Goal: Task Accomplishment & Management: Use online tool/utility

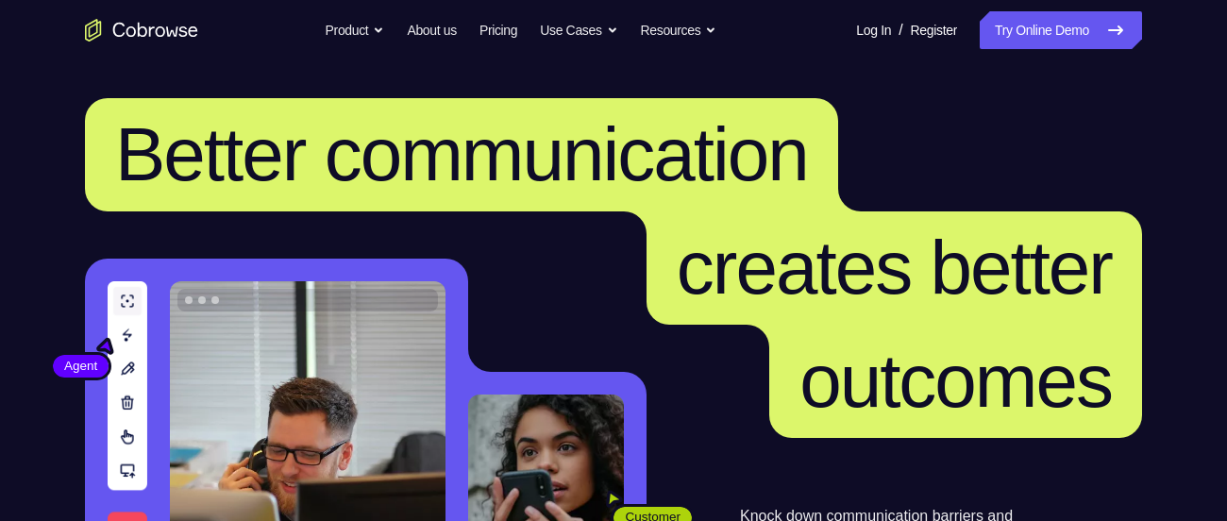
click at [1030, 50] on nav "Go back Powerful, Flexible and Trustworthy. Avoid all extra friction for both A…" at bounding box center [613, 30] width 1227 height 60
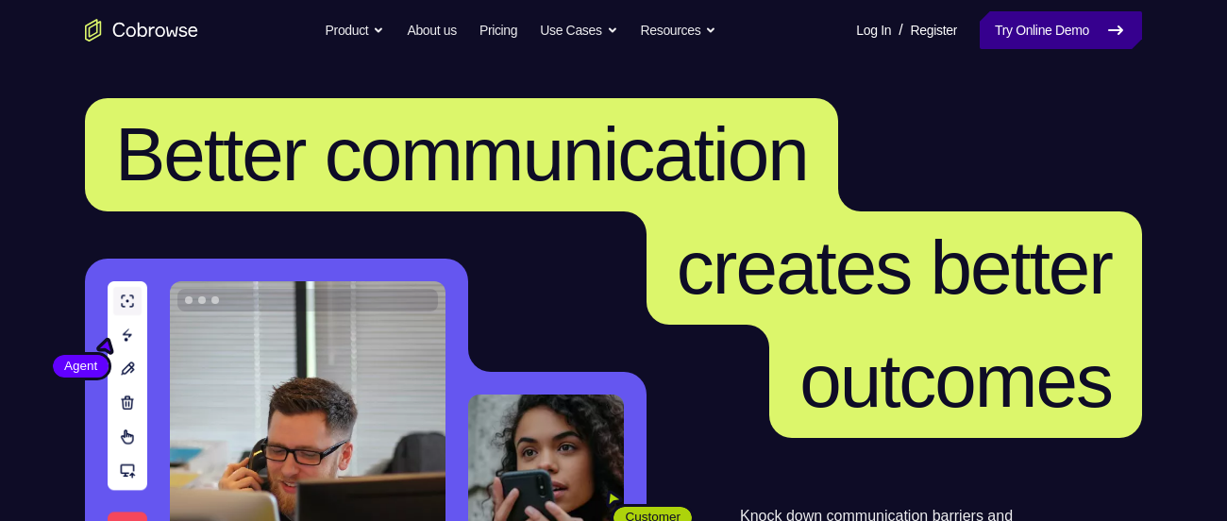
click at [1027, 38] on link "Try Online Demo" at bounding box center [1060, 30] width 162 height 38
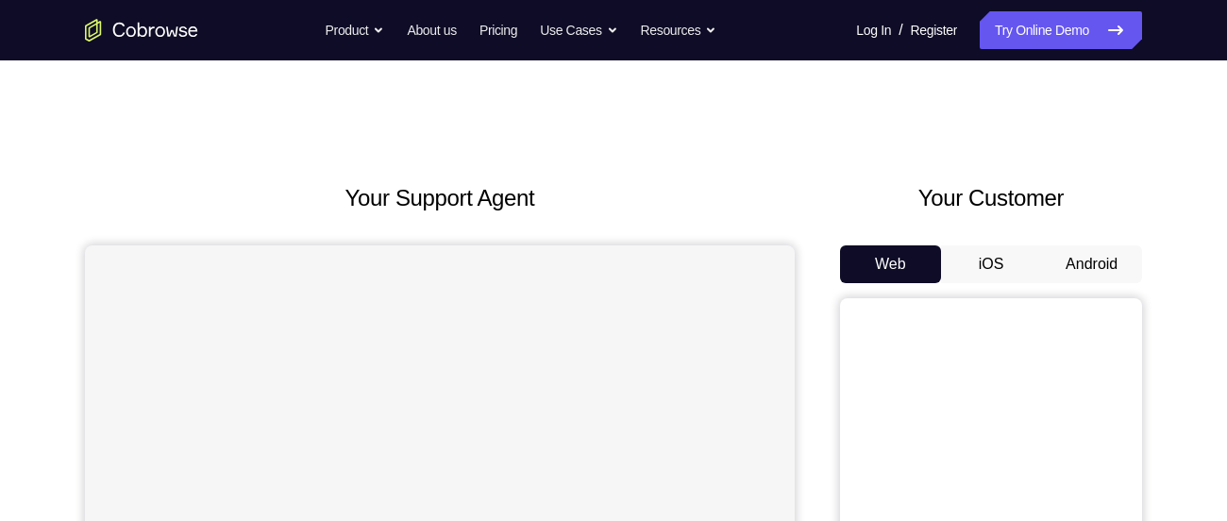
click at [1118, 263] on button "Android" at bounding box center [1091, 264] width 101 height 38
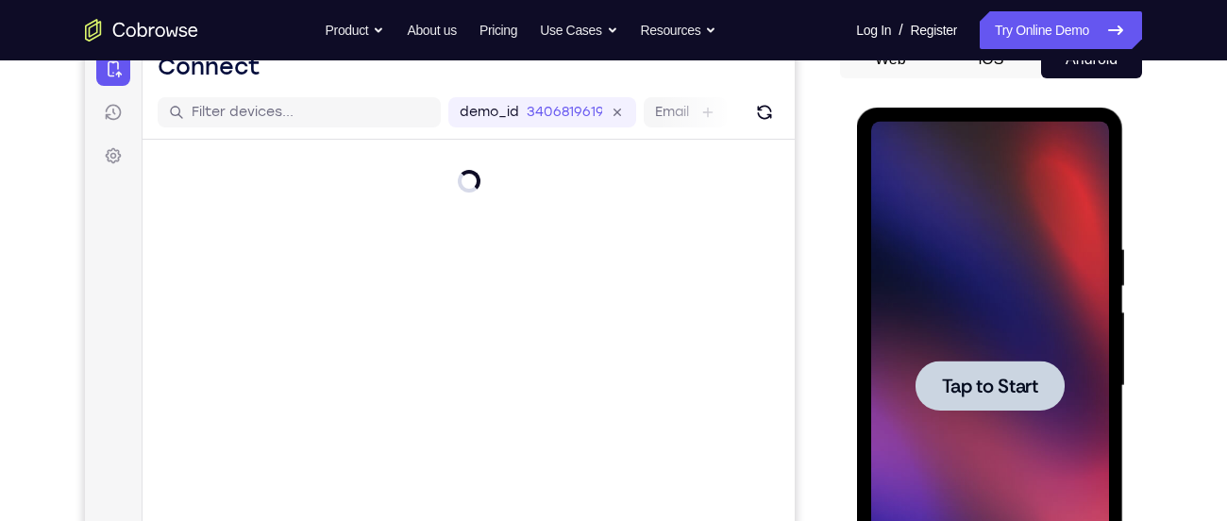
scroll to position [207, 0]
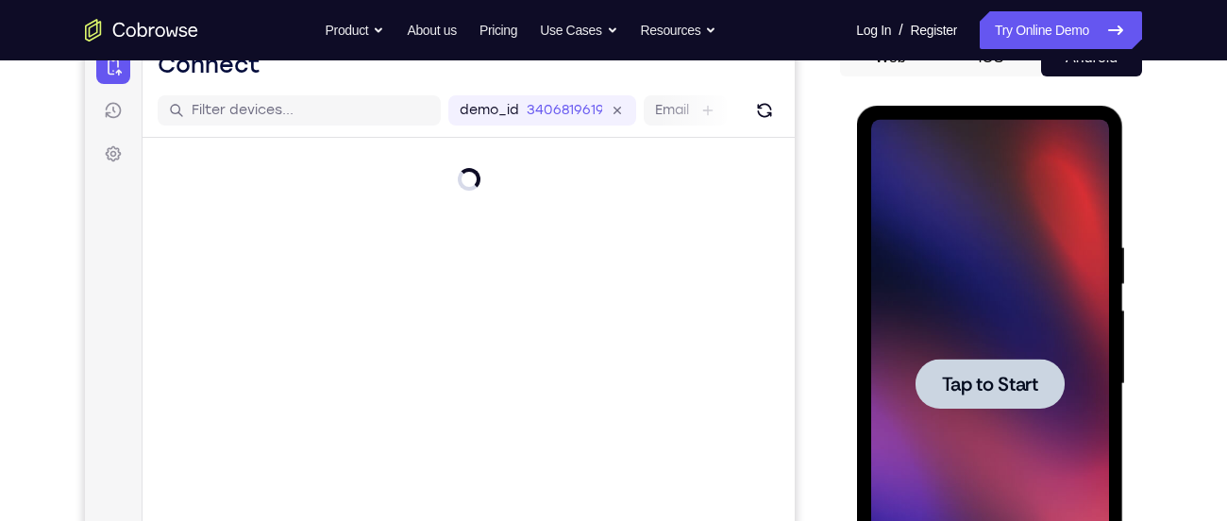
click at [975, 348] on div at bounding box center [989, 384] width 238 height 528
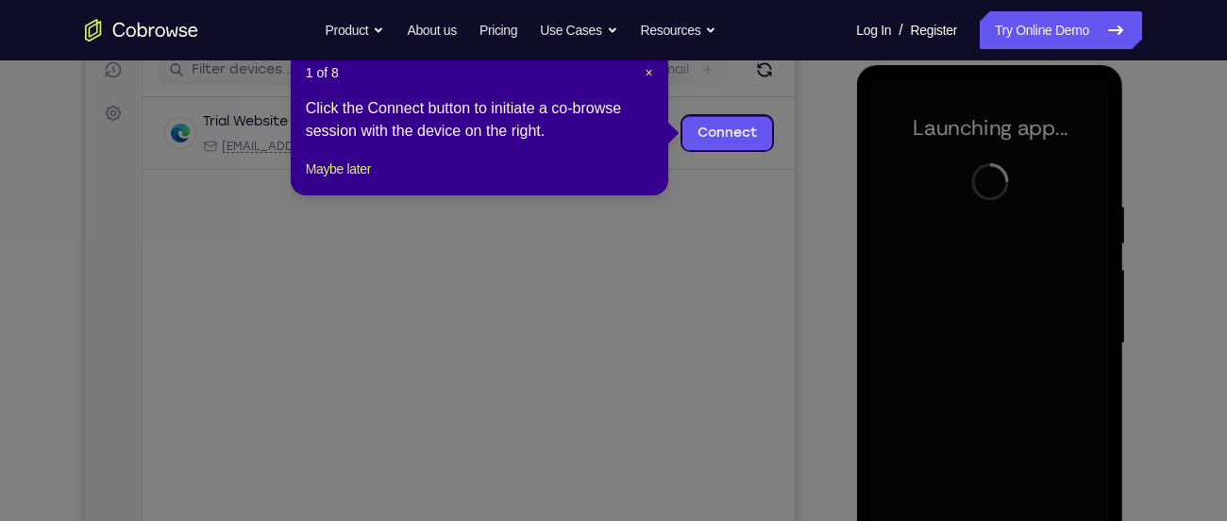
scroll to position [246, 0]
click at [645, 74] on span "×" at bounding box center [649, 73] width 8 height 15
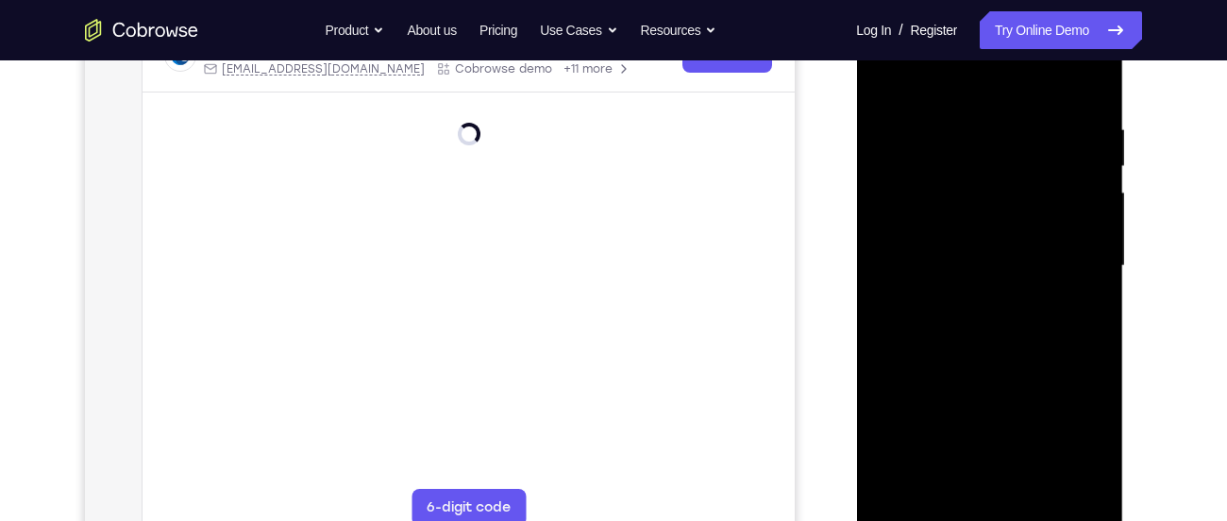
scroll to position [328, 0]
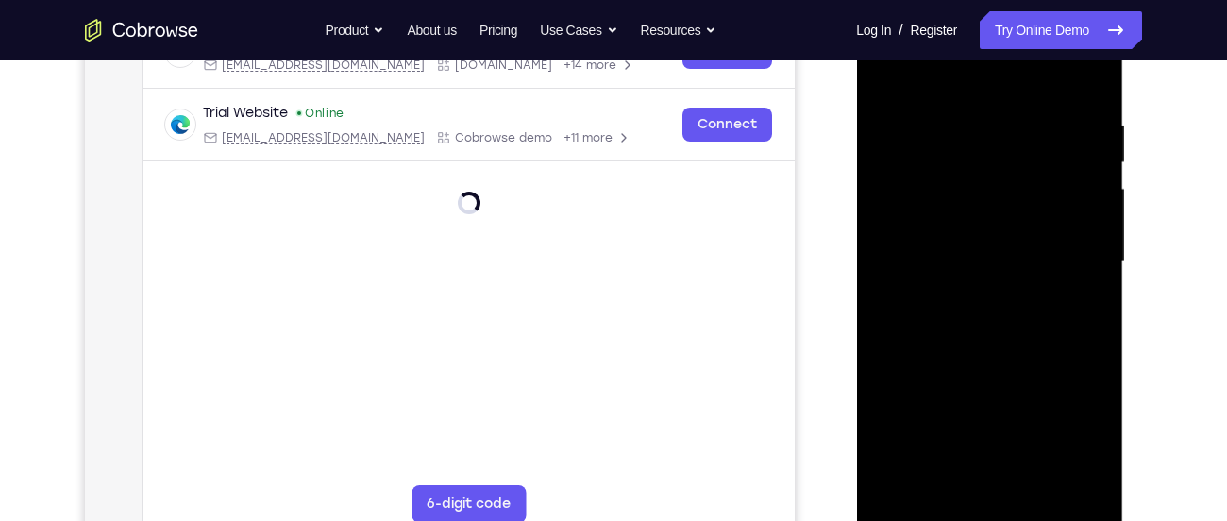
drag, startPoint x: 981, startPoint y: 516, endPoint x: 992, endPoint y: 510, distance: 11.8
click at [992, 510] on div at bounding box center [989, 262] width 238 height 528
click at [1074, 431] on div at bounding box center [989, 262] width 238 height 528
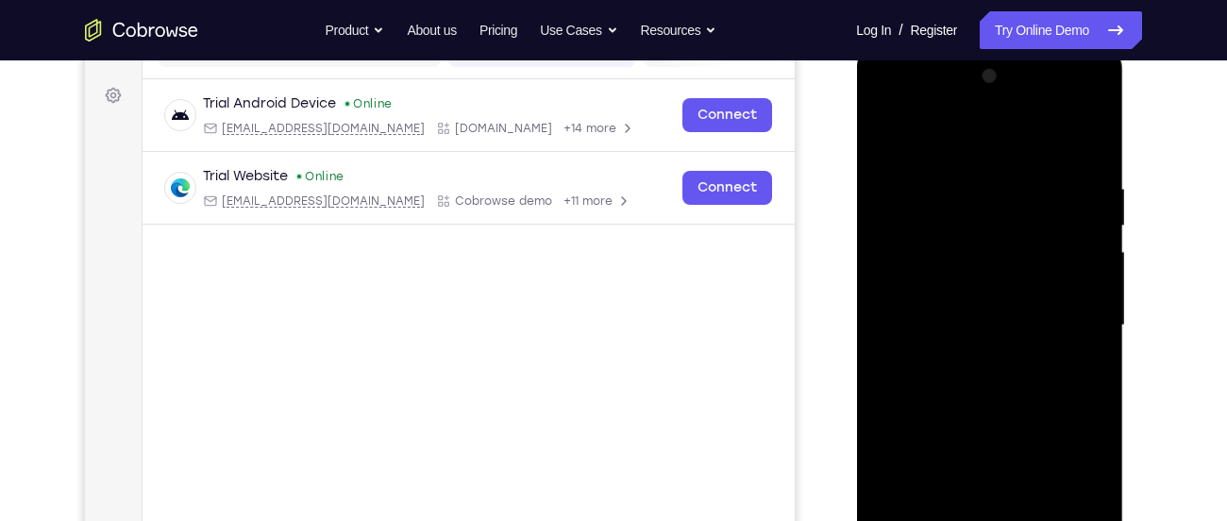
scroll to position [264, 0]
click at [943, 149] on div at bounding box center [989, 326] width 238 height 528
click at [905, 277] on div at bounding box center [989, 326] width 238 height 528
click at [967, 326] on div at bounding box center [989, 326] width 238 height 528
click at [972, 306] on div at bounding box center [989, 326] width 238 height 528
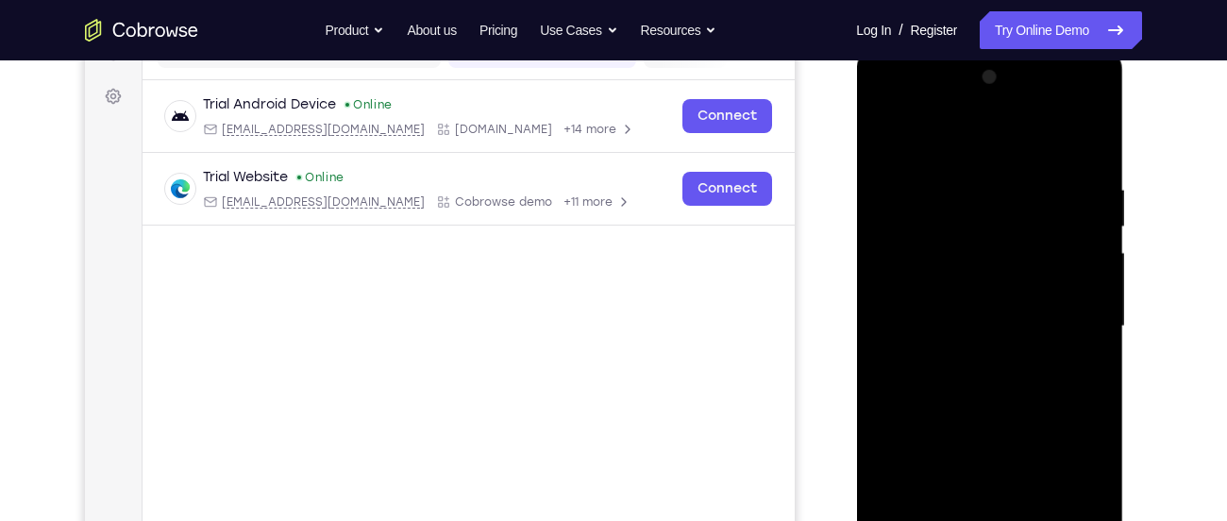
click at [962, 343] on div at bounding box center [989, 326] width 238 height 528
drag, startPoint x: 979, startPoint y: 385, endPoint x: 1011, endPoint y: 255, distance: 134.1
click at [1011, 255] on div at bounding box center [989, 326] width 238 height 528
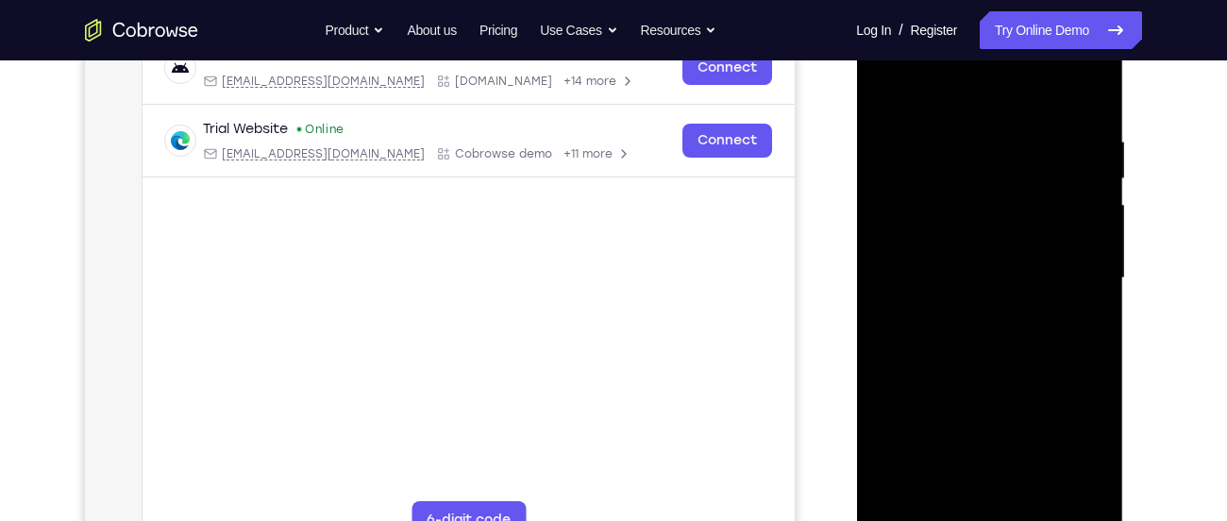
click at [968, 489] on div at bounding box center [989, 278] width 238 height 528
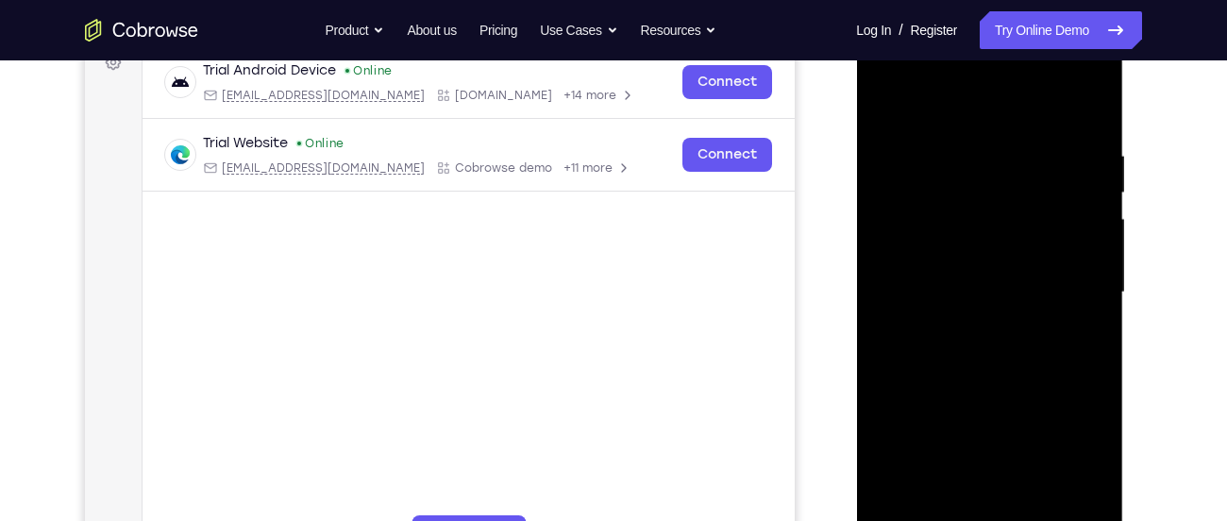
click at [1055, 126] on div at bounding box center [989, 292] width 238 height 528
click at [893, 106] on div at bounding box center [989, 292] width 238 height 528
click at [995, 228] on div at bounding box center [989, 292] width 238 height 528
click at [895, 494] on div at bounding box center [989, 292] width 238 height 528
drag, startPoint x: 971, startPoint y: 401, endPoint x: 1017, endPoint y: 276, distance: 133.7
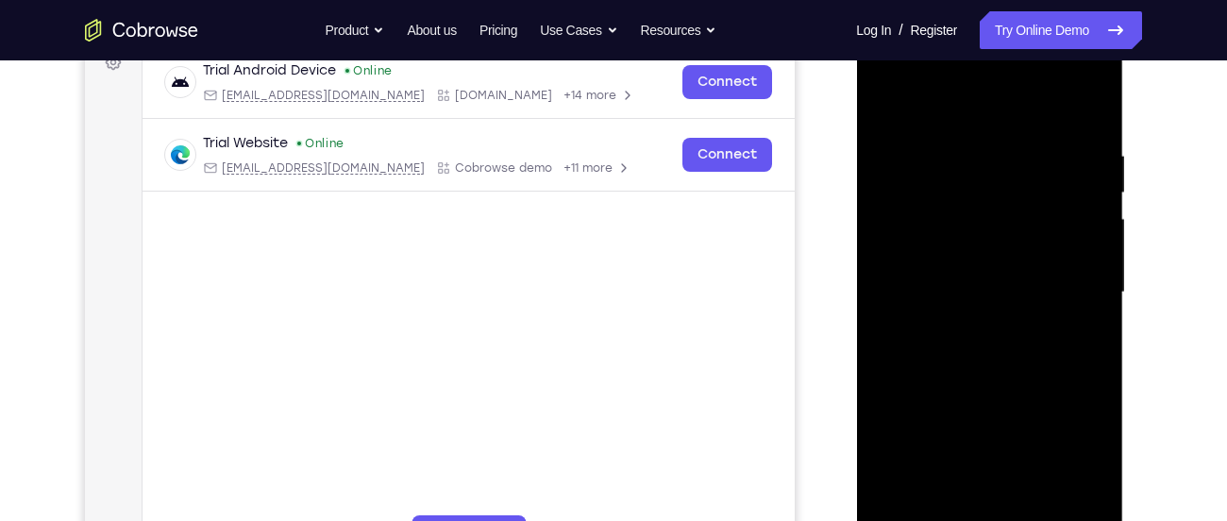
click at [1017, 276] on div at bounding box center [989, 292] width 238 height 528
drag, startPoint x: 989, startPoint y: 445, endPoint x: 1022, endPoint y: 278, distance: 170.2
click at [1022, 278] on div at bounding box center [989, 292] width 238 height 528
drag, startPoint x: 988, startPoint y: 417, endPoint x: 1016, endPoint y: 155, distance: 263.8
click at [1016, 155] on div at bounding box center [989, 292] width 238 height 528
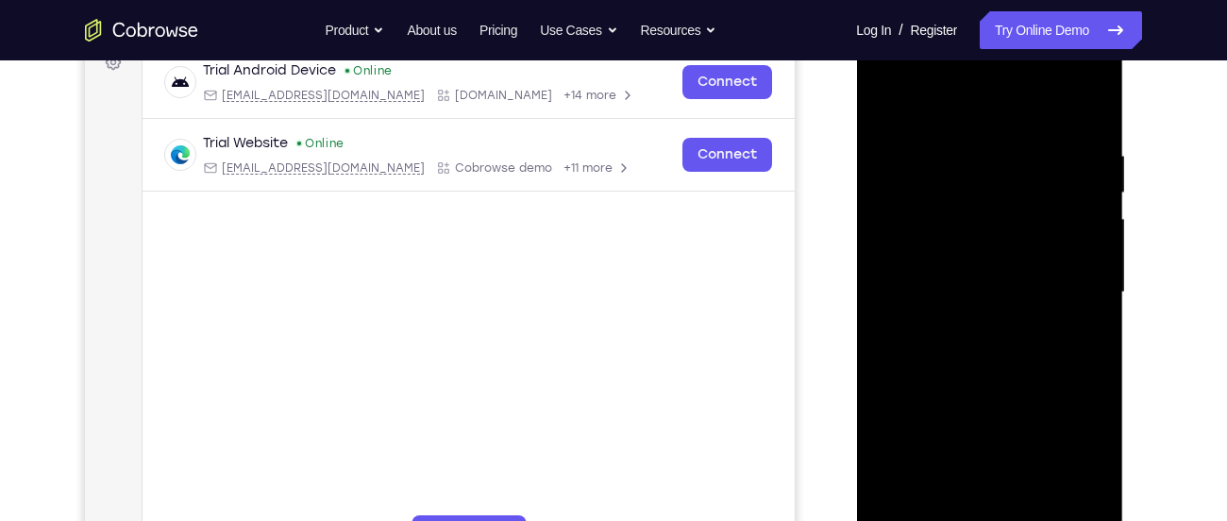
drag, startPoint x: 987, startPoint y: 413, endPoint x: 1008, endPoint y: 147, distance: 266.9
click at [1008, 147] on div at bounding box center [989, 292] width 238 height 528
drag, startPoint x: 986, startPoint y: 335, endPoint x: 1035, endPoint y: 114, distance: 226.2
click at [1035, 114] on div at bounding box center [989, 292] width 238 height 528
drag, startPoint x: 1009, startPoint y: 411, endPoint x: 1064, endPoint y: 122, distance: 295.0
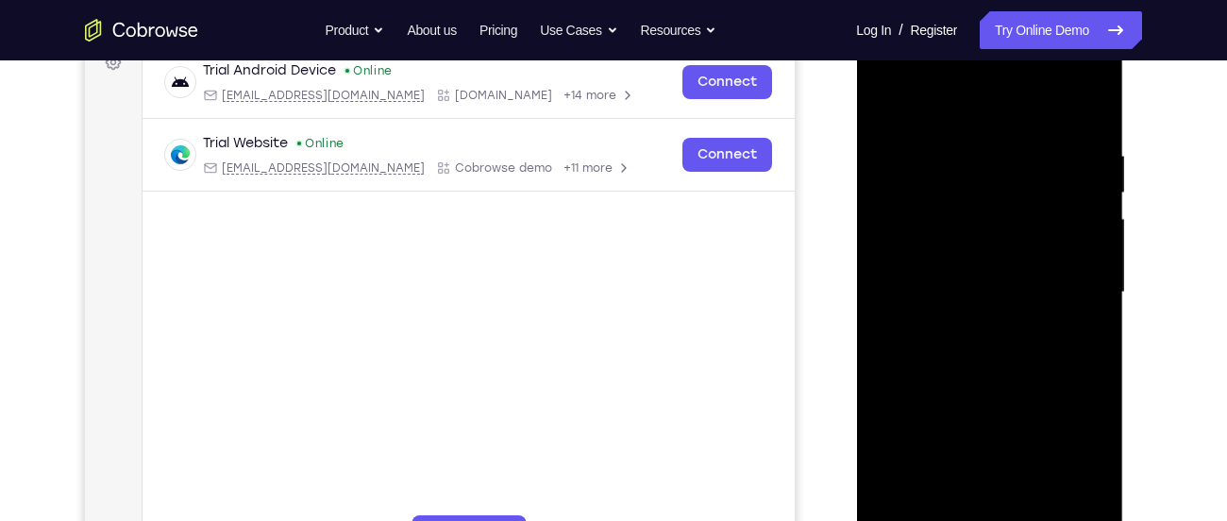
click at [1064, 122] on div at bounding box center [989, 292] width 238 height 528
drag, startPoint x: 994, startPoint y: 448, endPoint x: 1043, endPoint y: 248, distance: 206.0
click at [1043, 248] on div at bounding box center [989, 292] width 238 height 528
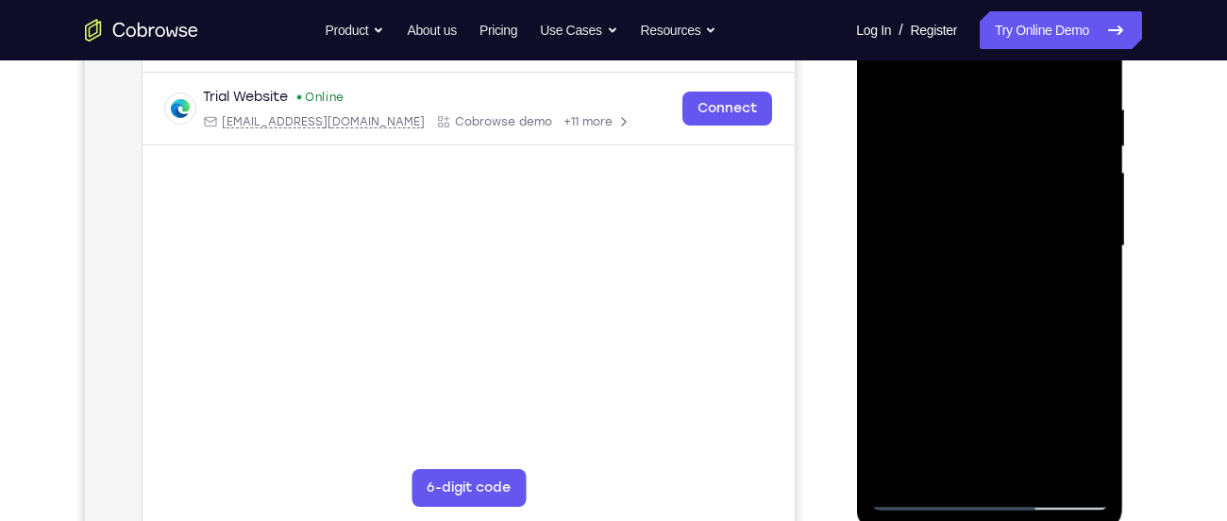
scroll to position [347, 0]
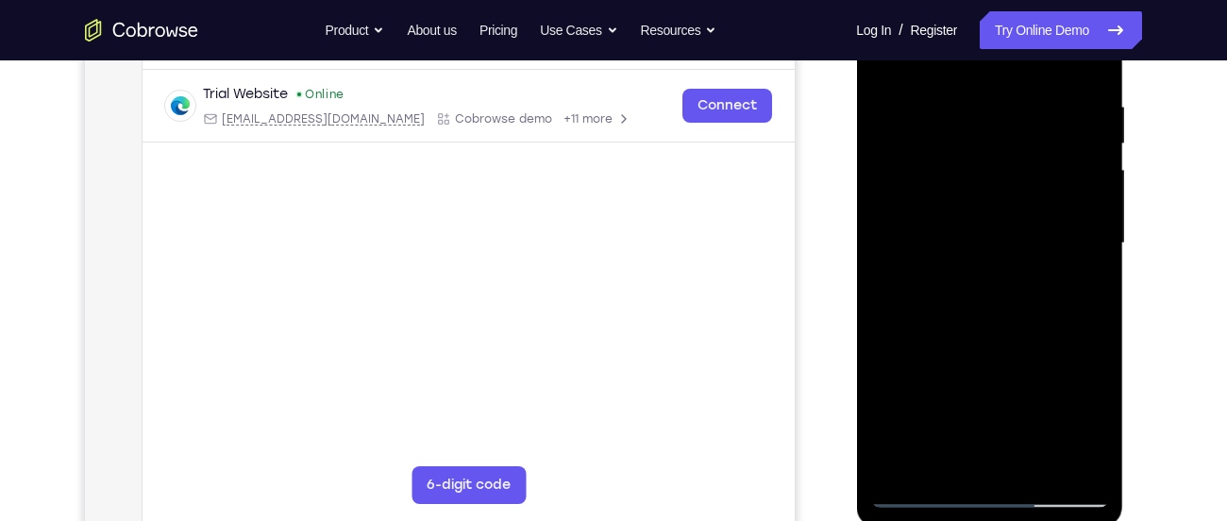
click at [967, 375] on div at bounding box center [989, 243] width 238 height 528
click at [925, 432] on div at bounding box center [989, 243] width 238 height 528
drag, startPoint x: 965, startPoint y: 372, endPoint x: 981, endPoint y: 255, distance: 118.1
click at [981, 255] on div at bounding box center [989, 243] width 238 height 528
drag, startPoint x: 981, startPoint y: 255, endPoint x: 1047, endPoint y: 565, distance: 317.4
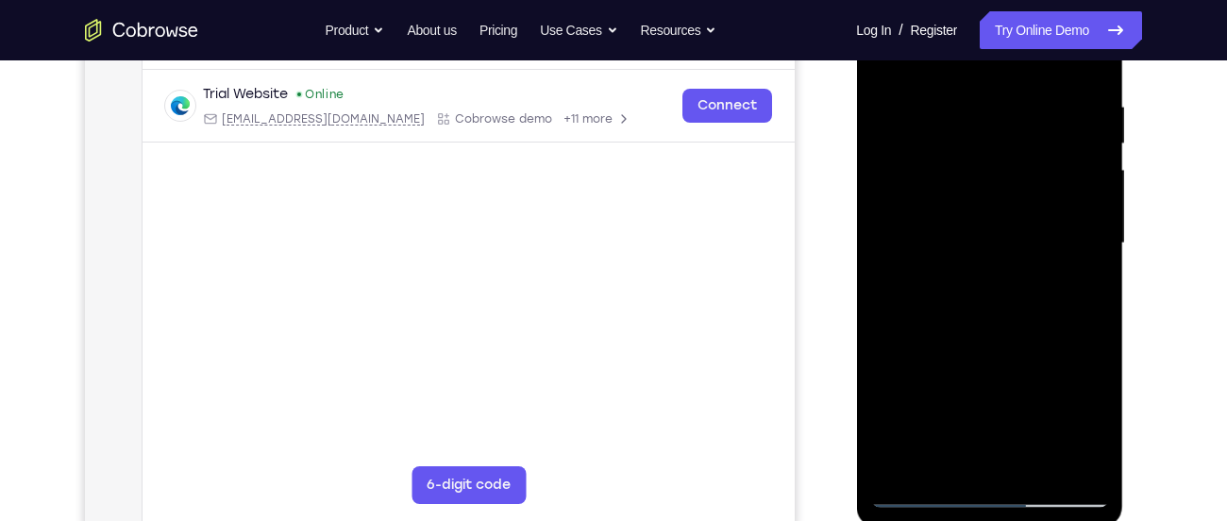
click at [1047, 520] on html "Online web based iOS Simulators and Android Emulators. Run iPhone, iPad, Mobile…" at bounding box center [990, 248] width 269 height 566
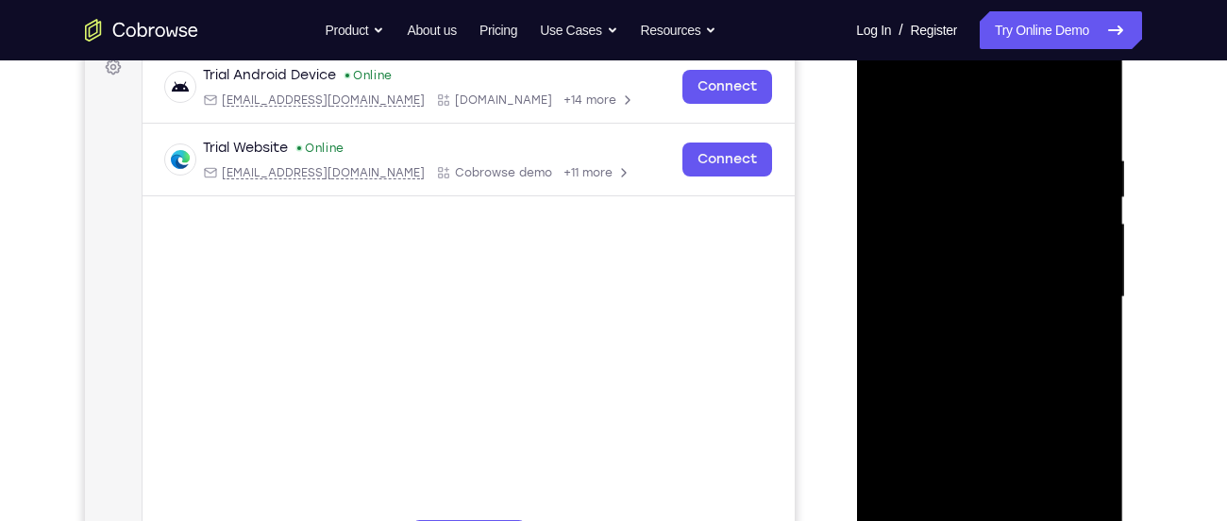
scroll to position [290, 0]
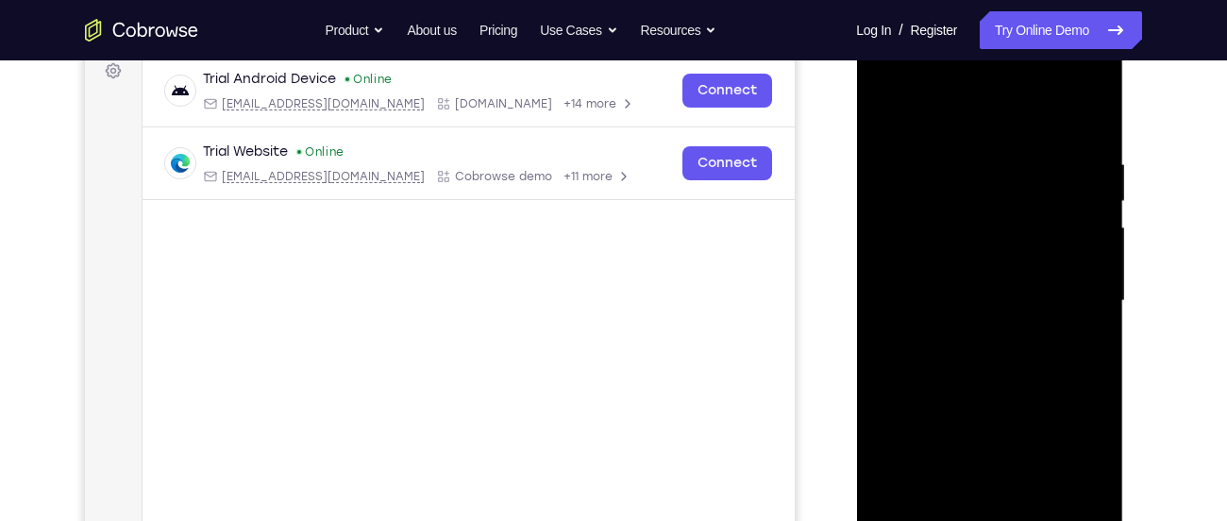
click at [885, 117] on div at bounding box center [989, 301] width 238 height 528
drag, startPoint x: 1008, startPoint y: 183, endPoint x: 1125, endPoint y: 565, distance: 399.7
click at [1125, 520] on html "Online web based iOS Simulators and Android Emulators. Run iPhone, iPad, Mobile…" at bounding box center [990, 306] width 269 height 566
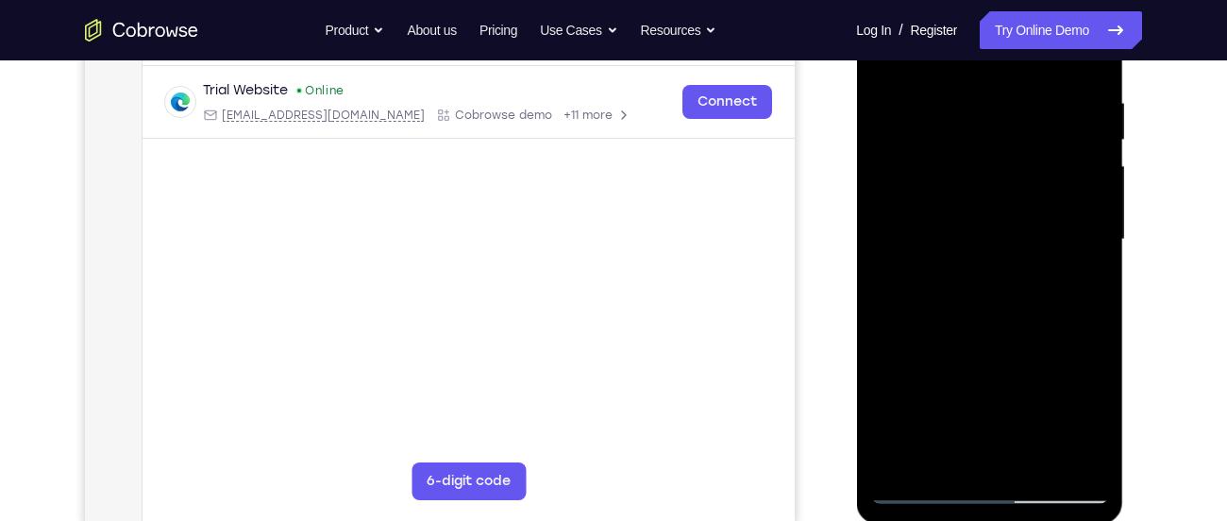
click at [921, 493] on div at bounding box center [989, 239] width 238 height 528
click at [921, 491] on div at bounding box center [989, 239] width 238 height 528
click at [1032, 199] on div at bounding box center [989, 239] width 238 height 528
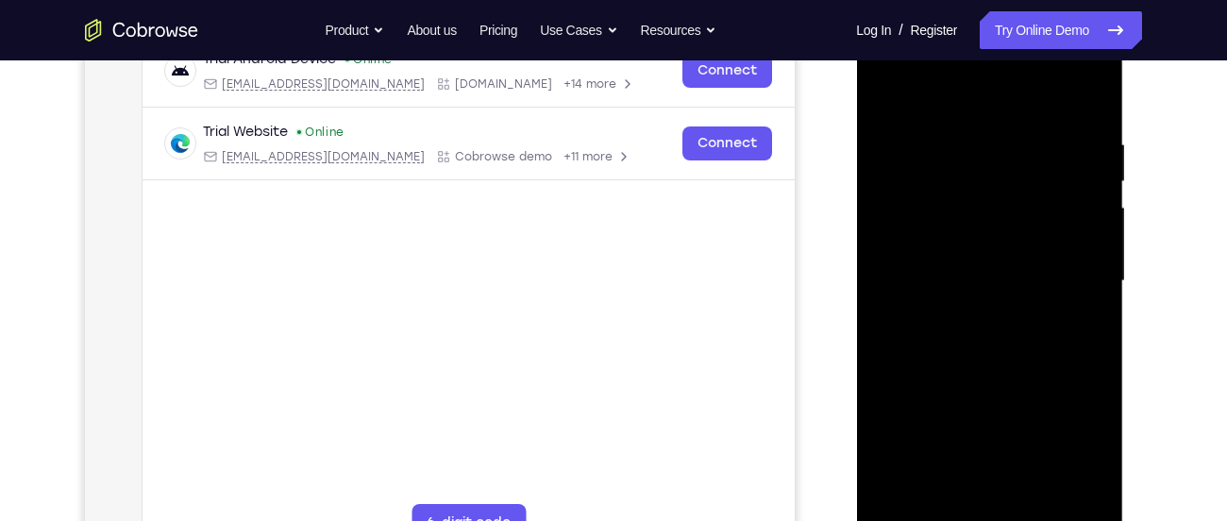
scroll to position [305, 0]
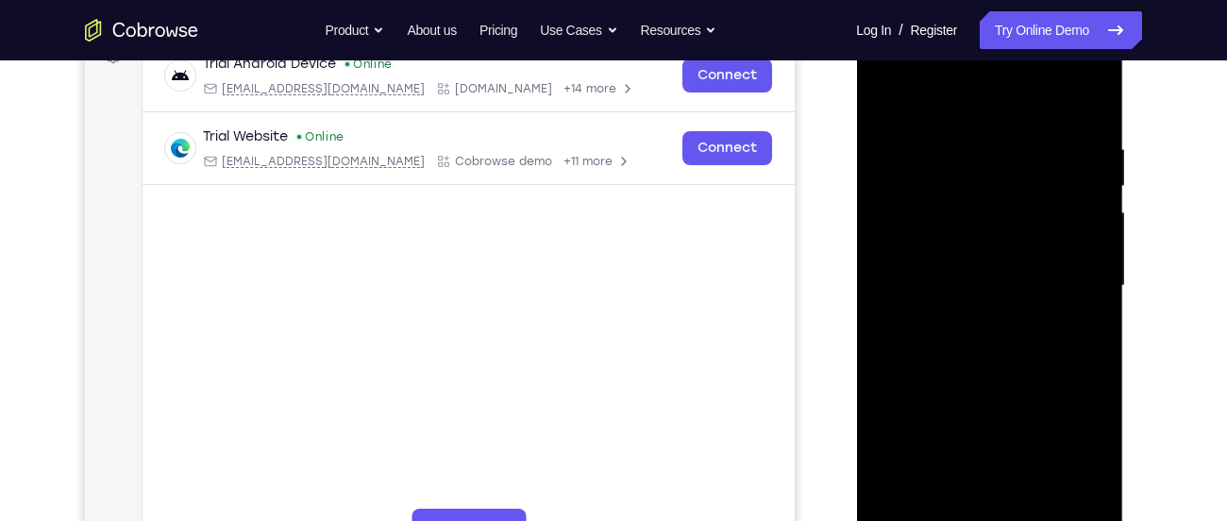
click at [1099, 106] on div at bounding box center [989, 286] width 238 height 528
click at [1062, 99] on div at bounding box center [989, 286] width 238 height 528
click at [949, 130] on div at bounding box center [989, 286] width 238 height 528
click at [894, 166] on div at bounding box center [989, 286] width 238 height 528
drag, startPoint x: 1012, startPoint y: 459, endPoint x: 1064, endPoint y: 240, distance: 225.0
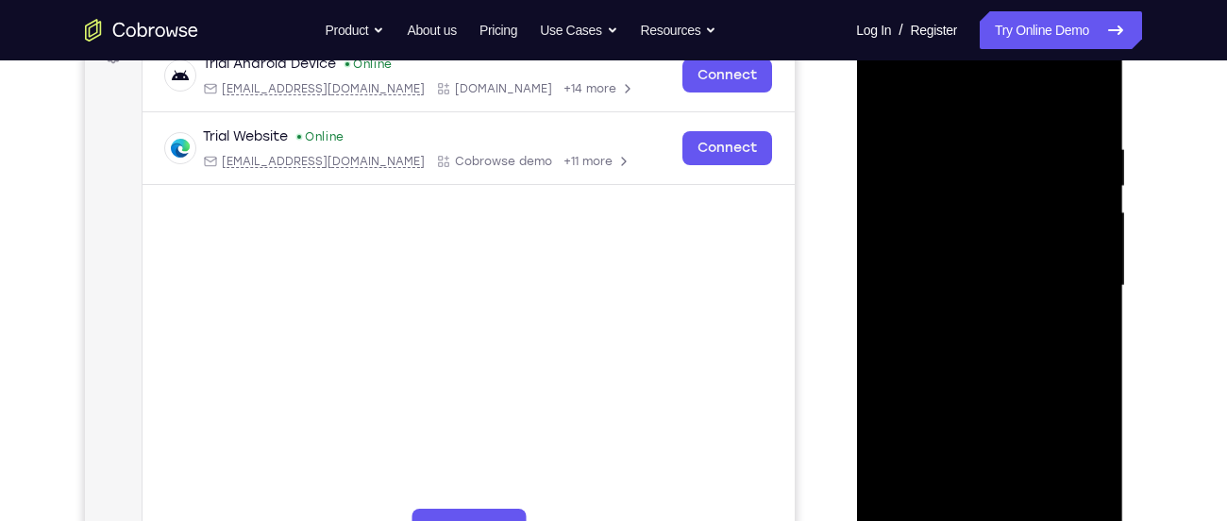
click at [1064, 240] on div at bounding box center [989, 286] width 238 height 528
drag, startPoint x: 1043, startPoint y: 439, endPoint x: 1062, endPoint y: 304, distance: 136.2
click at [1062, 304] on div at bounding box center [989, 286] width 238 height 528
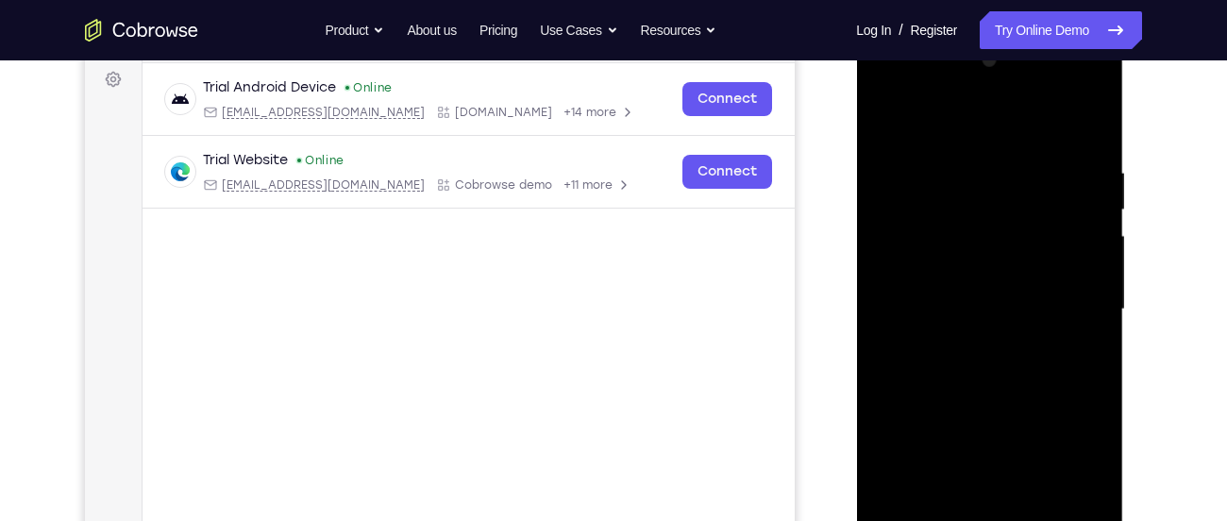
scroll to position [280, 0]
click at [977, 404] on div at bounding box center [989, 310] width 238 height 528
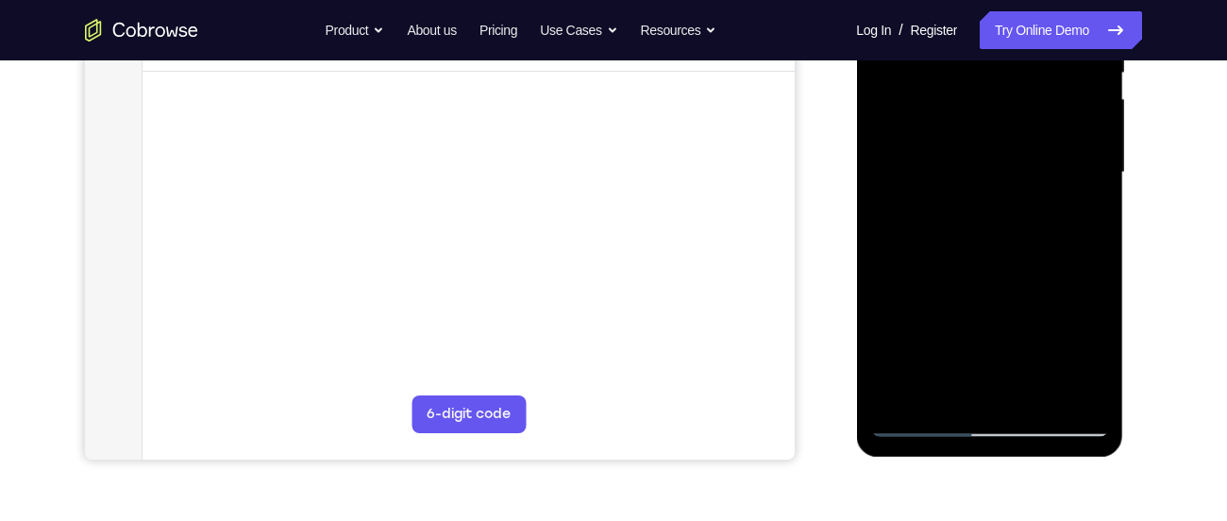
scroll to position [419, 0]
drag, startPoint x: 960, startPoint y: 327, endPoint x: 1004, endPoint y: 145, distance: 187.4
click at [1004, 145] on div at bounding box center [989, 172] width 238 height 528
click at [913, 421] on div at bounding box center [989, 172] width 238 height 528
drag, startPoint x: 968, startPoint y: 320, endPoint x: 1017, endPoint y: 109, distance: 217.0
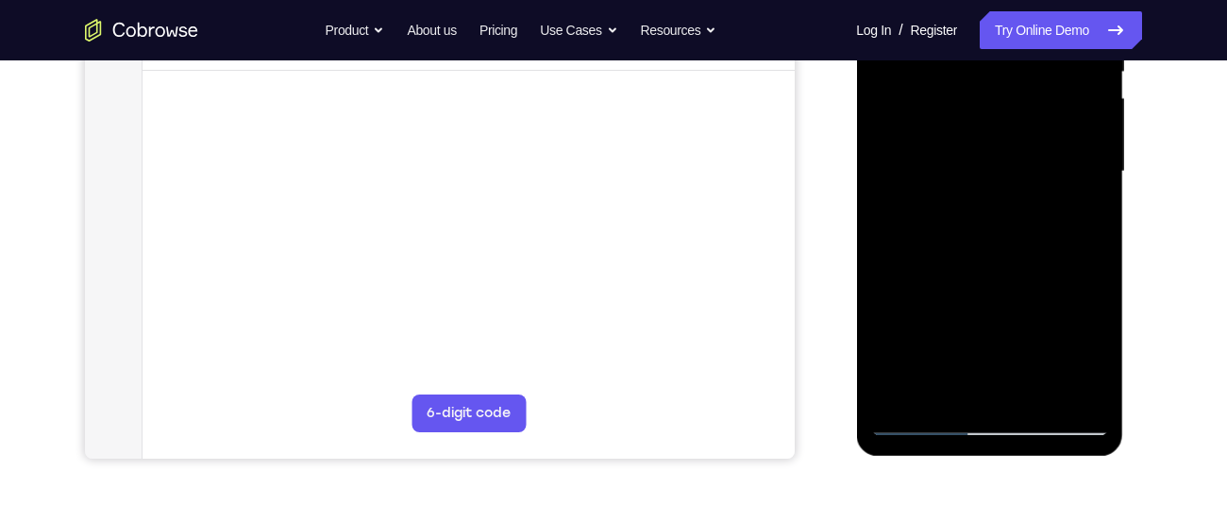
click at [1017, 109] on div at bounding box center [989, 172] width 238 height 528
drag, startPoint x: 1007, startPoint y: 154, endPoint x: 1187, endPoint y: 517, distance: 405.5
click at [1125, 460] on html "Online web based iOS Simulators and Android Emulators. Run iPhone, iPad, Mobile…" at bounding box center [990, 176] width 269 height 566
click at [936, 100] on div at bounding box center [989, 172] width 238 height 528
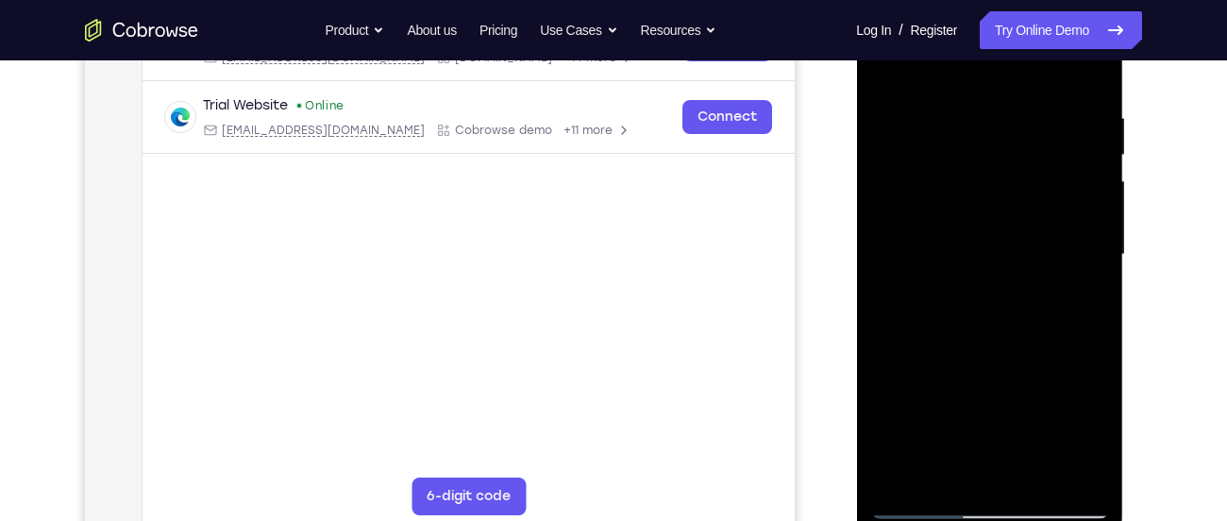
scroll to position [335, 0]
drag, startPoint x: 1068, startPoint y: 228, endPoint x: 854, endPoint y: 246, distance: 214.9
click at [856, 246] on html "Online web based iOS Simulators and Android Emulators. Run iPhone, iPad, Mobile…" at bounding box center [990, 260] width 269 height 566
drag, startPoint x: 939, startPoint y: 237, endPoint x: 1212, endPoint y: 256, distance: 274.3
click at [1125, 256] on html "Online web based iOS Simulators and Android Emulators. Run iPhone, iPad, Mobile…" at bounding box center [990, 260] width 269 height 566
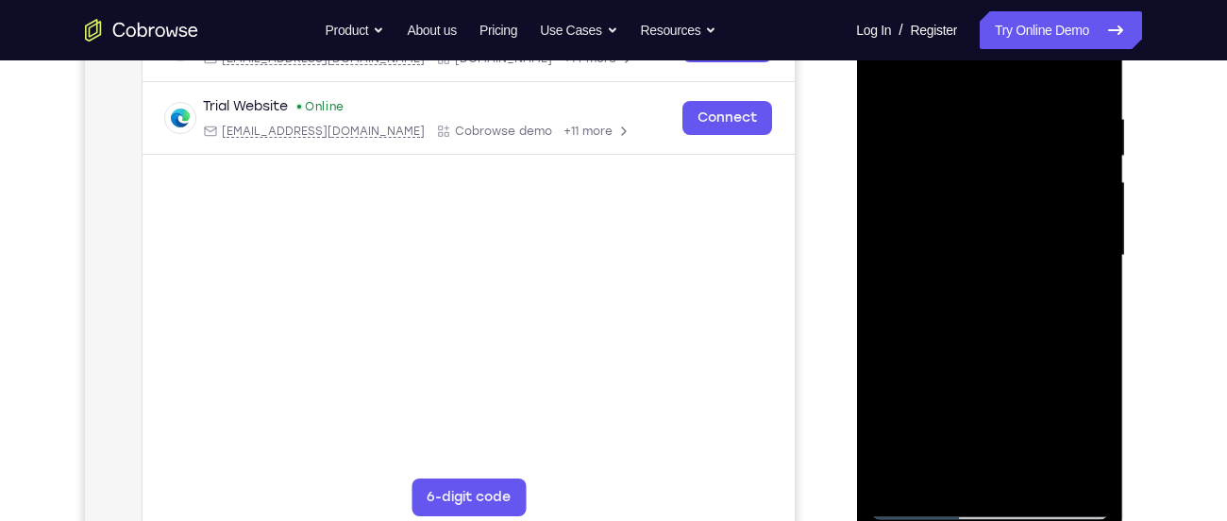
click at [890, 71] on div at bounding box center [989, 256] width 238 height 528
drag, startPoint x: 1051, startPoint y: 420, endPoint x: 1068, endPoint y: 299, distance: 122.0
click at [1068, 299] on div at bounding box center [989, 256] width 238 height 528
click at [899, 242] on div at bounding box center [989, 256] width 238 height 528
click at [877, 226] on div at bounding box center [989, 256] width 238 height 528
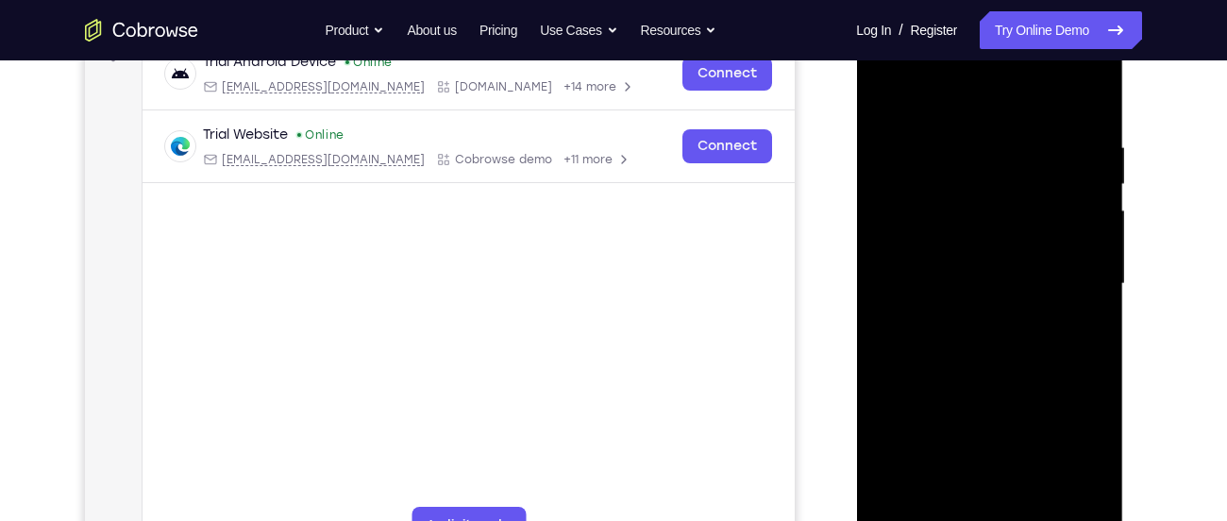
scroll to position [306, 0]
click at [878, 70] on div at bounding box center [989, 285] width 238 height 528
click at [1073, 267] on div at bounding box center [989, 285] width 238 height 528
click at [960, 316] on div at bounding box center [989, 285] width 238 height 528
click at [968, 270] on div at bounding box center [989, 285] width 238 height 528
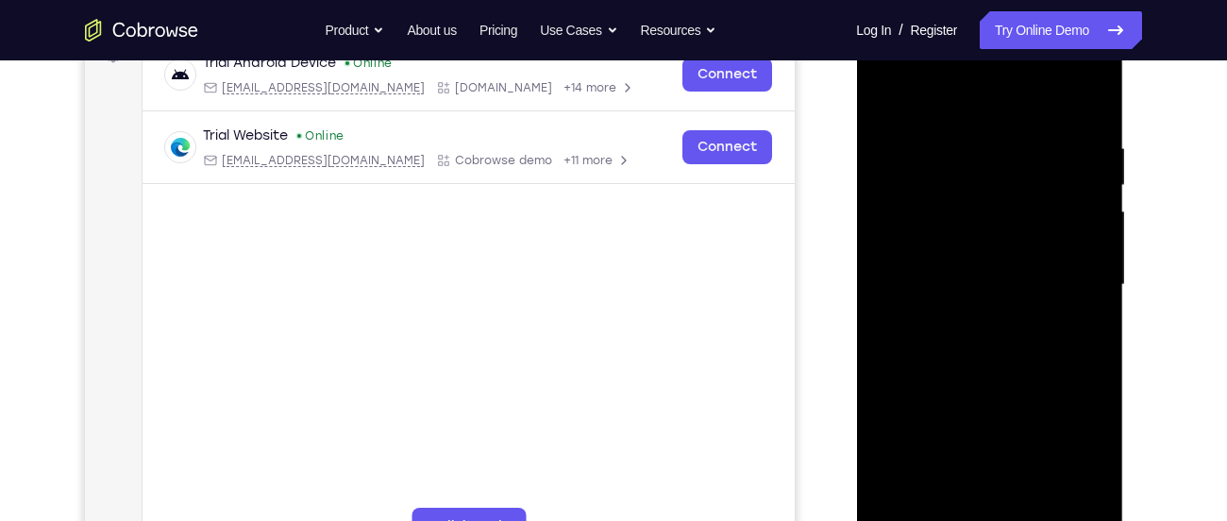
click at [937, 241] on div at bounding box center [989, 285] width 238 height 528
click at [936, 283] on div at bounding box center [989, 285] width 238 height 528
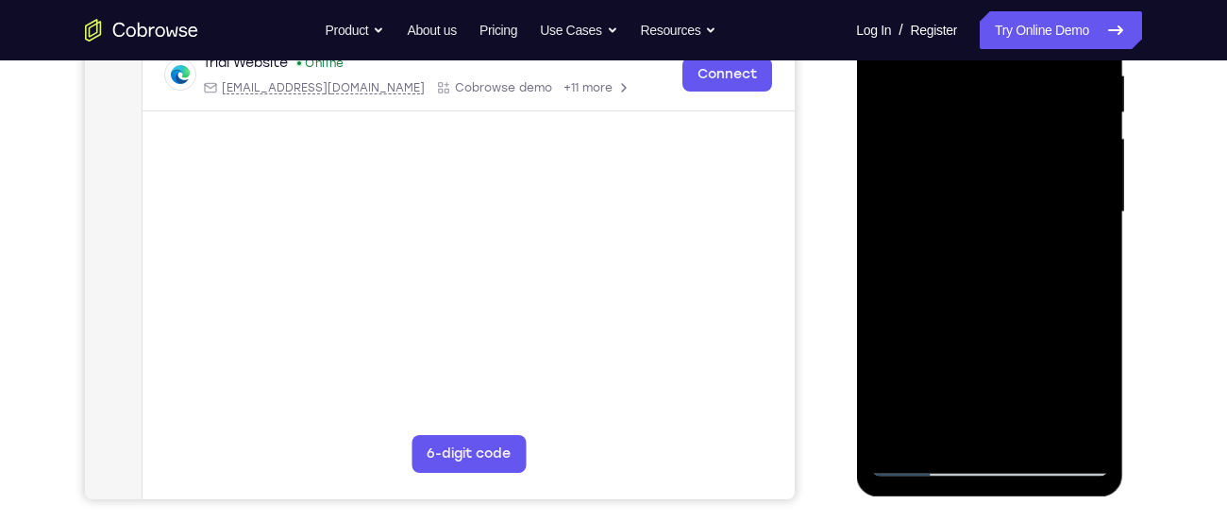
scroll to position [435, 0]
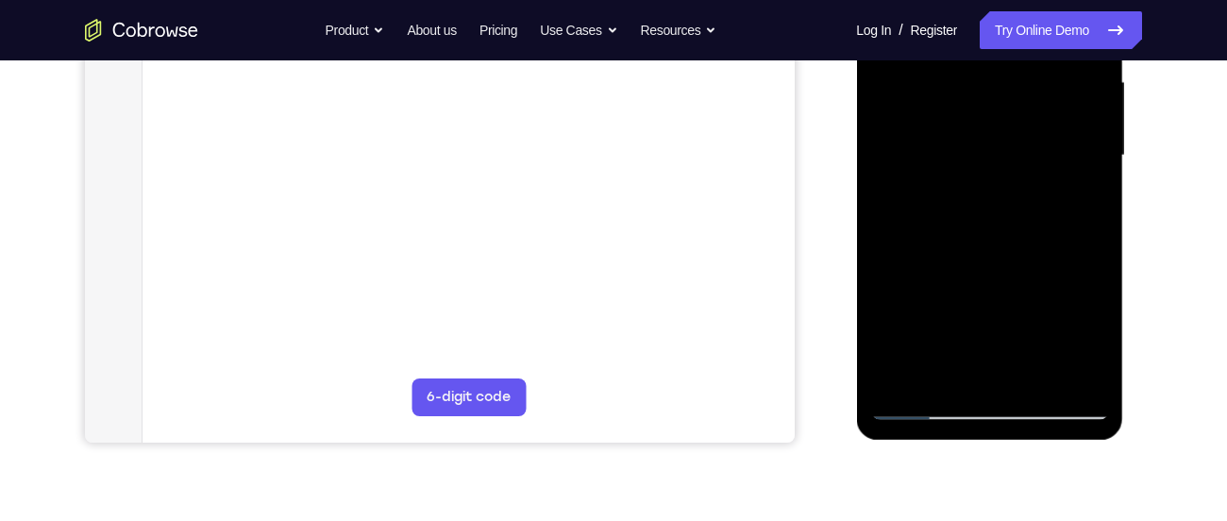
click at [916, 217] on div at bounding box center [989, 155] width 238 height 528
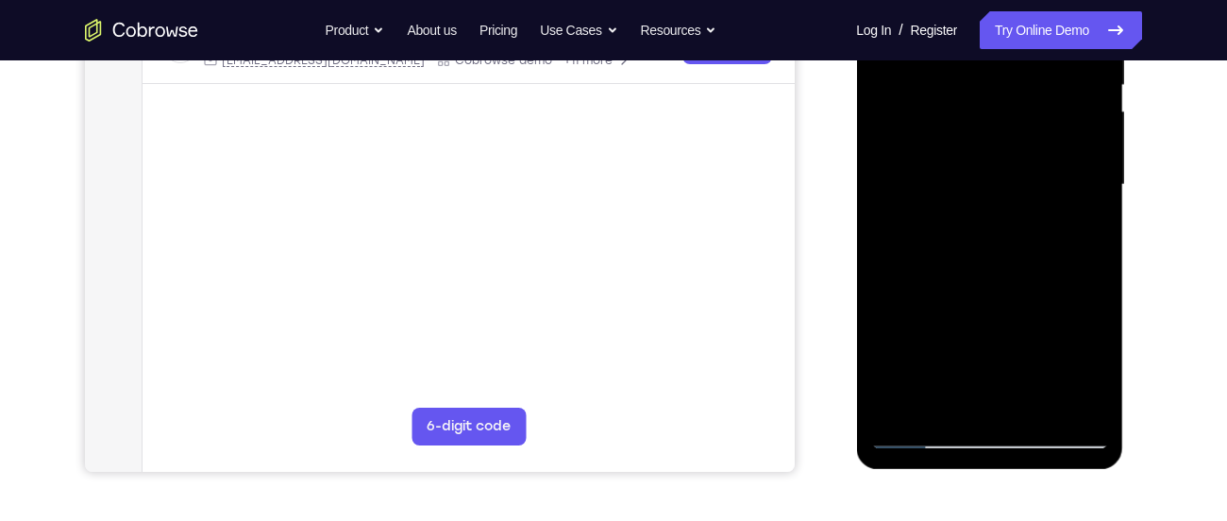
click at [920, 236] on div at bounding box center [989, 185] width 238 height 528
click at [920, 244] on div at bounding box center [989, 185] width 238 height 528
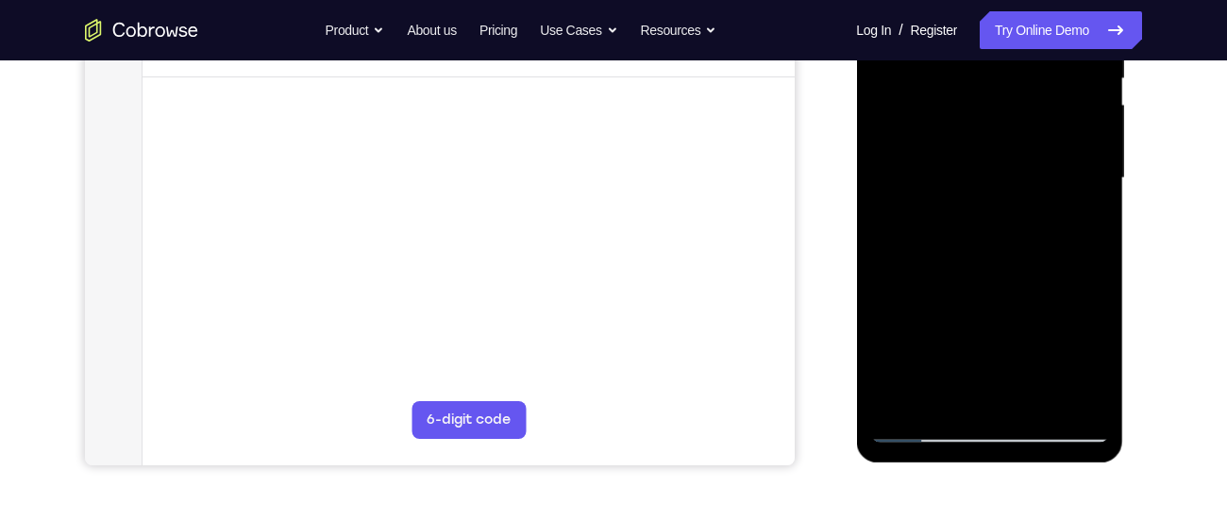
scroll to position [371, 0]
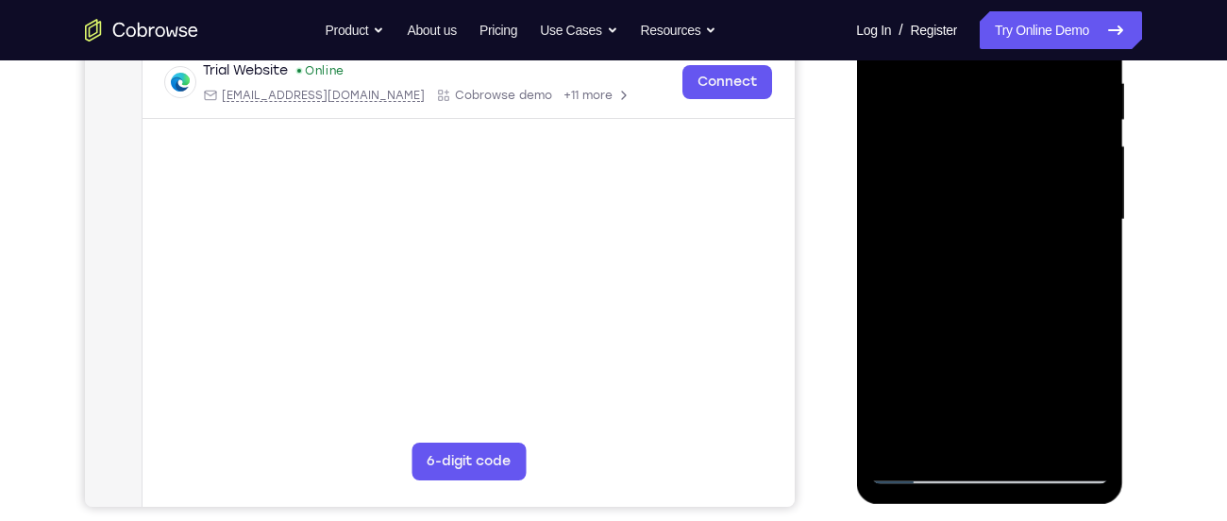
click at [979, 296] on div at bounding box center [989, 220] width 238 height 528
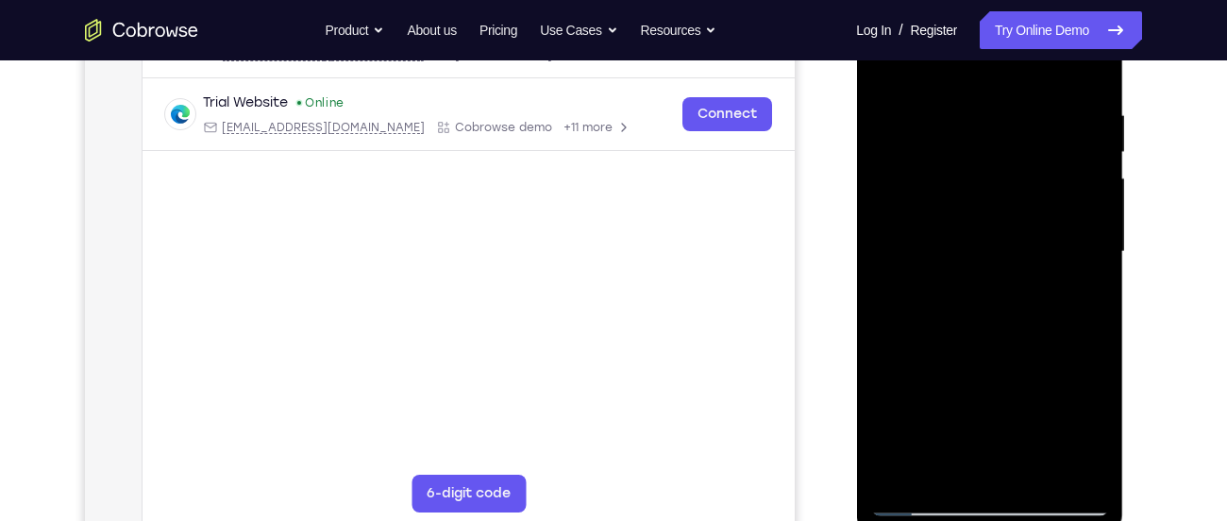
scroll to position [335, 0]
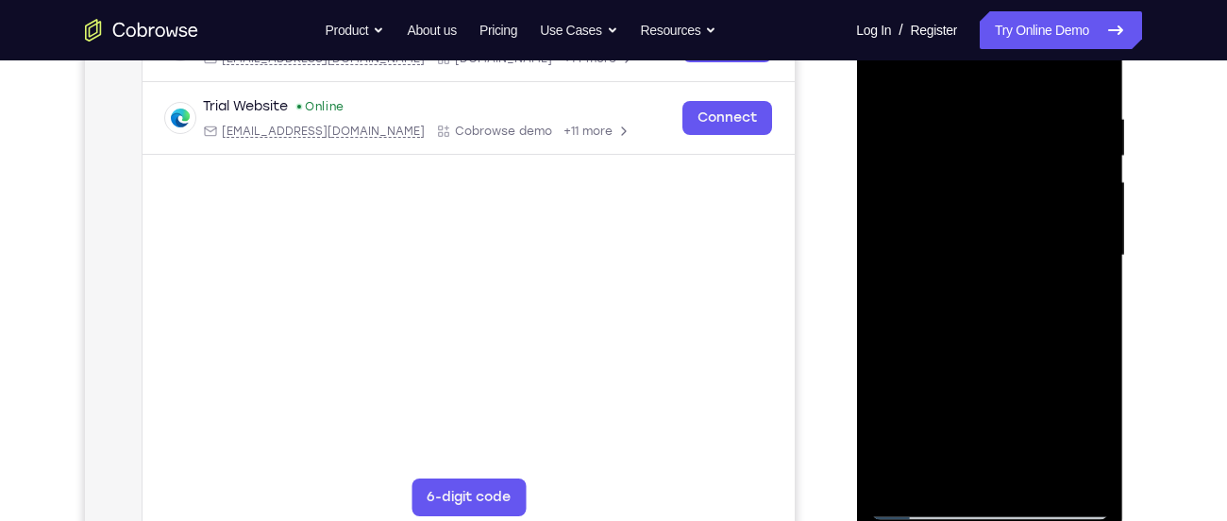
click at [1027, 480] on div at bounding box center [989, 256] width 238 height 528
click at [979, 350] on div at bounding box center [989, 256] width 238 height 528
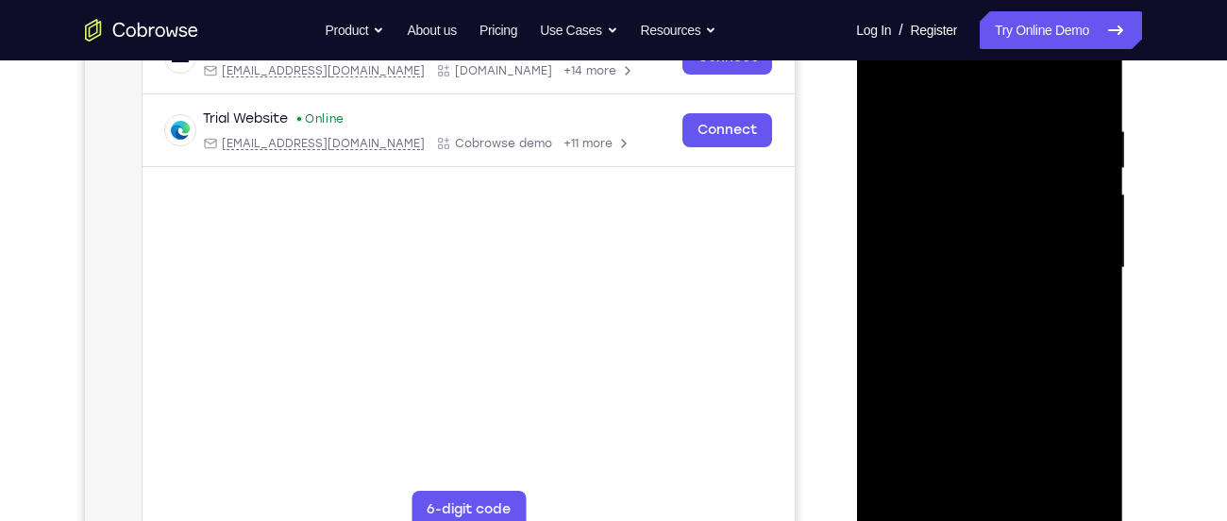
scroll to position [318, 0]
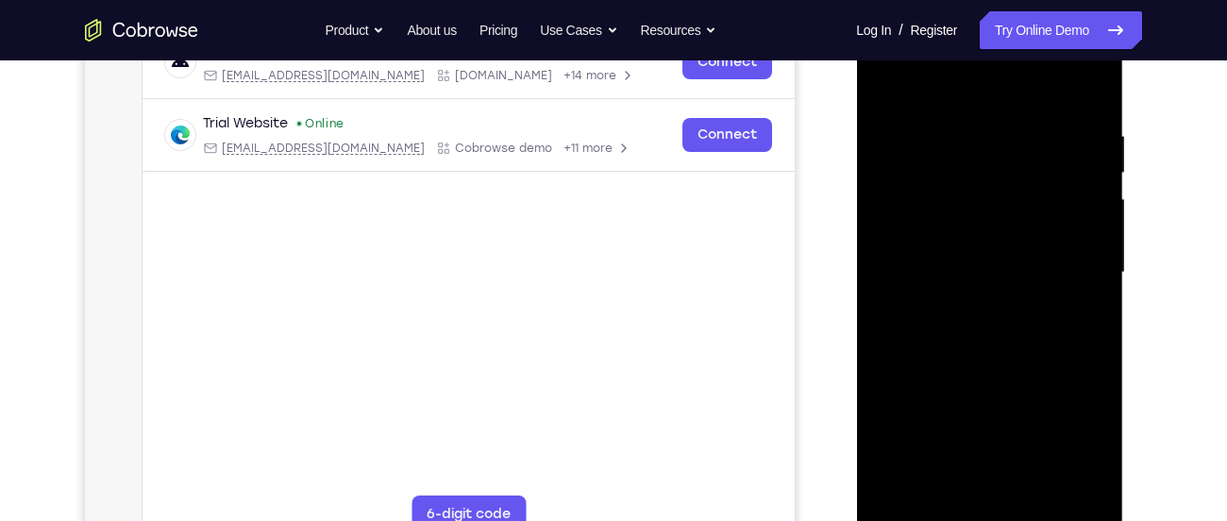
click at [883, 82] on div at bounding box center [989, 272] width 238 height 528
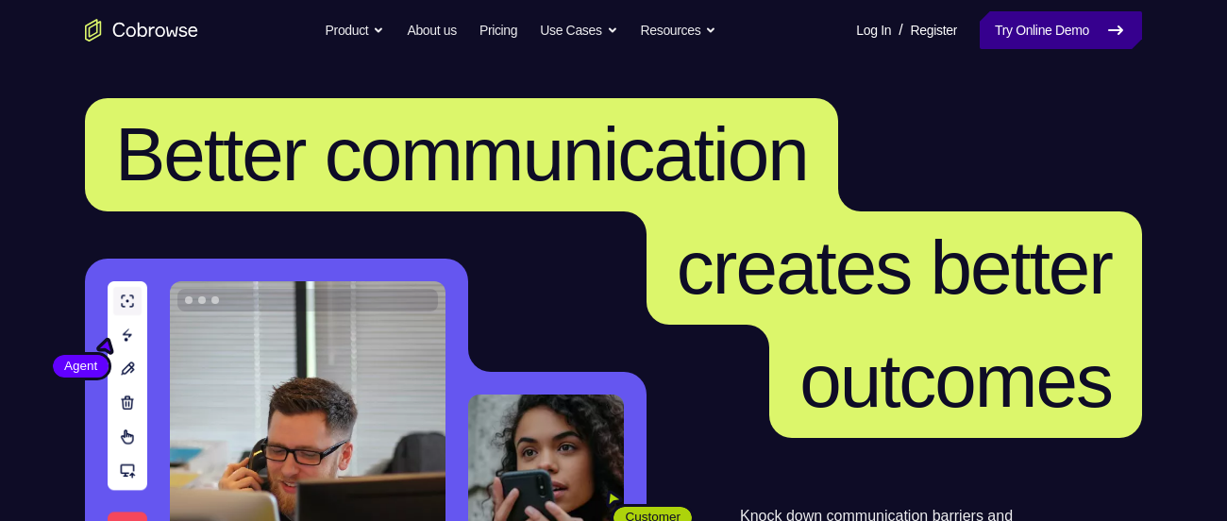
click at [1005, 25] on link "Try Online Demo" at bounding box center [1060, 30] width 162 height 38
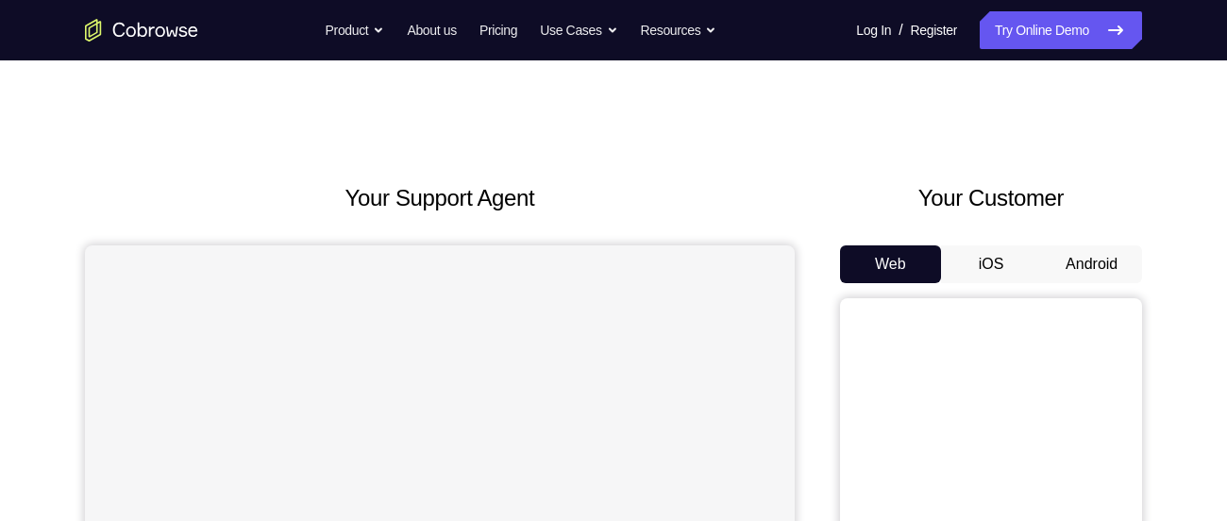
click at [1109, 254] on button "Android" at bounding box center [1091, 264] width 101 height 38
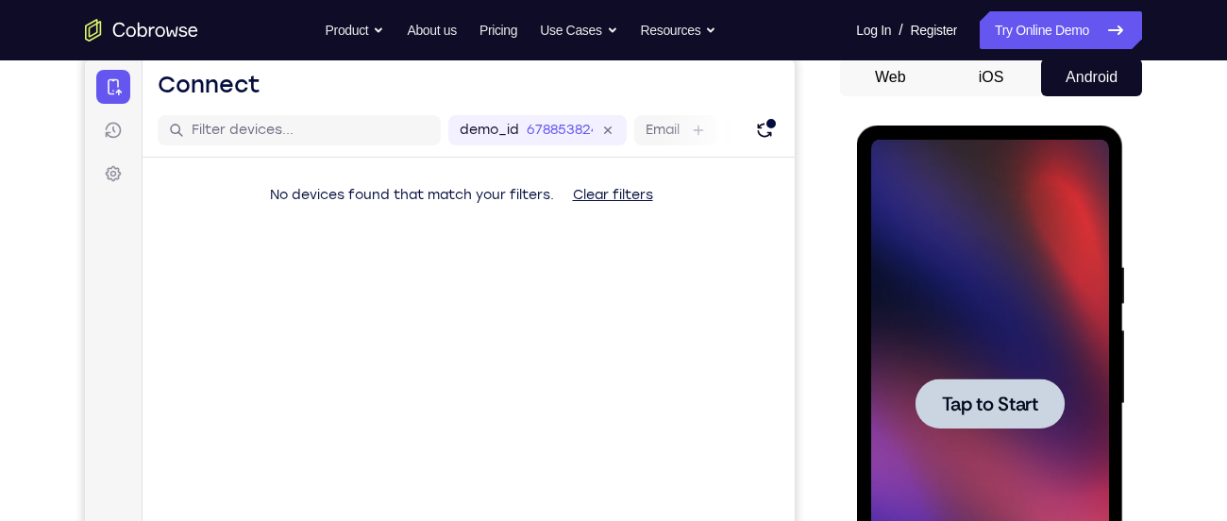
click at [880, 238] on div at bounding box center [989, 404] width 238 height 528
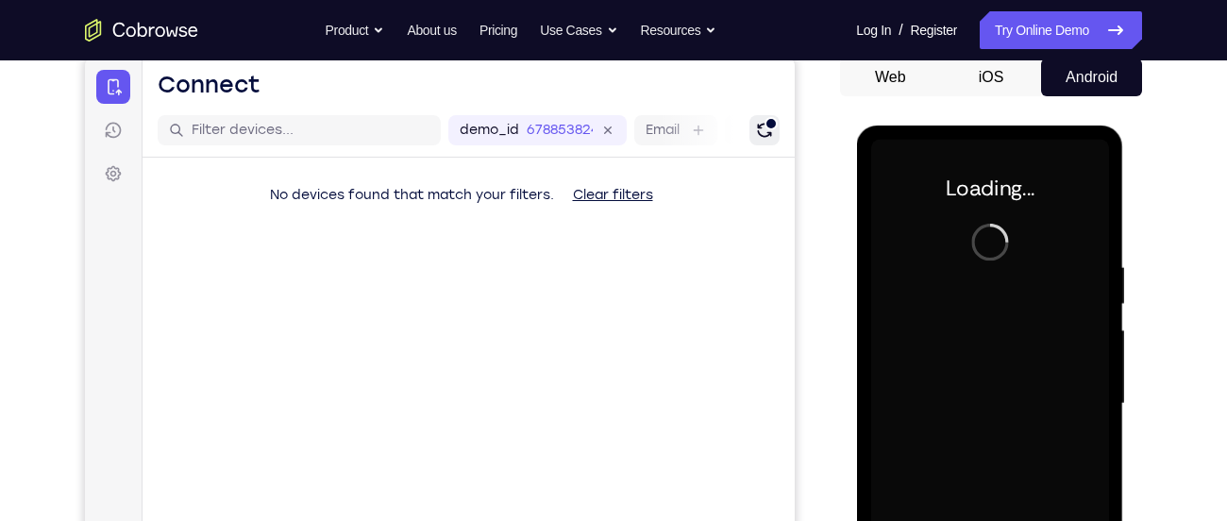
click at [771, 120] on div "Refresh" at bounding box center [770, 123] width 13 height 13
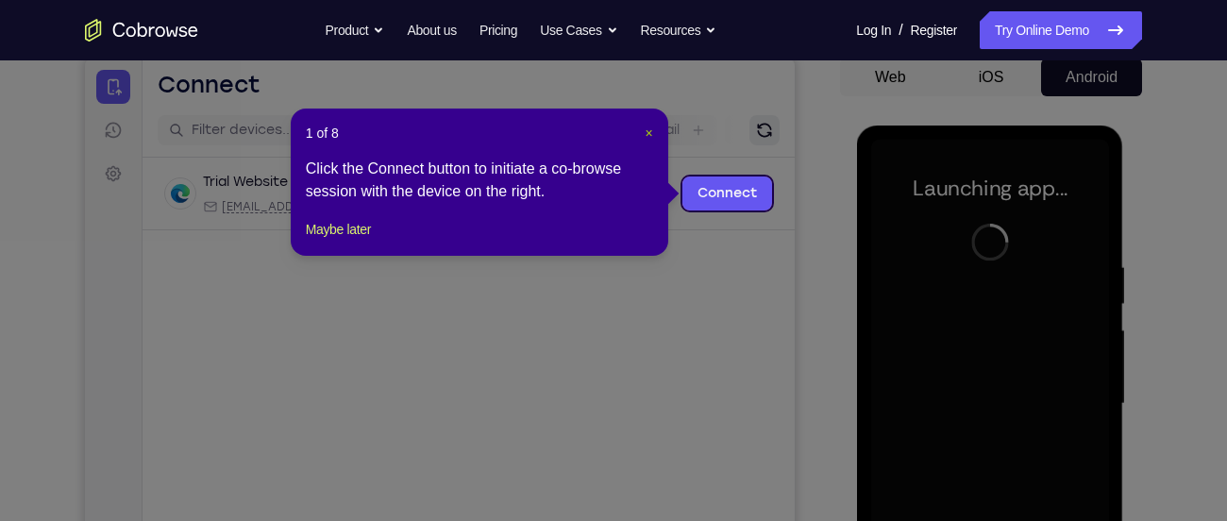
click at [645, 132] on span "×" at bounding box center [649, 132] width 8 height 15
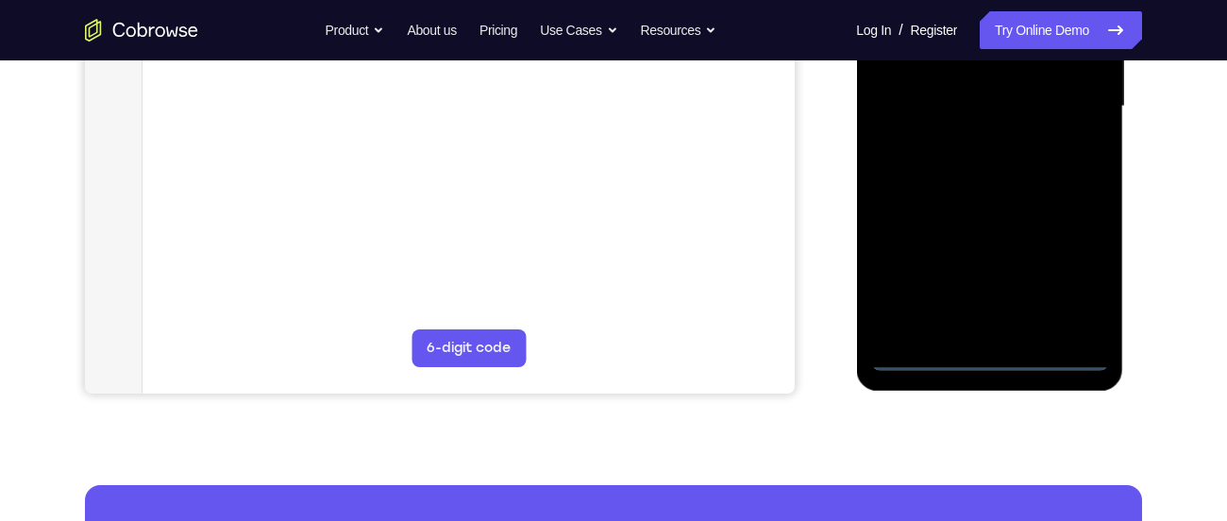
scroll to position [485, 0]
click at [994, 368] on div at bounding box center [989, 105] width 238 height 528
click at [994, 362] on div at bounding box center [989, 105] width 238 height 528
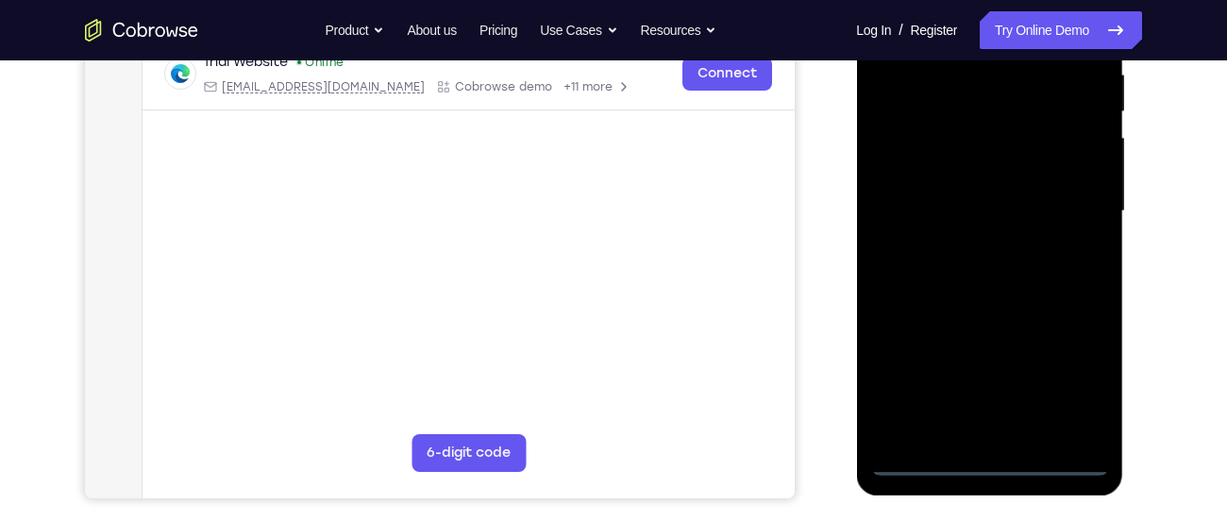
click at [1071, 373] on div at bounding box center [989, 211] width 238 height 528
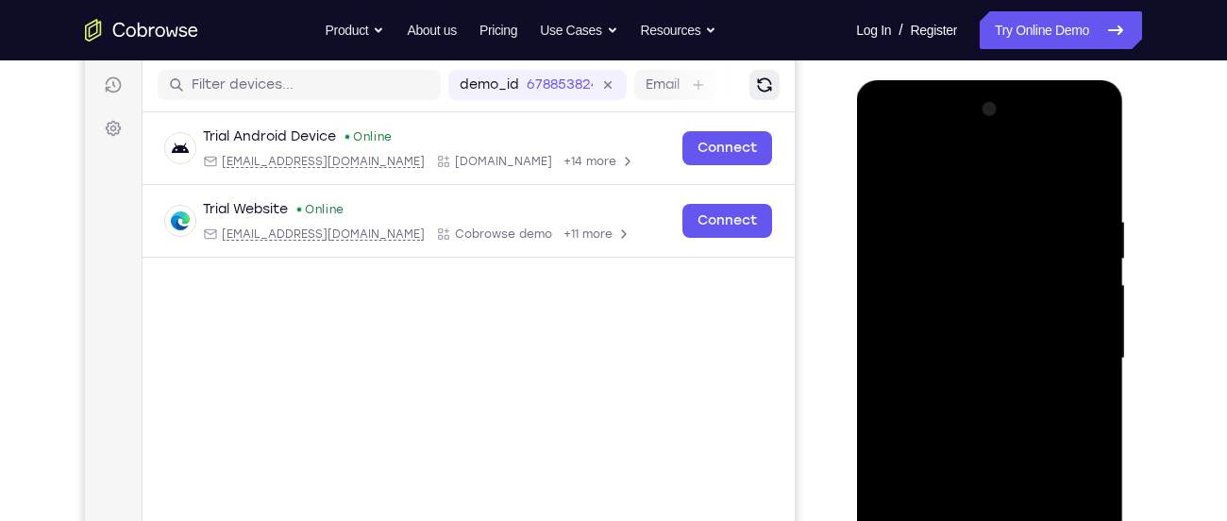
scroll to position [248, 0]
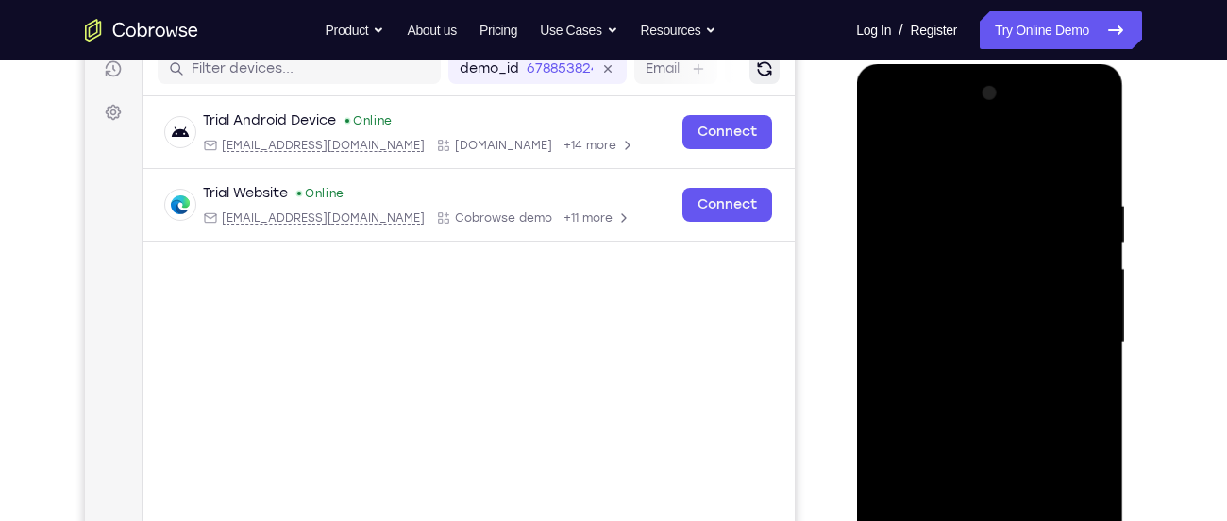
click at [978, 154] on div at bounding box center [989, 342] width 238 height 528
click at [1075, 337] on div at bounding box center [989, 342] width 238 height 528
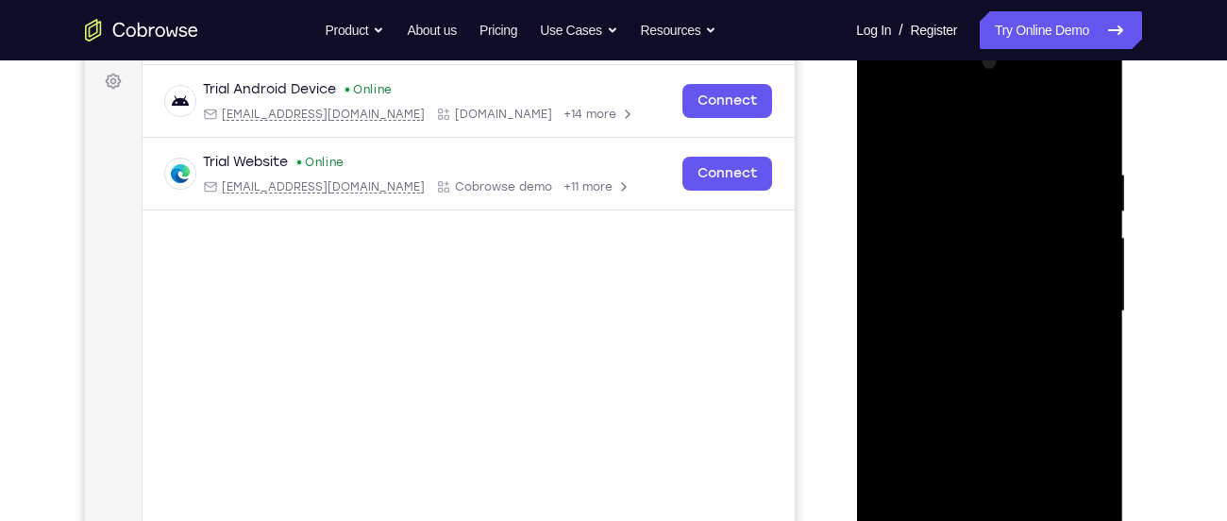
click at [892, 96] on div at bounding box center [989, 311] width 238 height 528
click at [912, 262] on div at bounding box center [989, 311] width 238 height 528
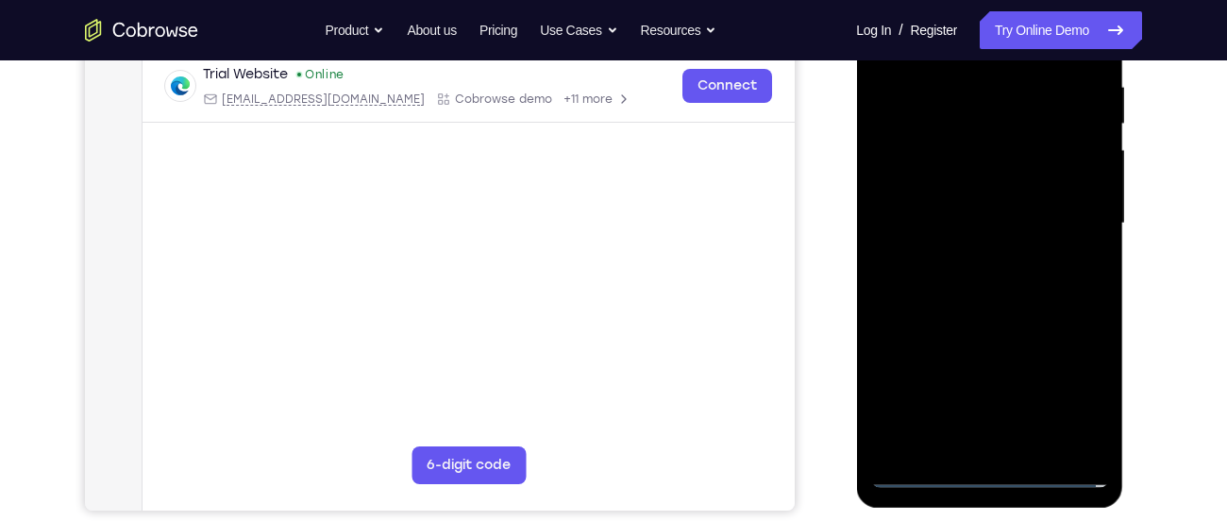
scroll to position [369, 0]
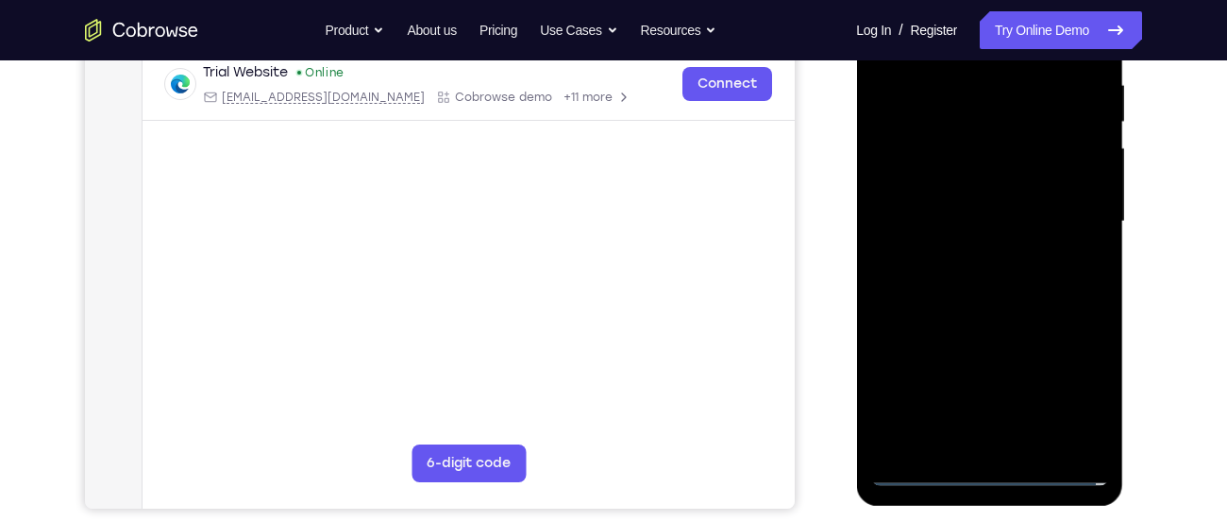
click at [950, 450] on div at bounding box center [989, 222] width 238 height 528
click at [941, 195] on div at bounding box center [989, 222] width 238 height 528
click at [940, 185] on div at bounding box center [989, 222] width 238 height 528
click at [937, 214] on div at bounding box center [989, 222] width 238 height 528
click at [949, 264] on div at bounding box center [989, 222] width 238 height 528
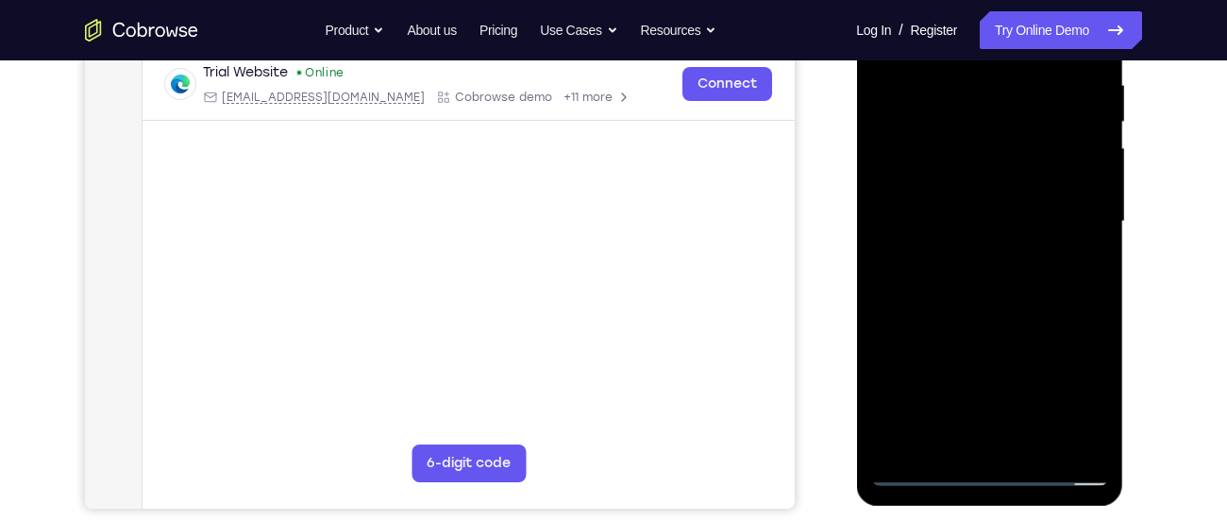
click at [949, 275] on div at bounding box center [989, 222] width 238 height 528
click at [981, 276] on div at bounding box center [989, 222] width 238 height 528
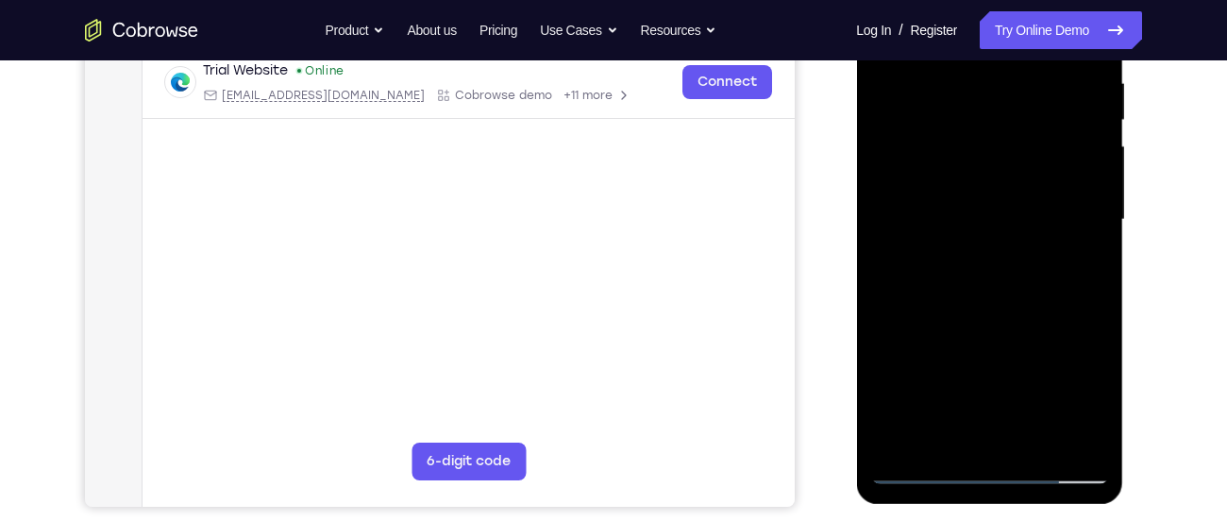
click at [1078, 177] on div at bounding box center [989, 220] width 238 height 528
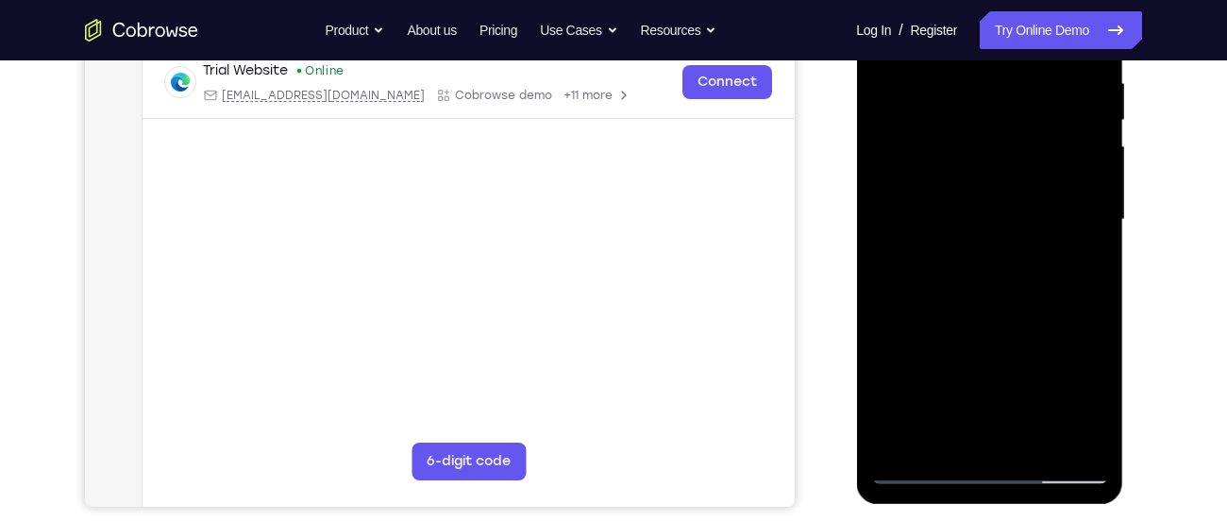
click at [981, 211] on div at bounding box center [989, 220] width 238 height 528
click at [959, 266] on div at bounding box center [989, 220] width 238 height 528
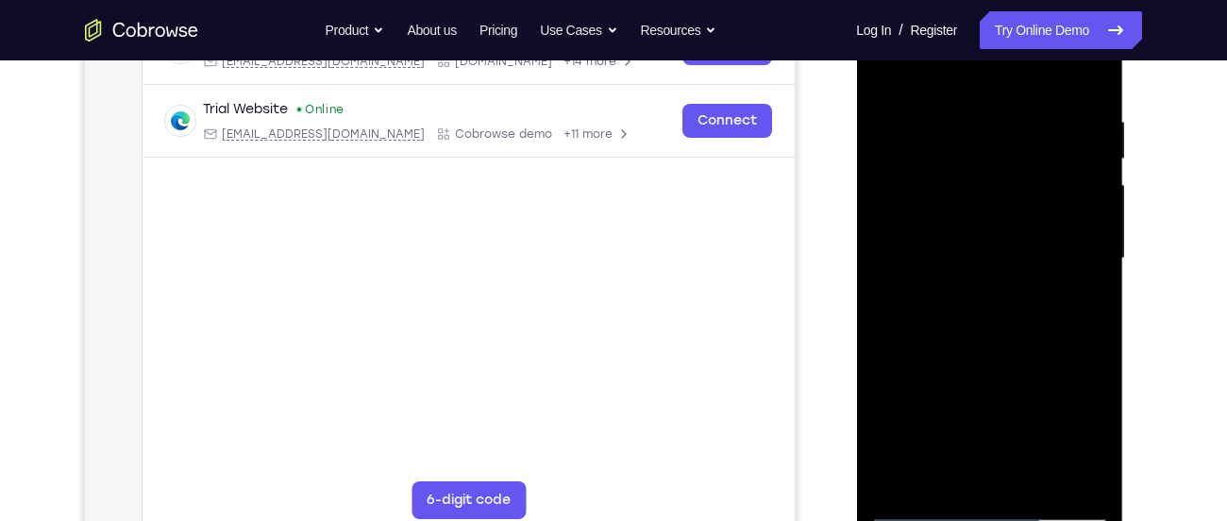
scroll to position [323, 0]
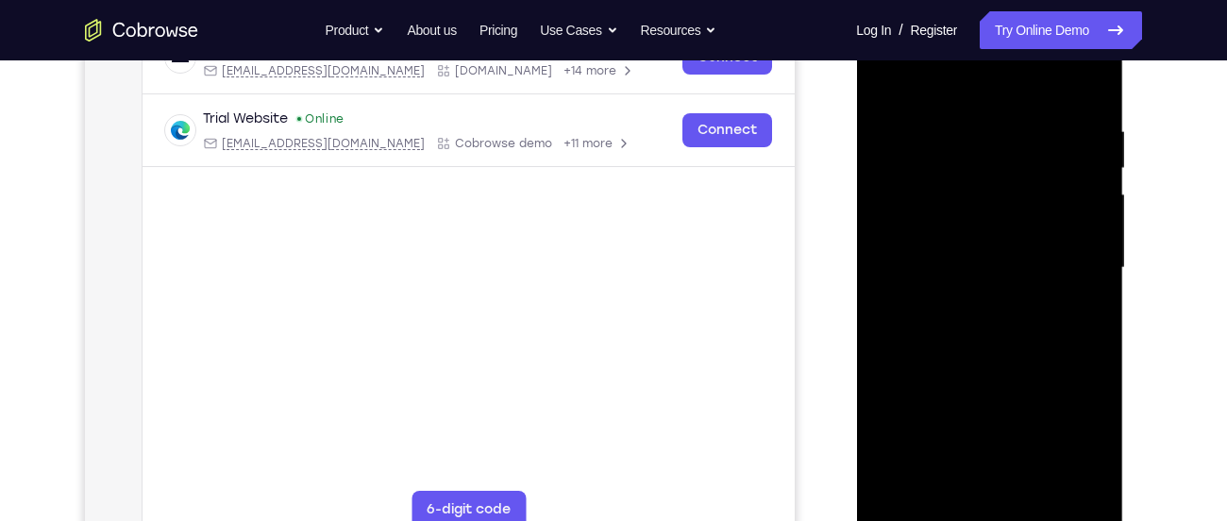
drag, startPoint x: 954, startPoint y: 373, endPoint x: 997, endPoint y: 234, distance: 145.3
click at [997, 234] on div at bounding box center [989, 268] width 238 height 528
click at [994, 471] on div at bounding box center [989, 268] width 238 height 528
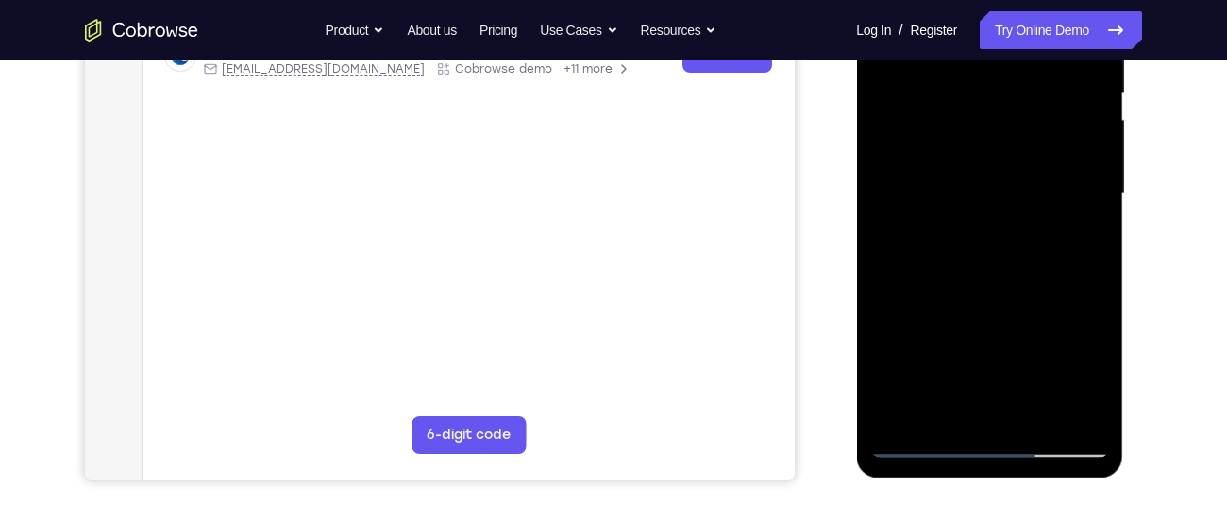
scroll to position [311, 0]
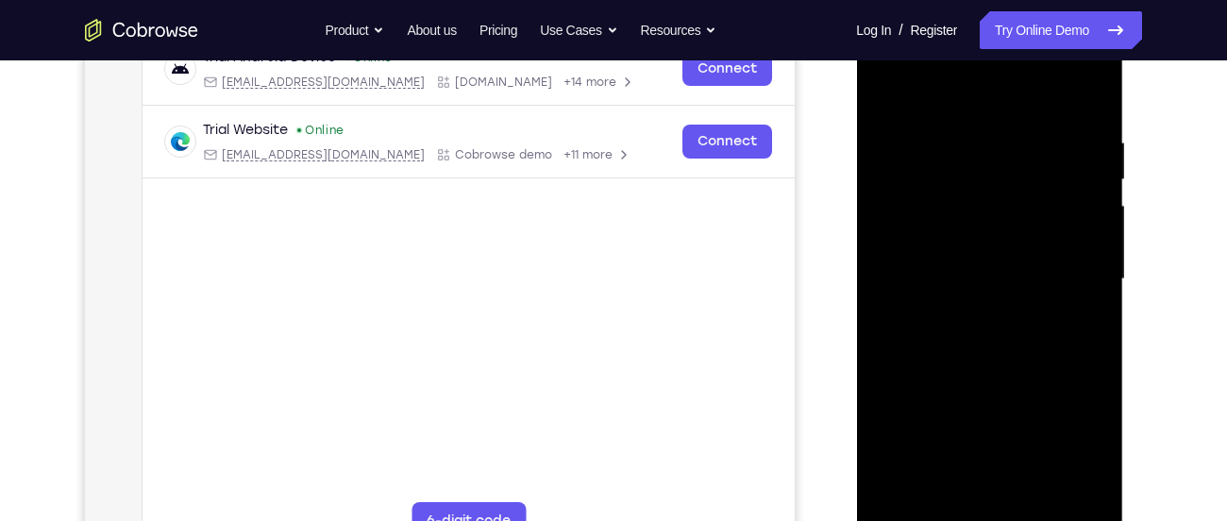
click at [973, 223] on div at bounding box center [989, 279] width 238 height 528
click at [922, 486] on div at bounding box center [989, 279] width 238 height 528
click at [953, 148] on div at bounding box center [989, 279] width 238 height 528
click at [958, 225] on div at bounding box center [989, 279] width 238 height 528
drag, startPoint x: 976, startPoint y: 380, endPoint x: 1020, endPoint y: 149, distance: 235.4
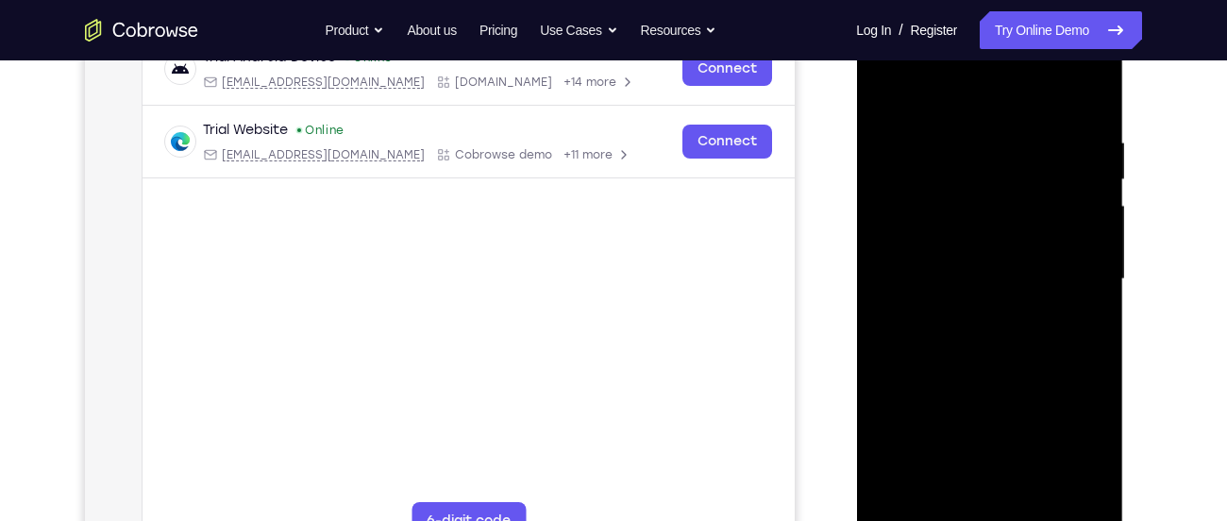
click at [1020, 149] on div at bounding box center [989, 279] width 238 height 528
drag, startPoint x: 1006, startPoint y: 405, endPoint x: 1026, endPoint y: 159, distance: 247.1
click at [1026, 159] on div at bounding box center [989, 279] width 238 height 528
drag, startPoint x: 1009, startPoint y: 363, endPoint x: 1049, endPoint y: 127, distance: 239.4
click at [1049, 127] on div at bounding box center [989, 279] width 238 height 528
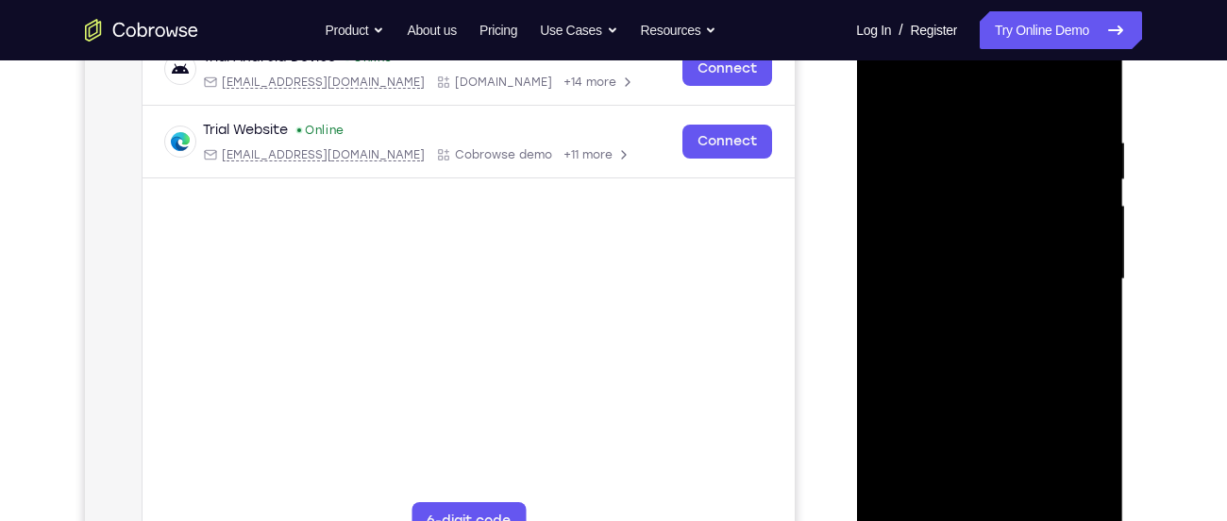
drag, startPoint x: 1032, startPoint y: 411, endPoint x: 1057, endPoint y: 208, distance: 205.3
click at [1057, 208] on div at bounding box center [989, 279] width 238 height 528
click at [942, 451] on div at bounding box center [989, 279] width 238 height 528
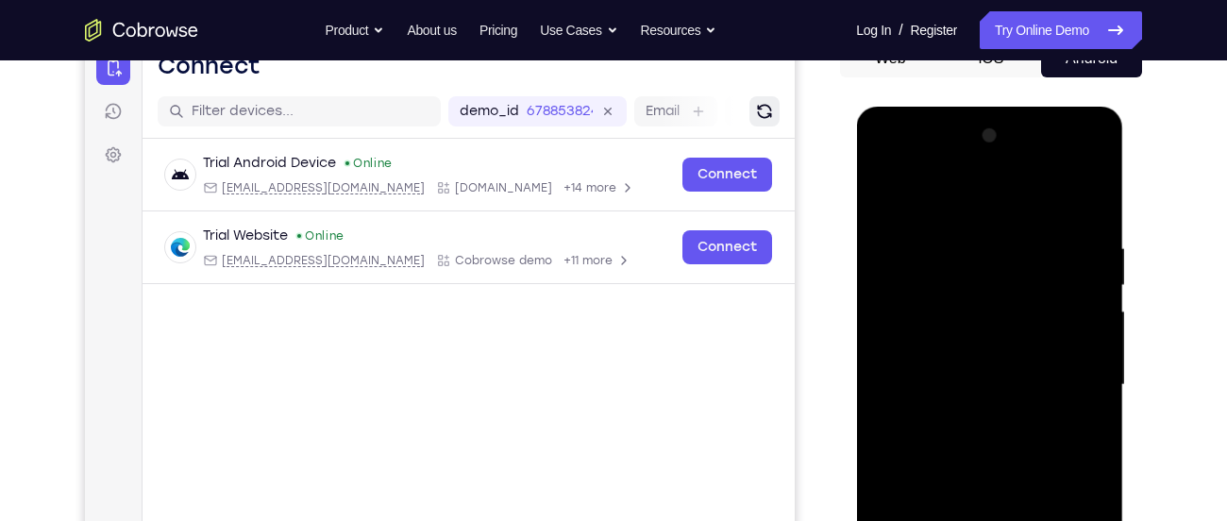
click at [883, 159] on div at bounding box center [989, 385] width 238 height 528
click at [911, 332] on div at bounding box center [989, 385] width 238 height 528
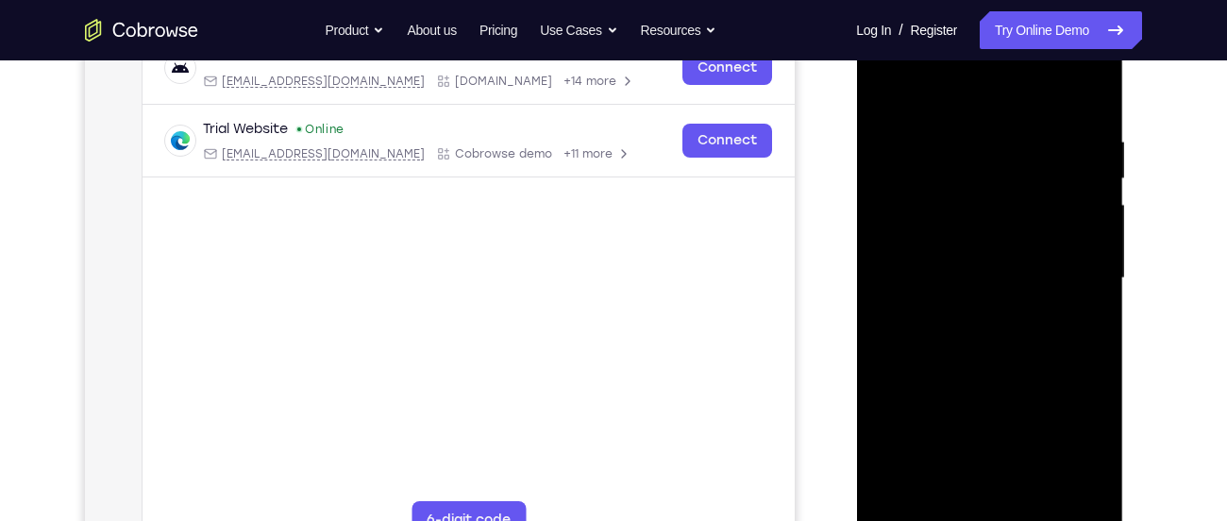
scroll to position [313, 0]
click at [944, 441] on div at bounding box center [989, 277] width 238 height 528
click at [959, 310] on div at bounding box center [989, 277] width 238 height 528
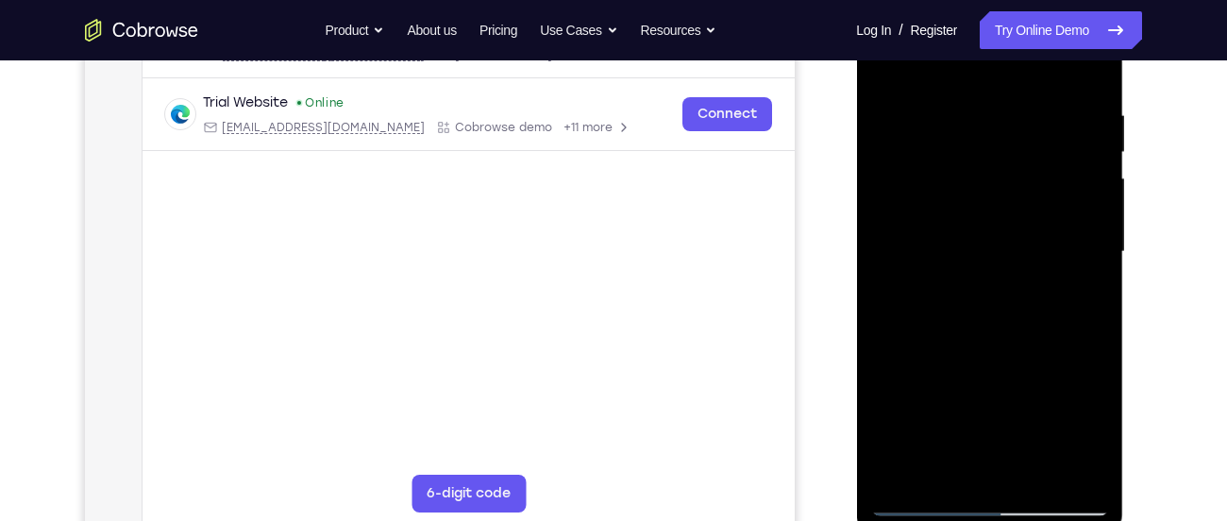
scroll to position [359, 0]
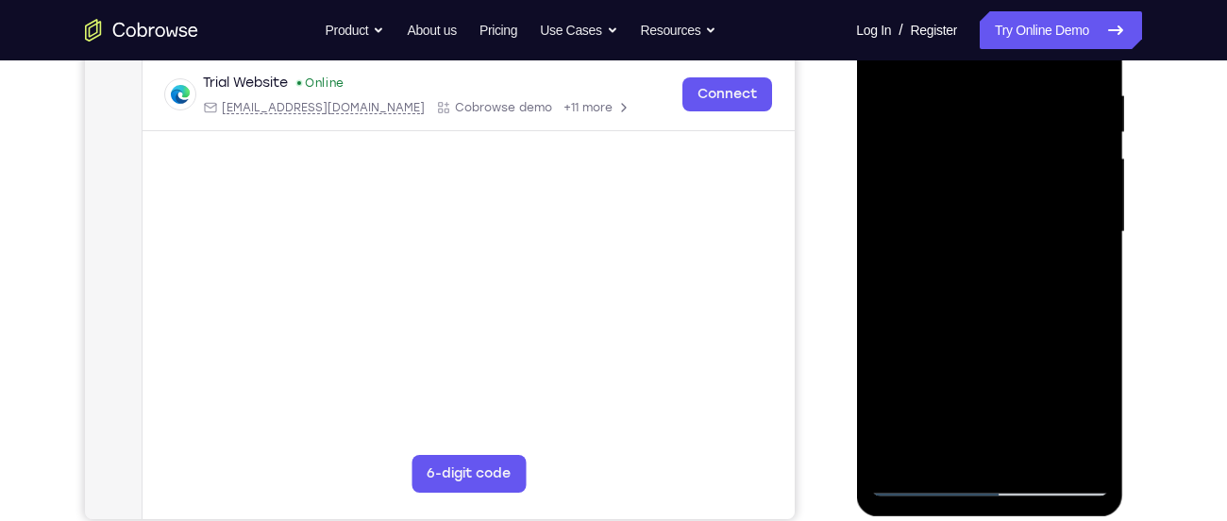
click at [970, 218] on div at bounding box center [989, 232] width 238 height 528
click at [947, 200] on div at bounding box center [989, 232] width 238 height 528
click at [945, 226] on div at bounding box center [989, 232] width 238 height 528
click at [965, 284] on div at bounding box center [989, 232] width 238 height 528
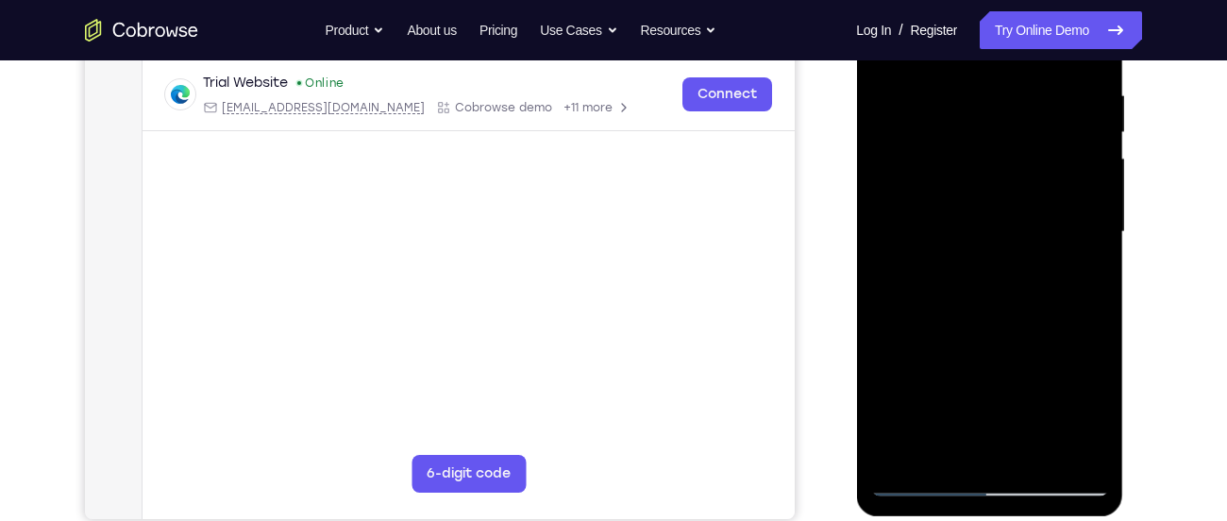
click at [963, 289] on div at bounding box center [989, 232] width 238 height 528
drag, startPoint x: 963, startPoint y: 289, endPoint x: 926, endPoint y: 337, distance: 61.2
click at [926, 337] on div at bounding box center [989, 232] width 238 height 528
click at [961, 309] on div at bounding box center [989, 232] width 238 height 528
click at [1031, 450] on div at bounding box center [989, 232] width 238 height 528
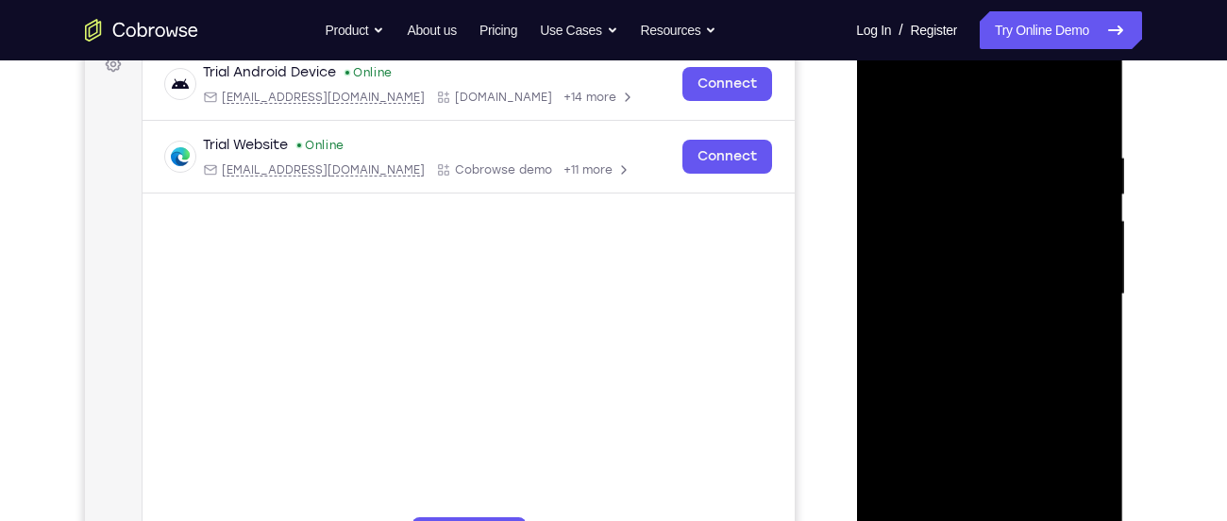
scroll to position [286, 0]
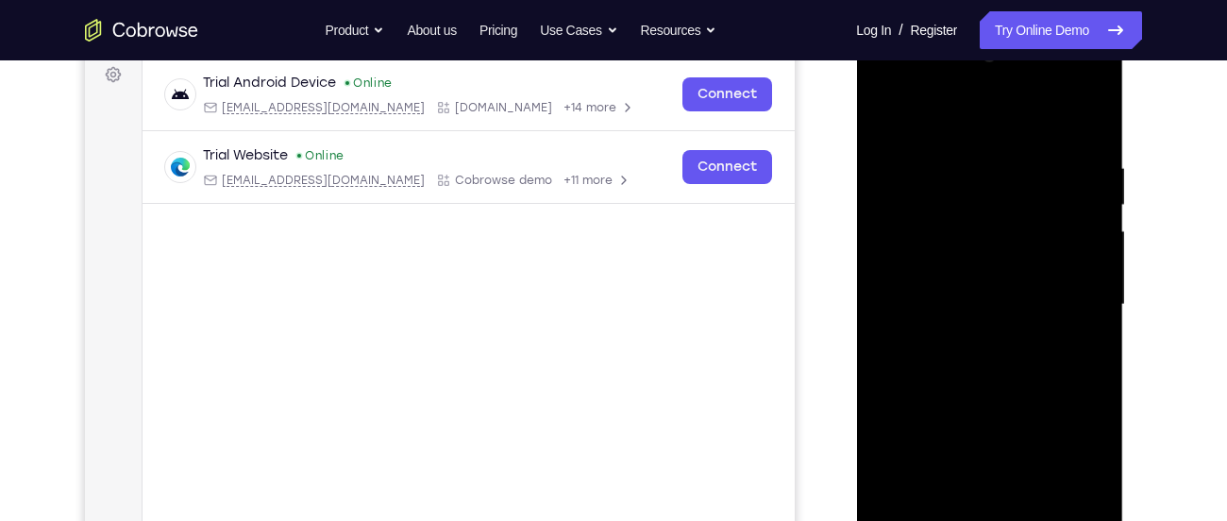
click at [995, 403] on div at bounding box center [989, 305] width 238 height 528
drag, startPoint x: 992, startPoint y: 445, endPoint x: 1011, endPoint y: 273, distance: 173.7
click at [1011, 273] on div at bounding box center [989, 305] width 238 height 528
drag, startPoint x: 996, startPoint y: 404, endPoint x: 1011, endPoint y: 300, distance: 104.9
click at [1011, 300] on div at bounding box center [989, 305] width 238 height 528
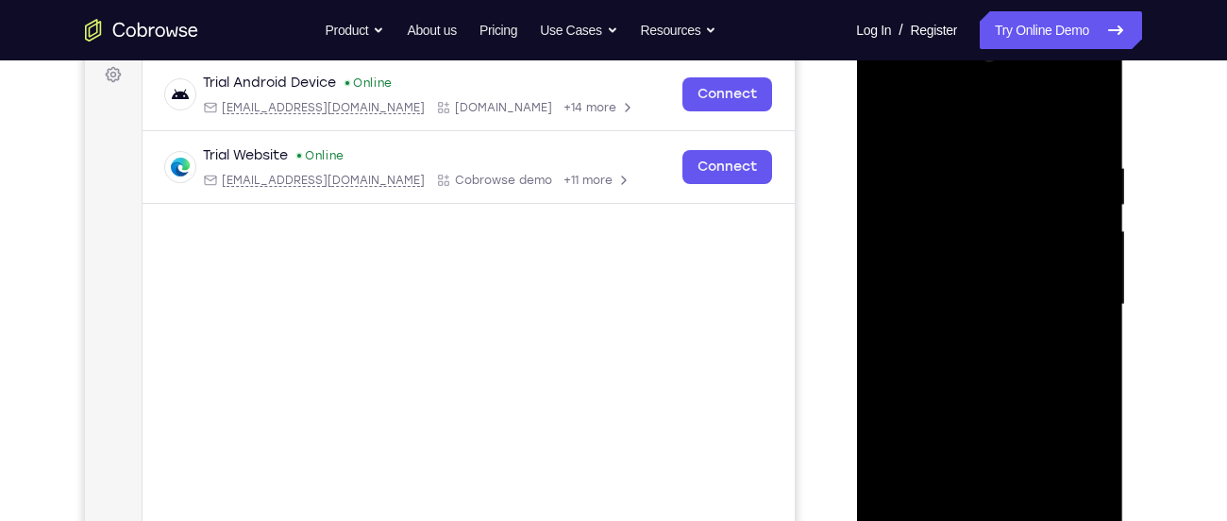
click at [1006, 416] on div at bounding box center [989, 305] width 238 height 528
click at [945, 318] on div at bounding box center [989, 305] width 238 height 528
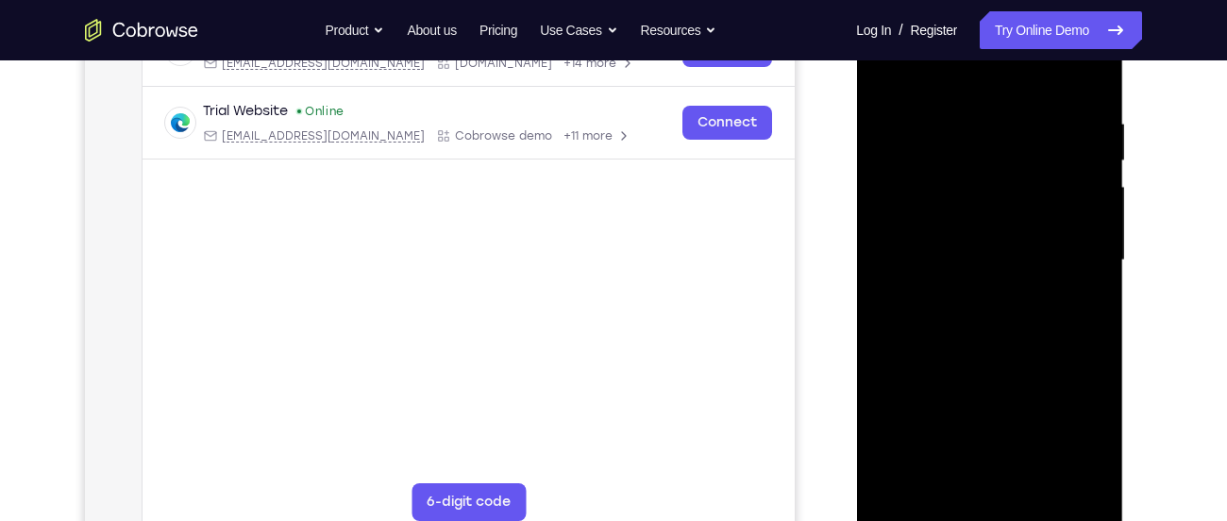
click at [945, 476] on div at bounding box center [989, 260] width 238 height 528
click at [940, 187] on div at bounding box center [989, 260] width 238 height 528
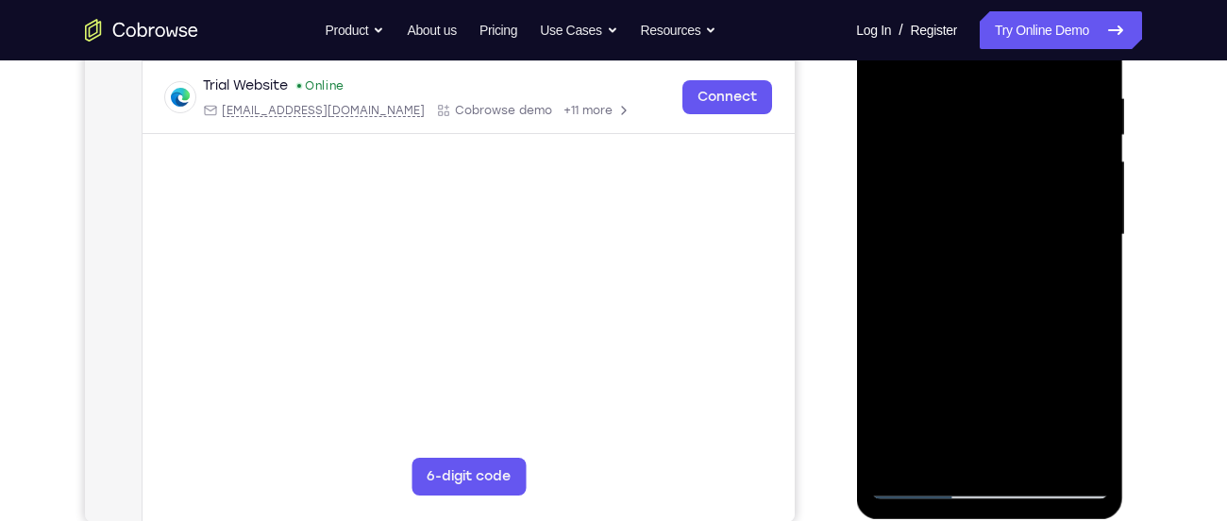
scroll to position [301, 0]
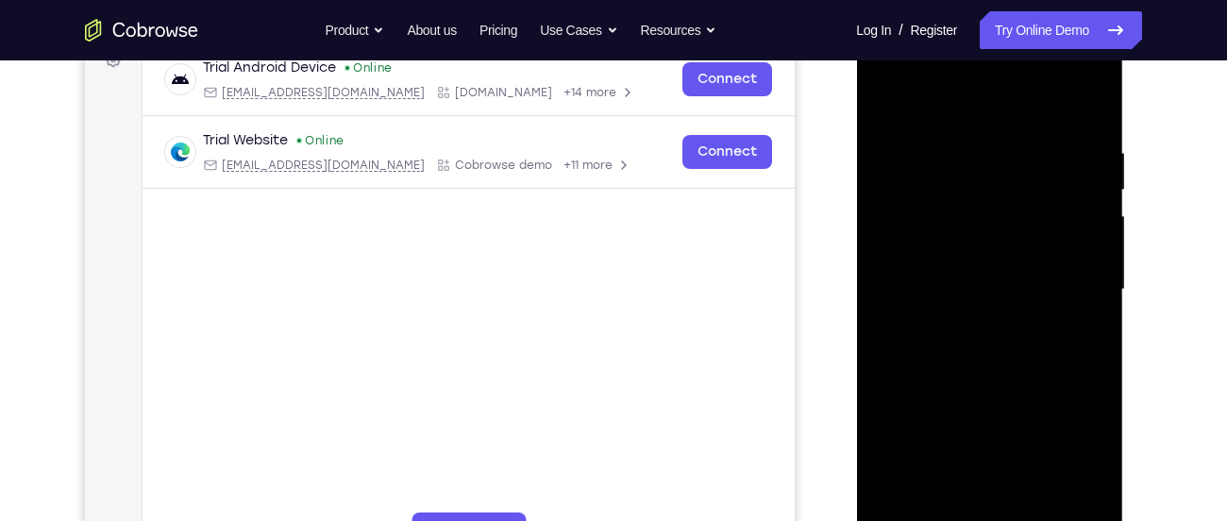
click at [891, 107] on div at bounding box center [989, 289] width 238 height 528
click at [970, 204] on div at bounding box center [989, 289] width 238 height 528
click at [940, 442] on div at bounding box center [989, 289] width 238 height 528
click at [900, 464] on div at bounding box center [989, 289] width 238 height 528
click at [964, 181] on div at bounding box center [989, 289] width 238 height 528
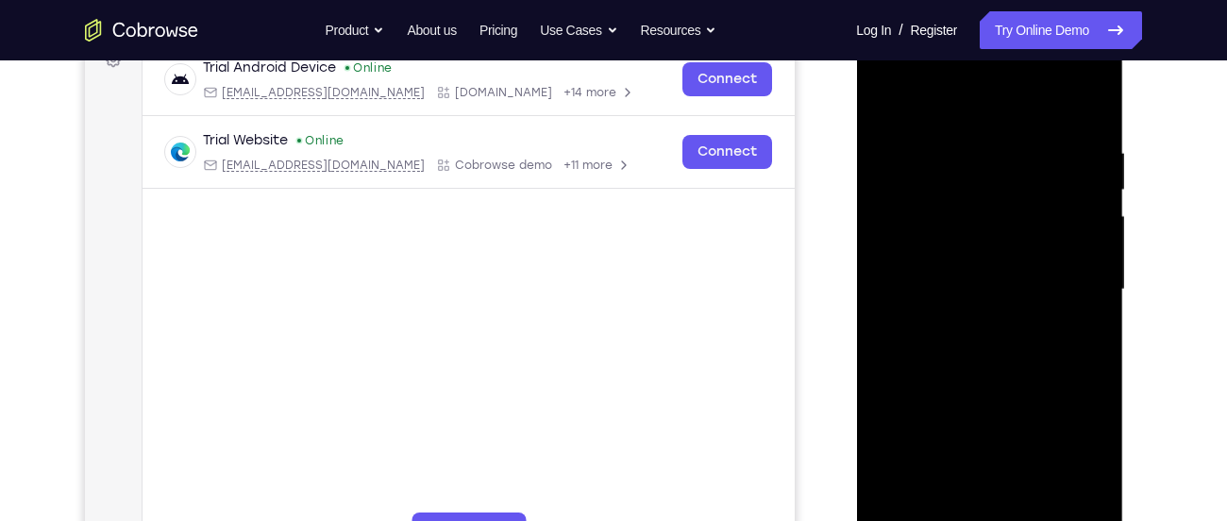
click at [964, 203] on div at bounding box center [989, 289] width 238 height 528
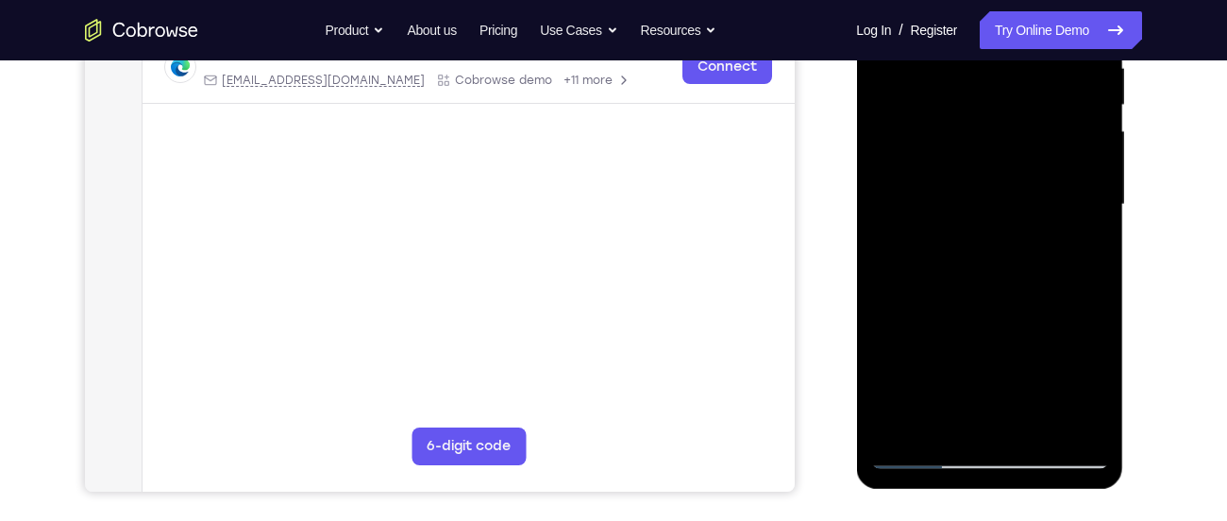
scroll to position [387, 0]
click at [1088, 386] on div at bounding box center [989, 204] width 238 height 528
click at [941, 425] on div at bounding box center [989, 204] width 238 height 528
click at [886, 317] on div at bounding box center [989, 204] width 238 height 528
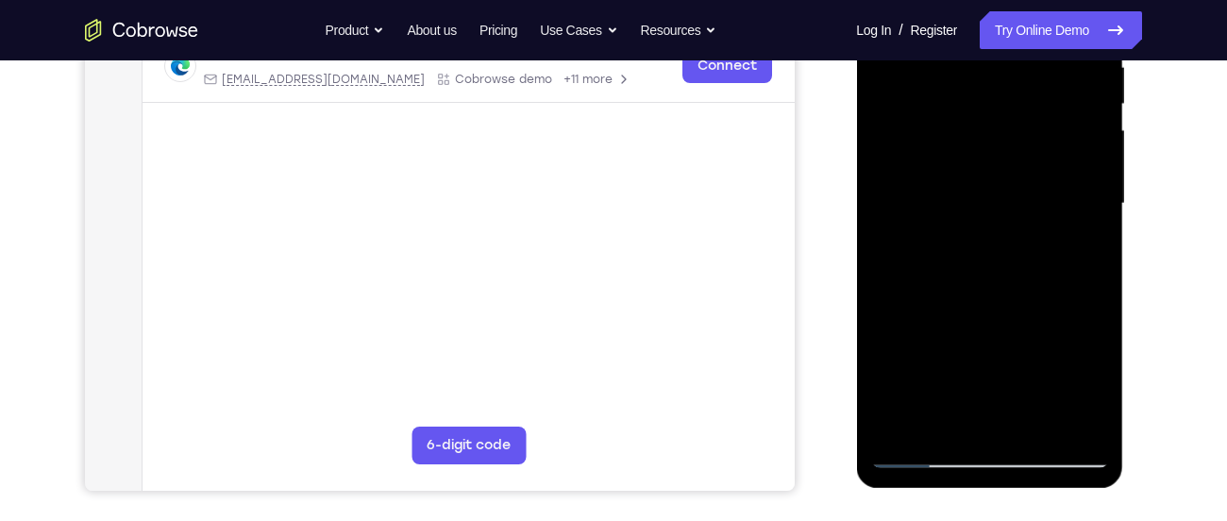
click at [886, 317] on div at bounding box center [989, 204] width 238 height 528
drag, startPoint x: 963, startPoint y: 275, endPoint x: 991, endPoint y: 424, distance: 151.6
click at [991, 424] on div at bounding box center [989, 204] width 238 height 528
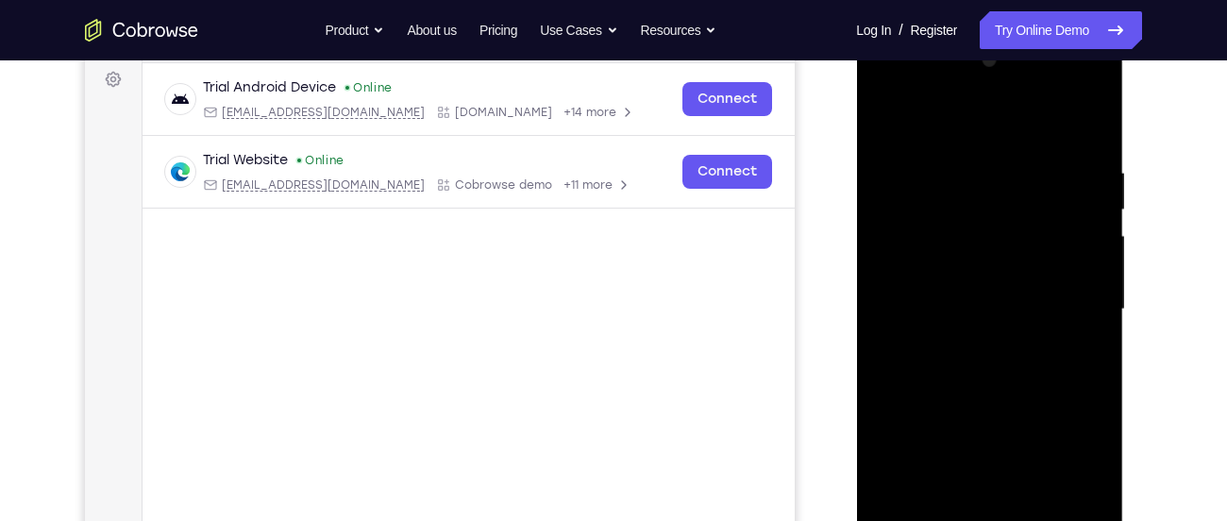
scroll to position [278, 0]
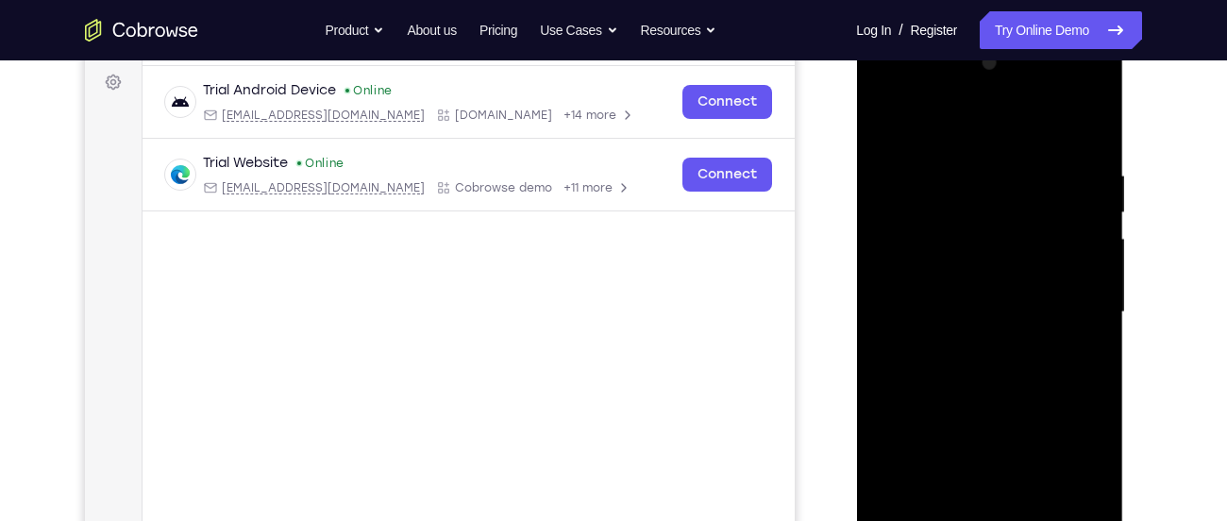
click at [881, 124] on div at bounding box center [989, 312] width 238 height 528
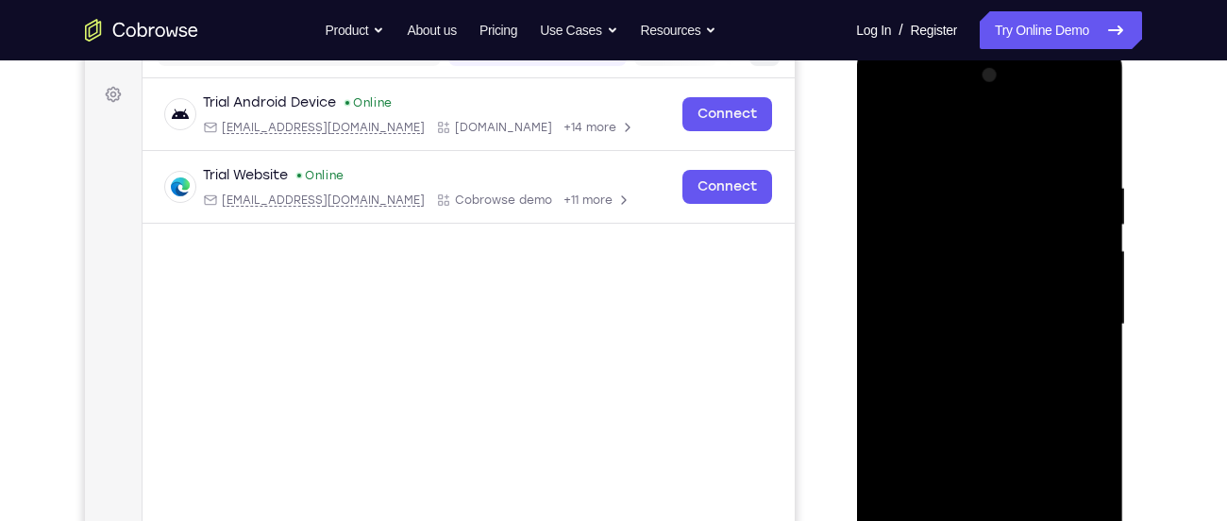
scroll to position [265, 0]
click at [888, 142] on div at bounding box center [989, 325] width 238 height 528
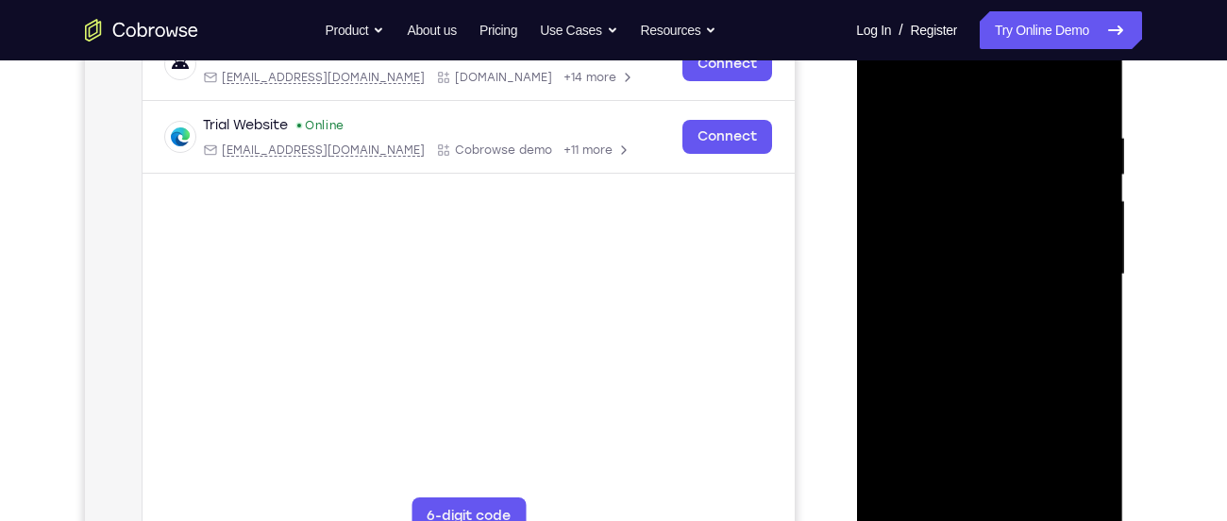
scroll to position [310, 0]
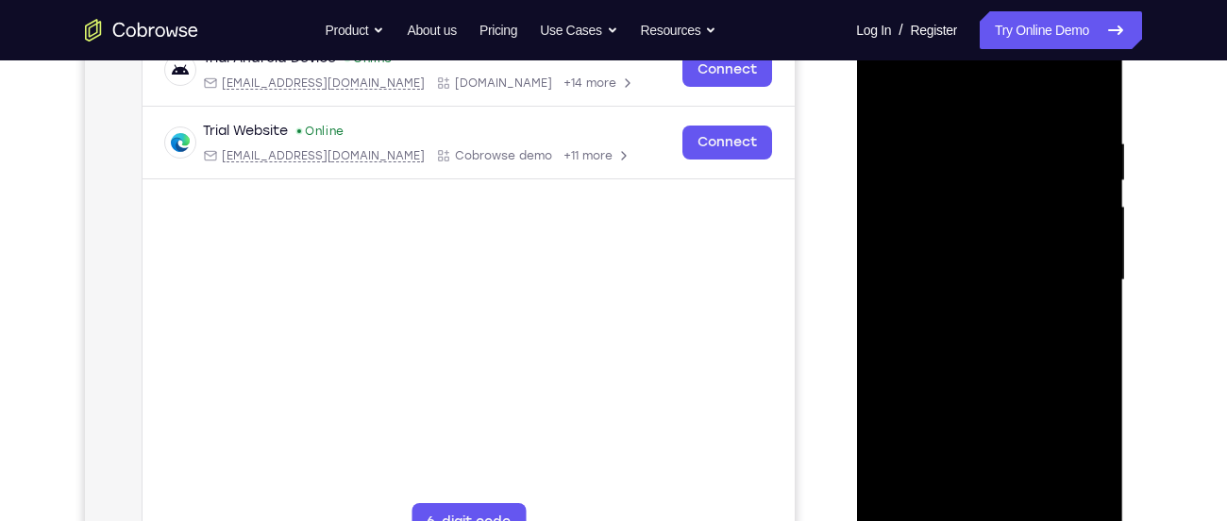
click at [886, 65] on div at bounding box center [989, 280] width 238 height 528
click at [954, 225] on div at bounding box center [989, 280] width 238 height 528
click at [975, 223] on div at bounding box center [989, 280] width 238 height 528
click at [891, 491] on div at bounding box center [989, 280] width 238 height 528
drag, startPoint x: 970, startPoint y: 458, endPoint x: 1061, endPoint y: 48, distance: 419.4
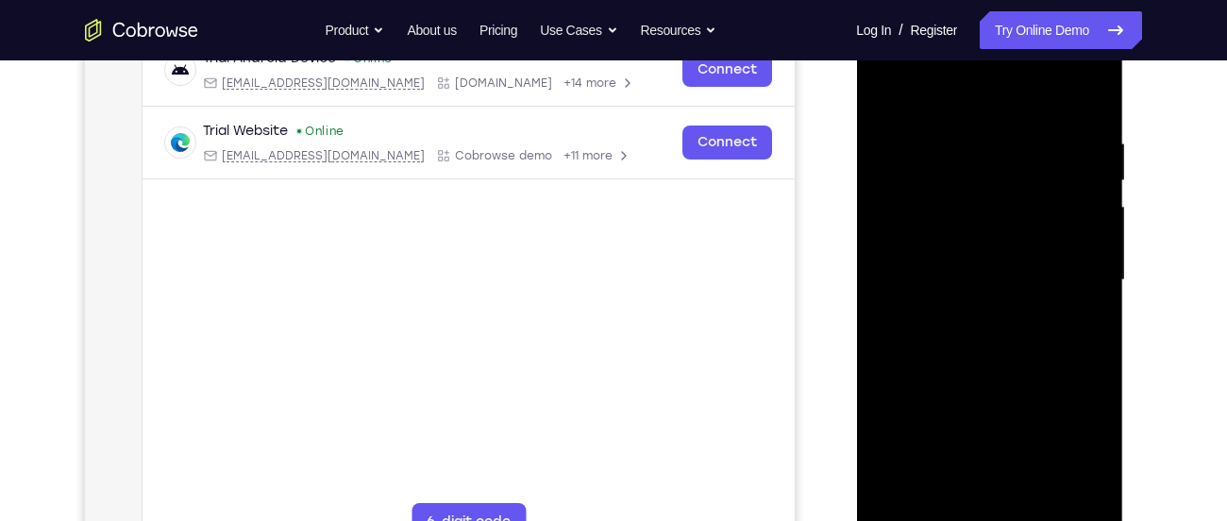
click at [1061, 48] on div at bounding box center [989, 280] width 238 height 528
drag, startPoint x: 990, startPoint y: 395, endPoint x: 1089, endPoint y: -159, distance: 562.7
click at [1089, 2] on html "Online web based iOS Simulators and Android Emulators. Run iPhone, iPad, Mobile…" at bounding box center [990, 285] width 269 height 566
click at [944, 458] on div at bounding box center [989, 280] width 238 height 528
click at [928, 473] on div at bounding box center [989, 280] width 238 height 528
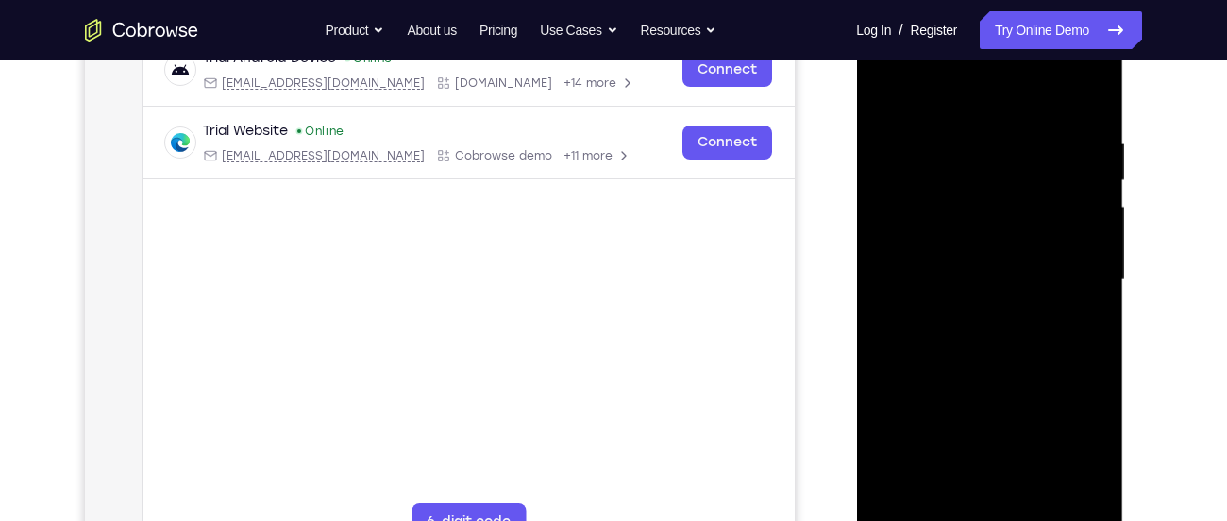
click at [1089, 237] on div at bounding box center [989, 280] width 238 height 528
click at [1047, 161] on div at bounding box center [989, 280] width 238 height 528
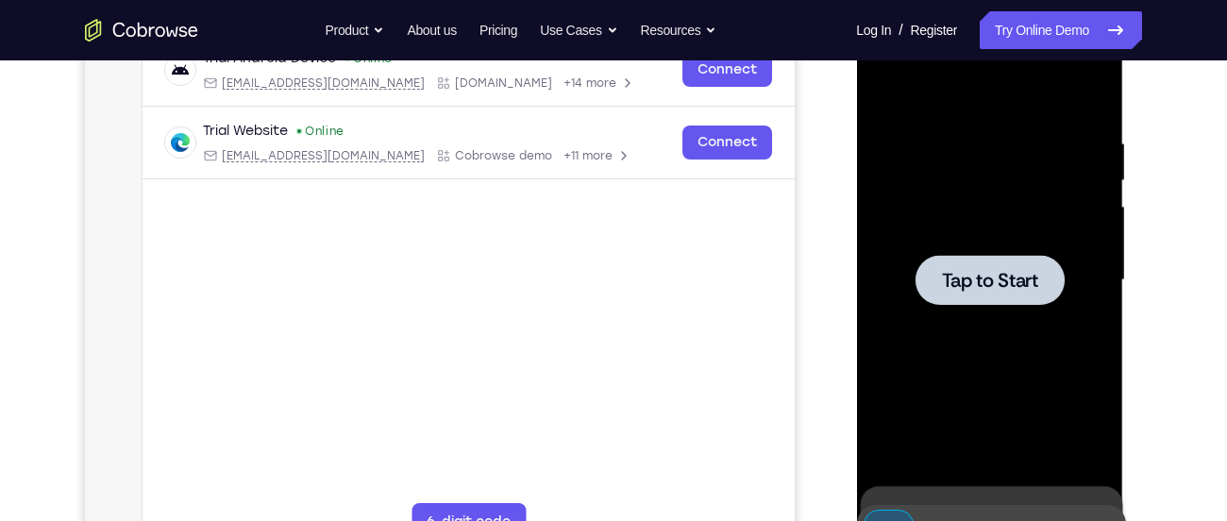
click at [1021, 249] on div at bounding box center [989, 280] width 238 height 528
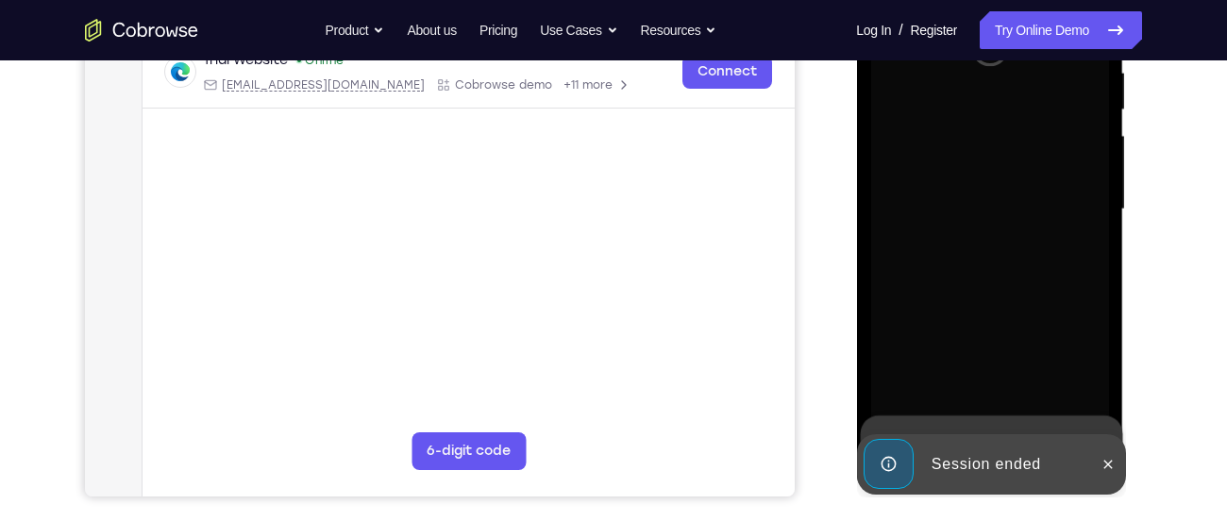
scroll to position [384, 0]
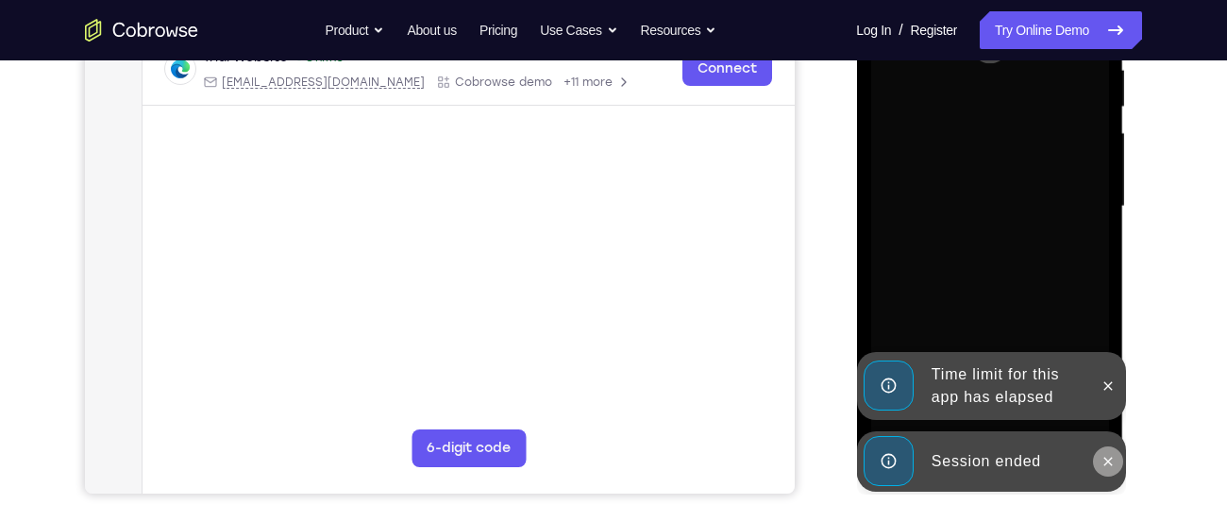
click at [1110, 454] on icon at bounding box center [1106, 461] width 15 height 15
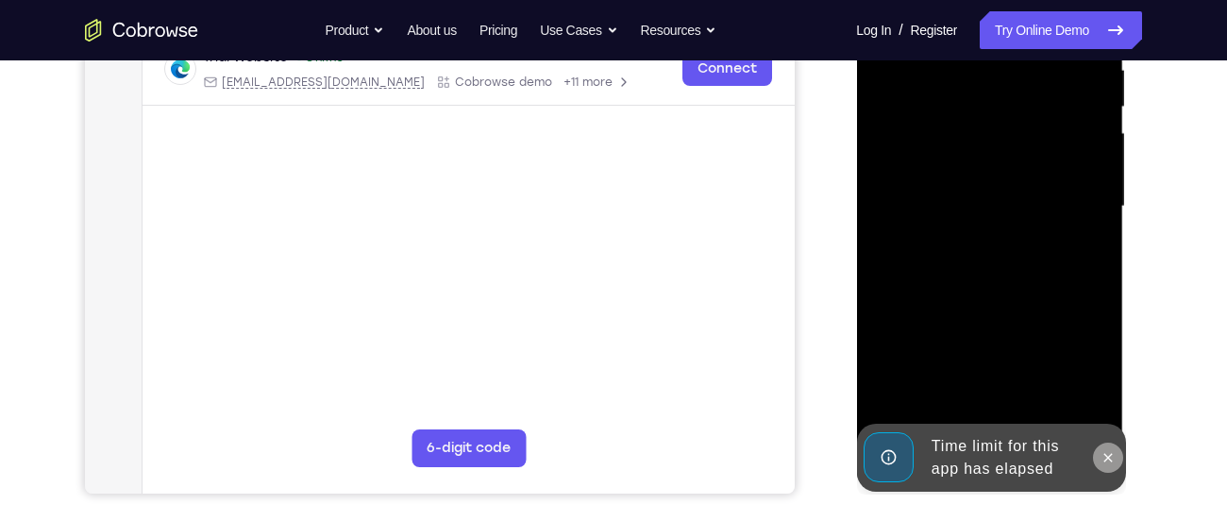
click at [1112, 451] on icon at bounding box center [1106, 457] width 15 height 15
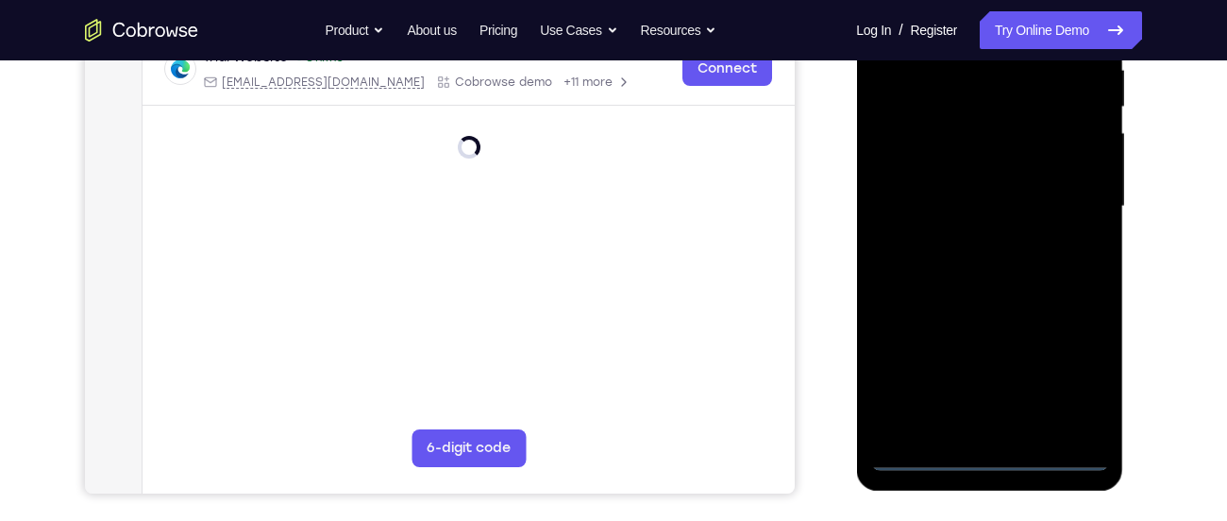
click at [999, 457] on div at bounding box center [989, 206] width 238 height 528
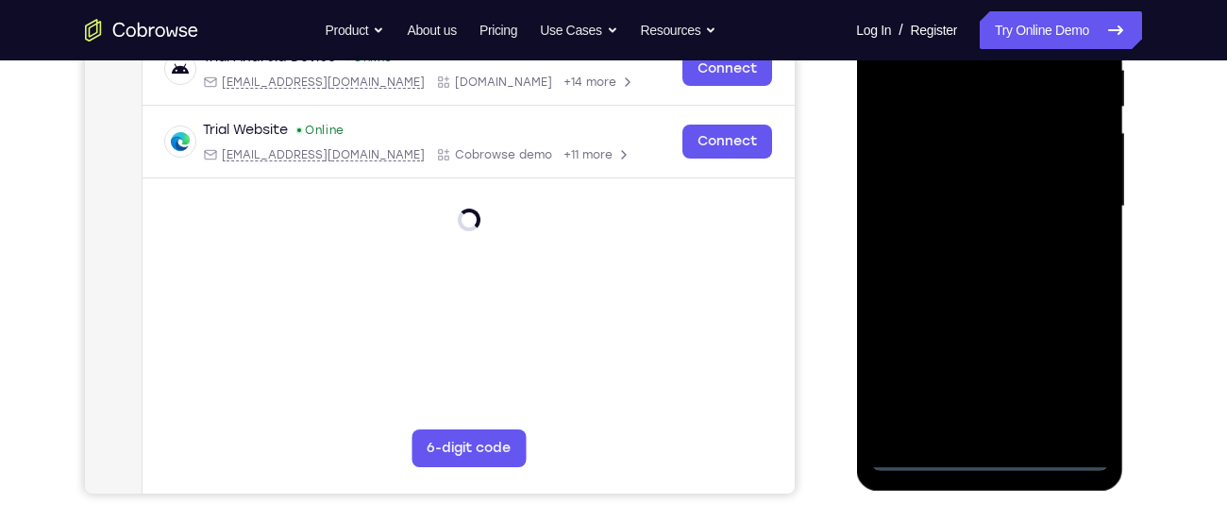
click at [986, 464] on div at bounding box center [989, 206] width 238 height 528
click at [1064, 380] on div at bounding box center [989, 206] width 238 height 528
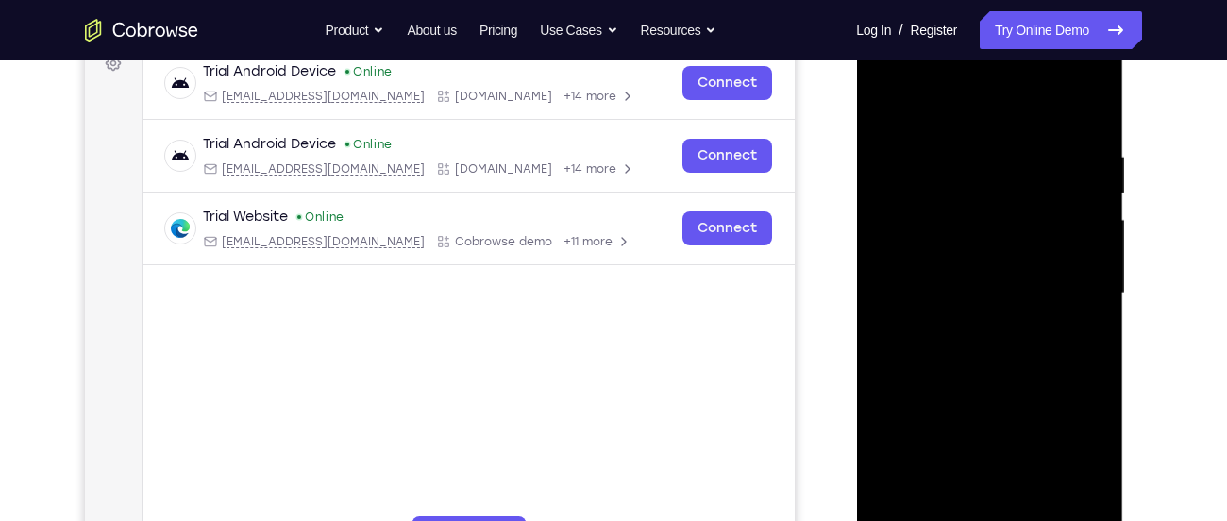
scroll to position [280, 0]
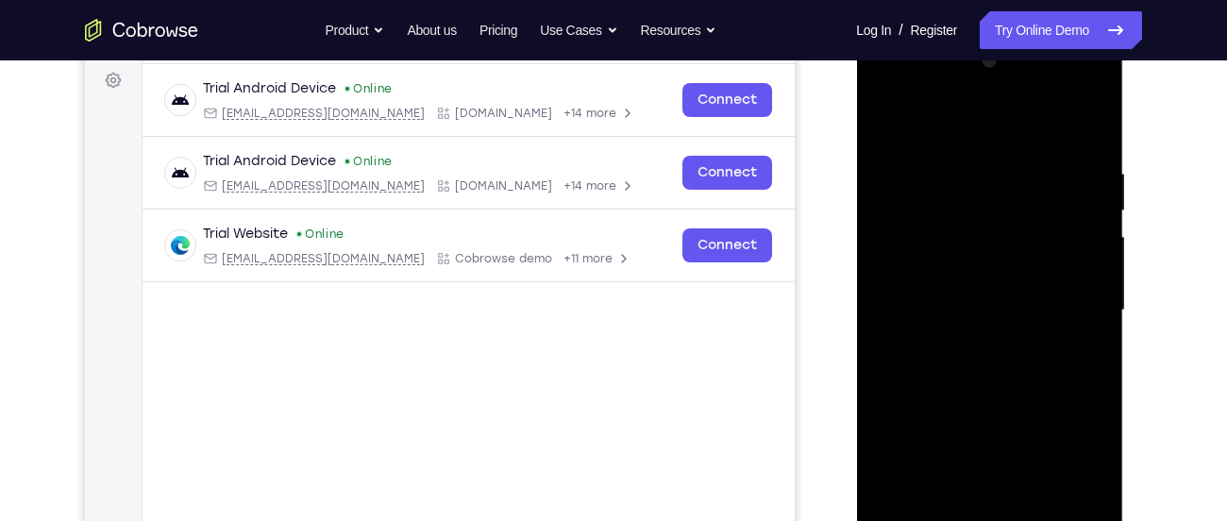
click at [935, 131] on div at bounding box center [989, 310] width 238 height 528
click at [910, 271] on div at bounding box center [989, 310] width 238 height 528
click at [966, 319] on div at bounding box center [989, 310] width 238 height 528
click at [948, 293] on div at bounding box center [989, 310] width 238 height 528
click at [946, 347] on div at bounding box center [989, 310] width 238 height 528
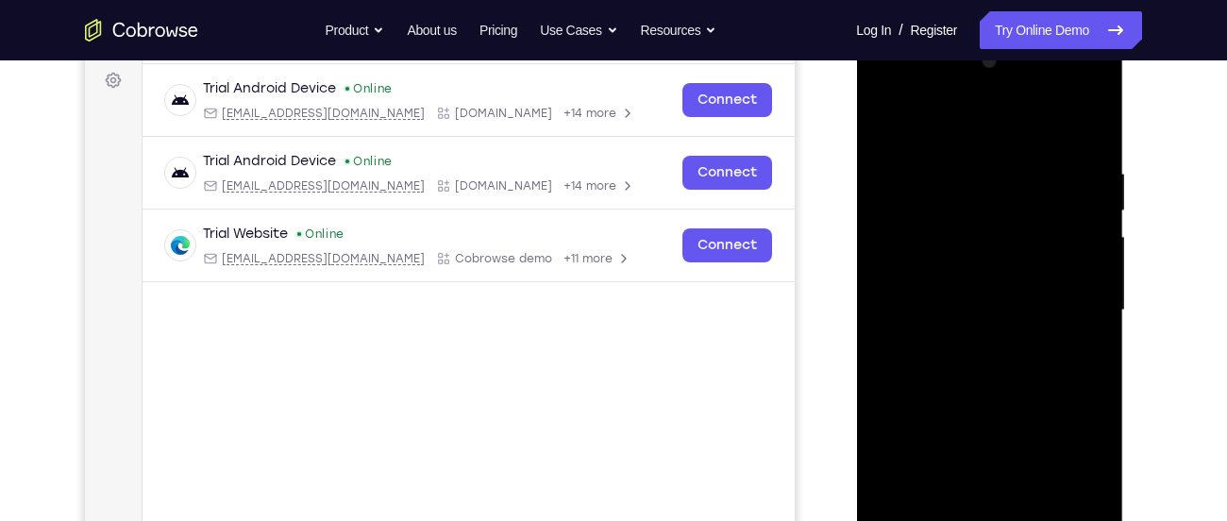
click at [964, 335] on div at bounding box center [989, 310] width 238 height 528
drag, startPoint x: 959, startPoint y: 391, endPoint x: 974, endPoint y: 257, distance: 134.8
click at [974, 257] on div at bounding box center [989, 310] width 238 height 528
drag, startPoint x: 1005, startPoint y: 446, endPoint x: 1013, endPoint y: 334, distance: 112.6
click at [1013, 334] on div at bounding box center [989, 310] width 238 height 528
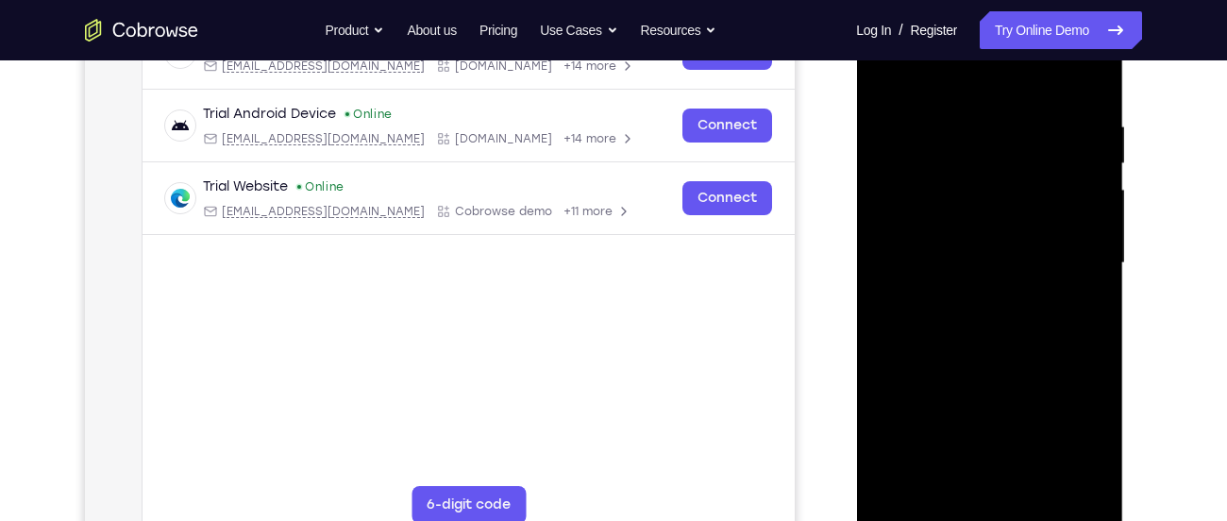
scroll to position [329, 0]
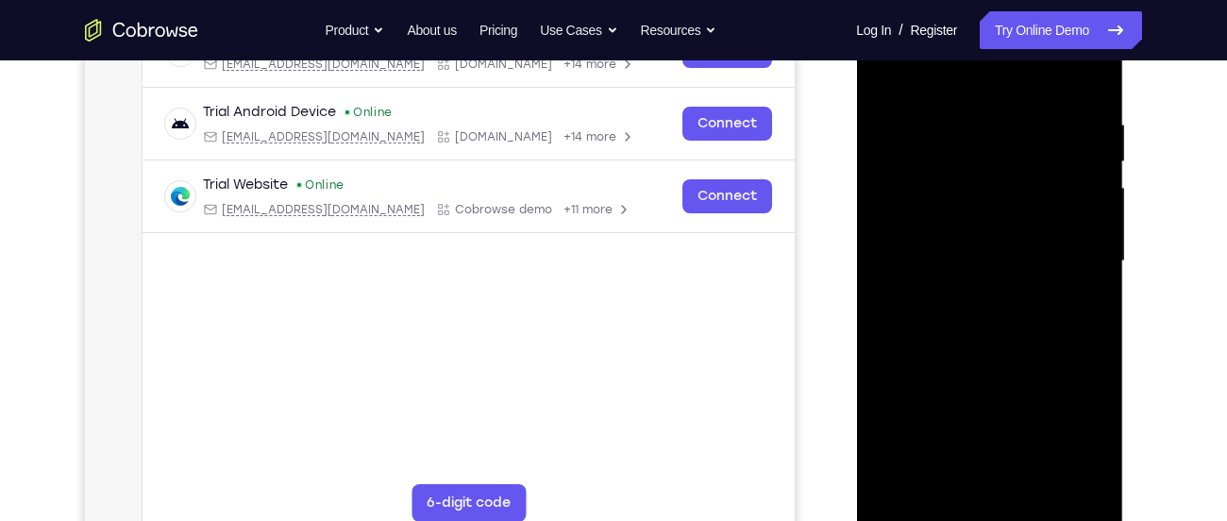
click at [984, 478] on div at bounding box center [989, 261] width 238 height 528
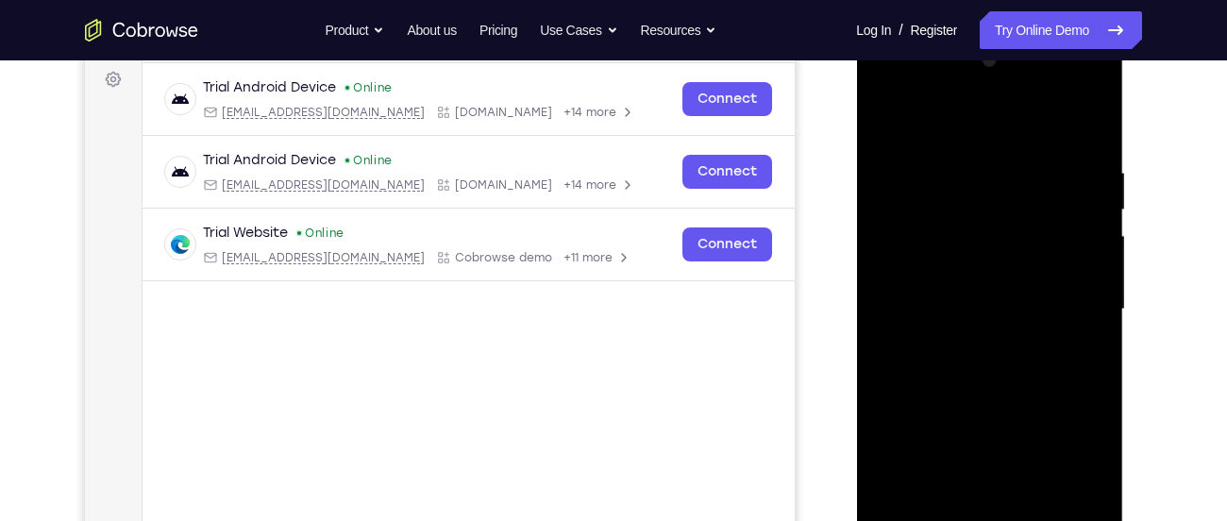
scroll to position [276, 0]
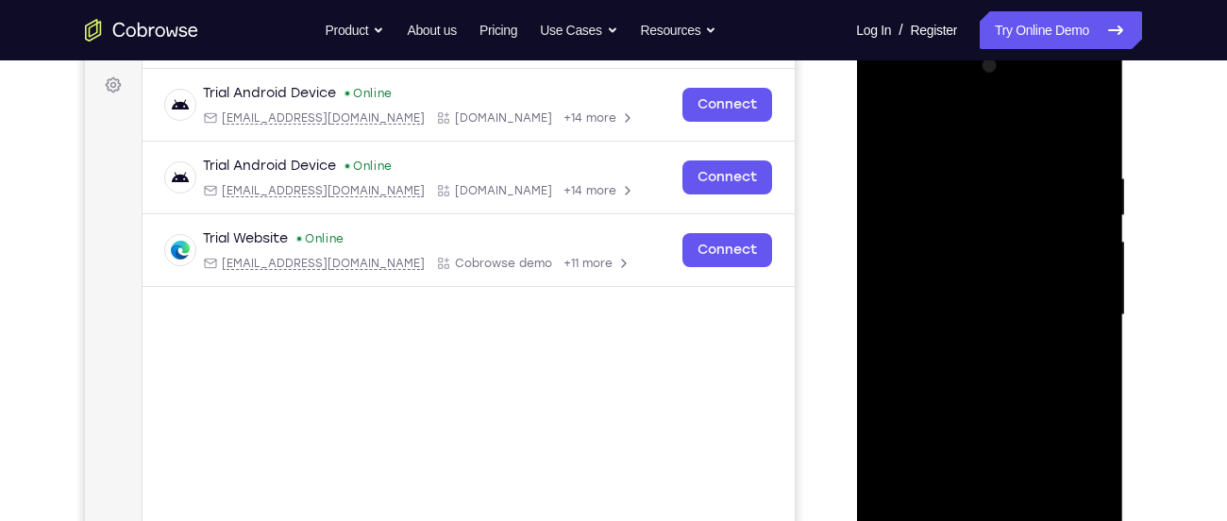
click at [1059, 148] on div at bounding box center [989, 315] width 238 height 528
click at [892, 127] on div at bounding box center [989, 315] width 238 height 528
click at [955, 270] on div at bounding box center [989, 315] width 238 height 528
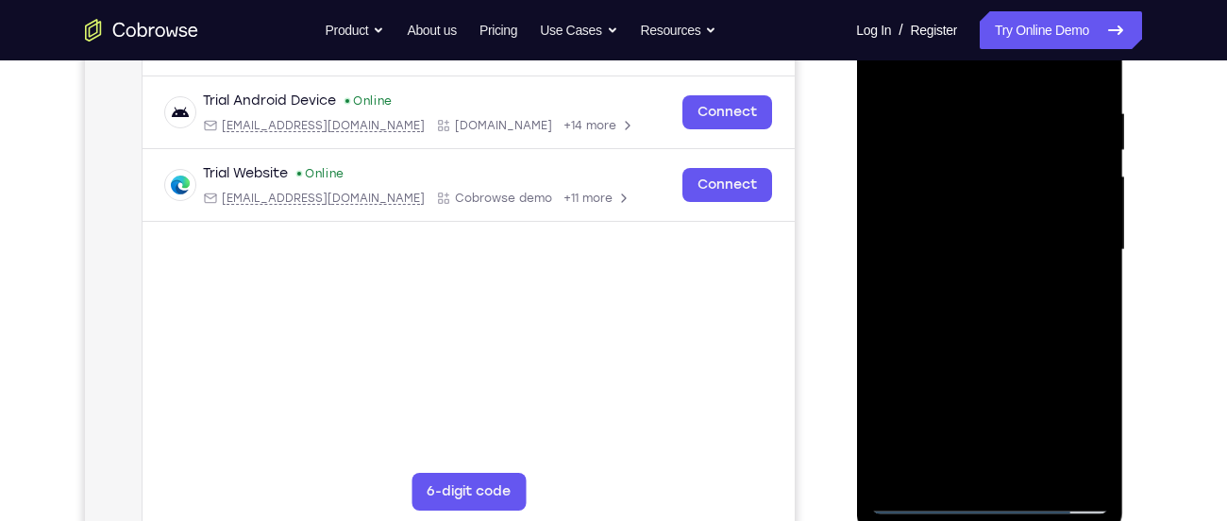
scroll to position [336, 0]
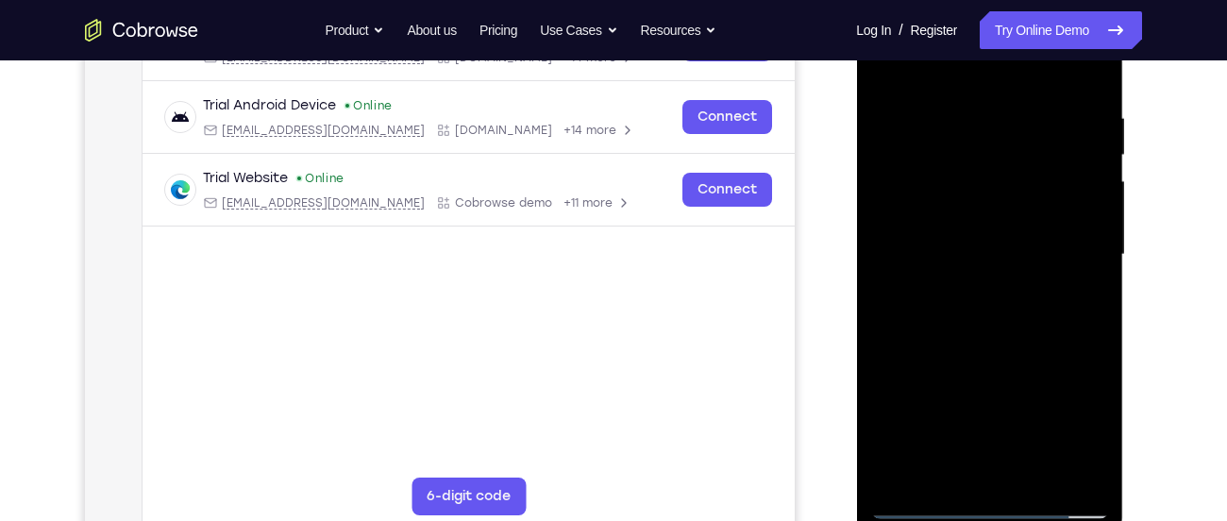
click at [920, 505] on div at bounding box center [989, 255] width 238 height 528
click at [1056, 66] on div at bounding box center [989, 255] width 238 height 528
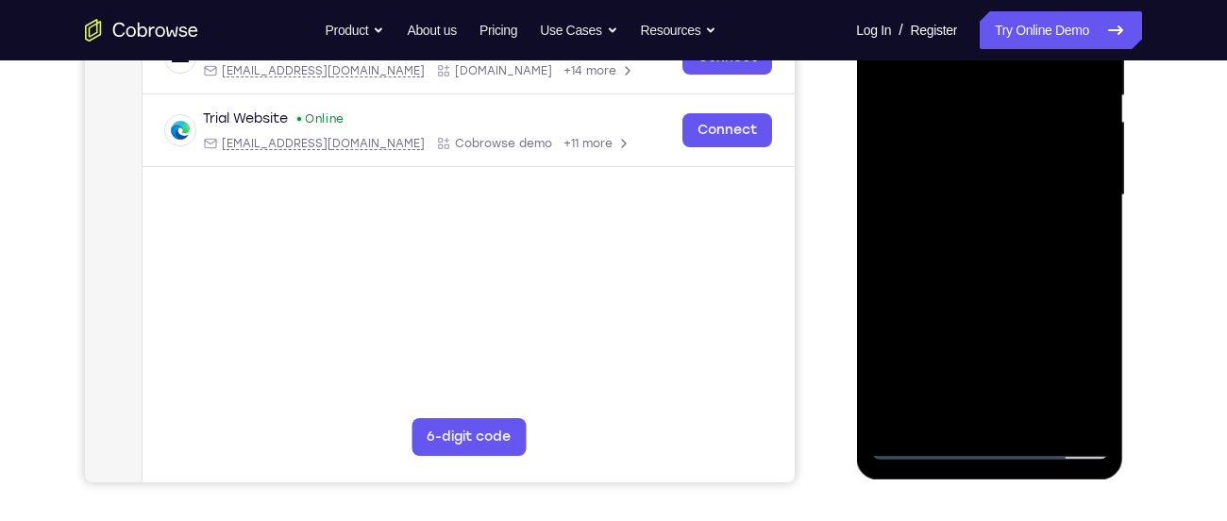
scroll to position [396, 0]
drag, startPoint x: 919, startPoint y: 413, endPoint x: 916, endPoint y: 368, distance: 45.4
click at [916, 368] on div at bounding box center [989, 194] width 238 height 528
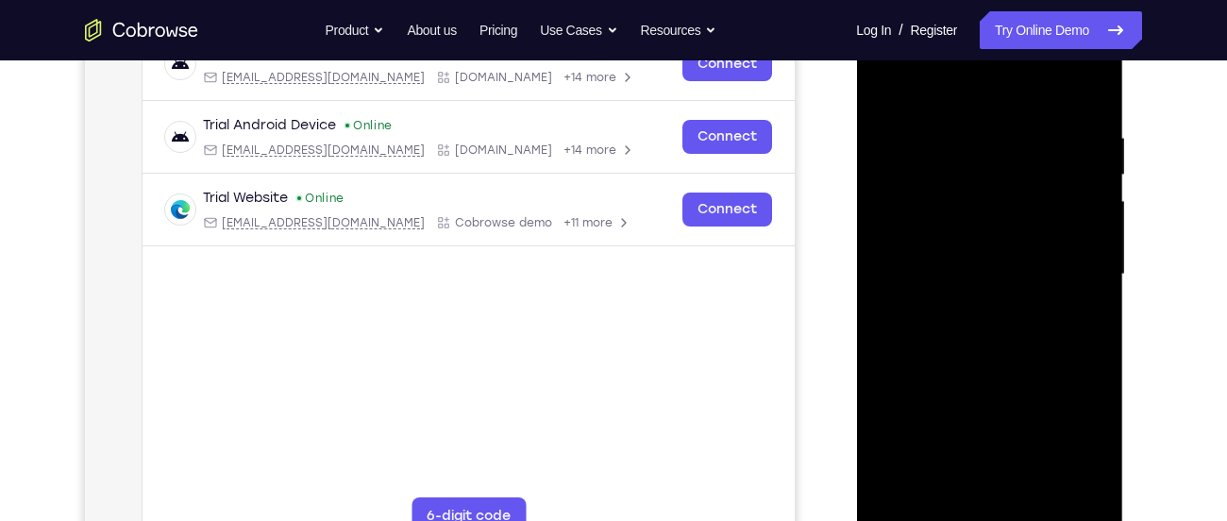
scroll to position [314, 0]
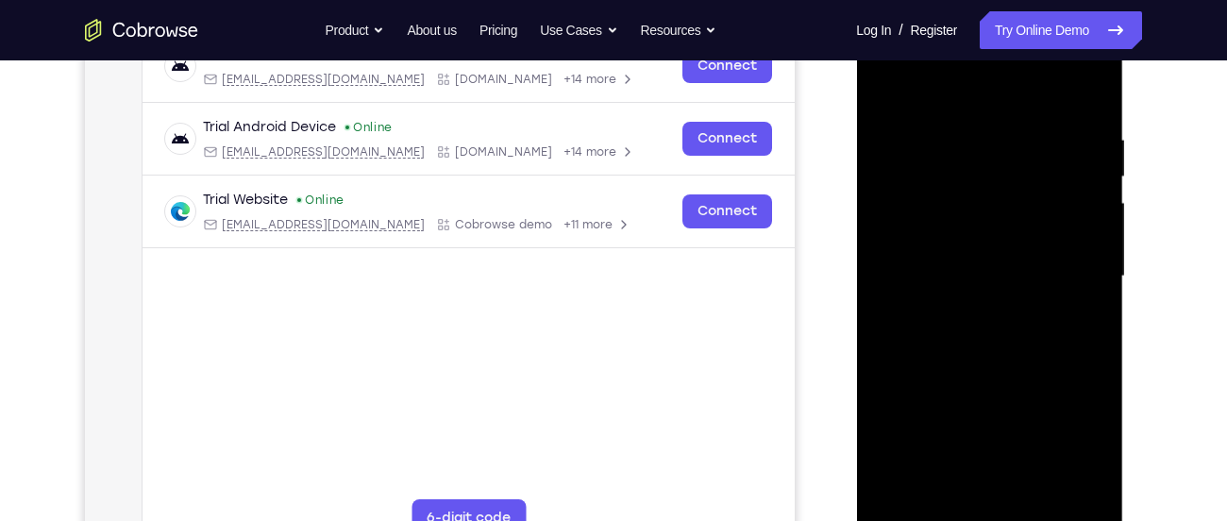
click at [928, 149] on div at bounding box center [989, 276] width 238 height 528
click at [974, 499] on div at bounding box center [989, 276] width 238 height 528
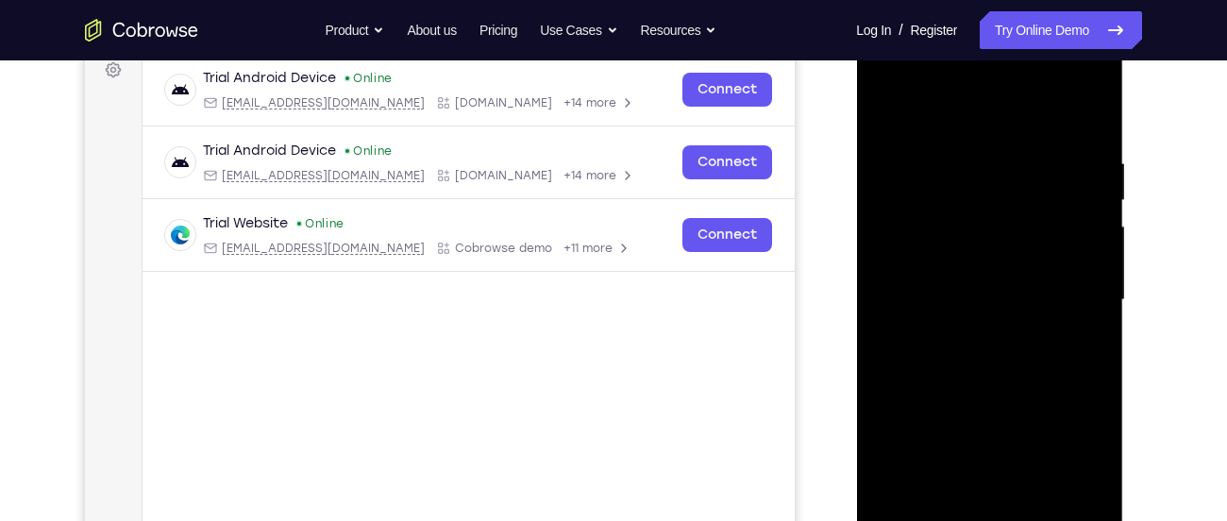
scroll to position [290, 0]
click at [1089, 79] on div at bounding box center [989, 301] width 238 height 528
click at [926, 123] on div at bounding box center [989, 301] width 238 height 528
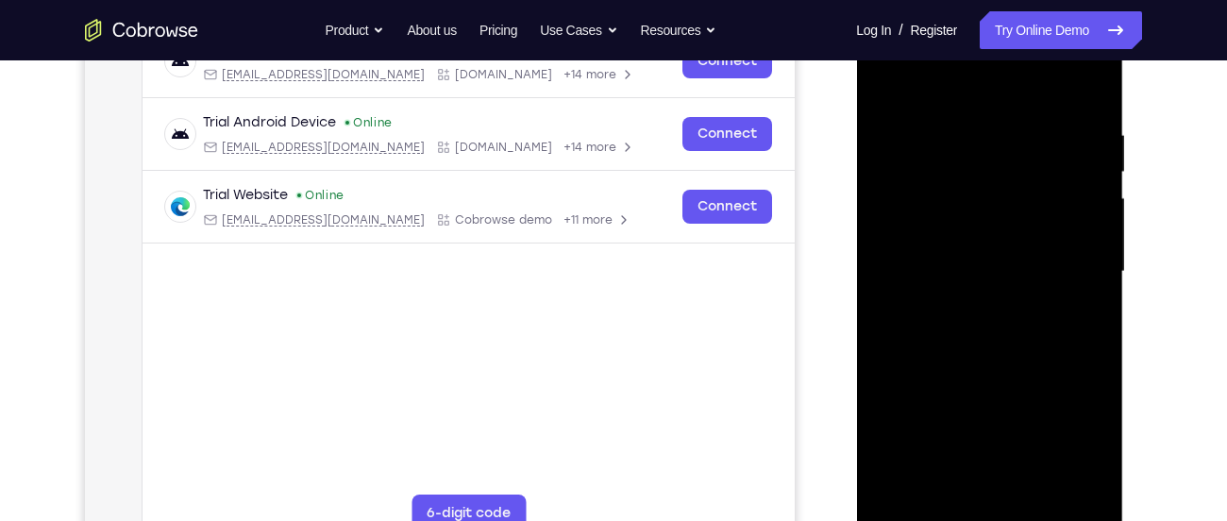
click at [1065, 498] on div at bounding box center [989, 272] width 238 height 528
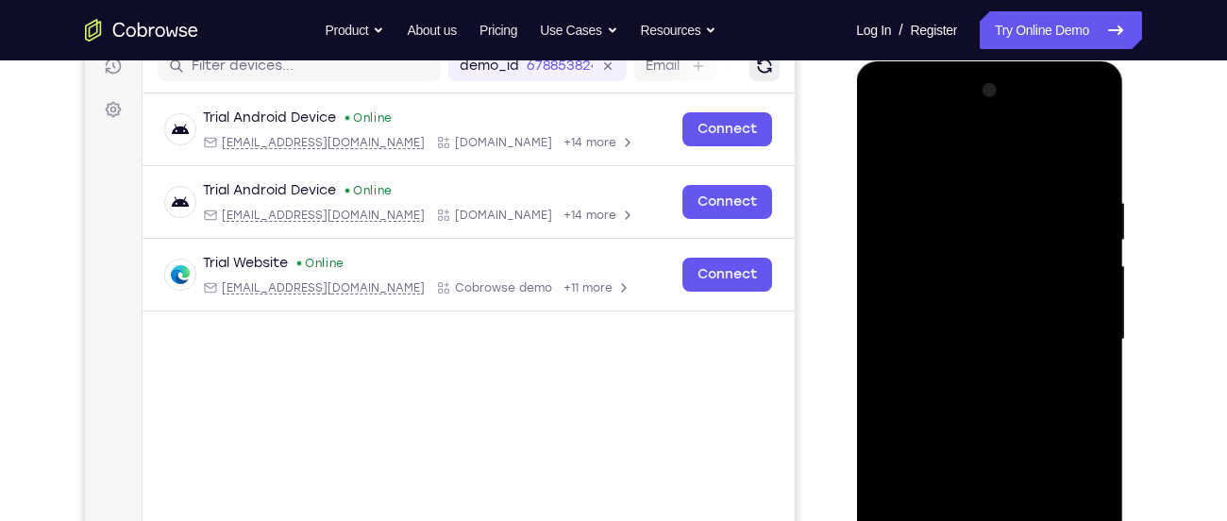
scroll to position [248, 0]
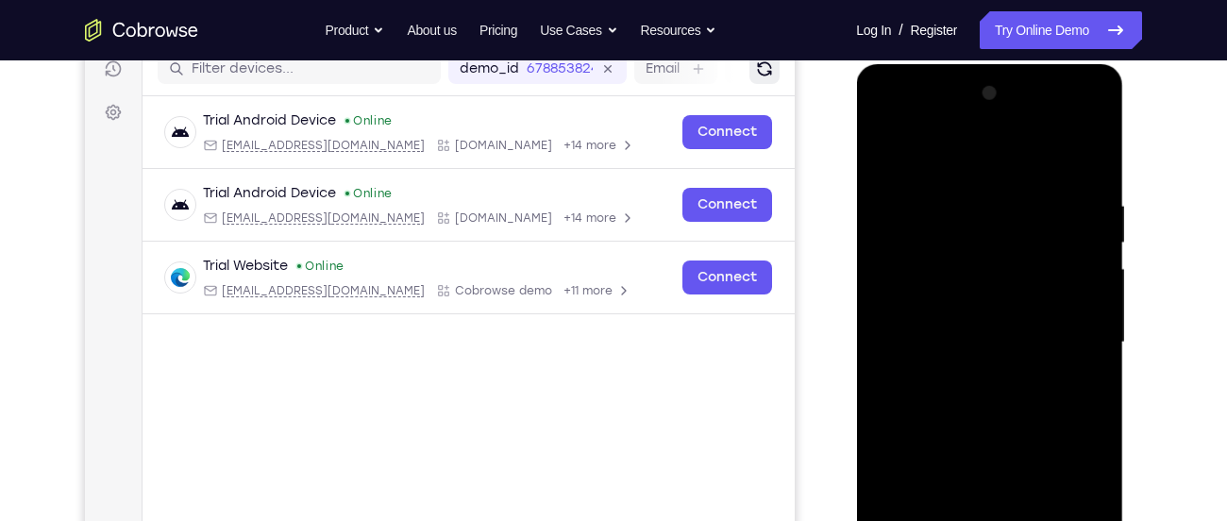
click at [886, 124] on div at bounding box center [989, 342] width 238 height 528
click at [989, 155] on div at bounding box center [989, 342] width 238 height 528
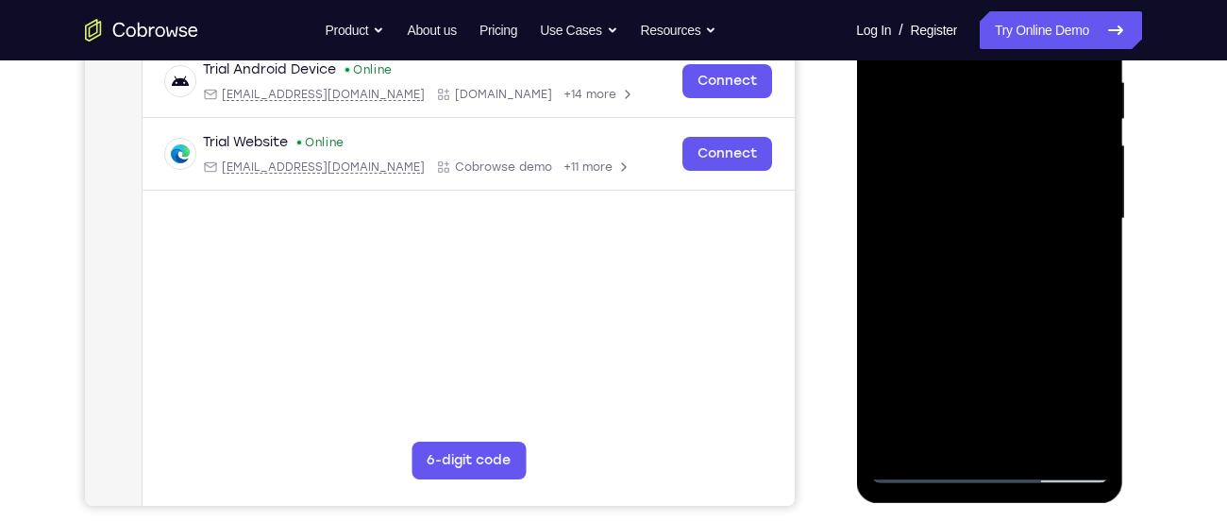
scroll to position [377, 0]
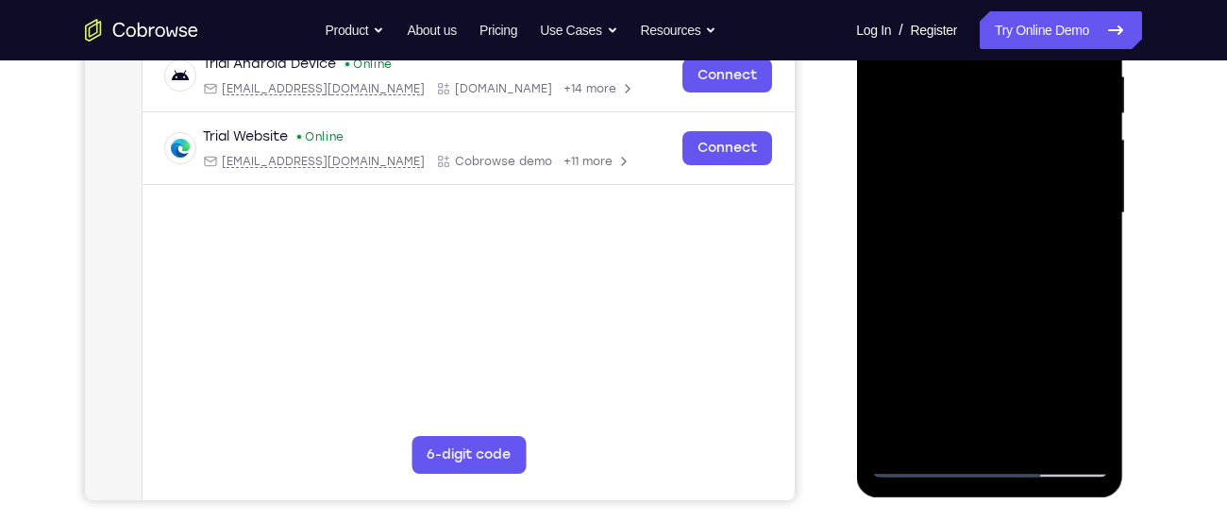
click at [944, 429] on div at bounding box center [989, 213] width 238 height 528
click at [1093, 332] on div at bounding box center [989, 213] width 238 height 528
click at [1035, 366] on div at bounding box center [989, 213] width 238 height 528
click at [984, 404] on div at bounding box center [989, 213] width 238 height 528
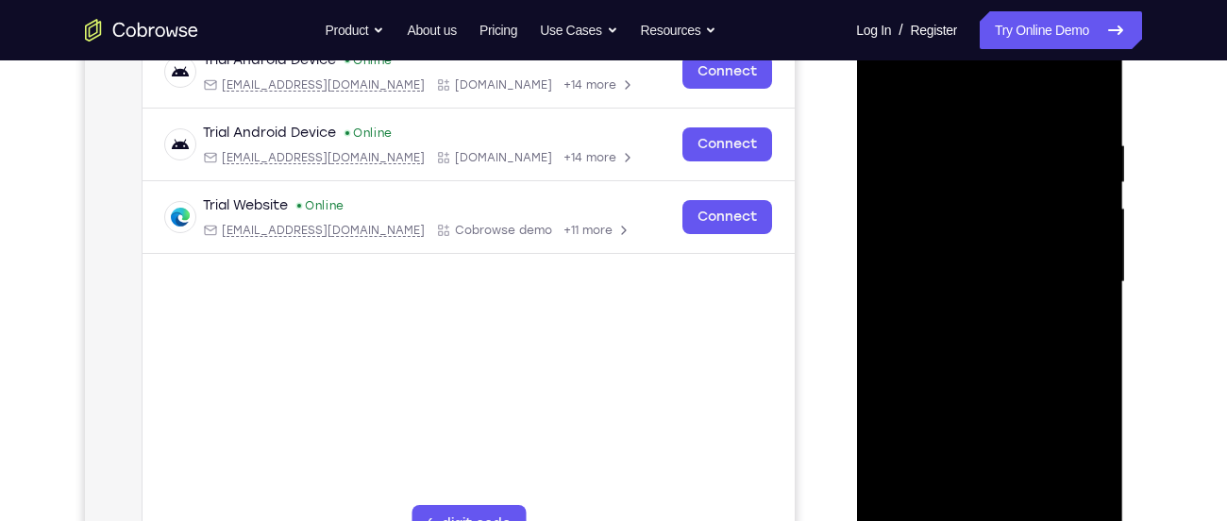
scroll to position [302, 0]
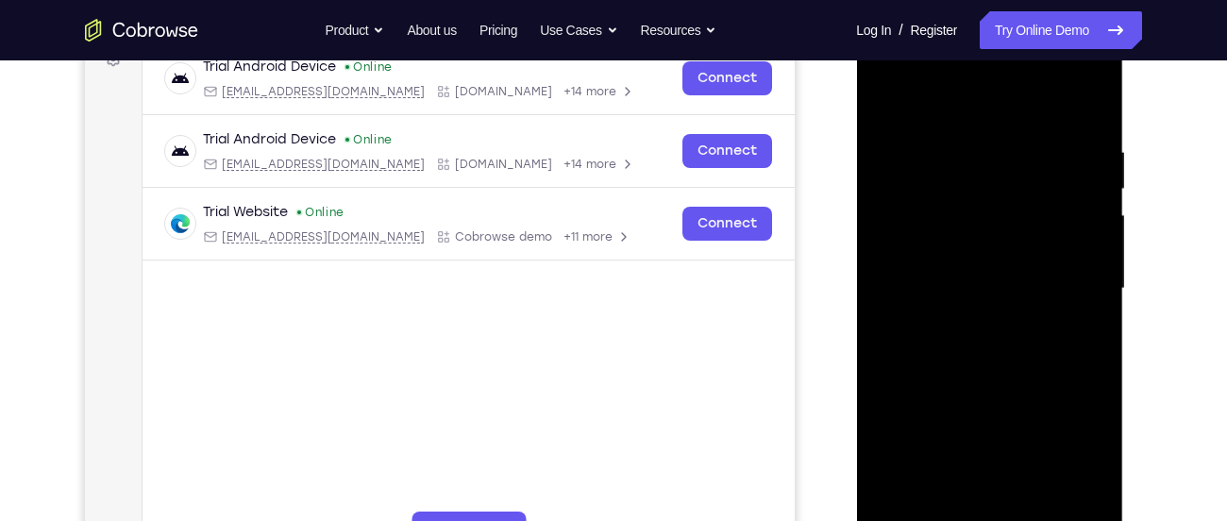
click at [927, 139] on div at bounding box center [989, 289] width 238 height 528
click at [936, 124] on div at bounding box center [989, 289] width 238 height 528
drag, startPoint x: 904, startPoint y: 430, endPoint x: 915, endPoint y: 153, distance: 277.6
click at [915, 153] on div at bounding box center [989, 289] width 238 height 528
drag, startPoint x: 917, startPoint y: 453, endPoint x: 932, endPoint y: 169, distance: 284.4
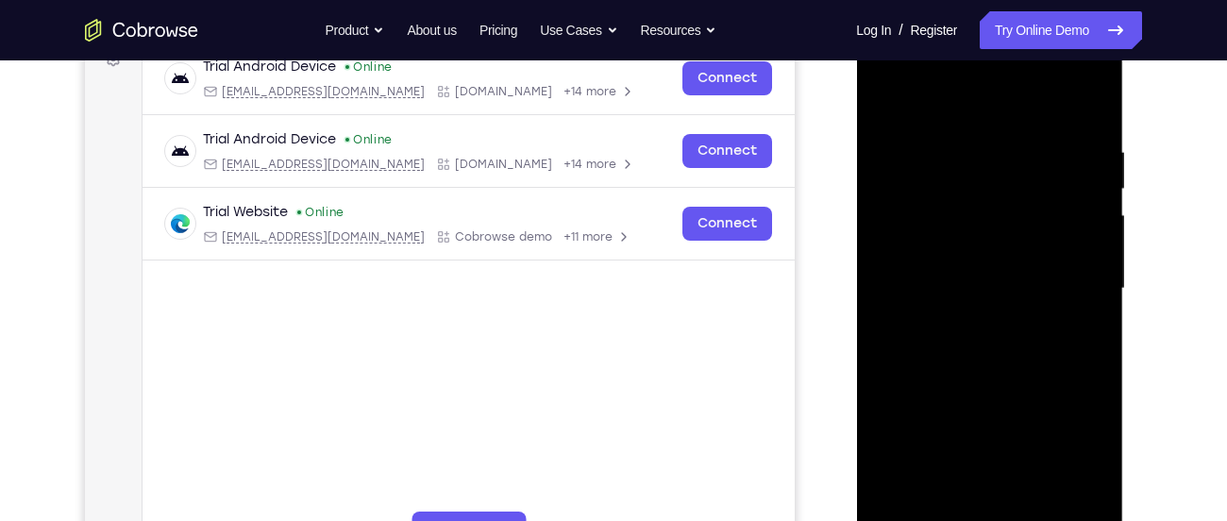
click at [932, 169] on div at bounding box center [989, 289] width 238 height 528
drag, startPoint x: 947, startPoint y: 426, endPoint x: 975, endPoint y: 171, distance: 256.2
click at [975, 171] on div at bounding box center [989, 289] width 238 height 528
drag, startPoint x: 948, startPoint y: 431, endPoint x: 961, endPoint y: 134, distance: 297.5
click at [961, 134] on div at bounding box center [989, 289] width 238 height 528
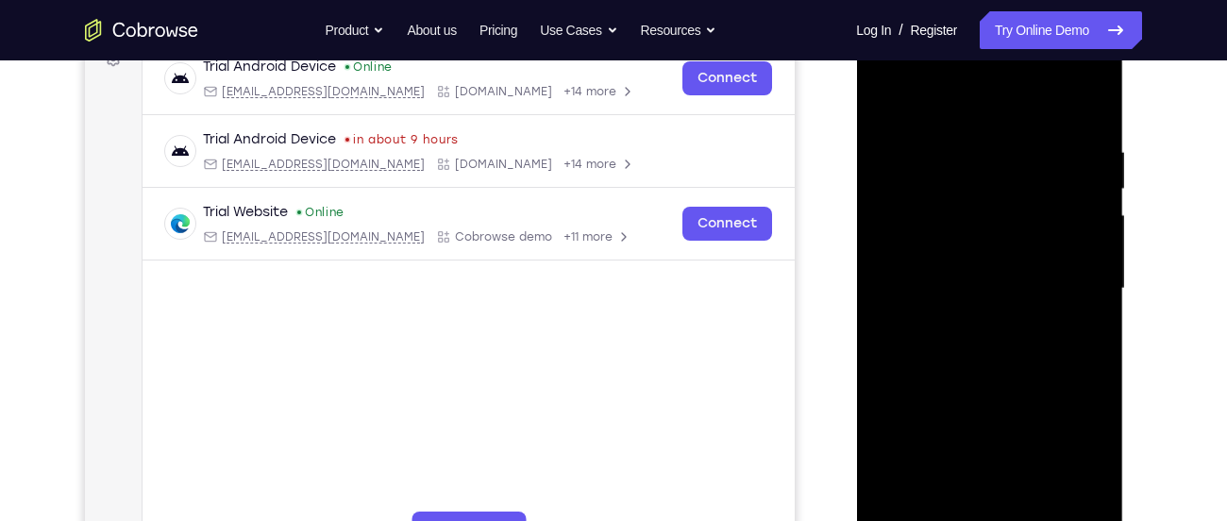
drag, startPoint x: 956, startPoint y: 380, endPoint x: 956, endPoint y: 138, distance: 242.5
click at [956, 138] on div at bounding box center [989, 289] width 238 height 528
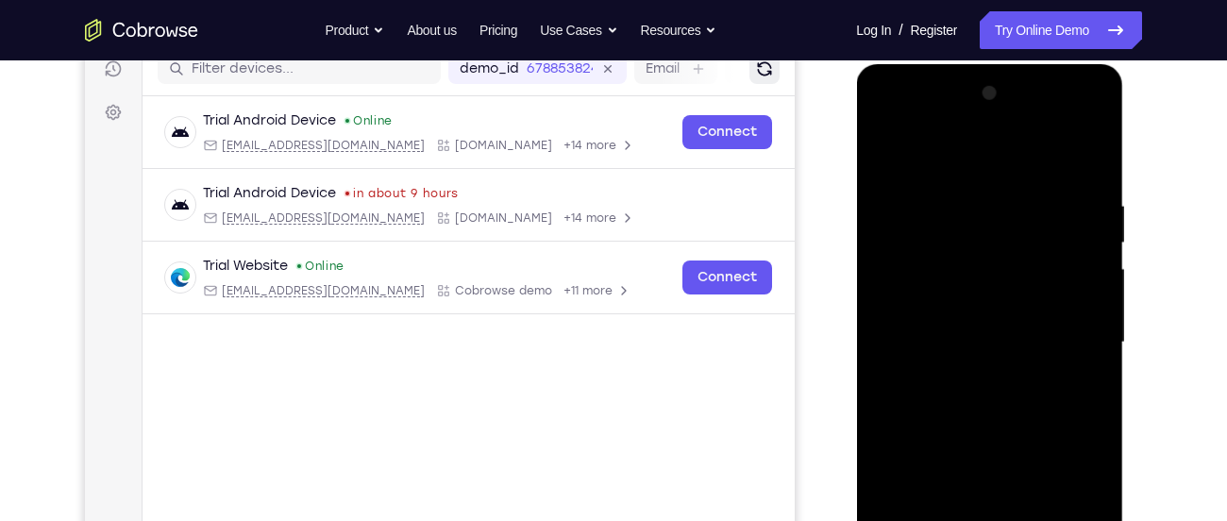
scroll to position [247, 0]
click at [880, 159] on div at bounding box center [989, 343] width 238 height 528
click at [974, 308] on div at bounding box center [989, 343] width 238 height 528
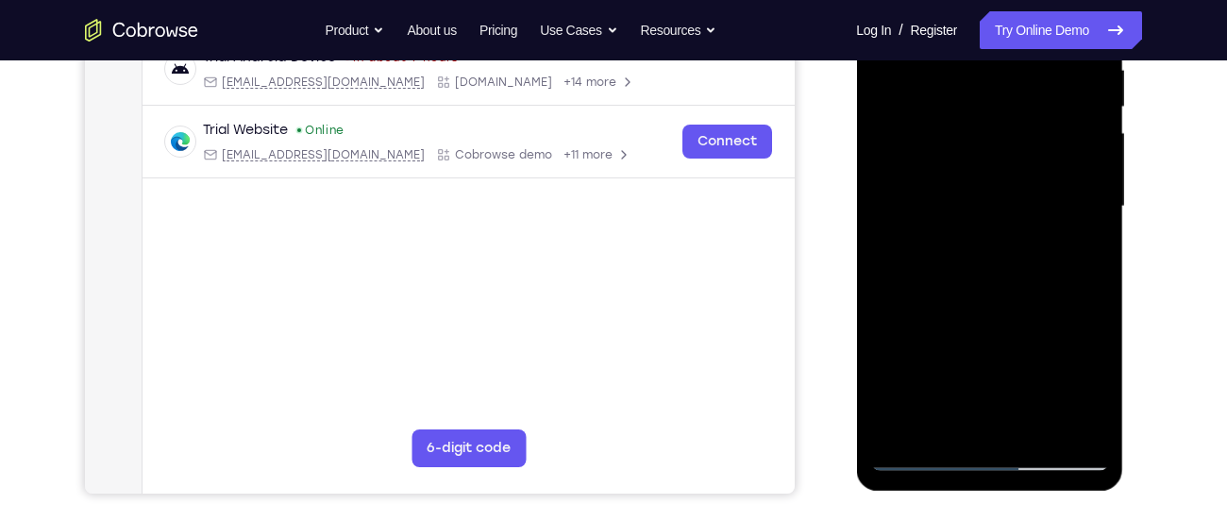
scroll to position [385, 0]
click at [913, 408] on div at bounding box center [989, 205] width 238 height 528
drag, startPoint x: 974, startPoint y: 378, endPoint x: 1047, endPoint y: -9, distance: 394.7
click at [1047, 0] on div at bounding box center [989, 205] width 238 height 528
drag, startPoint x: 1012, startPoint y: 323, endPoint x: 1059, endPoint y: 68, distance: 258.9
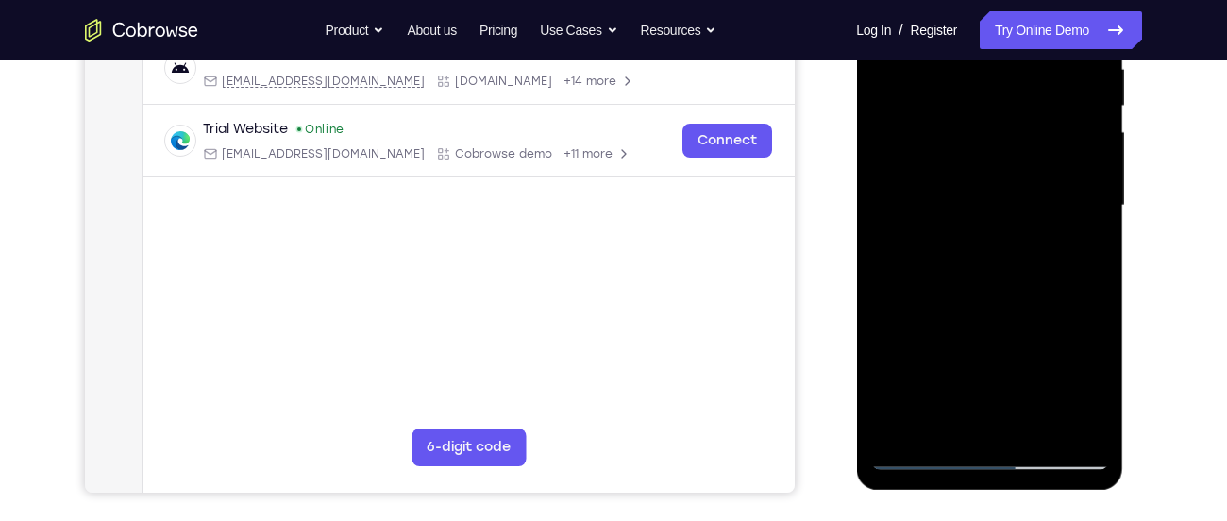
click at [1059, 68] on div at bounding box center [989, 205] width 238 height 528
click at [911, 370] on div at bounding box center [989, 205] width 238 height 528
click at [927, 390] on div at bounding box center [989, 205] width 238 height 528
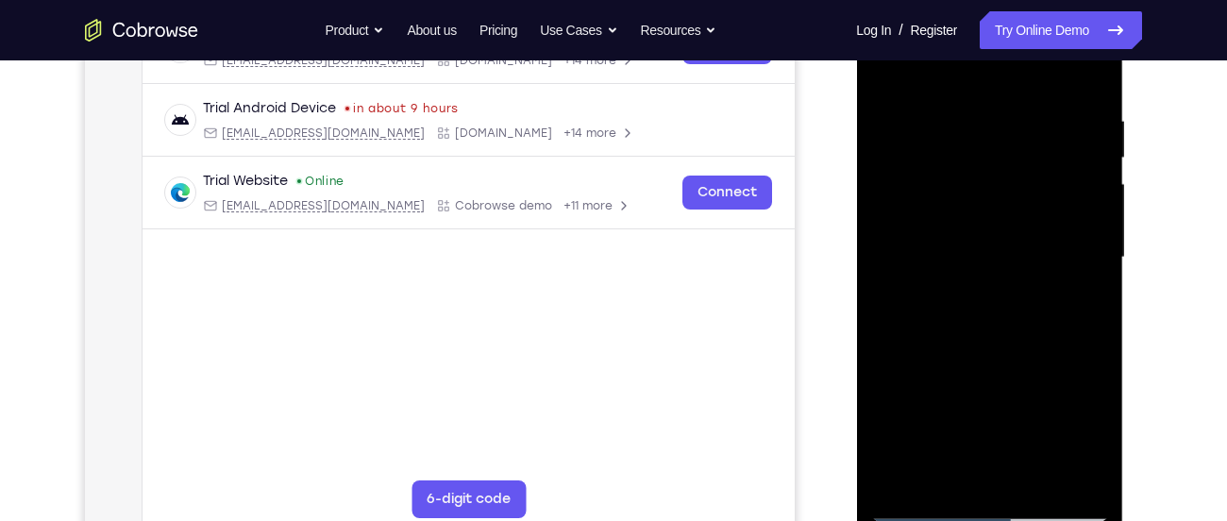
scroll to position [331, 0]
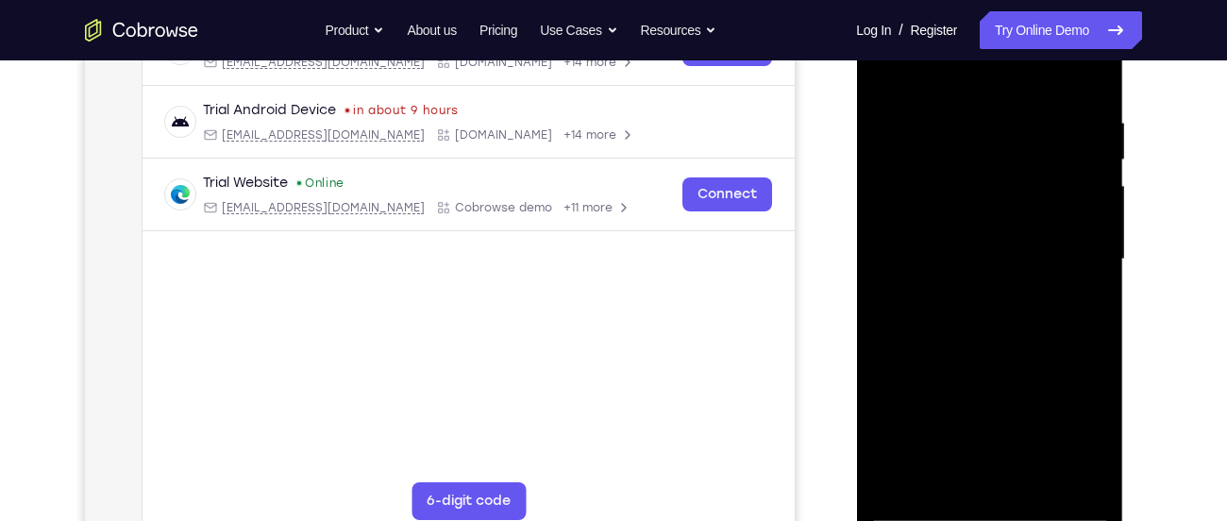
click at [1098, 222] on div at bounding box center [989, 259] width 238 height 528
click at [955, 410] on div at bounding box center [989, 259] width 238 height 528
click at [949, 477] on div at bounding box center [989, 259] width 238 height 528
drag, startPoint x: 1031, startPoint y: 445, endPoint x: 1062, endPoint y: 307, distance: 142.0
click at [1062, 307] on div at bounding box center [989, 259] width 238 height 528
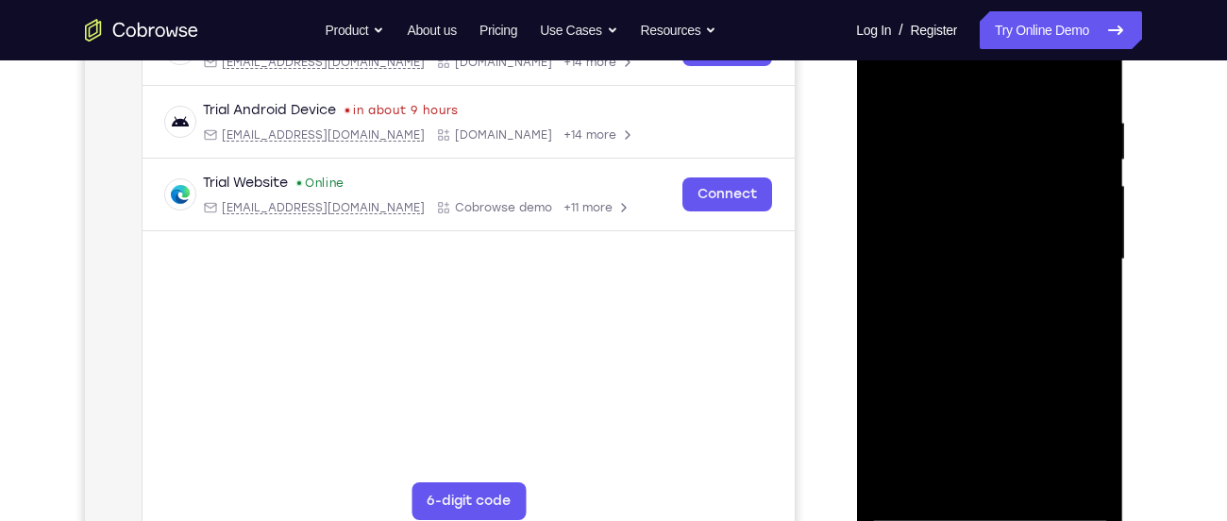
click at [963, 320] on div at bounding box center [989, 259] width 238 height 528
click at [973, 266] on div at bounding box center [989, 259] width 238 height 528
click at [884, 73] on div at bounding box center [989, 259] width 238 height 528
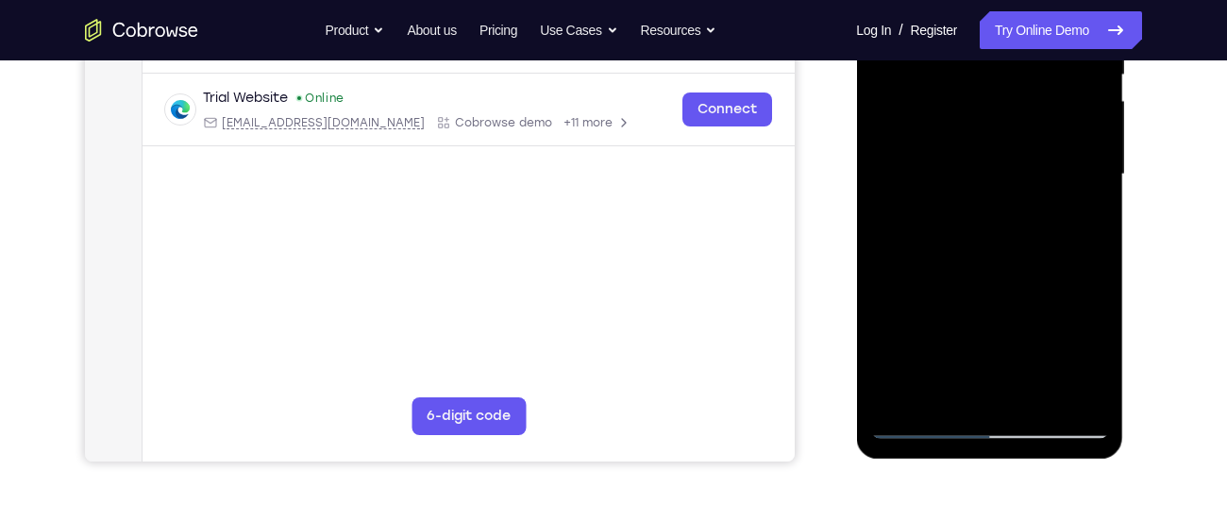
scroll to position [423, 0]
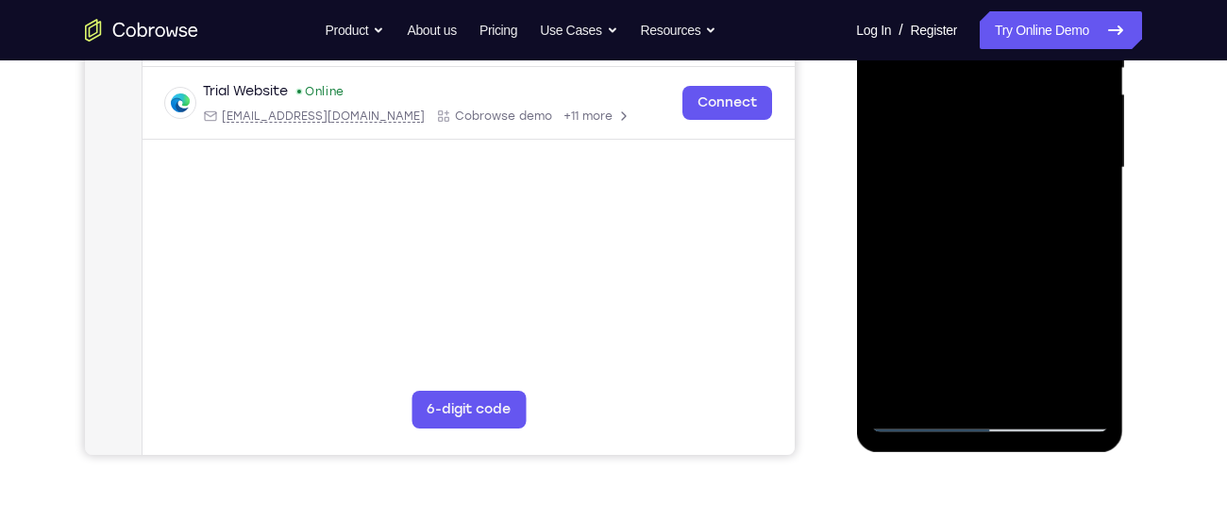
click at [920, 417] on div at bounding box center [989, 168] width 238 height 528
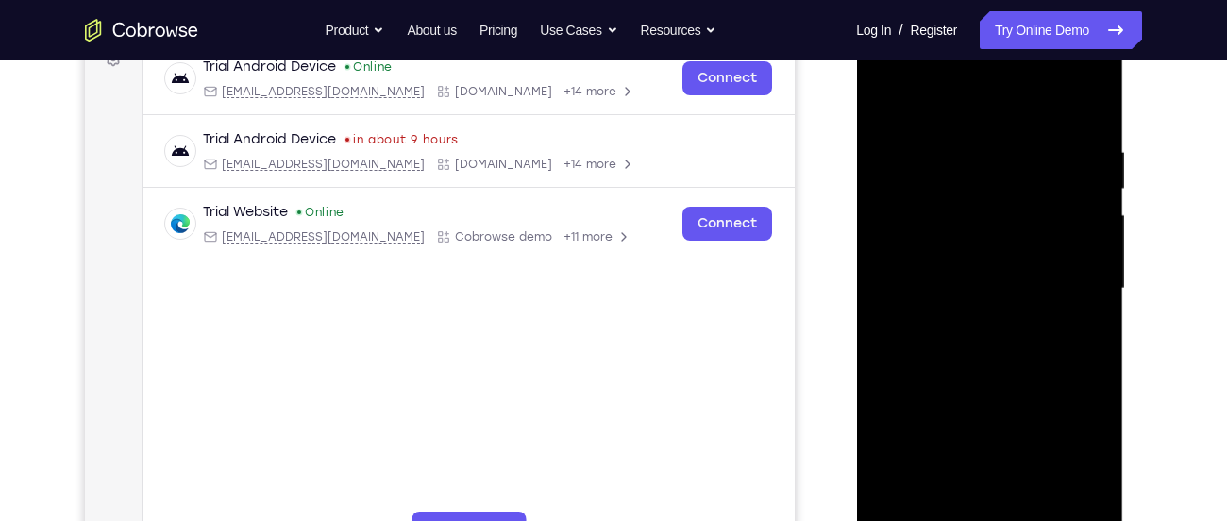
scroll to position [301, 0]
drag, startPoint x: 963, startPoint y: 179, endPoint x: 1018, endPoint y: 551, distance: 375.8
click at [1018, 520] on div at bounding box center [989, 289] width 238 height 528
click at [1099, 114] on div at bounding box center [989, 289] width 238 height 528
click at [1096, 72] on div at bounding box center [989, 289] width 238 height 528
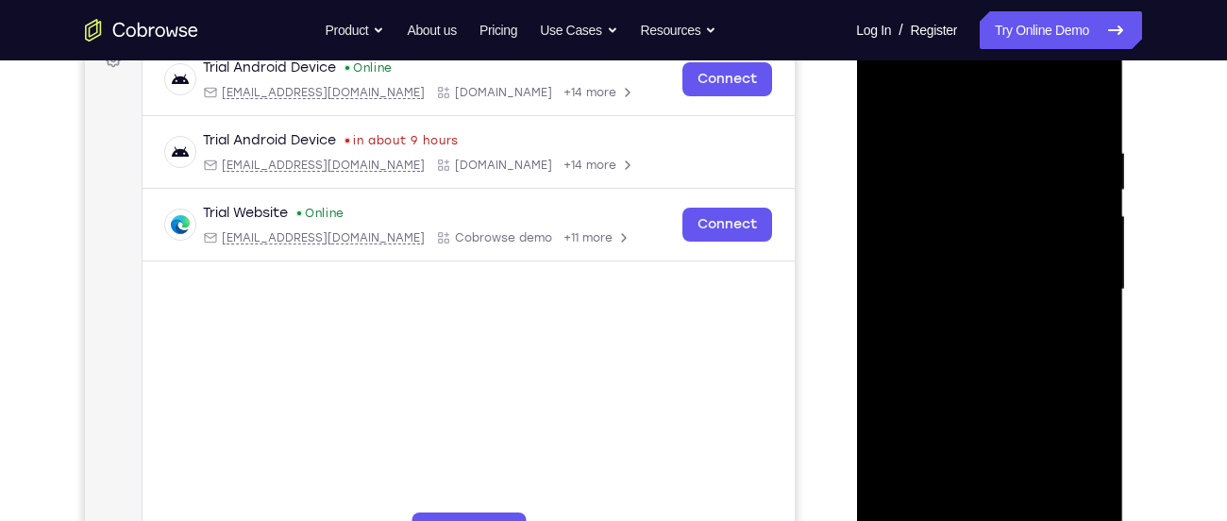
click at [1051, 425] on div at bounding box center [989, 289] width 238 height 528
click at [899, 93] on div at bounding box center [989, 289] width 238 height 528
click at [1070, 238] on div at bounding box center [989, 289] width 238 height 528
click at [1027, 237] on div at bounding box center [989, 289] width 238 height 528
drag, startPoint x: 991, startPoint y: 300, endPoint x: 996, endPoint y: 213, distance: 87.0
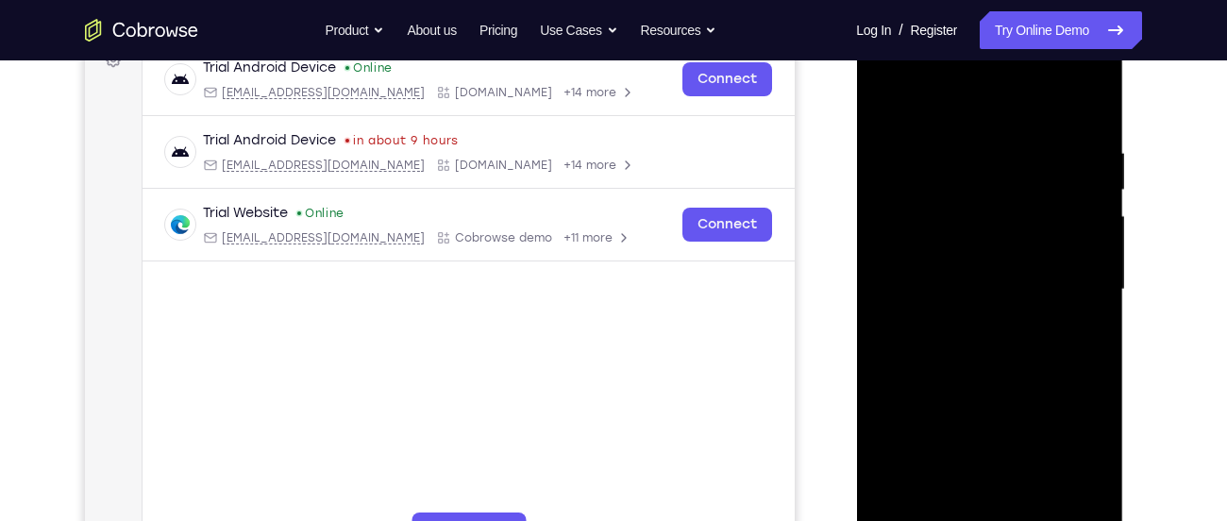
click at [996, 213] on div at bounding box center [989, 289] width 238 height 528
click at [986, 285] on div at bounding box center [989, 289] width 238 height 528
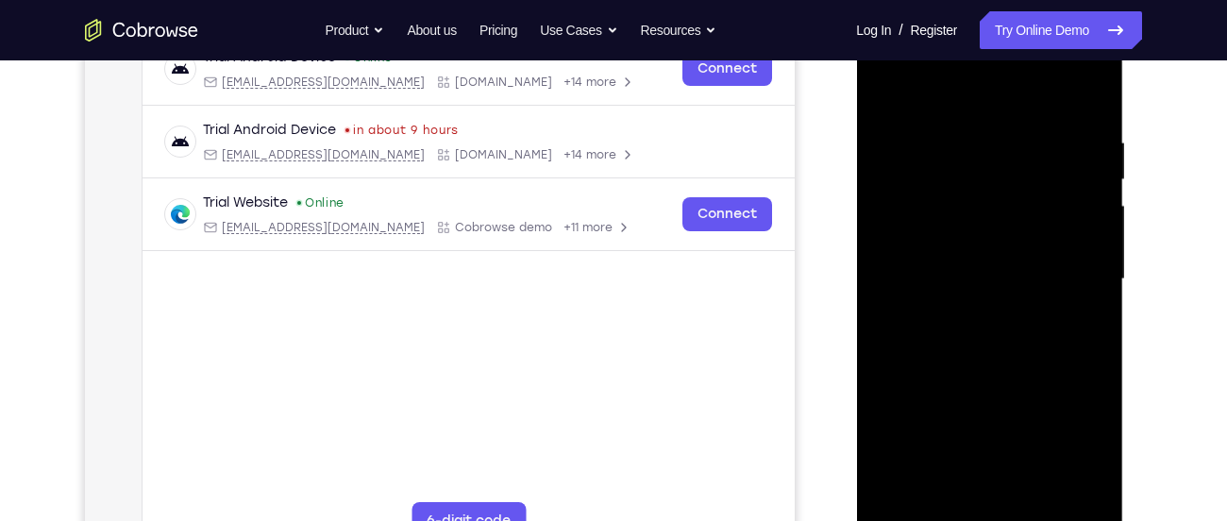
scroll to position [223, 0]
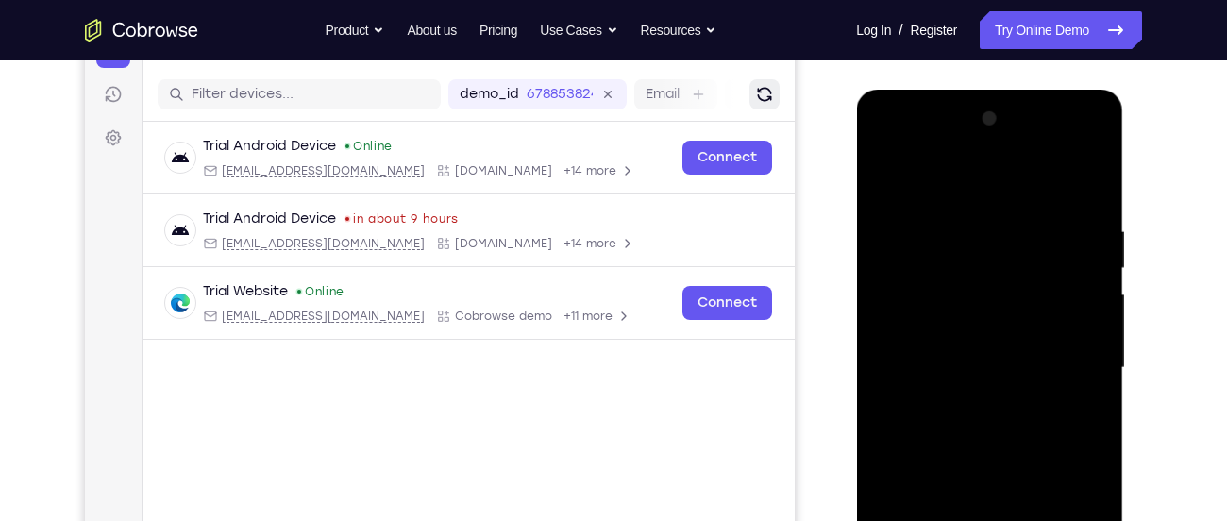
click at [1097, 142] on div at bounding box center [989, 368] width 238 height 528
drag, startPoint x: 1018, startPoint y: 309, endPoint x: 1070, endPoint y: 154, distance: 164.1
click at [1070, 154] on div at bounding box center [989, 368] width 238 height 528
click at [1070, 356] on div at bounding box center [989, 368] width 238 height 528
click at [957, 306] on div at bounding box center [989, 368] width 238 height 528
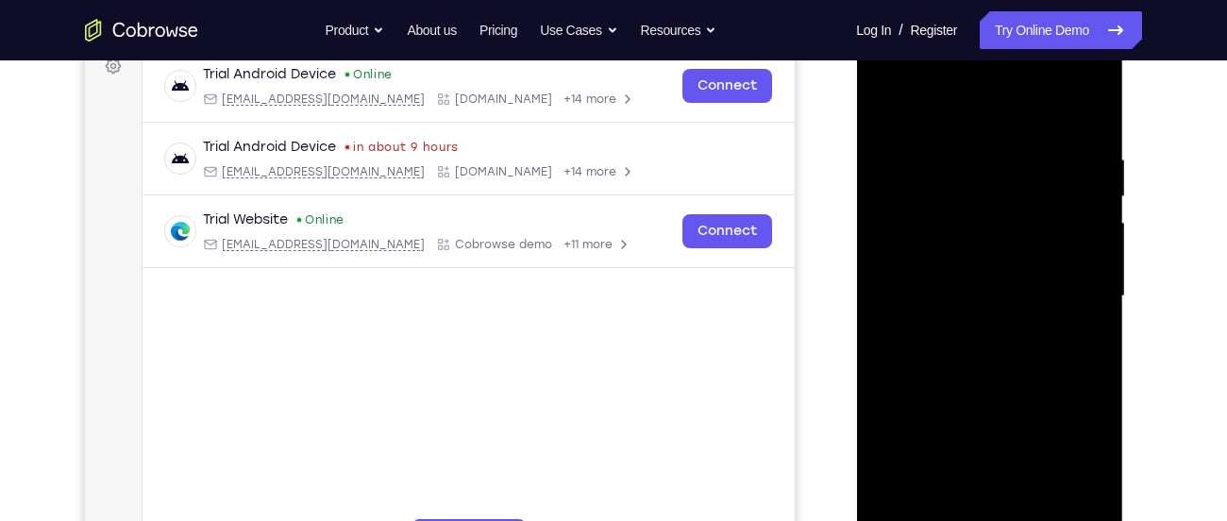
scroll to position [296, 0]
click at [911, 497] on div at bounding box center [989, 294] width 238 height 528
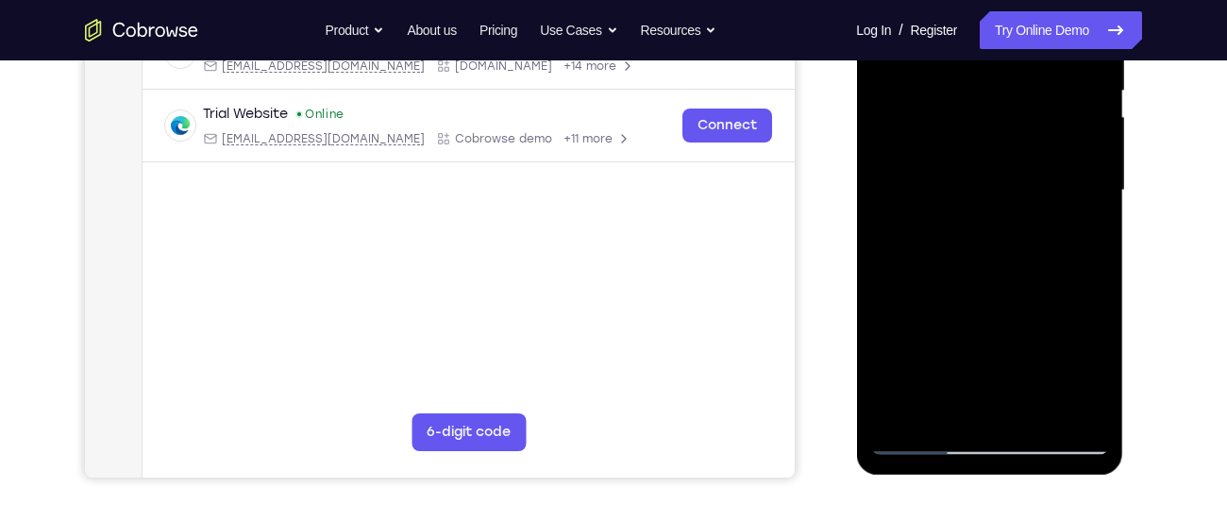
scroll to position [399, 0]
drag, startPoint x: 955, startPoint y: 297, endPoint x: 992, endPoint y: 27, distance: 272.4
click at [992, 27] on div at bounding box center [989, 191] width 238 height 528
drag, startPoint x: 974, startPoint y: 395, endPoint x: 1034, endPoint y: 71, distance: 330.2
click at [1034, 71] on div at bounding box center [989, 191] width 238 height 528
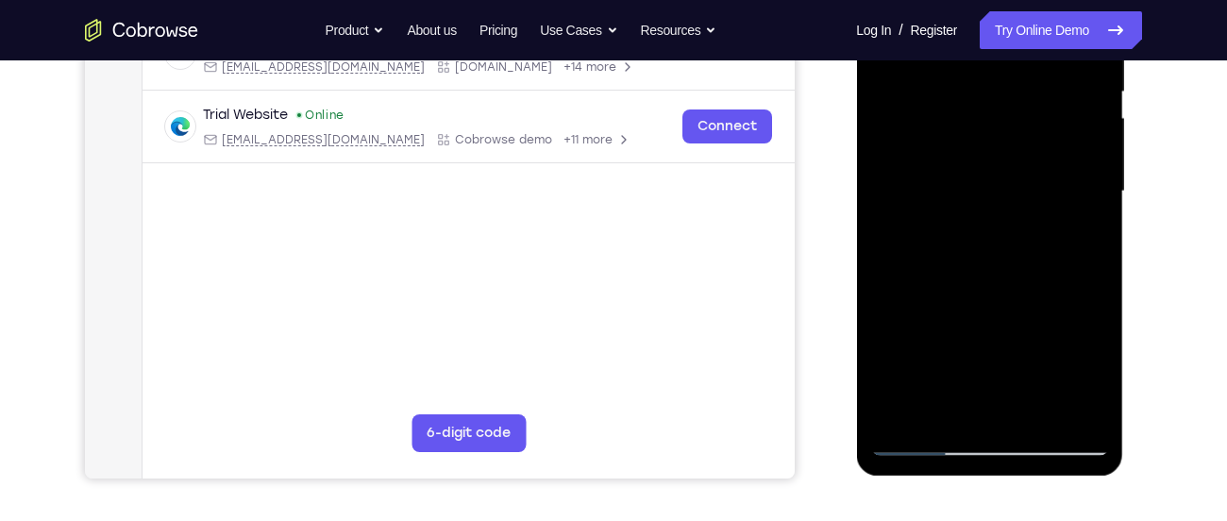
drag, startPoint x: 959, startPoint y: 318, endPoint x: 1021, endPoint y: -67, distance: 390.0
click at [1021, 0] on div at bounding box center [989, 191] width 238 height 528
click at [928, 360] on div at bounding box center [989, 191] width 238 height 528
click at [926, 379] on div at bounding box center [989, 191] width 238 height 528
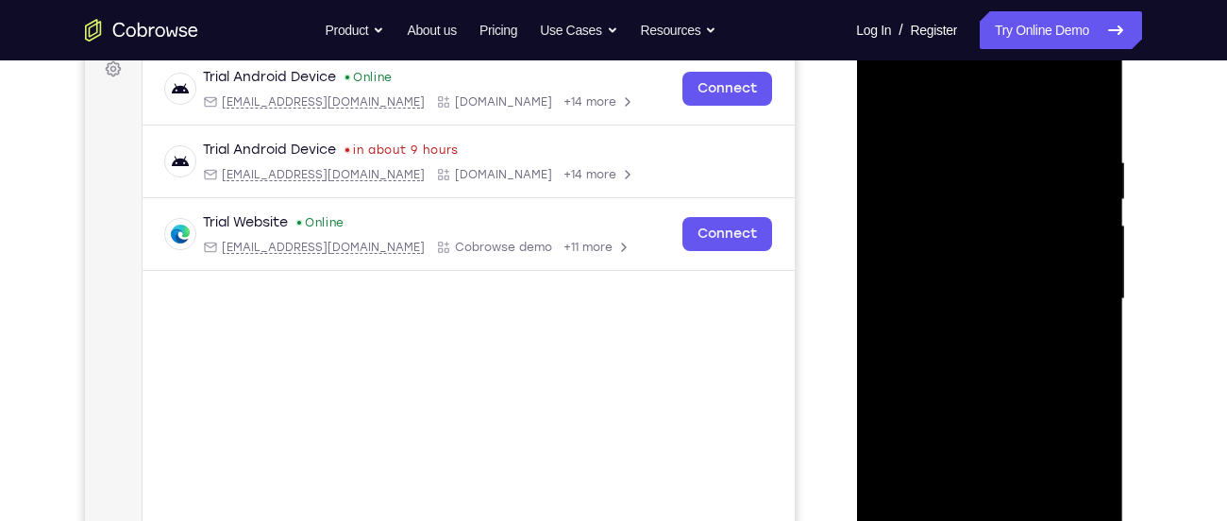
scroll to position [282, 0]
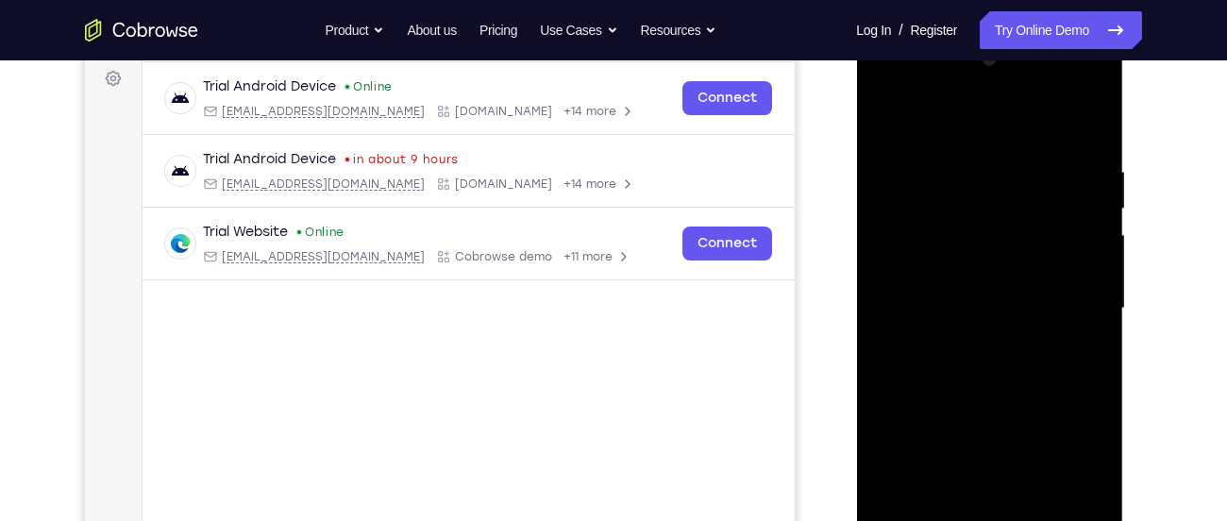
click at [1011, 85] on div at bounding box center [989, 308] width 238 height 528
click at [967, 123] on div at bounding box center [989, 308] width 238 height 528
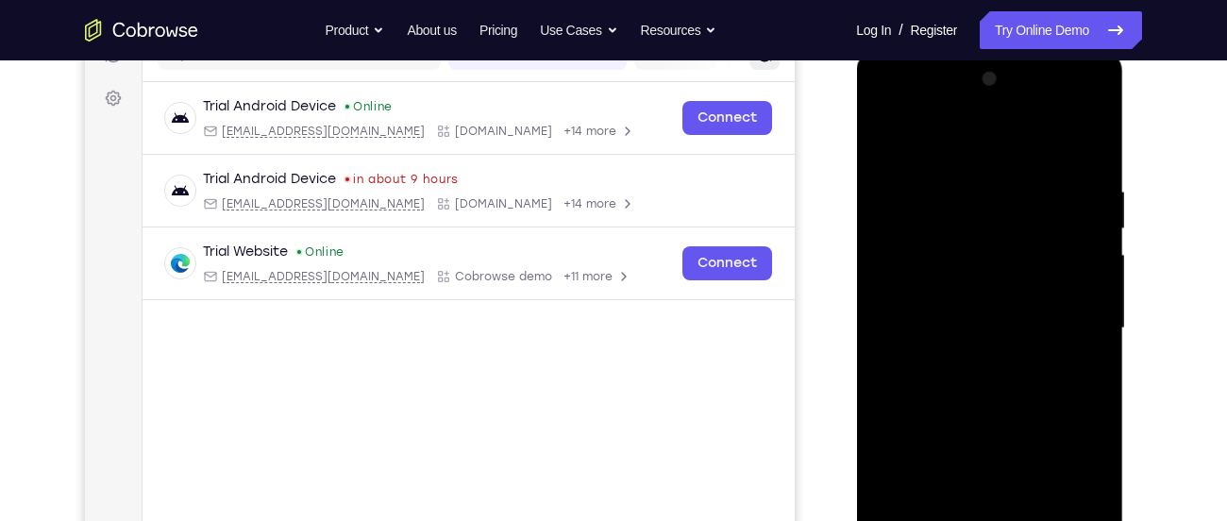
scroll to position [259, 0]
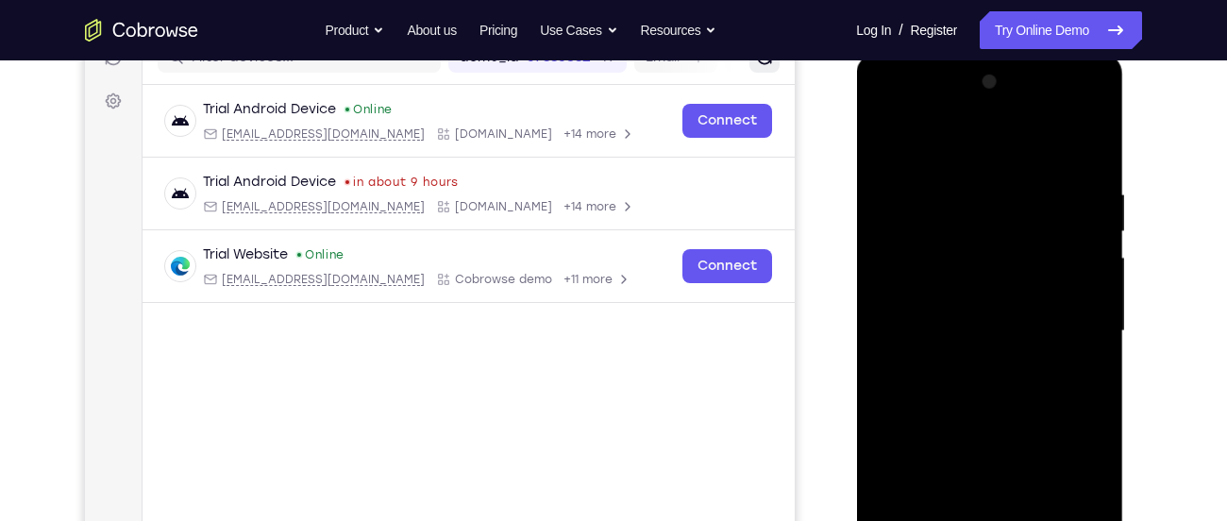
click at [1016, 113] on div at bounding box center [989, 331] width 238 height 528
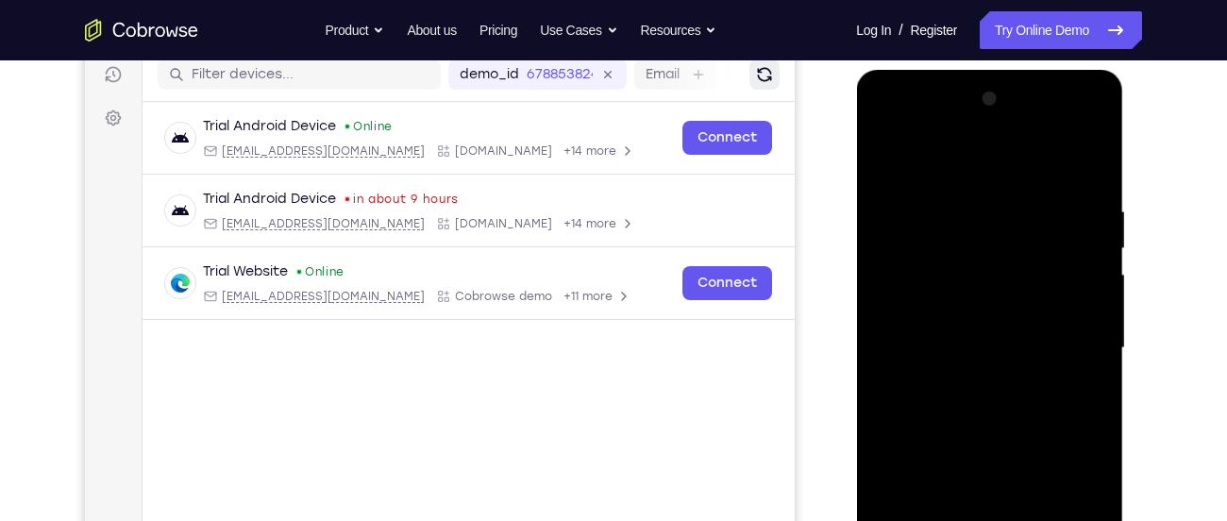
scroll to position [243, 0]
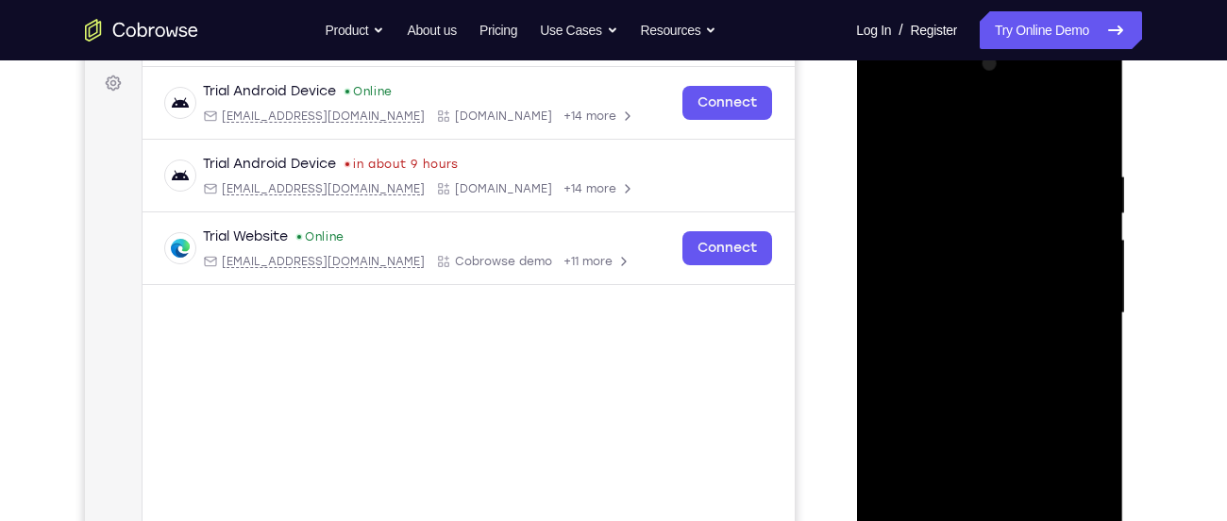
click at [983, 186] on div at bounding box center [989, 313] width 238 height 528
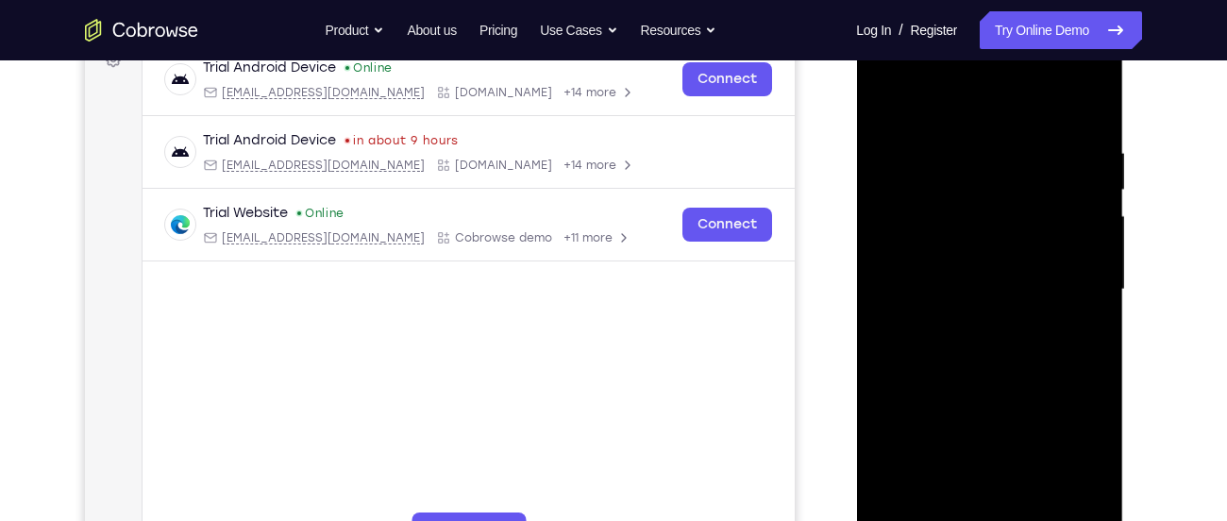
scroll to position [300, 0]
click at [964, 109] on div at bounding box center [989, 290] width 238 height 528
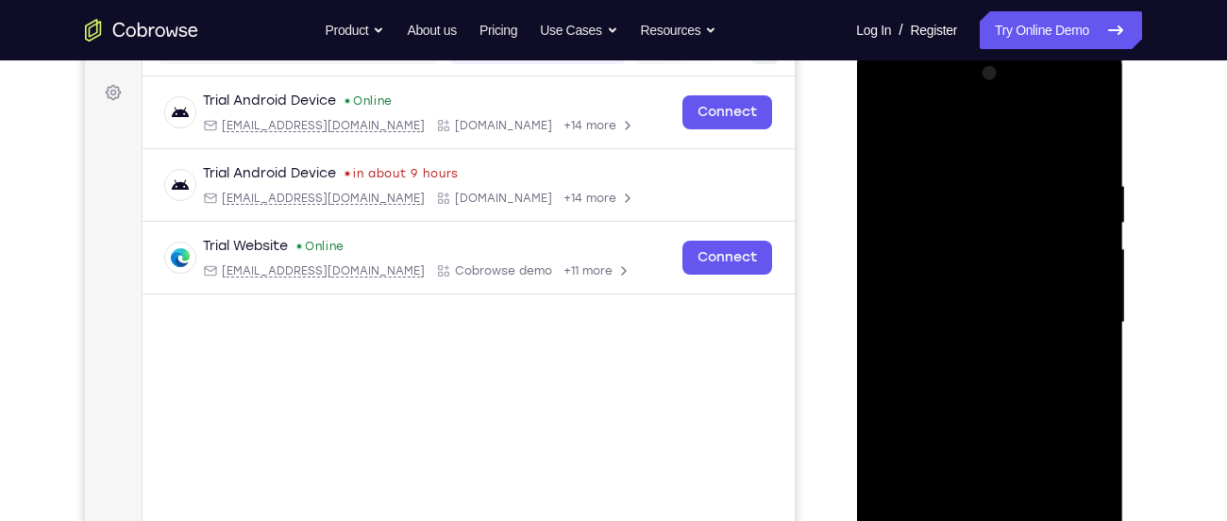
scroll to position [259, 0]
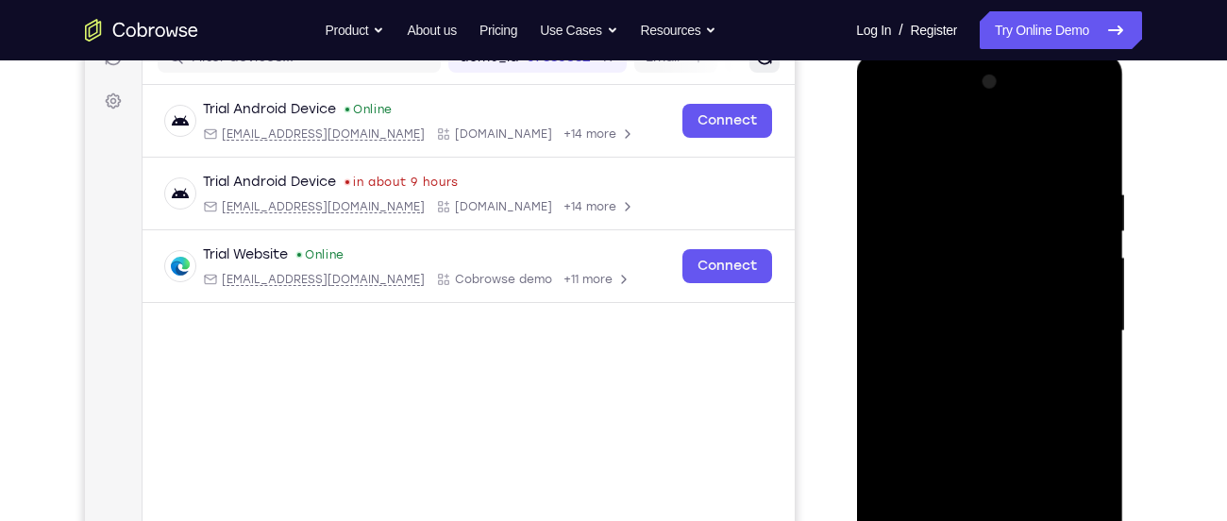
click at [1011, 108] on div at bounding box center [989, 331] width 238 height 528
drag, startPoint x: 1009, startPoint y: 148, endPoint x: 931, endPoint y: 159, distance: 78.2
click at [931, 159] on div at bounding box center [989, 331] width 238 height 528
click at [1091, 142] on div at bounding box center [989, 331] width 238 height 528
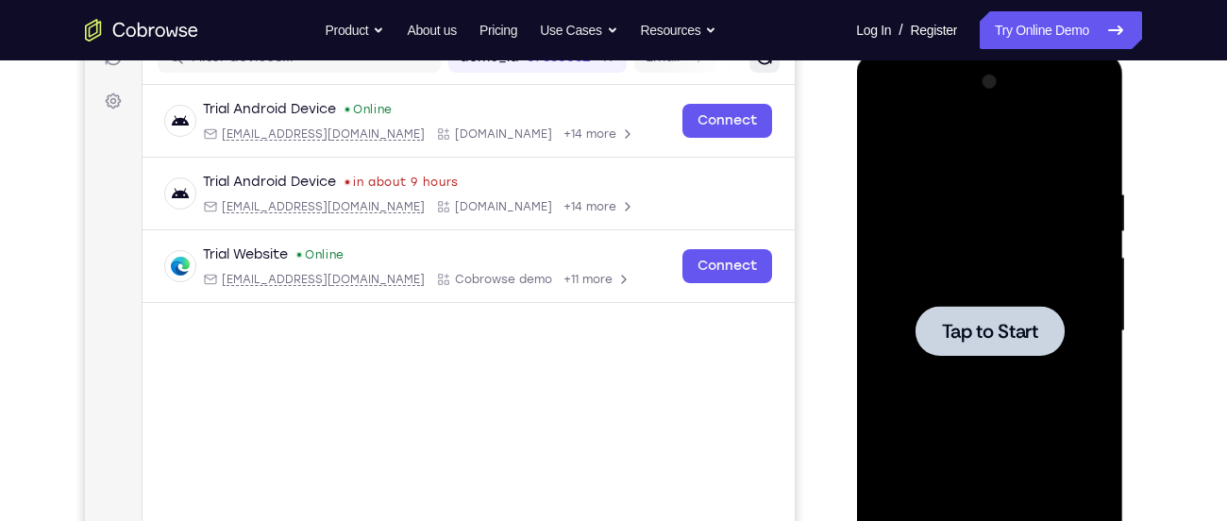
click at [961, 252] on div at bounding box center [989, 331] width 238 height 528
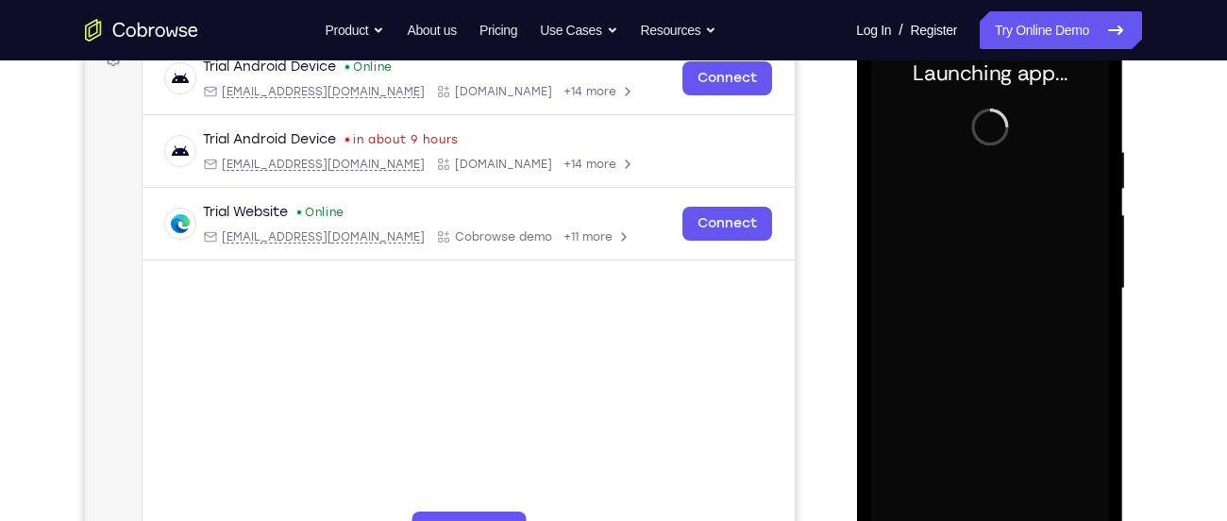
scroll to position [243, 0]
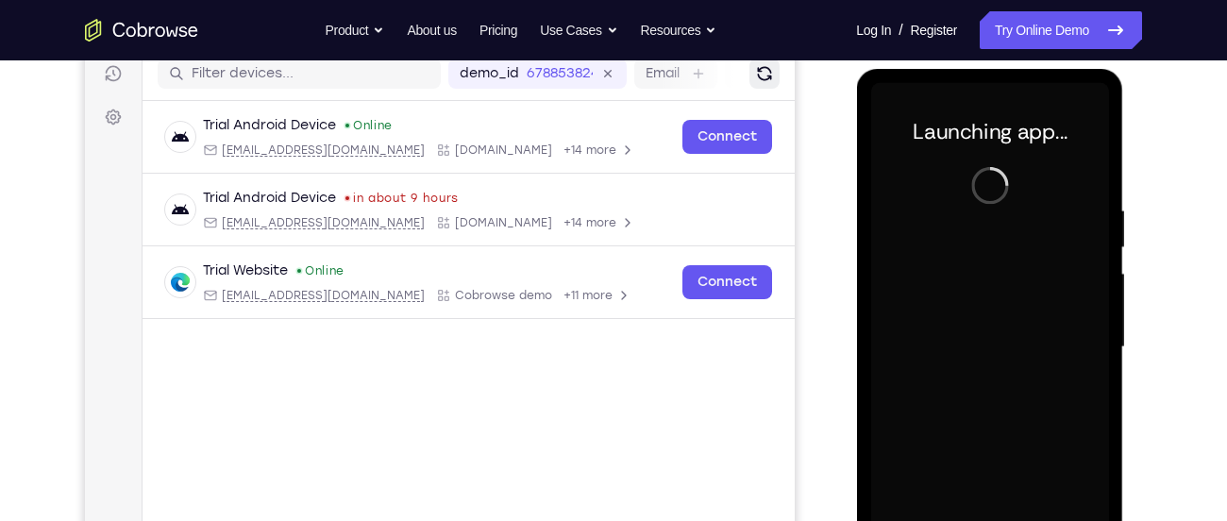
click at [770, 77] on icon "Refresh" at bounding box center [764, 73] width 17 height 17
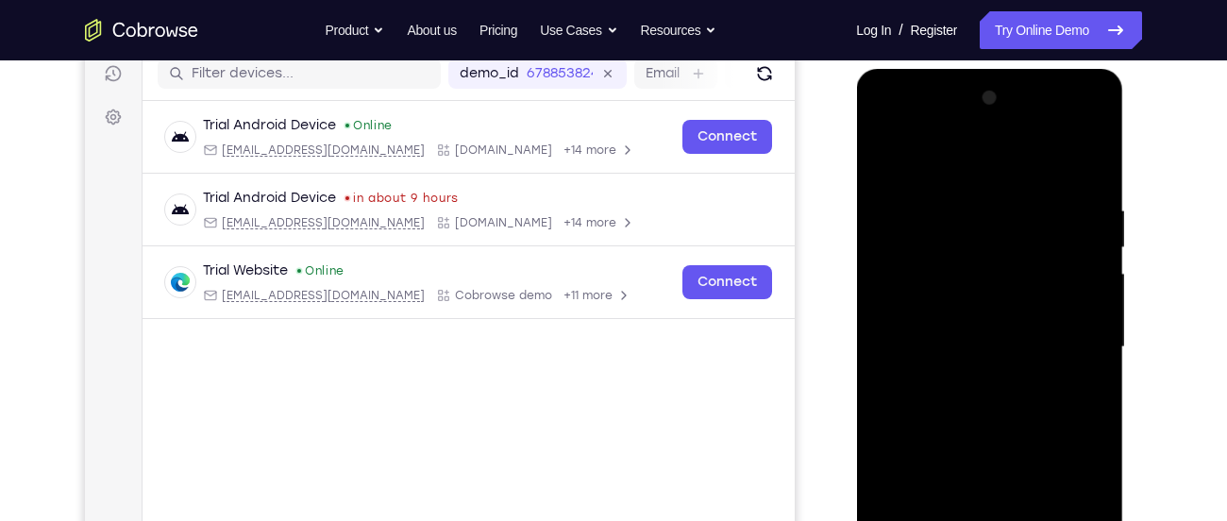
scroll to position [341, 0]
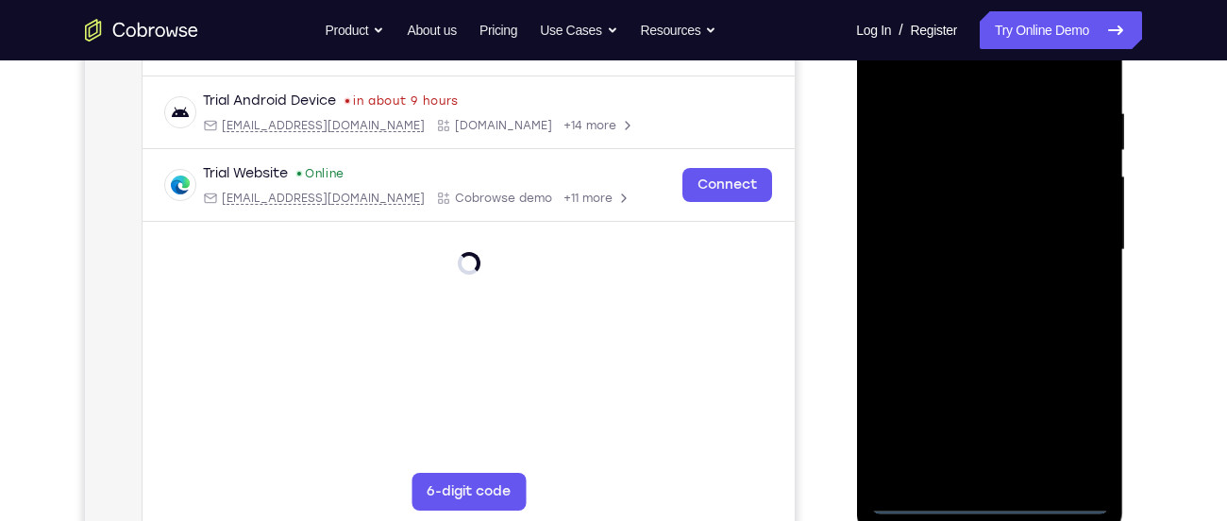
click at [995, 498] on div at bounding box center [989, 250] width 238 height 528
click at [1081, 421] on div at bounding box center [989, 250] width 238 height 528
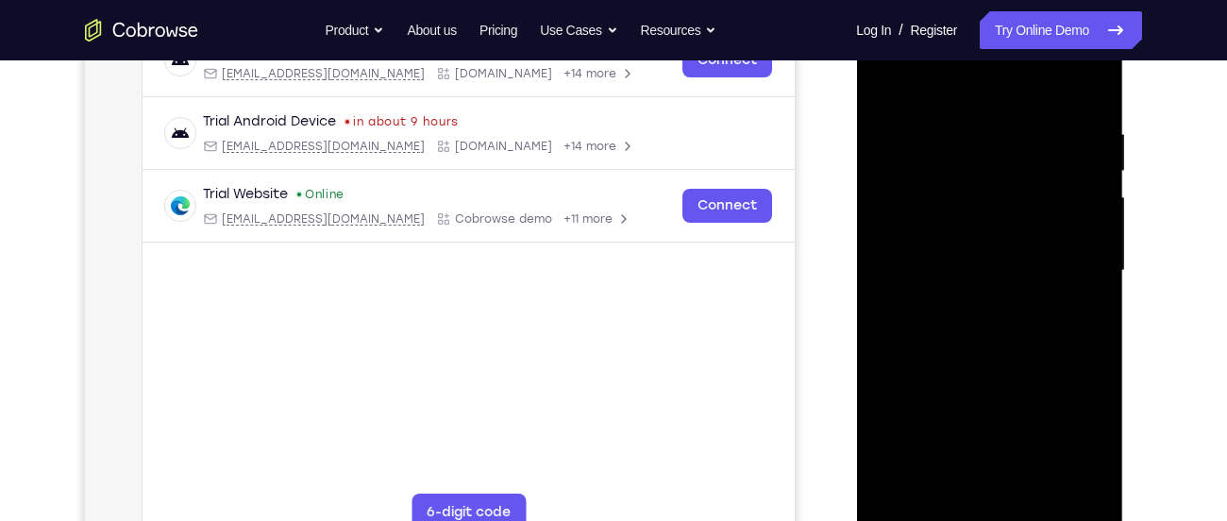
click at [965, 90] on div at bounding box center [989, 271] width 238 height 528
click at [1071, 258] on div at bounding box center [989, 271] width 238 height 528
click at [1069, 268] on div at bounding box center [989, 271] width 238 height 528
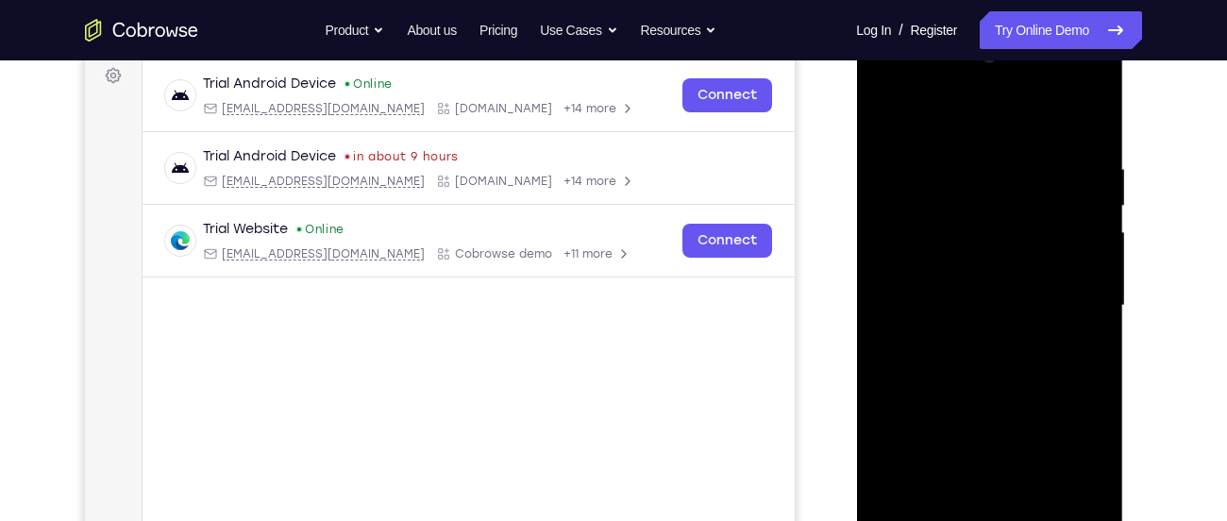
click at [892, 83] on div at bounding box center [989, 306] width 238 height 528
click at [878, 86] on div at bounding box center [989, 306] width 238 height 528
click at [911, 251] on div at bounding box center [989, 306] width 238 height 528
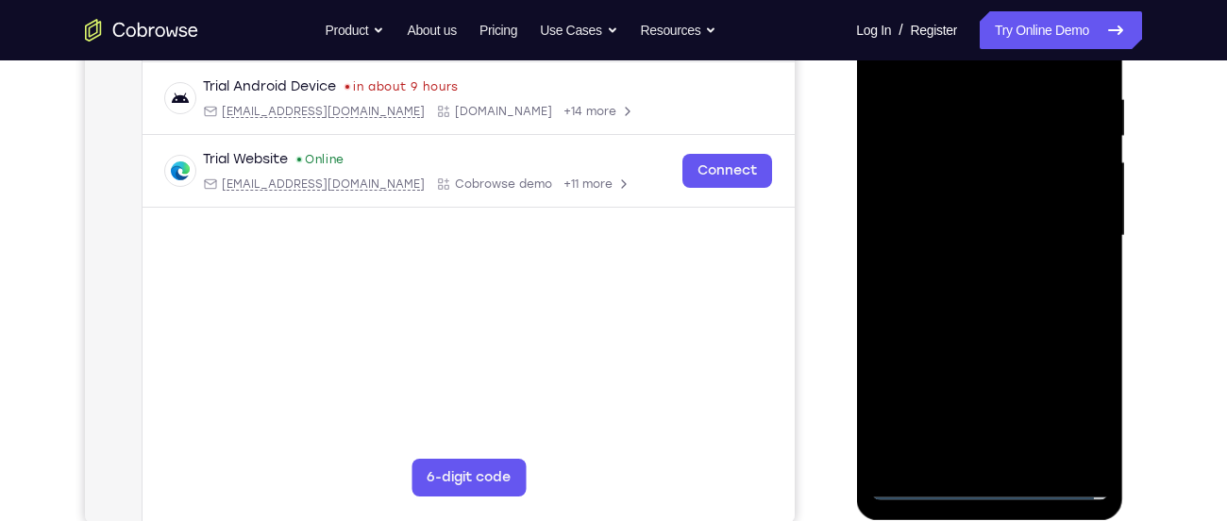
scroll to position [357, 0]
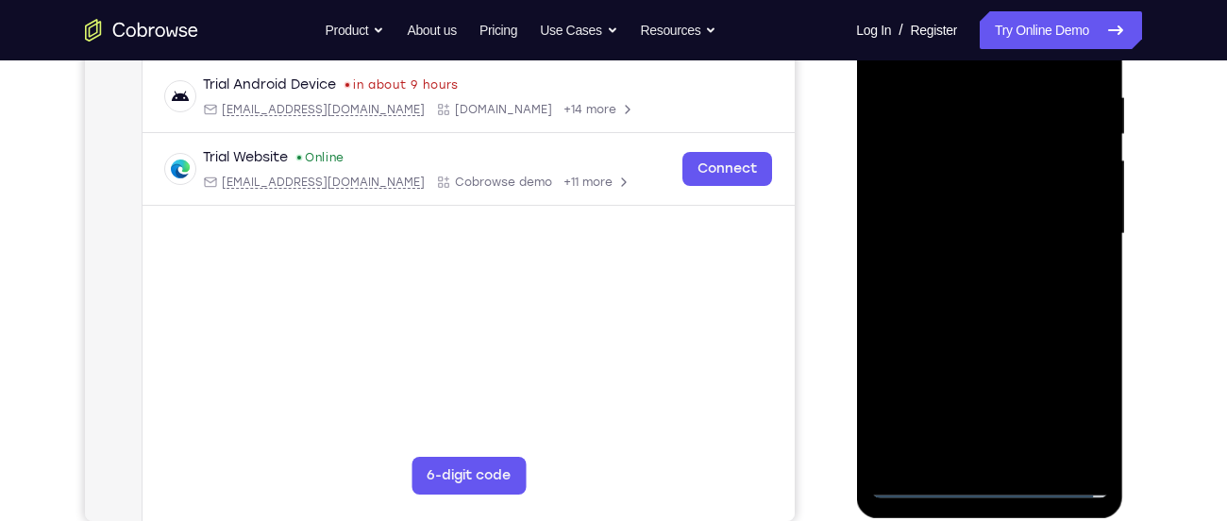
click at [987, 449] on div at bounding box center [989, 234] width 238 height 528
click at [961, 221] on div at bounding box center [989, 234] width 238 height 528
click at [958, 200] on div at bounding box center [989, 234] width 238 height 528
click at [947, 242] on div at bounding box center [989, 234] width 238 height 528
drag, startPoint x: 988, startPoint y: 358, endPoint x: 1014, endPoint y: 224, distance: 136.6
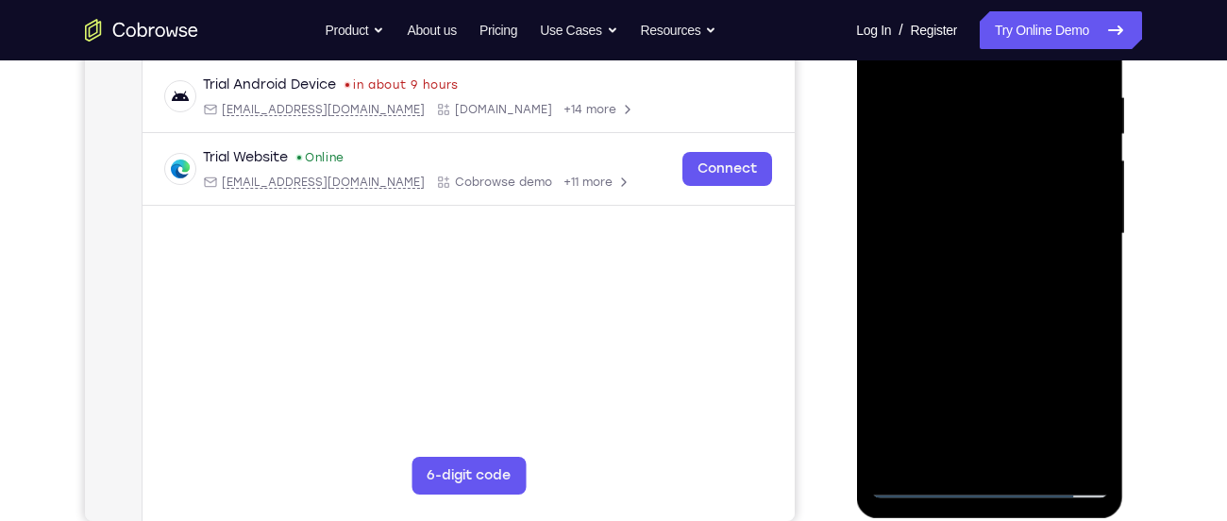
click at [1014, 224] on div at bounding box center [989, 234] width 238 height 528
click at [981, 458] on div at bounding box center [989, 234] width 238 height 528
click at [981, 449] on div at bounding box center [989, 234] width 238 height 528
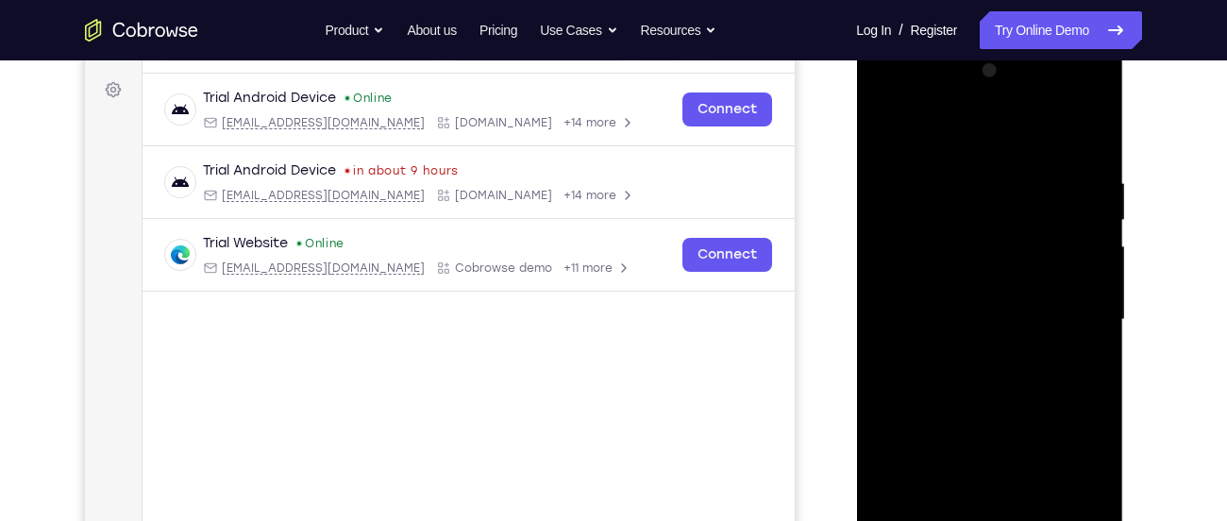
scroll to position [269, 0]
click at [986, 268] on div at bounding box center [989, 322] width 238 height 528
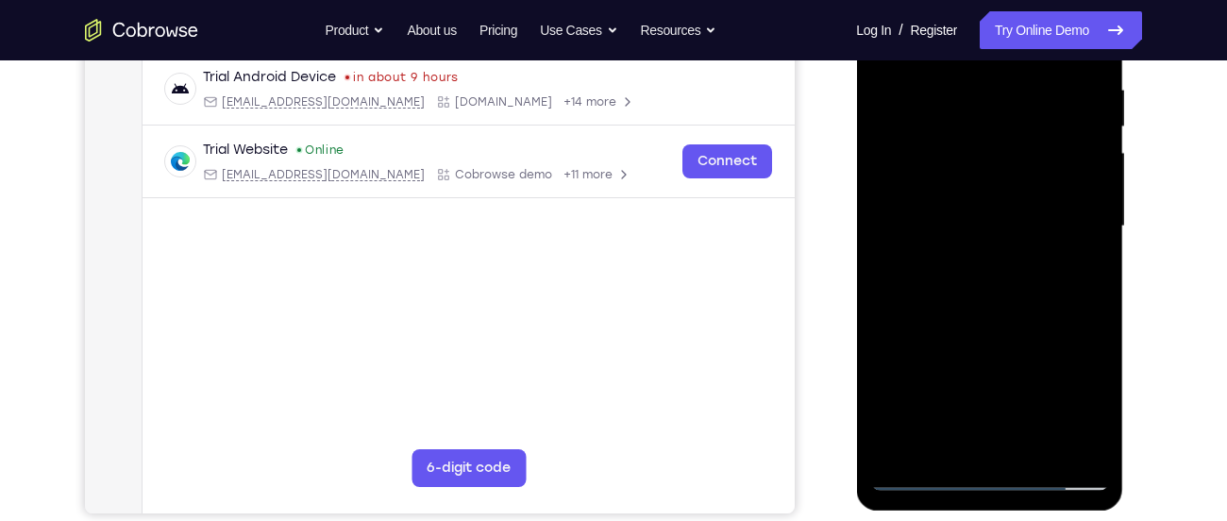
scroll to position [365, 0]
click at [901, 426] on div at bounding box center [989, 225] width 238 height 528
drag, startPoint x: 995, startPoint y: 390, endPoint x: 1057, endPoint y: 150, distance: 247.6
click at [1057, 150] on div at bounding box center [989, 225] width 238 height 528
drag, startPoint x: 994, startPoint y: 404, endPoint x: 994, endPoint y: 118, distance: 285.9
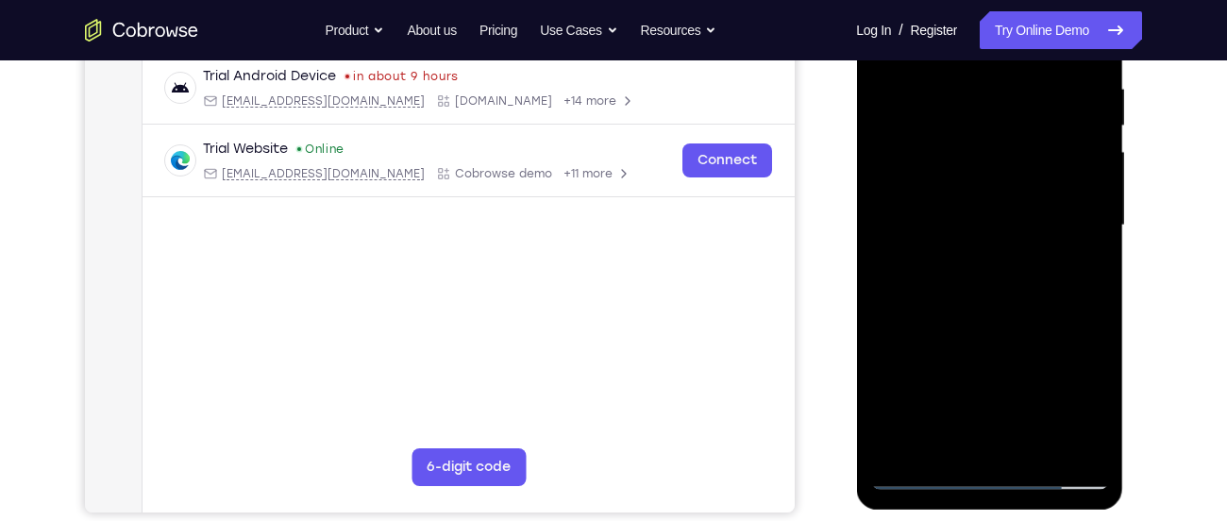
click at [994, 118] on div at bounding box center [989, 225] width 238 height 528
drag, startPoint x: 998, startPoint y: 357, endPoint x: 1016, endPoint y: 108, distance: 249.7
click at [1016, 108] on div at bounding box center [989, 225] width 238 height 528
drag, startPoint x: 988, startPoint y: 368, endPoint x: 1069, endPoint y: 50, distance: 328.2
click at [1069, 50] on div at bounding box center [989, 225] width 238 height 528
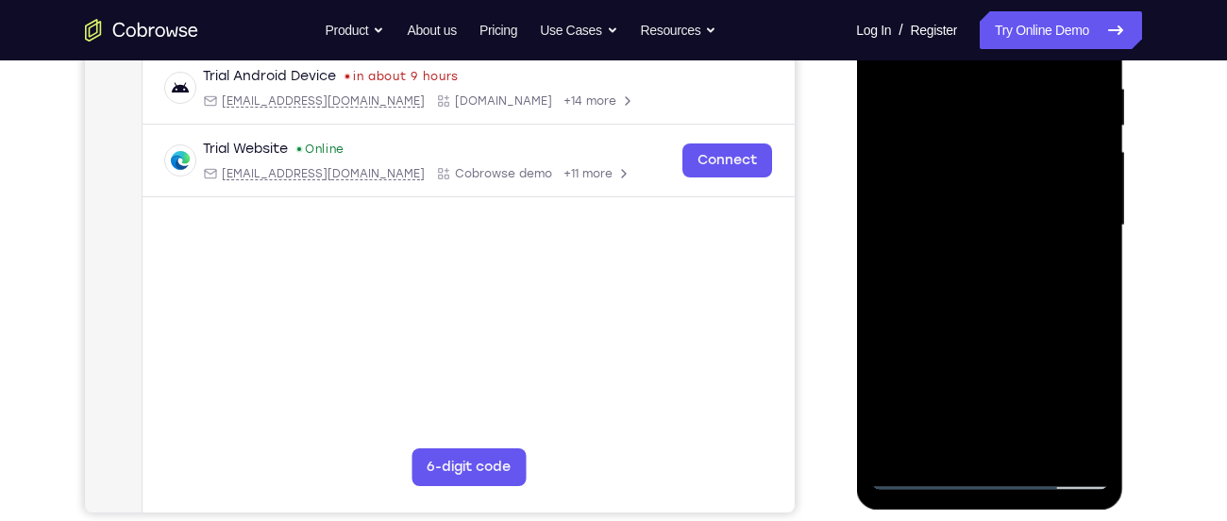
drag, startPoint x: 970, startPoint y: 358, endPoint x: 984, endPoint y: -62, distance: 420.1
click at [984, 0] on html "Online web based iOS Simulators and Android Emulators. Run iPhone, iPad, Mobile…" at bounding box center [990, 230] width 269 height 566
click at [934, 395] on div at bounding box center [989, 225] width 238 height 528
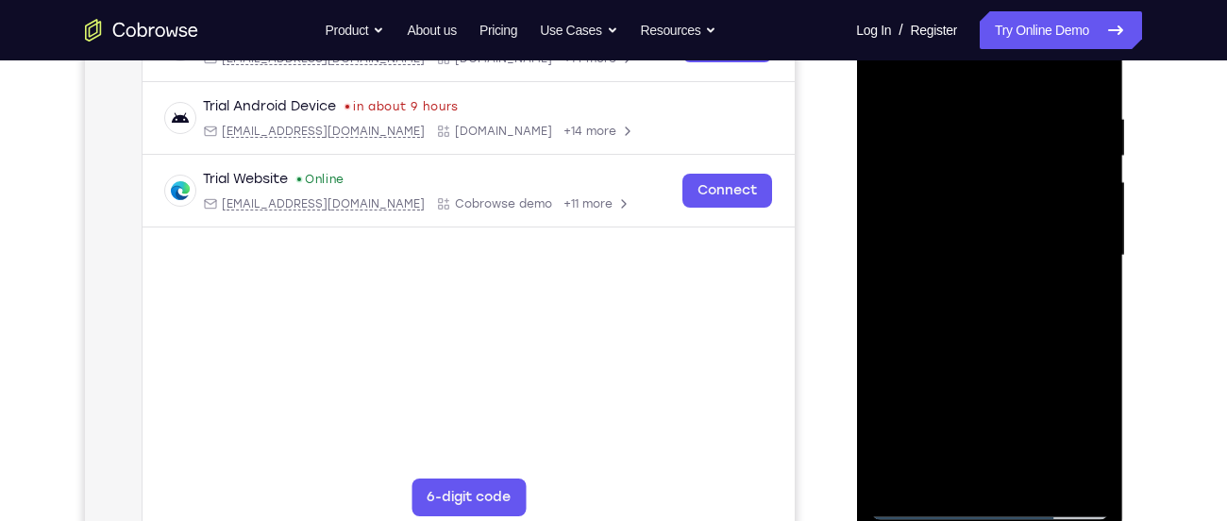
scroll to position [317, 0]
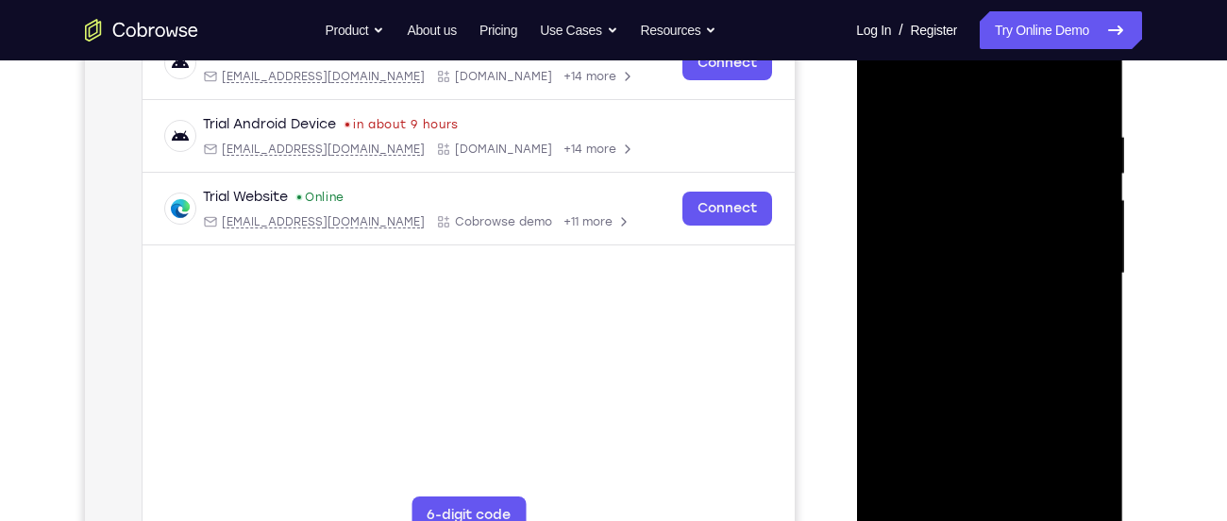
click at [920, 462] on div at bounding box center [989, 273] width 238 height 528
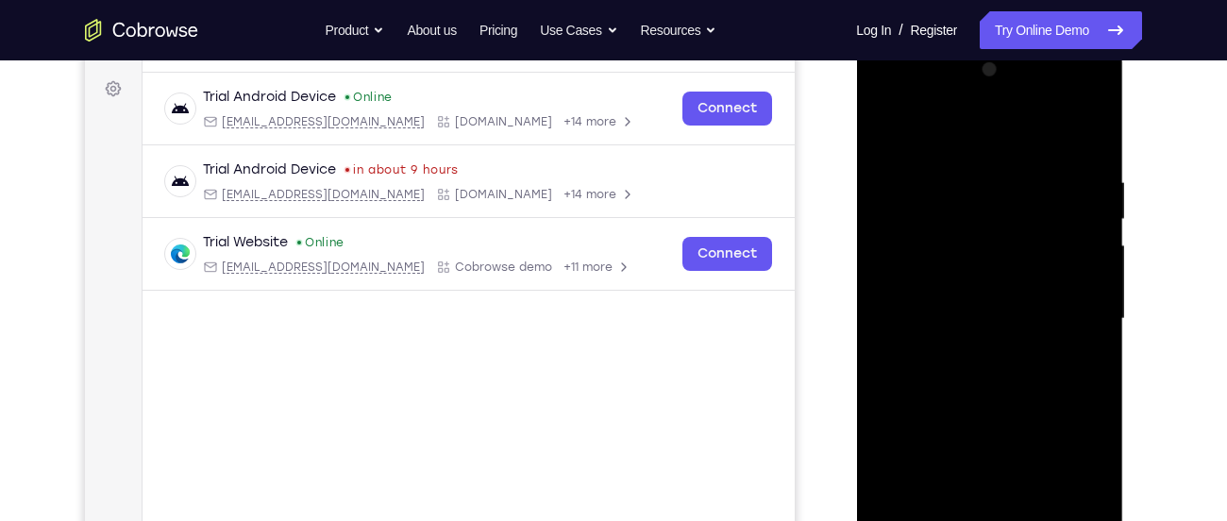
click at [1095, 272] on div at bounding box center [989, 319] width 238 height 528
click at [978, 96] on div at bounding box center [989, 319] width 238 height 528
click at [1097, 130] on div at bounding box center [989, 319] width 238 height 528
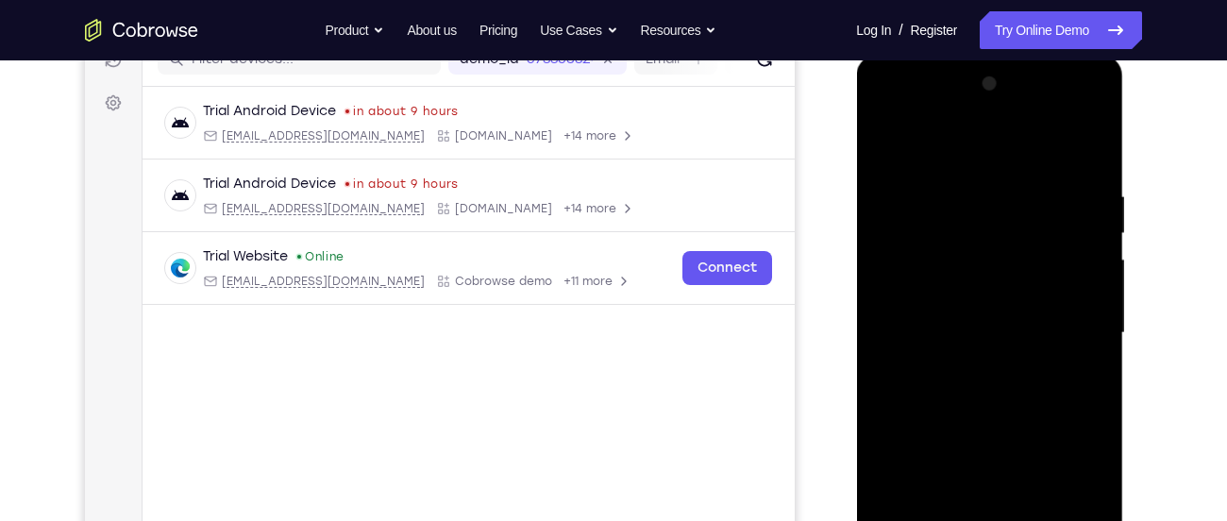
scroll to position [257, 0]
click at [989, 181] on div at bounding box center [989, 334] width 238 height 528
click at [1093, 111] on div at bounding box center [989, 334] width 238 height 528
click at [995, 111] on div at bounding box center [989, 334] width 238 height 528
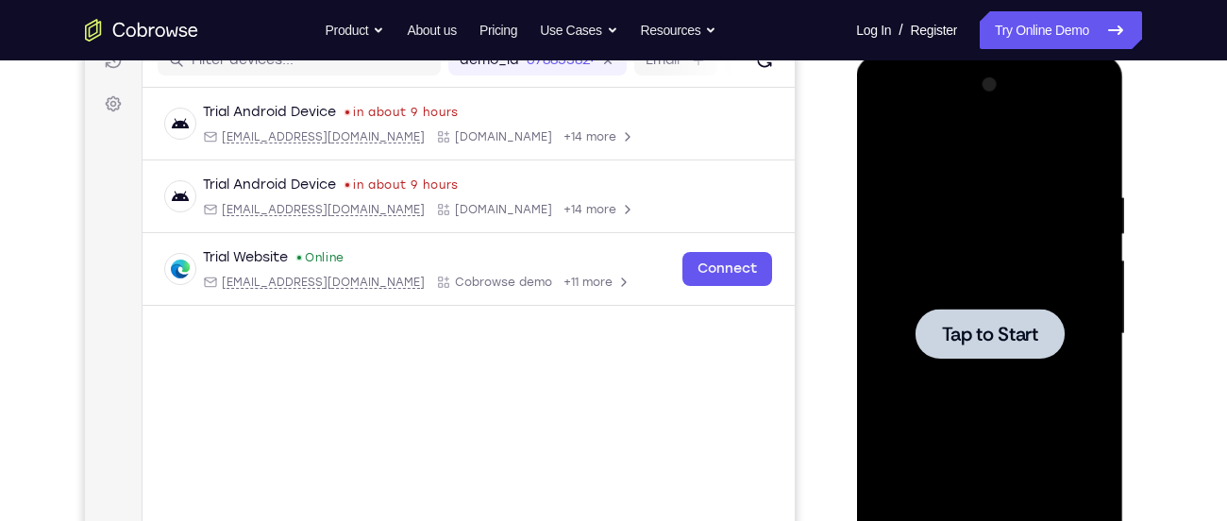
click at [1026, 206] on div at bounding box center [989, 334] width 238 height 528
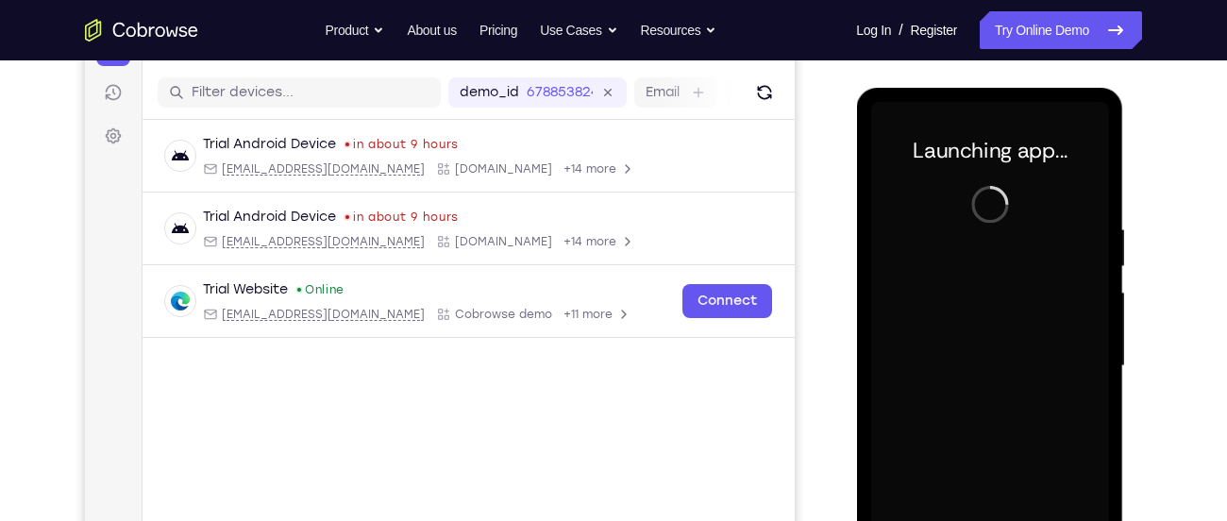
scroll to position [224, 0]
click at [759, 97] on icon "Refresh" at bounding box center [764, 93] width 14 height 14
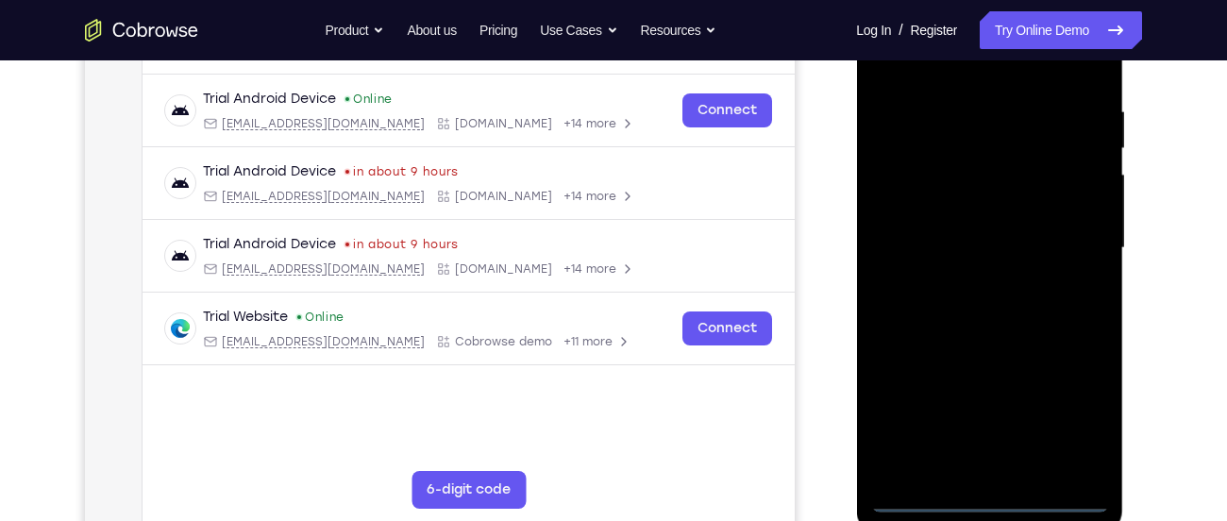
scroll to position [345, 0]
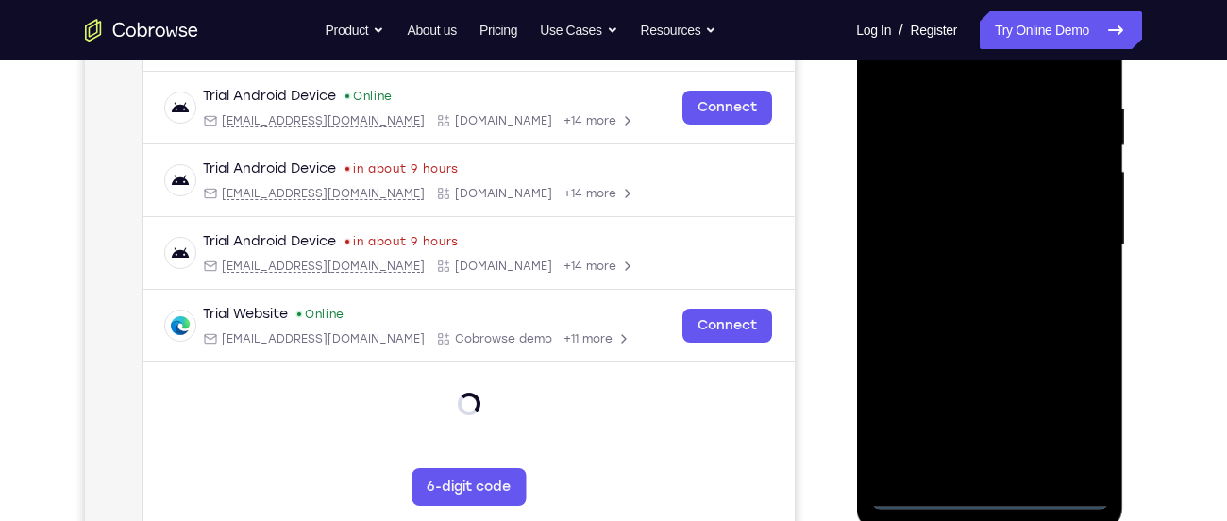
click at [988, 495] on div at bounding box center [989, 245] width 238 height 528
click at [1074, 415] on div at bounding box center [989, 245] width 238 height 528
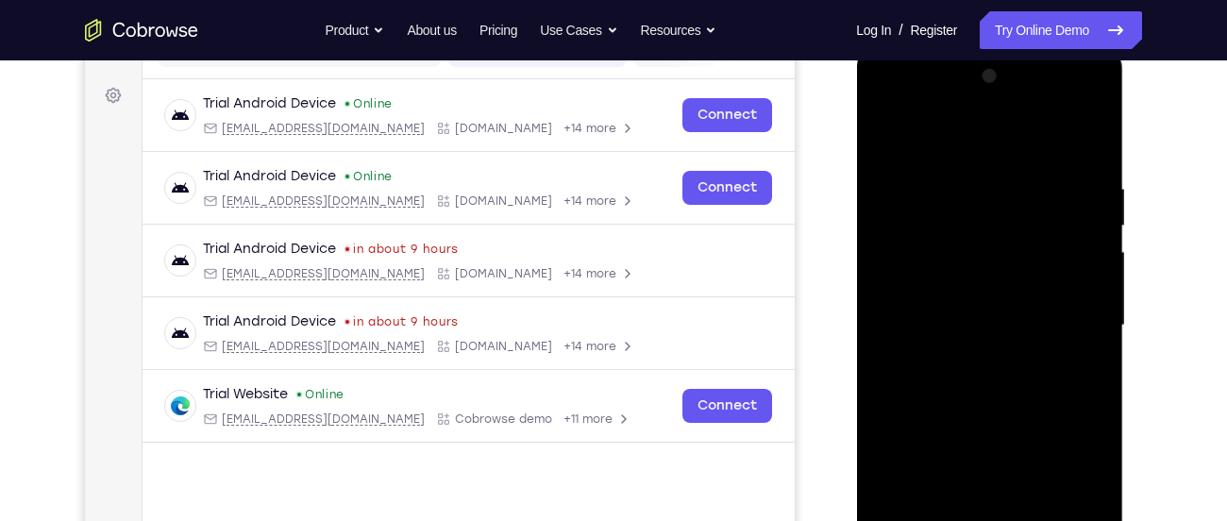
scroll to position [262, 0]
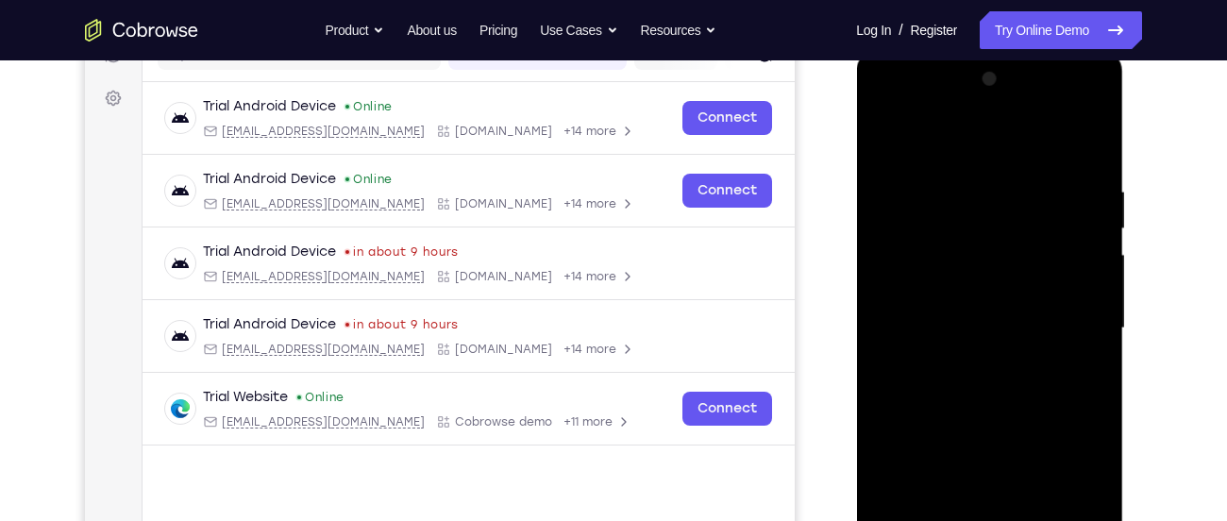
click at [964, 157] on div at bounding box center [989, 328] width 238 height 528
click at [1052, 317] on div at bounding box center [989, 328] width 238 height 528
click at [939, 495] on div at bounding box center [989, 328] width 238 height 528
click at [963, 359] on div at bounding box center [989, 328] width 238 height 528
click at [989, 312] on div at bounding box center [989, 328] width 238 height 528
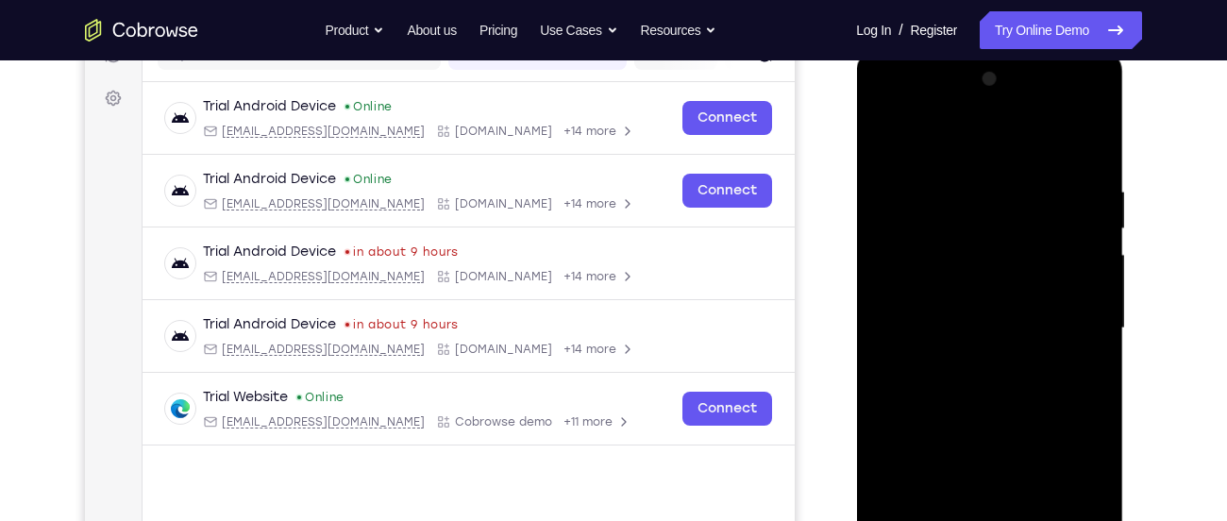
click at [956, 293] on div at bounding box center [989, 328] width 238 height 528
click at [948, 330] on div at bounding box center [989, 328] width 238 height 528
click at [963, 320] on div at bounding box center [989, 328] width 238 height 528
click at [979, 389] on div at bounding box center [989, 328] width 238 height 528
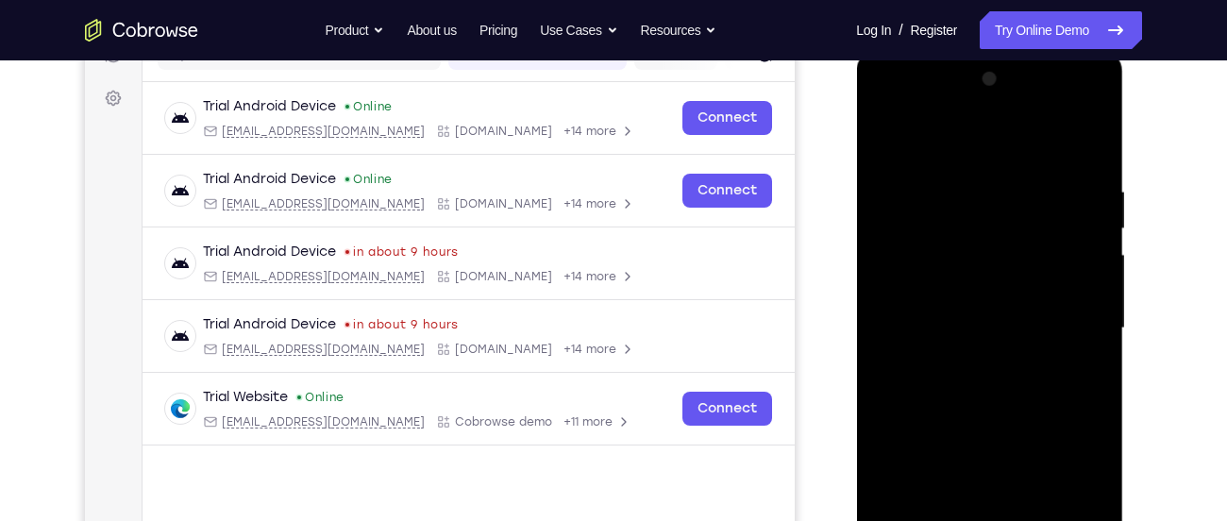
click at [979, 389] on div at bounding box center [989, 328] width 238 height 528
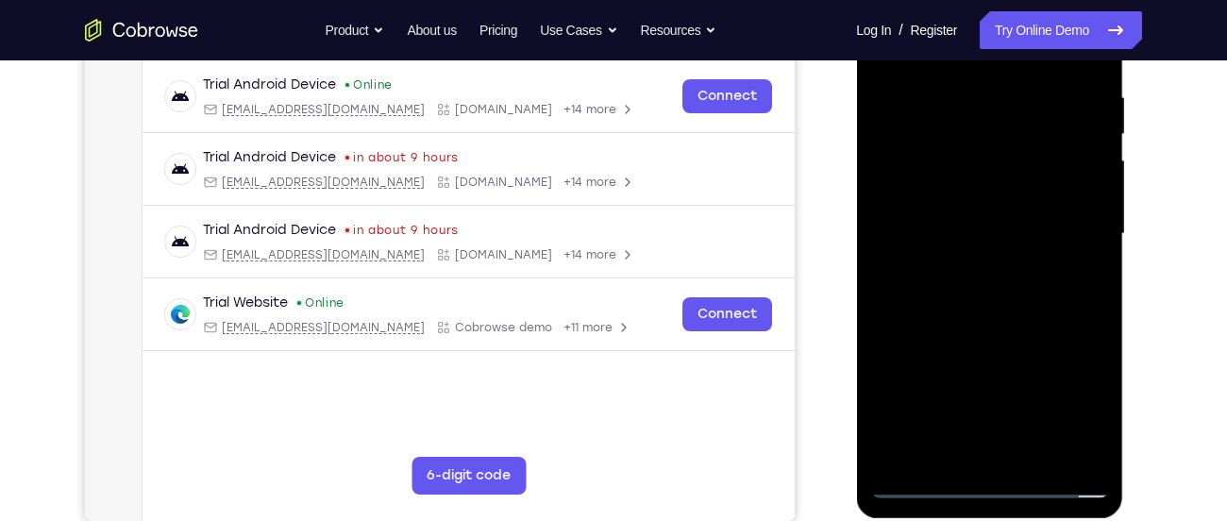
scroll to position [359, 0]
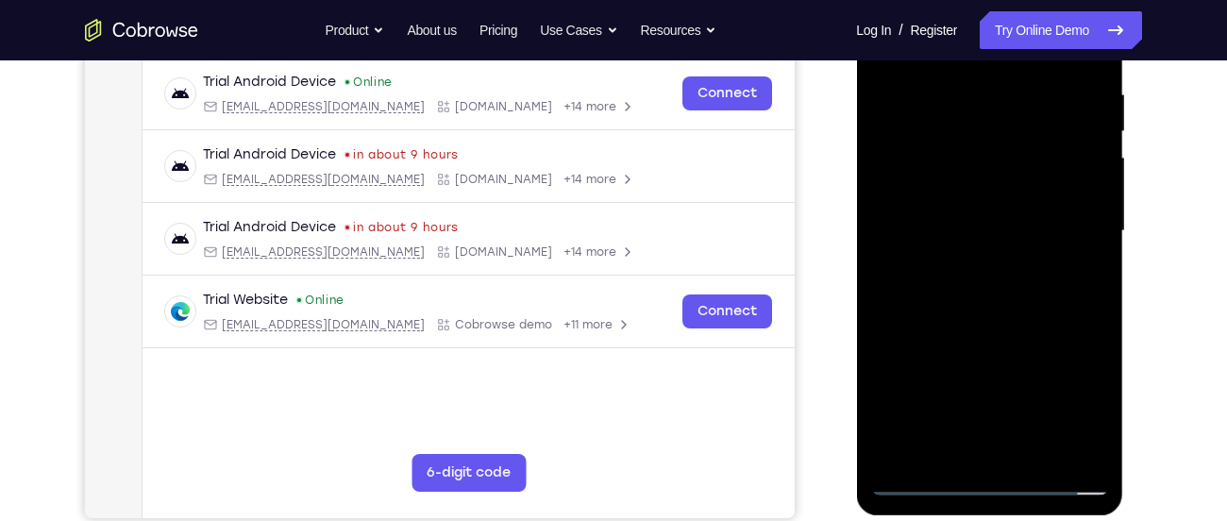
click at [1000, 307] on div at bounding box center [989, 231] width 238 height 528
click at [1033, 449] on div at bounding box center [989, 231] width 238 height 528
click at [992, 325] on div at bounding box center [989, 231] width 238 height 528
click at [964, 219] on div at bounding box center [989, 231] width 238 height 528
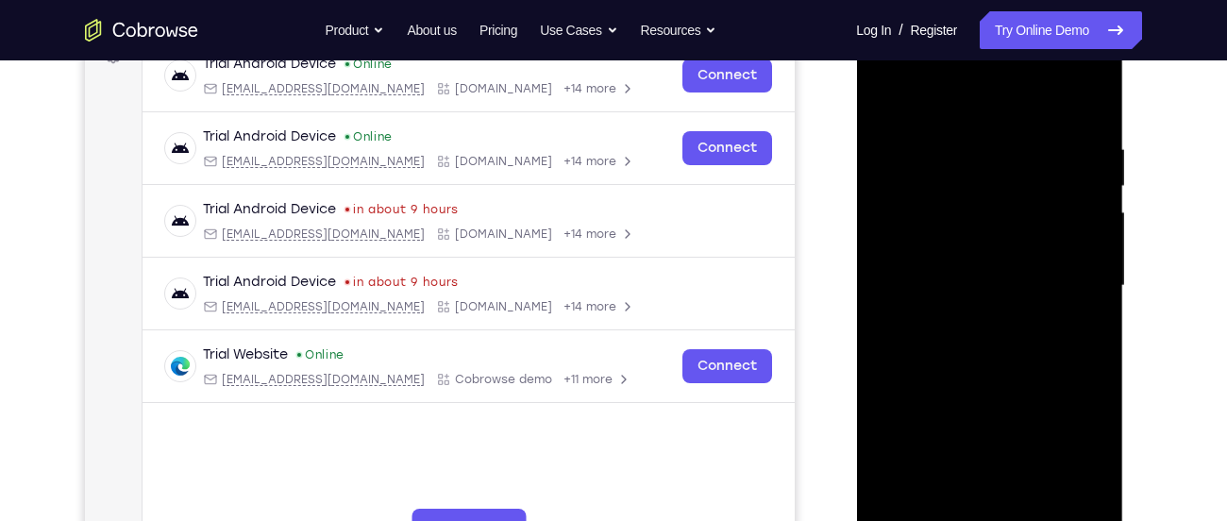
scroll to position [302, 0]
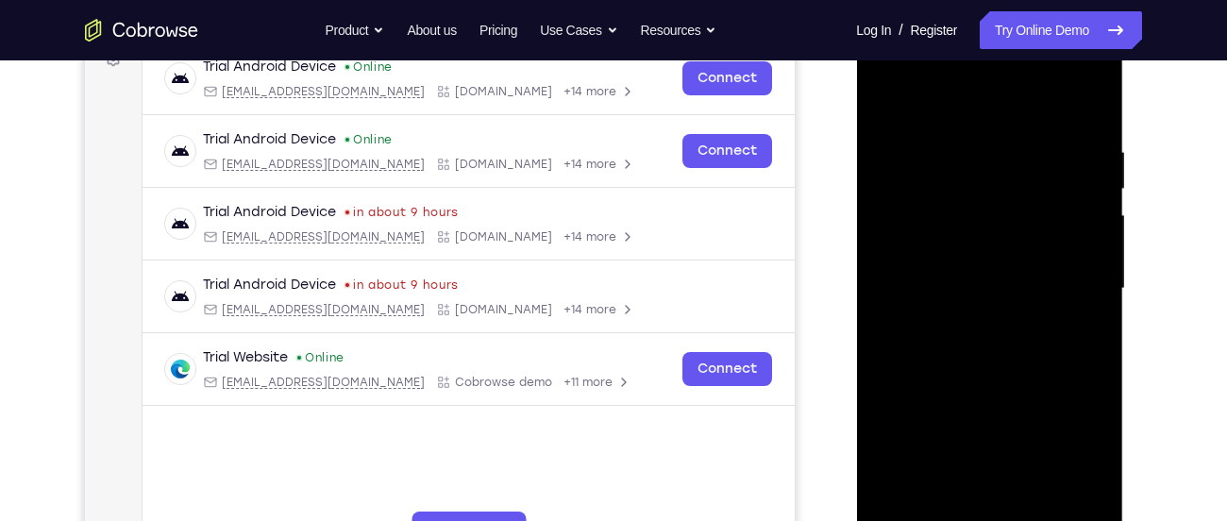
click at [1087, 335] on div at bounding box center [989, 289] width 238 height 528
click at [1012, 264] on div at bounding box center [989, 289] width 238 height 528
click at [1020, 428] on div at bounding box center [989, 289] width 238 height 528
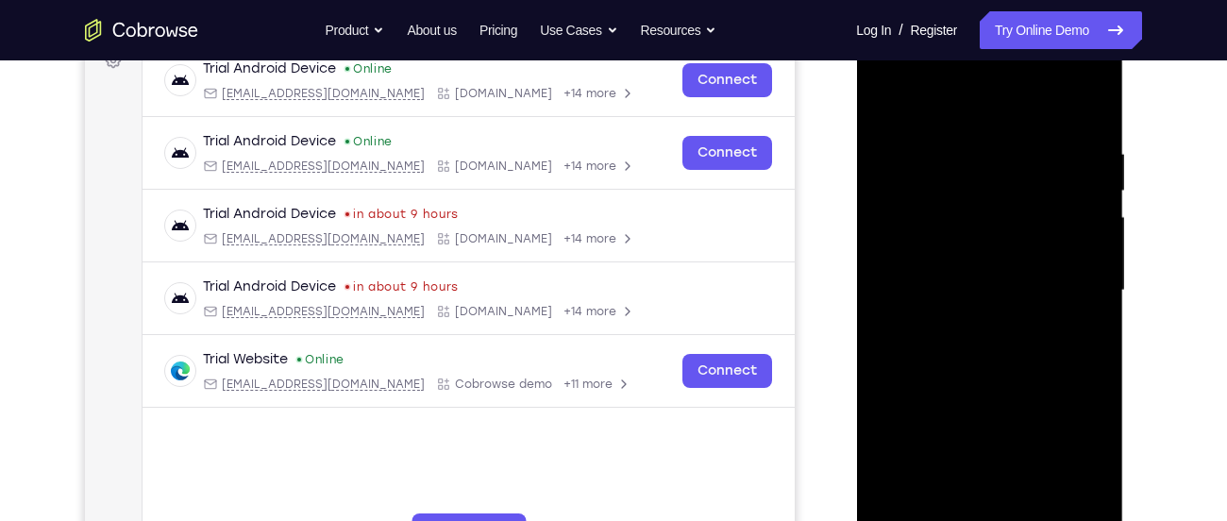
click at [884, 101] on div at bounding box center [989, 290] width 238 height 528
click at [997, 505] on div at bounding box center [989, 290] width 238 height 528
click at [966, 258] on div at bounding box center [989, 290] width 238 height 528
click at [961, 237] on div at bounding box center [989, 290] width 238 height 528
click at [950, 291] on div at bounding box center [989, 290] width 238 height 528
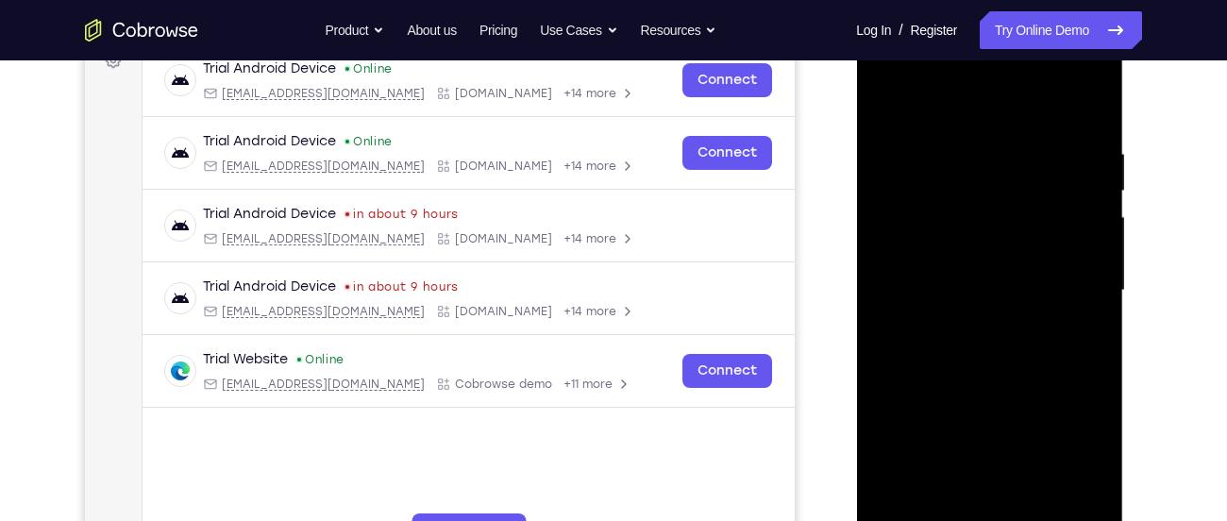
click at [950, 332] on div at bounding box center [989, 290] width 238 height 528
click at [950, 339] on div at bounding box center [989, 290] width 238 height 528
click at [935, 286] on div at bounding box center [989, 290] width 238 height 528
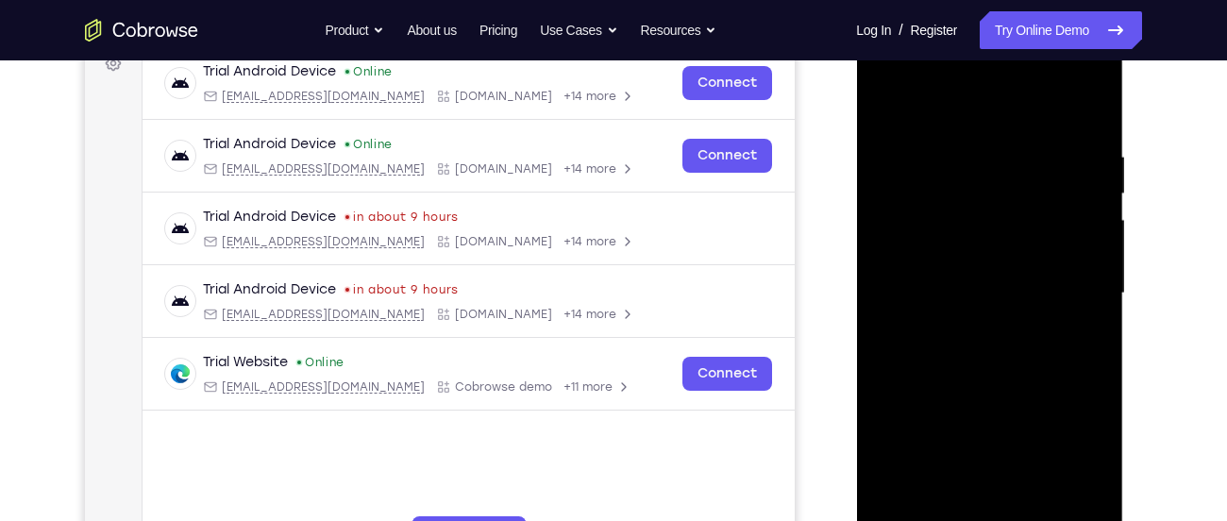
scroll to position [296, 0]
drag, startPoint x: 951, startPoint y: 419, endPoint x: 974, endPoint y: 310, distance: 110.8
click at [974, 310] on div at bounding box center [989, 294] width 238 height 528
click at [995, 510] on div at bounding box center [989, 294] width 238 height 528
click at [887, 103] on div at bounding box center [989, 294] width 238 height 528
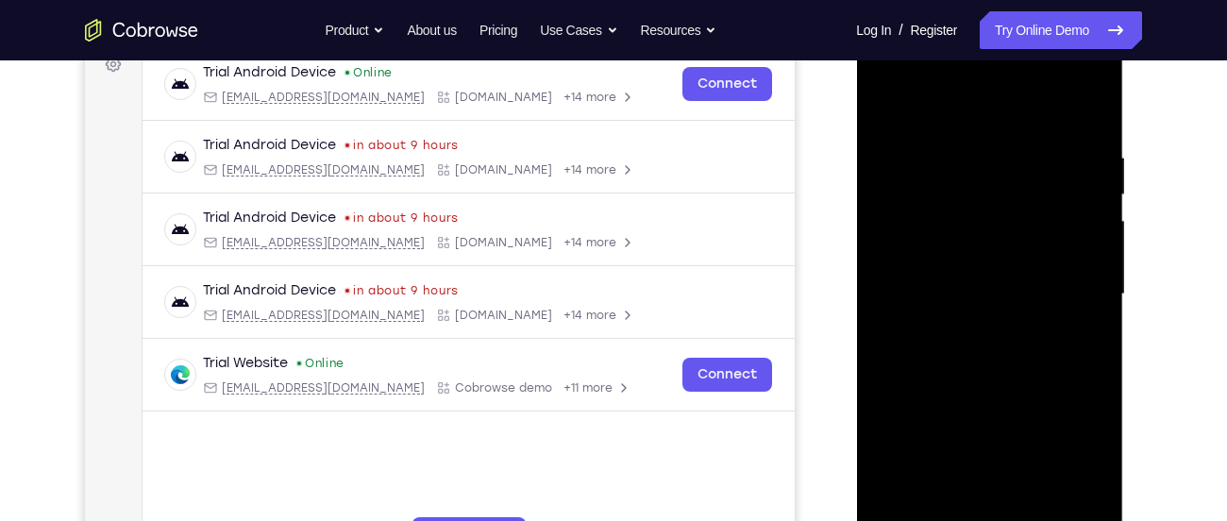
click at [1055, 122] on div at bounding box center [989, 294] width 238 height 528
click at [885, 130] on div at bounding box center [989, 294] width 238 height 528
click at [953, 246] on div at bounding box center [989, 294] width 238 height 528
click at [1040, 20] on link "Try Online Demo" at bounding box center [1060, 30] width 162 height 38
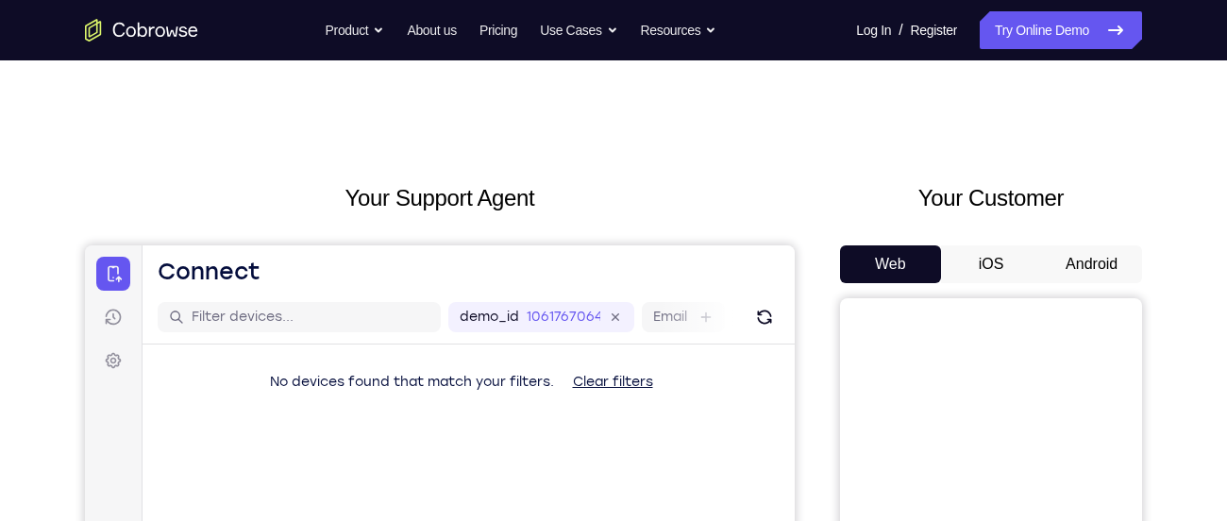
click at [1047, 266] on button "Android" at bounding box center [1091, 264] width 101 height 38
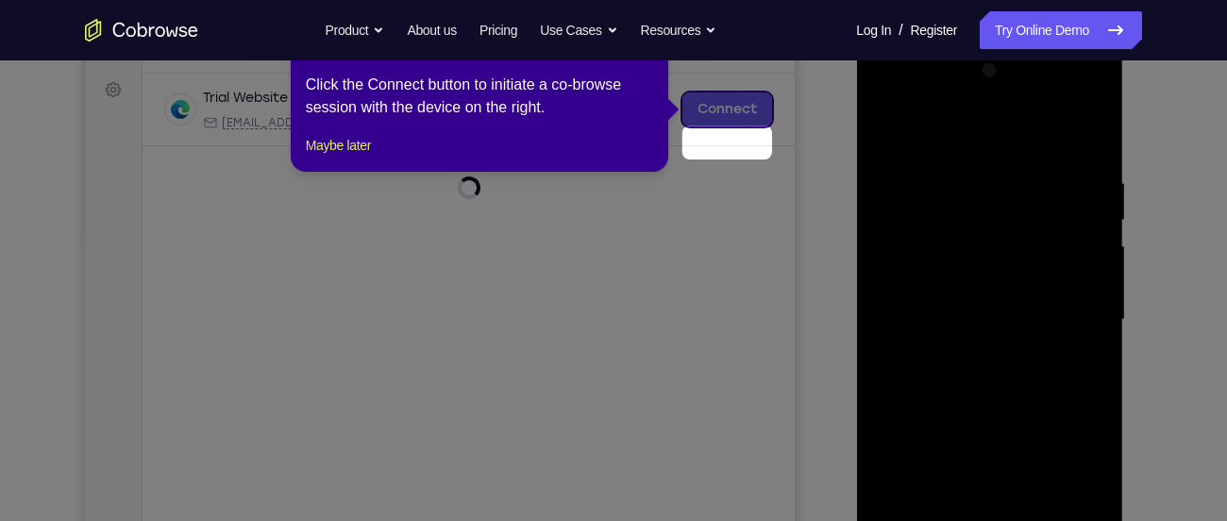
scroll to position [226, 0]
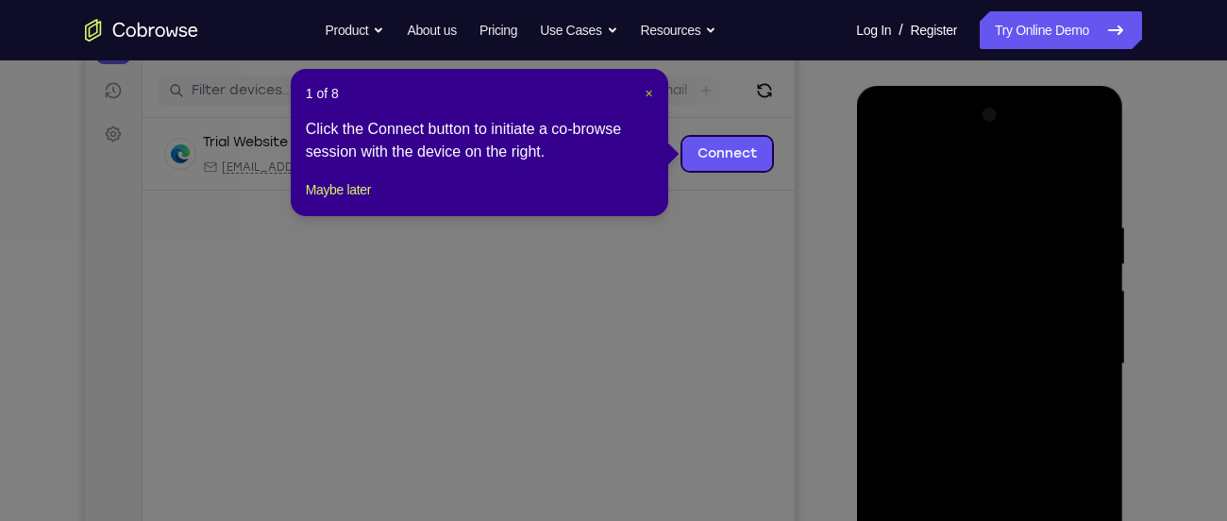
click at [645, 92] on span "×" at bounding box center [649, 93] width 8 height 15
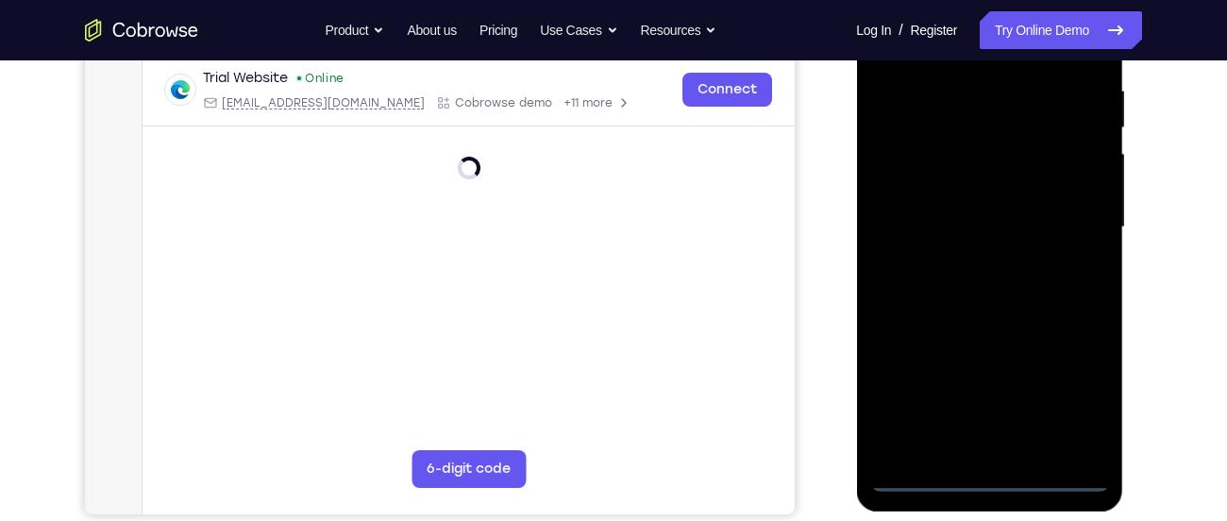
scroll to position [367, 0]
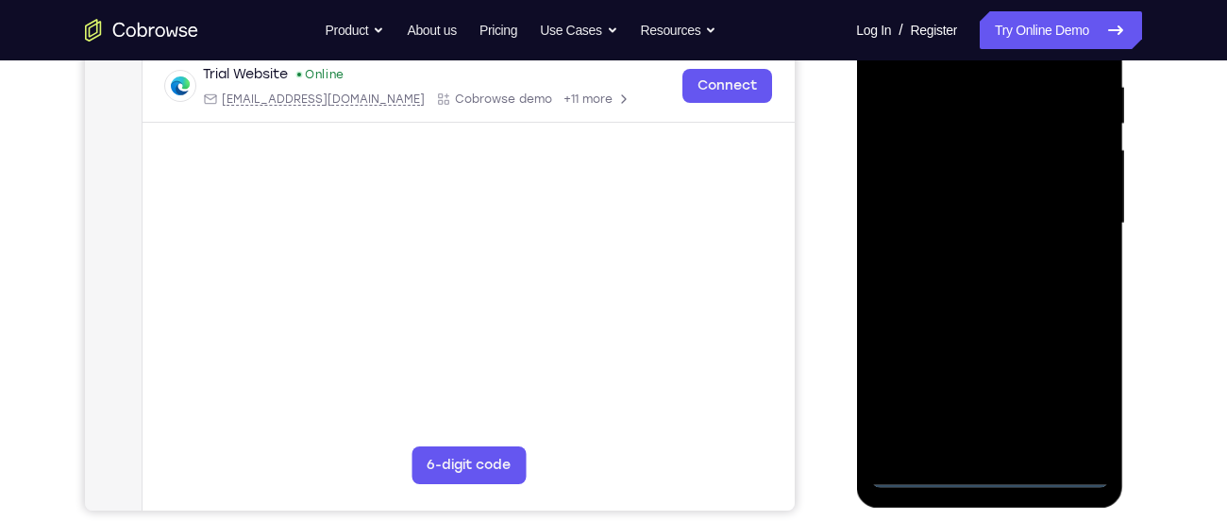
click at [977, 471] on div at bounding box center [989, 223] width 238 height 528
click at [1069, 404] on div at bounding box center [989, 223] width 238 height 528
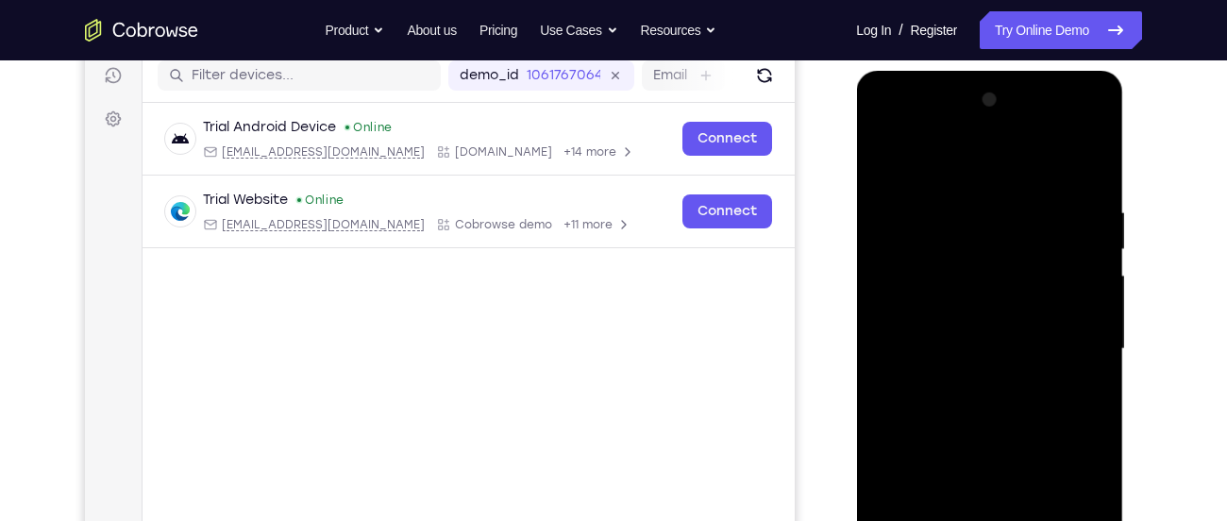
scroll to position [236, 0]
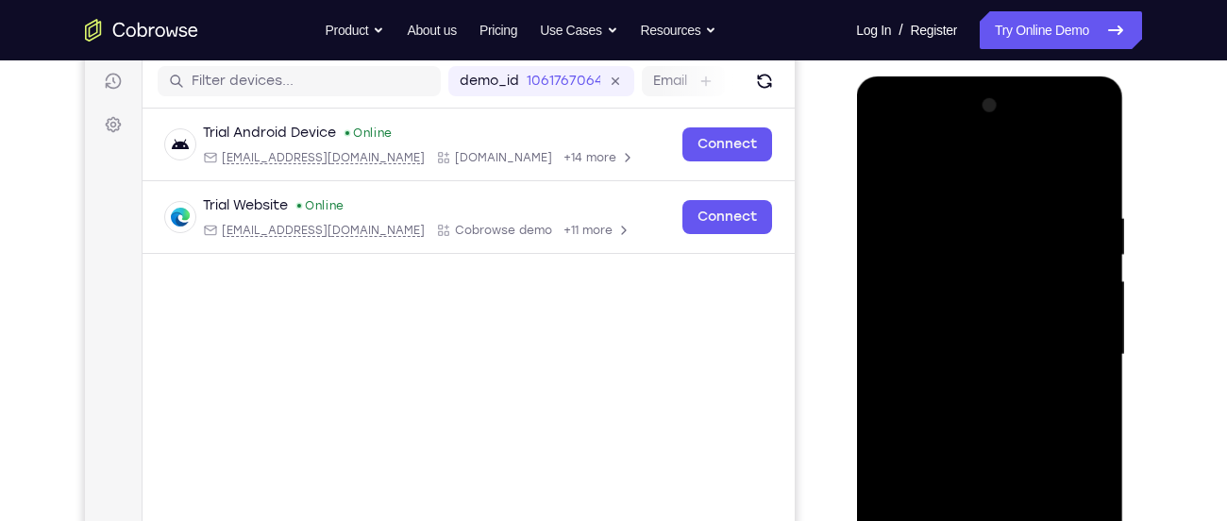
click at [961, 178] on div at bounding box center [989, 355] width 238 height 528
click at [1077, 350] on div at bounding box center [989, 355] width 238 height 528
click at [969, 387] on div at bounding box center [989, 355] width 238 height 528
click at [1002, 340] on div at bounding box center [989, 355] width 238 height 528
click at [964, 316] on div at bounding box center [989, 355] width 238 height 528
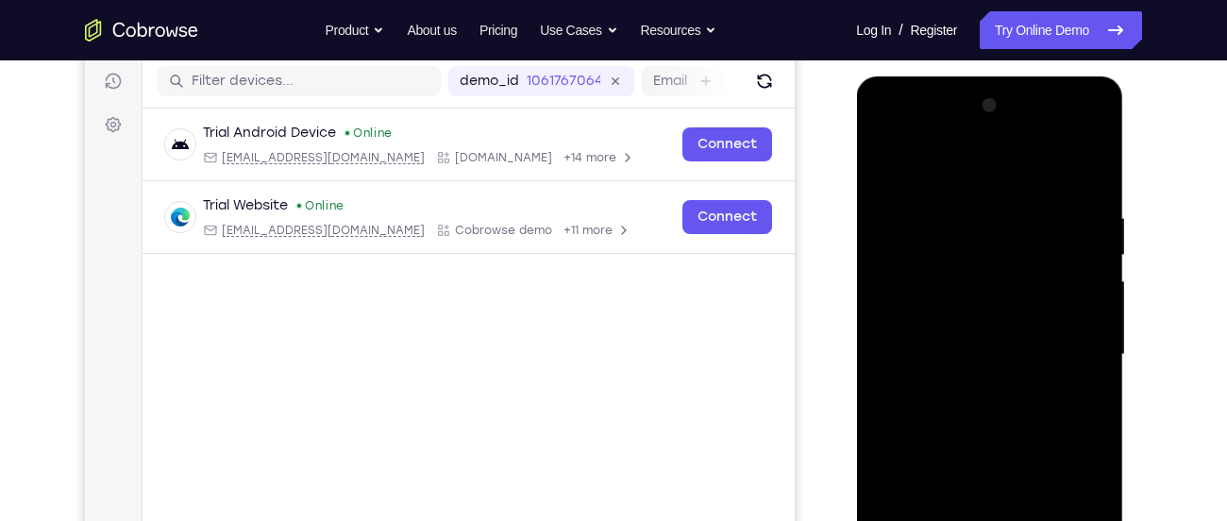
click at [959, 353] on div at bounding box center [989, 355] width 238 height 528
click at [962, 410] on div at bounding box center [989, 355] width 238 height 528
click at [1046, 414] on div at bounding box center [989, 355] width 238 height 528
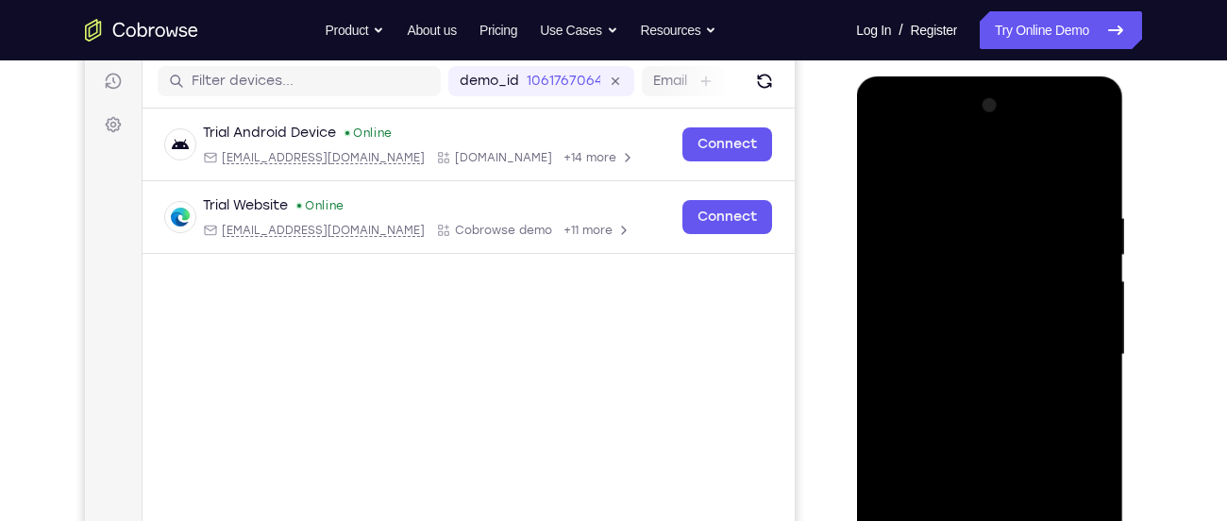
click at [1080, 379] on div at bounding box center [989, 355] width 238 height 528
click at [950, 341] on div at bounding box center [989, 355] width 238 height 528
click at [962, 353] on div at bounding box center [989, 355] width 238 height 528
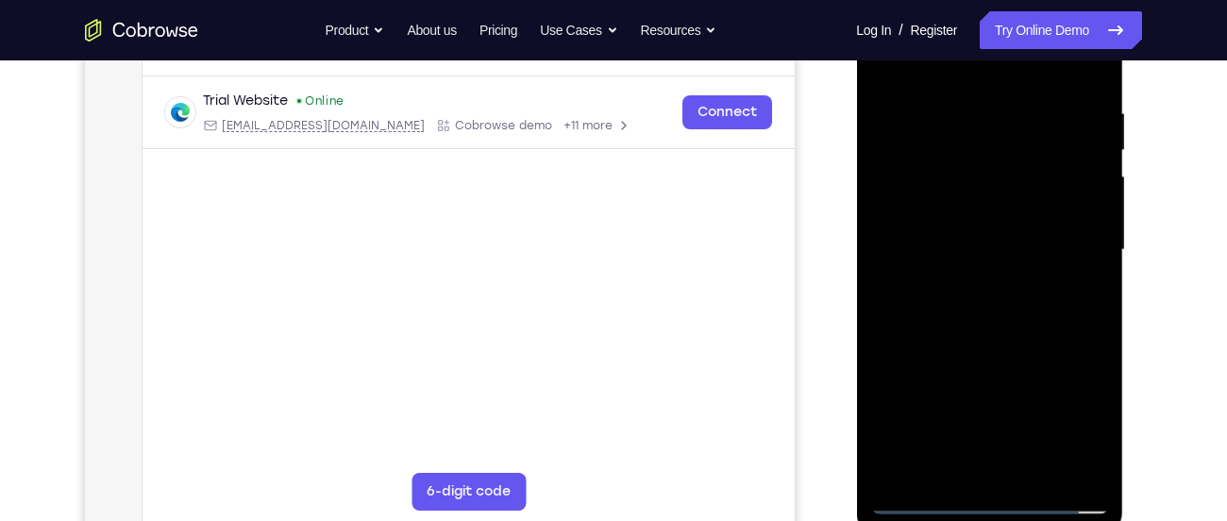
scroll to position [348, 0]
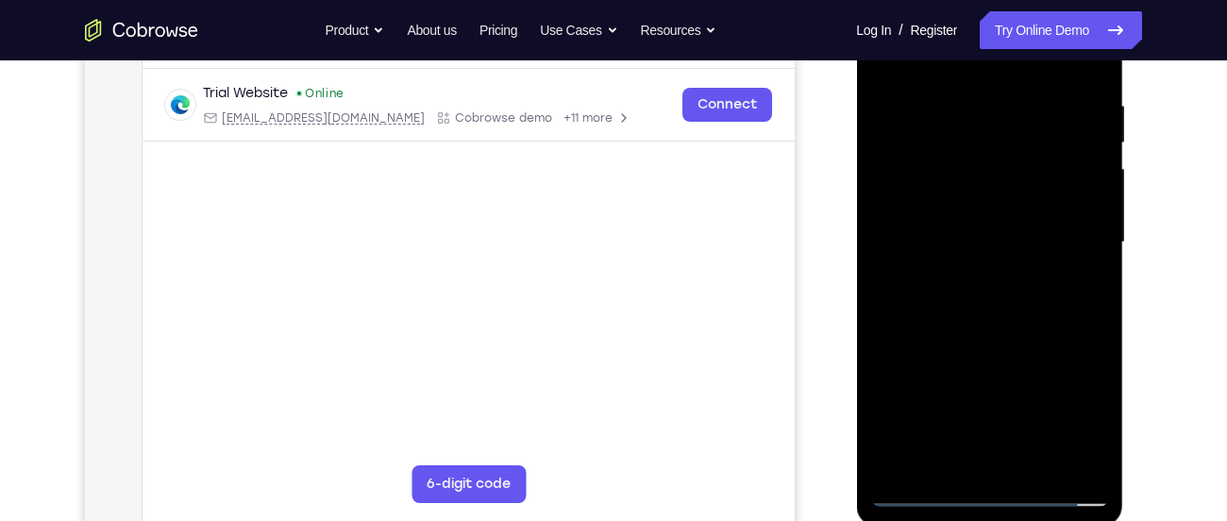
click at [1078, 267] on div at bounding box center [989, 242] width 238 height 528
click at [957, 233] on div at bounding box center [989, 242] width 238 height 528
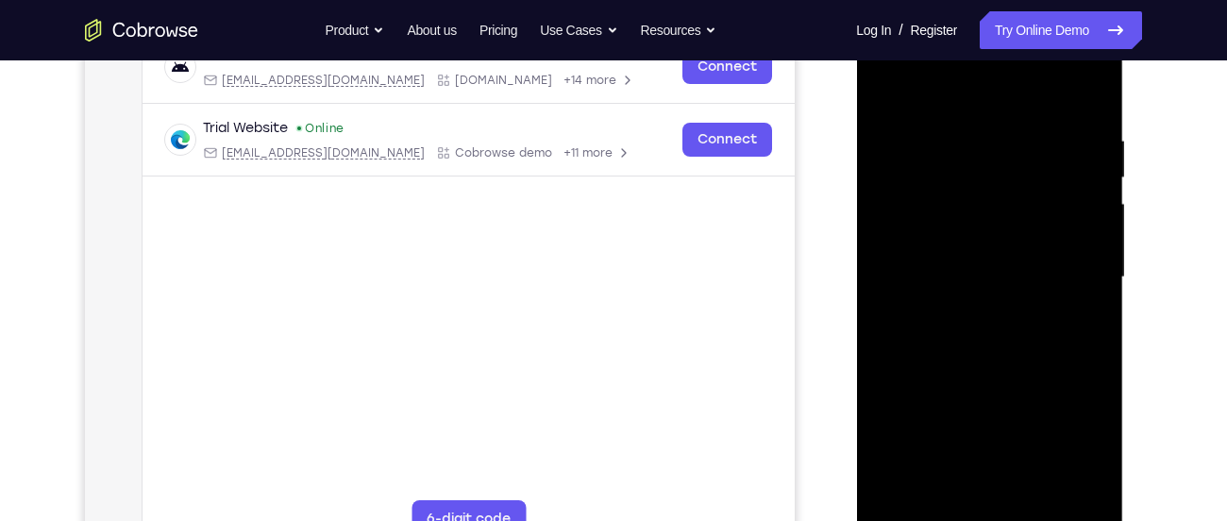
scroll to position [312, 0]
click at [966, 341] on div at bounding box center [989, 278] width 238 height 528
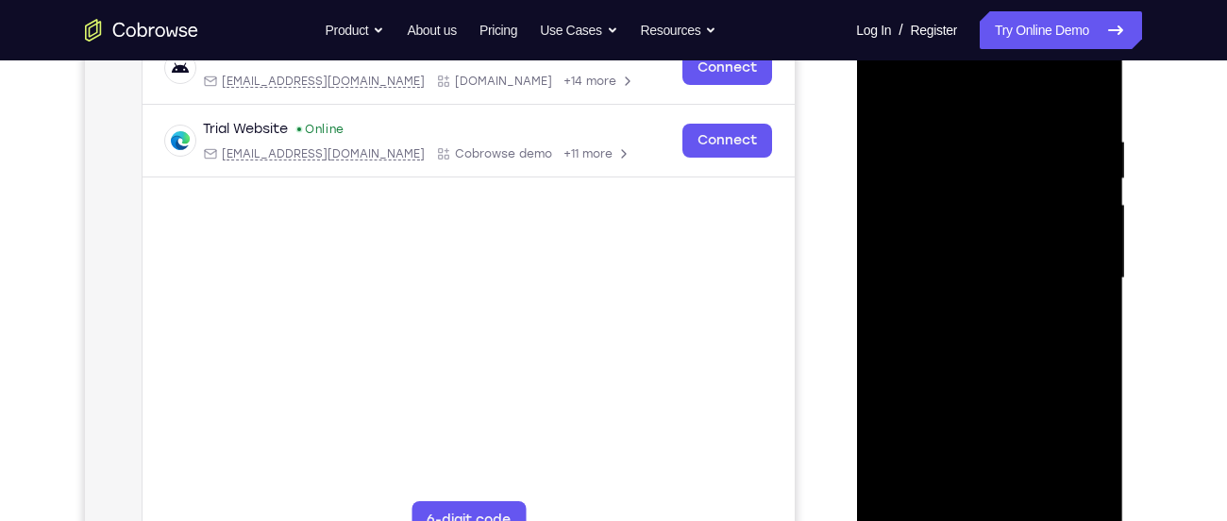
click at [966, 341] on div at bounding box center [989, 278] width 238 height 528
click at [976, 354] on div at bounding box center [989, 278] width 238 height 528
click at [1036, 500] on div at bounding box center [989, 278] width 238 height 528
click at [992, 376] on div at bounding box center [989, 278] width 238 height 528
click at [979, 253] on div at bounding box center [989, 278] width 238 height 528
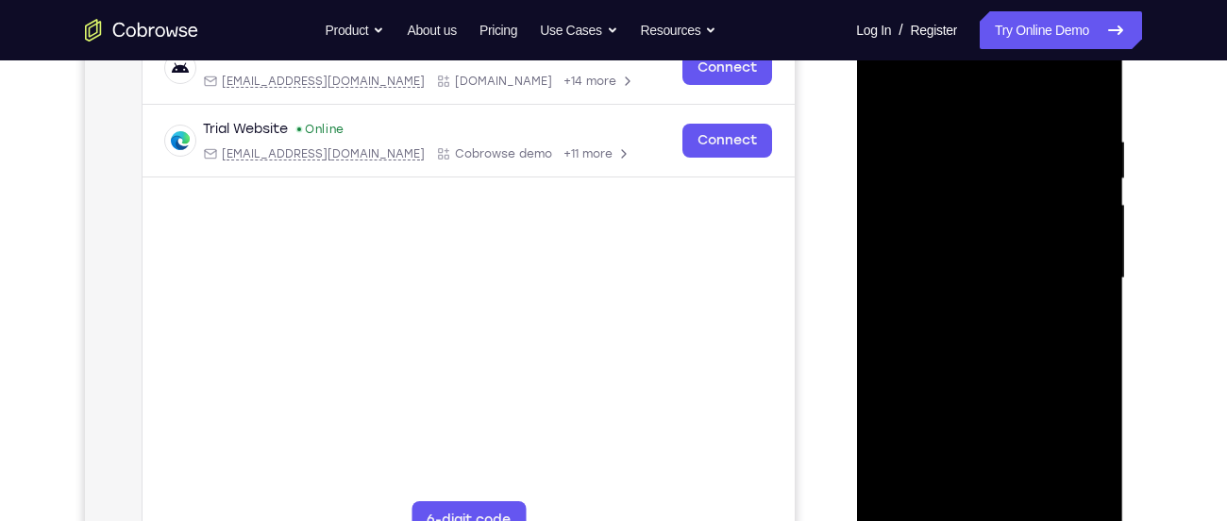
scroll to position [387, 0]
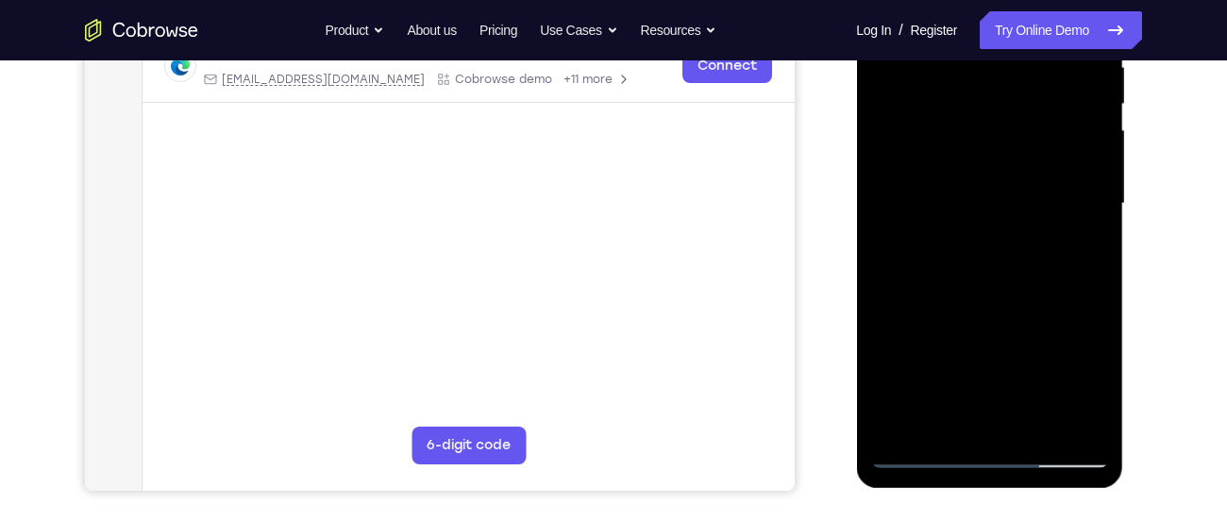
click at [946, 426] on div at bounding box center [989, 204] width 238 height 528
click at [944, 416] on div at bounding box center [989, 204] width 238 height 528
click at [1038, 315] on div at bounding box center [989, 204] width 238 height 528
click at [1084, 231] on div at bounding box center [989, 204] width 238 height 528
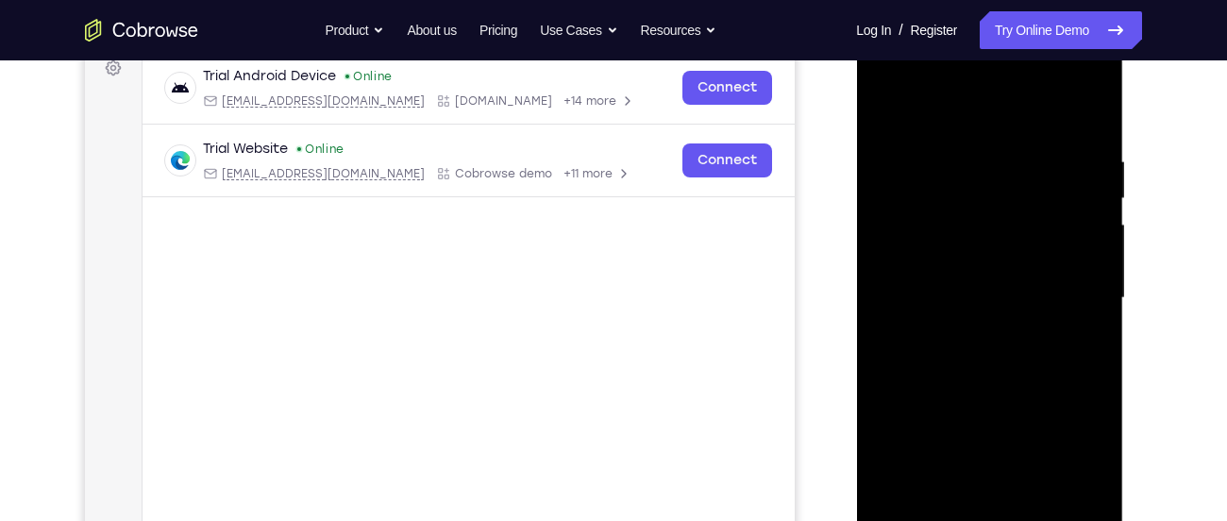
scroll to position [292, 0]
click at [884, 107] on div at bounding box center [989, 299] width 238 height 528
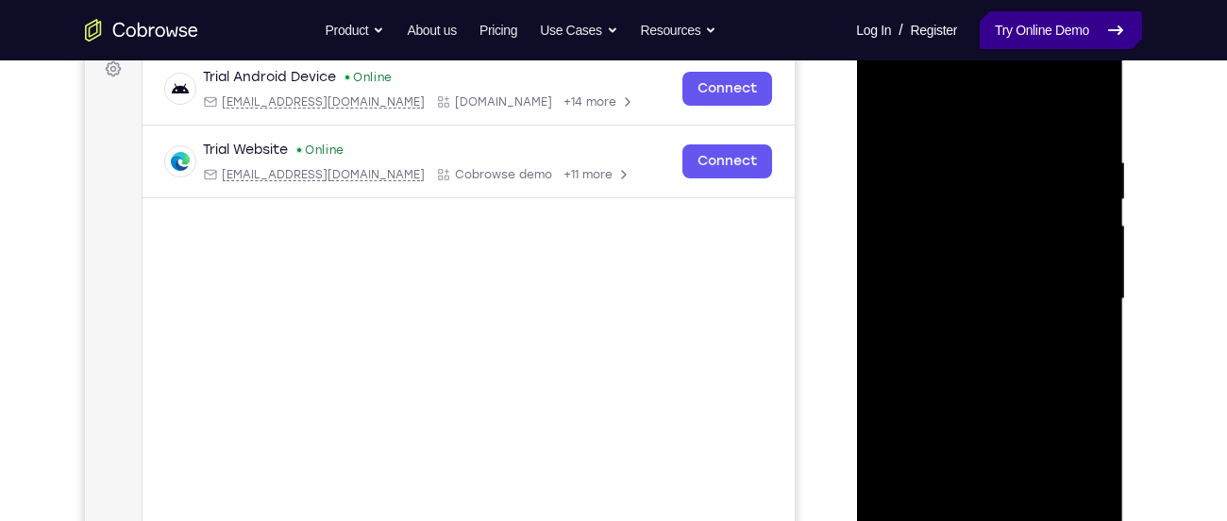
click at [1010, 28] on link "Try Online Demo" at bounding box center [1060, 30] width 162 height 38
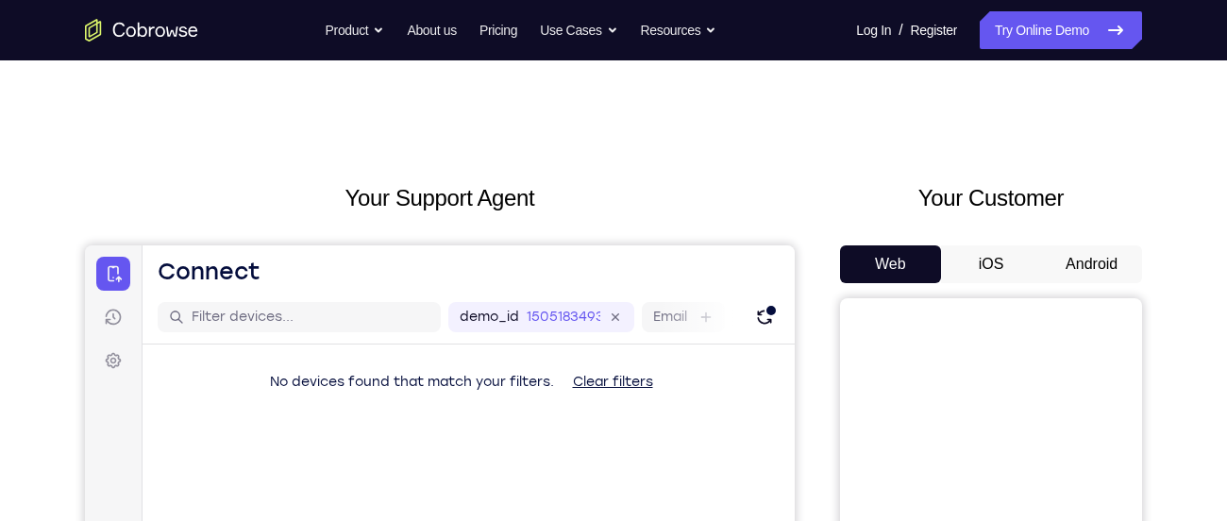
click at [1047, 261] on button "Android" at bounding box center [1091, 264] width 101 height 38
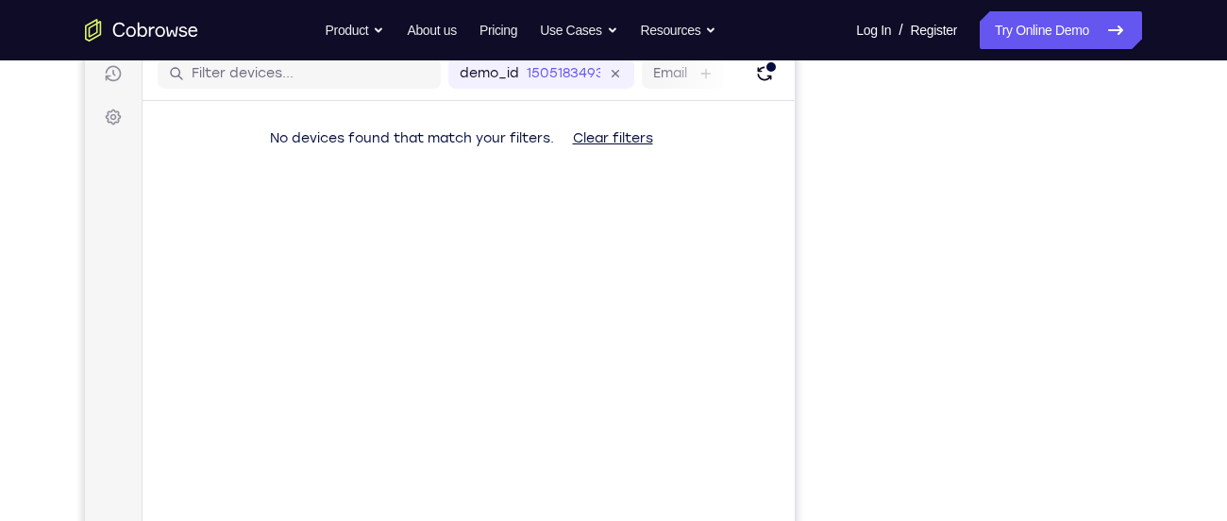
scroll to position [179, 0]
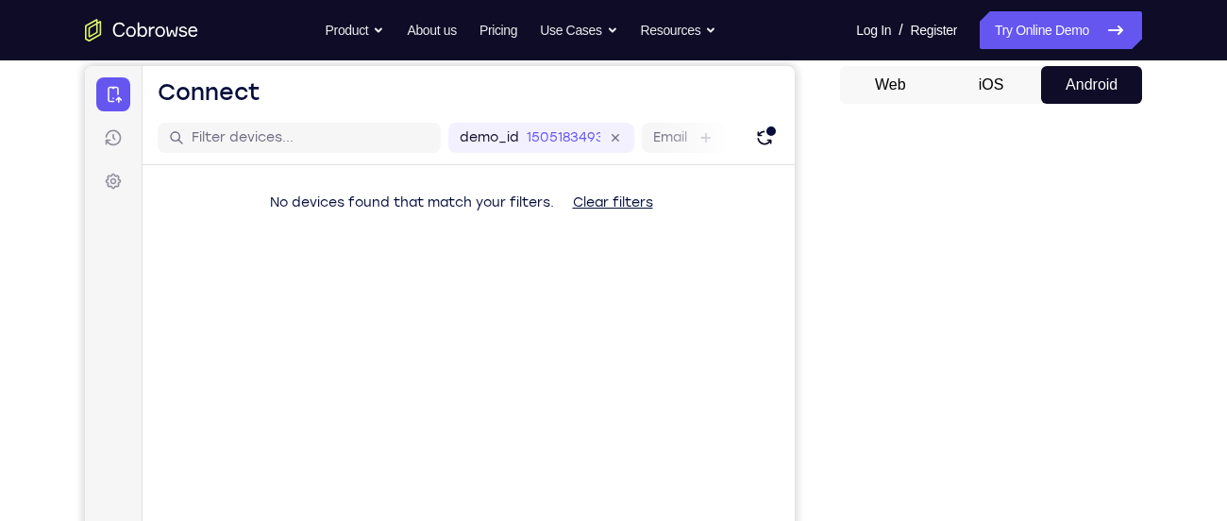
click at [779, 135] on div "demo_id 1505183493 1505183493 Email User ID Device ID Device name" at bounding box center [468, 138] width 652 height 54
click at [772, 142] on icon "Refresh" at bounding box center [764, 137] width 19 height 19
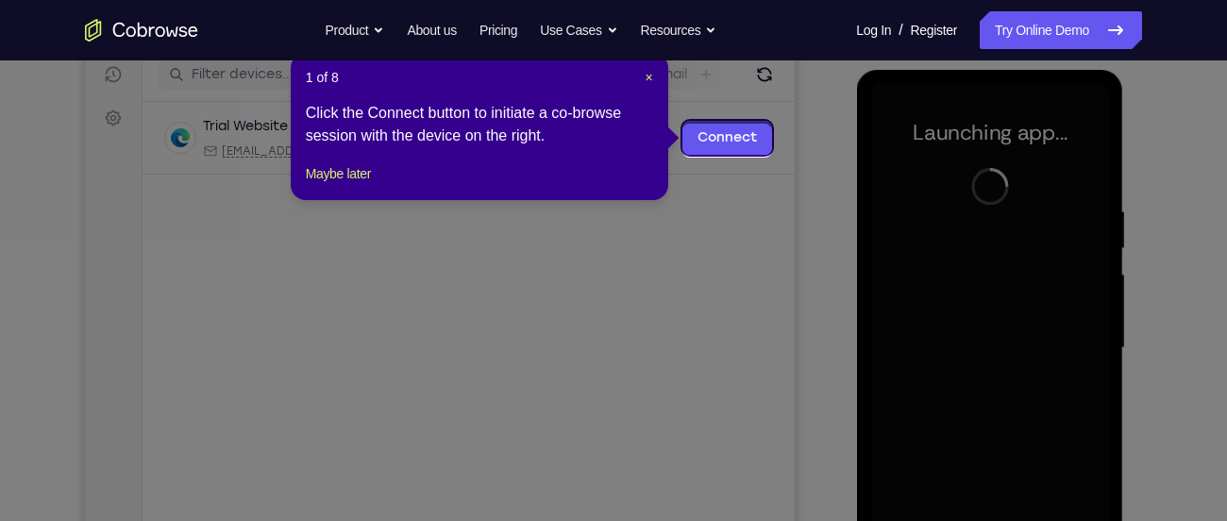
scroll to position [240, 0]
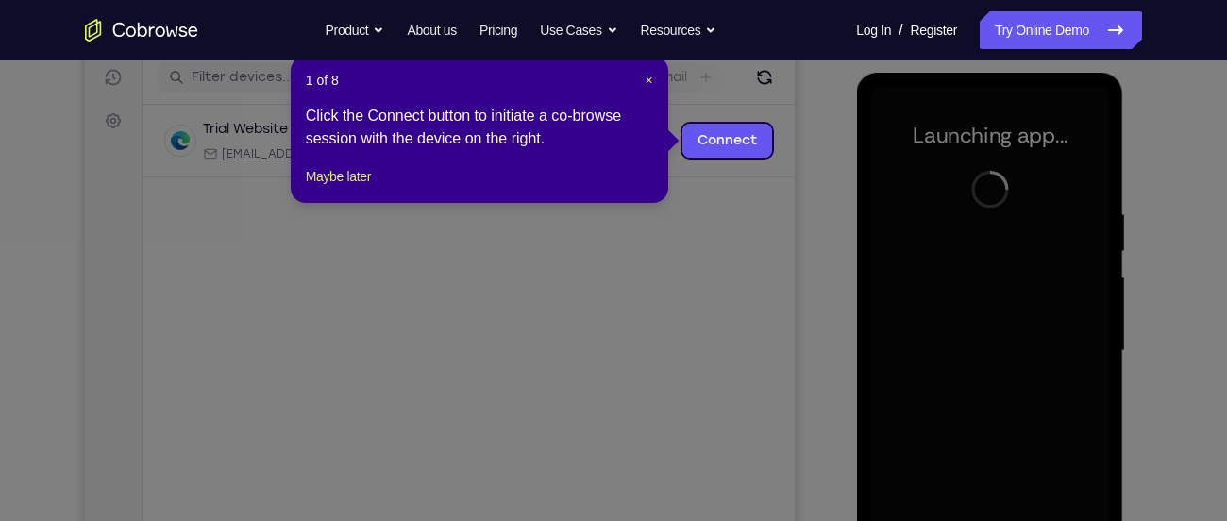
click at [642, 78] on header "1 of 8 ×" at bounding box center [479, 80] width 347 height 19
click at [645, 78] on span "×" at bounding box center [649, 80] width 8 height 15
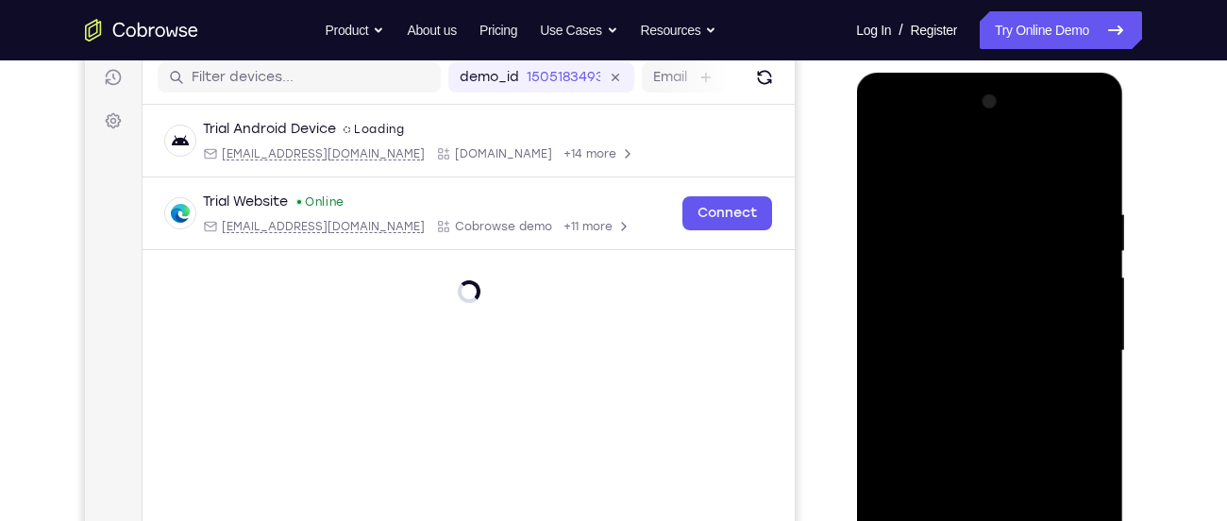
scroll to position [328, 0]
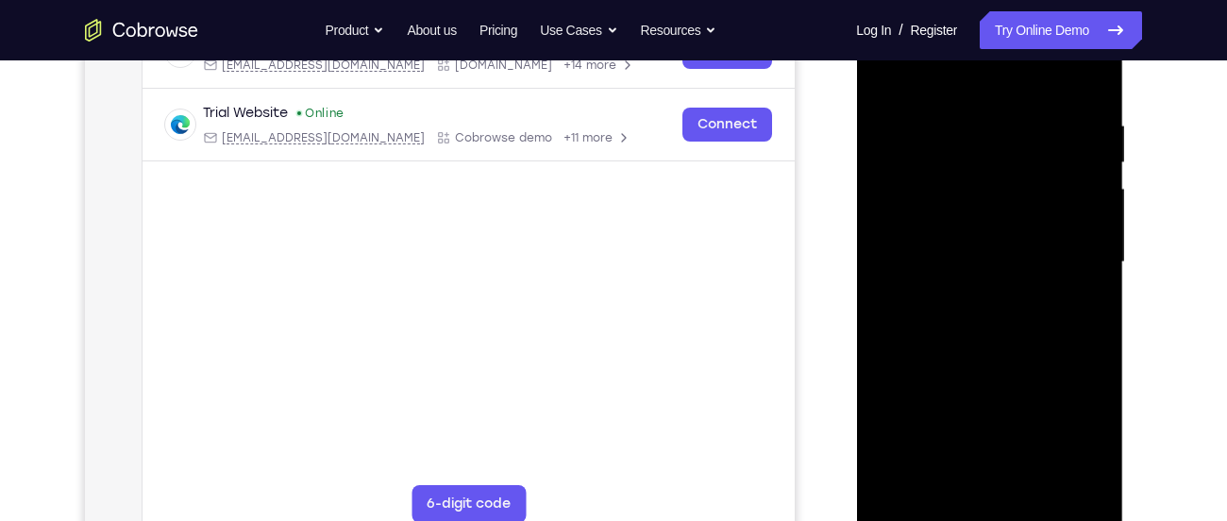
click at [989, 510] on div at bounding box center [989, 262] width 238 height 528
click at [1064, 425] on div at bounding box center [989, 262] width 238 height 528
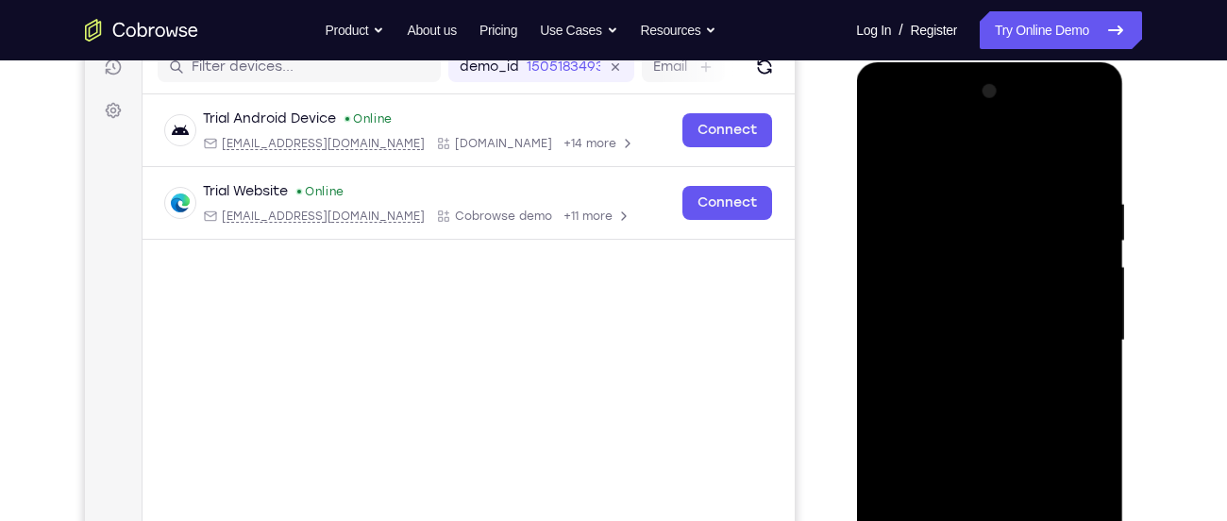
click at [937, 162] on div at bounding box center [989, 340] width 238 height 528
click at [1062, 346] on div at bounding box center [989, 340] width 238 height 528
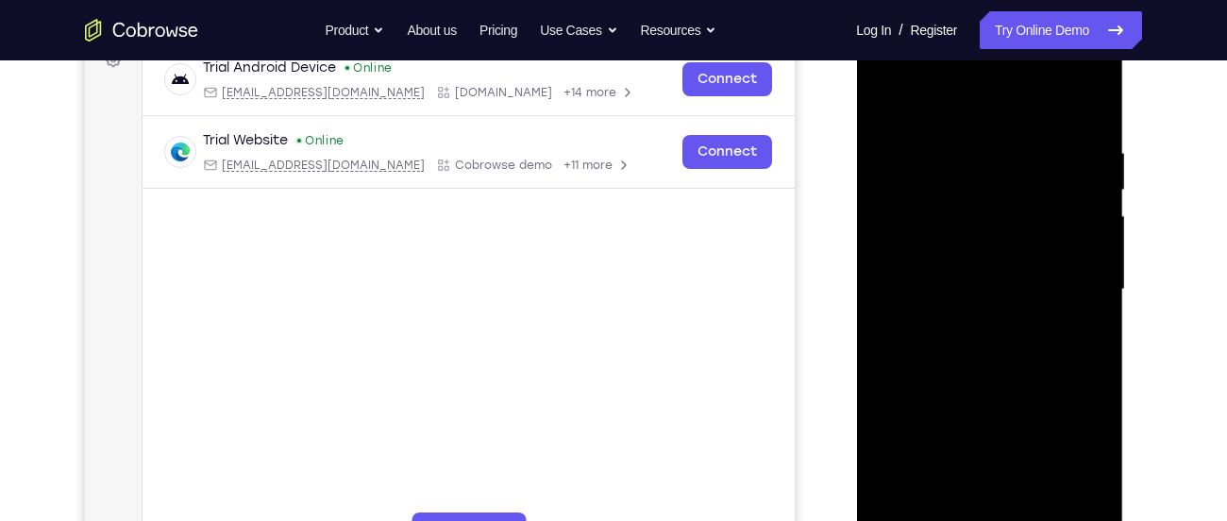
scroll to position [306, 0]
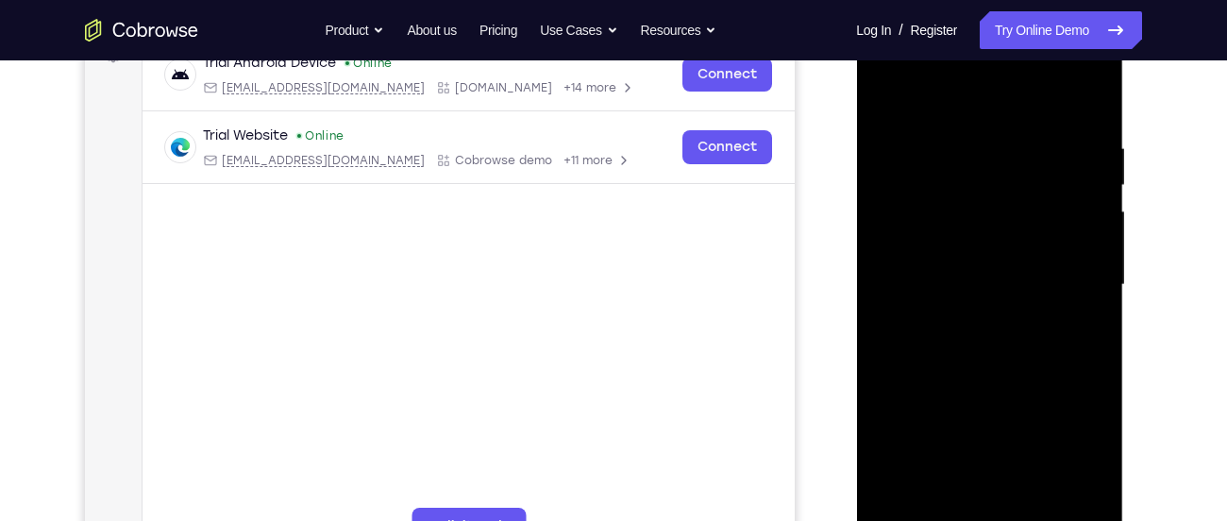
click at [964, 322] on div at bounding box center [989, 285] width 238 height 528
click at [977, 260] on div at bounding box center [989, 285] width 238 height 528
click at [948, 242] on div at bounding box center [989, 285] width 238 height 528
click at [975, 290] on div at bounding box center [989, 285] width 238 height 528
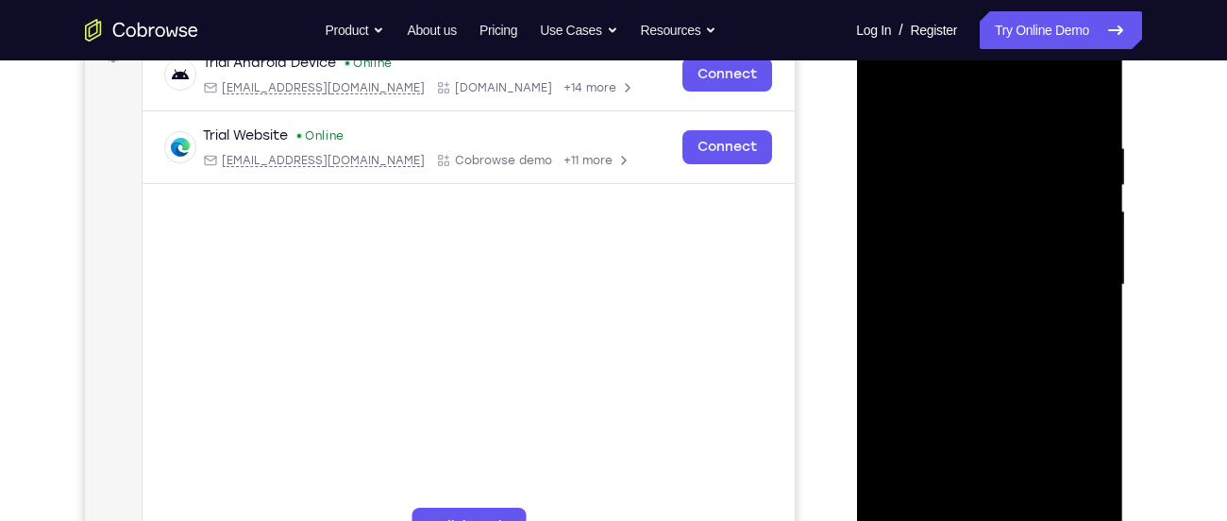
click at [978, 282] on div at bounding box center [989, 285] width 238 height 528
click at [980, 343] on div at bounding box center [989, 285] width 238 height 528
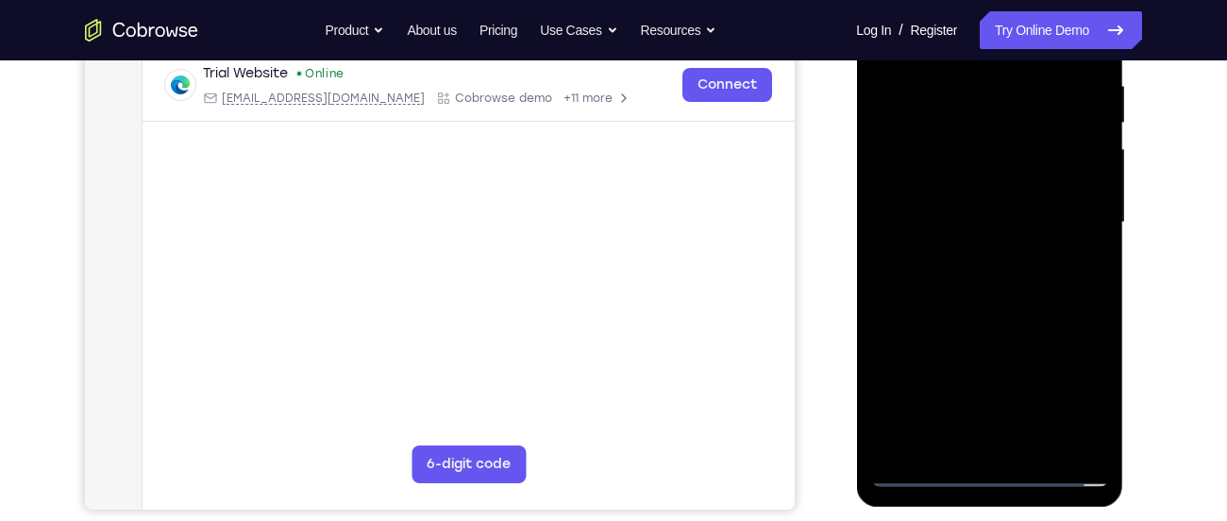
scroll to position [369, 0]
click at [980, 302] on div at bounding box center [989, 222] width 238 height 528
click at [1035, 443] on div at bounding box center [989, 222] width 238 height 528
click at [990, 323] on div at bounding box center [989, 222] width 238 height 528
click at [964, 192] on div at bounding box center [989, 222] width 238 height 528
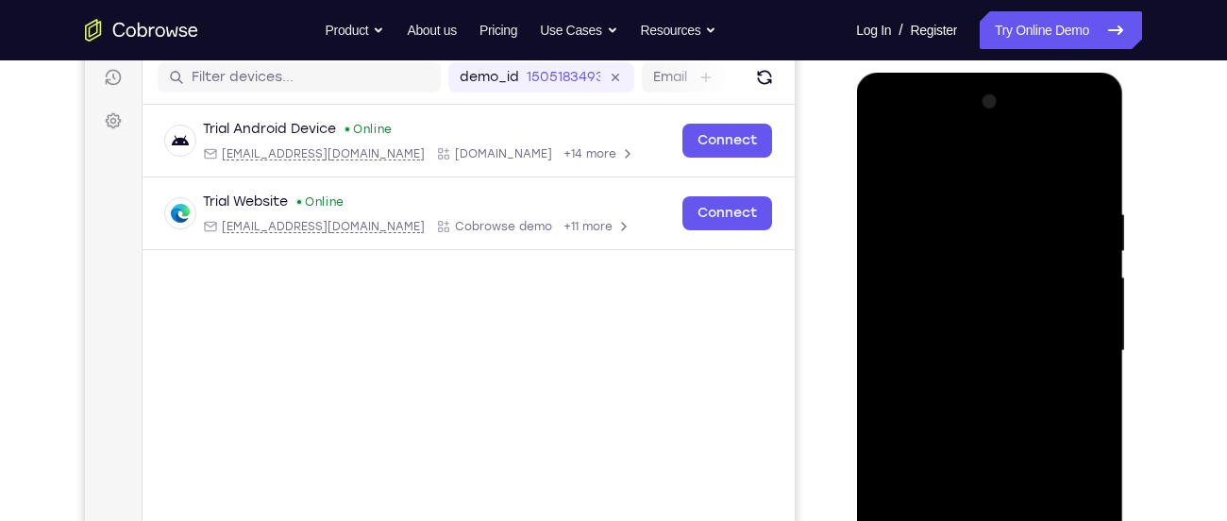
scroll to position [230, 0]
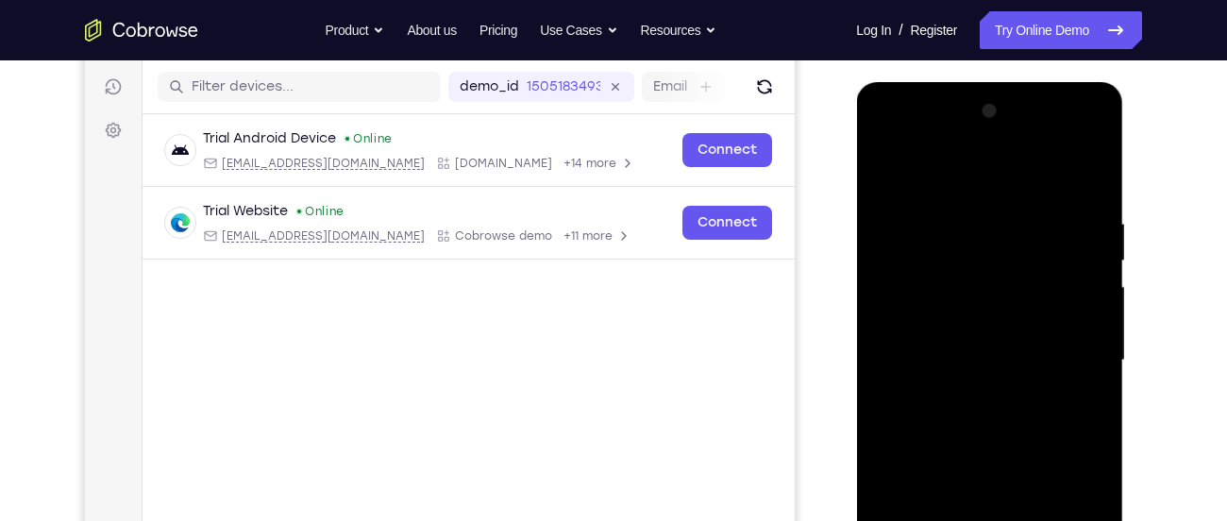
drag, startPoint x: 942, startPoint y: 183, endPoint x: 944, endPoint y: 133, distance: 50.0
click at [944, 133] on div at bounding box center [989, 360] width 238 height 528
click at [887, 176] on div at bounding box center [989, 360] width 238 height 528
click at [879, 139] on div at bounding box center [989, 360] width 238 height 528
click at [965, 309] on div at bounding box center [989, 360] width 238 height 528
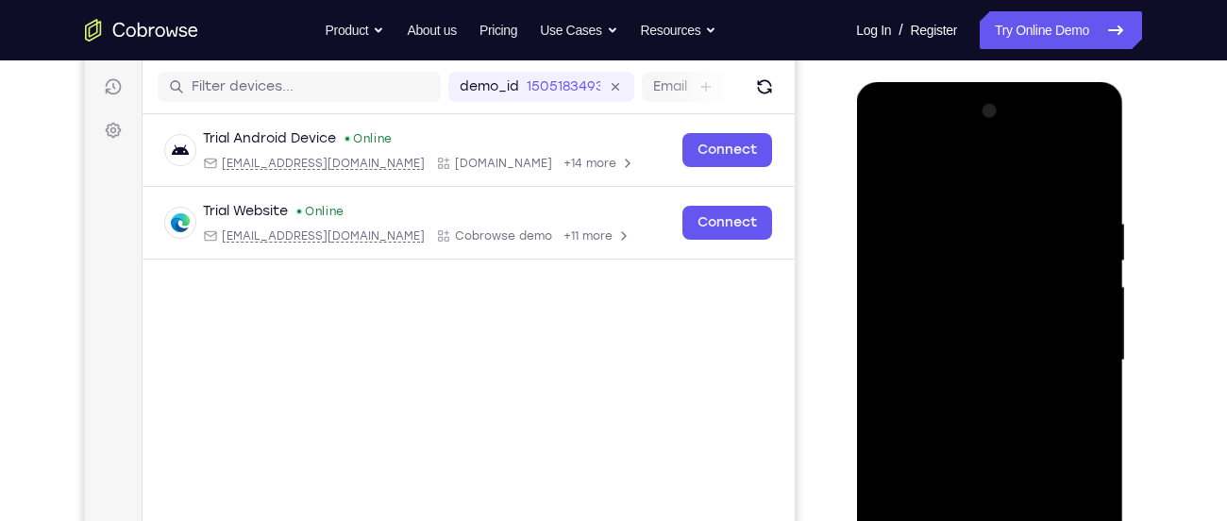
scroll to position [403, 0]
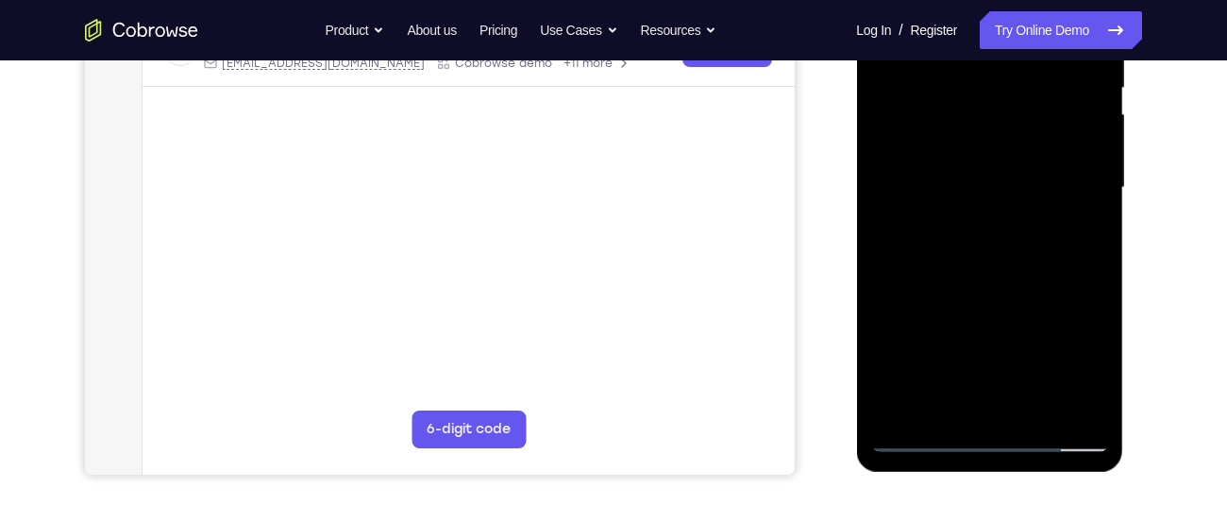
click at [946, 187] on div at bounding box center [989, 188] width 238 height 528
click at [943, 175] on div at bounding box center [989, 188] width 238 height 528
click at [951, 213] on div at bounding box center [989, 188] width 238 height 528
click at [966, 255] on div at bounding box center [989, 188] width 238 height 528
click at [966, 241] on div at bounding box center [989, 188] width 238 height 528
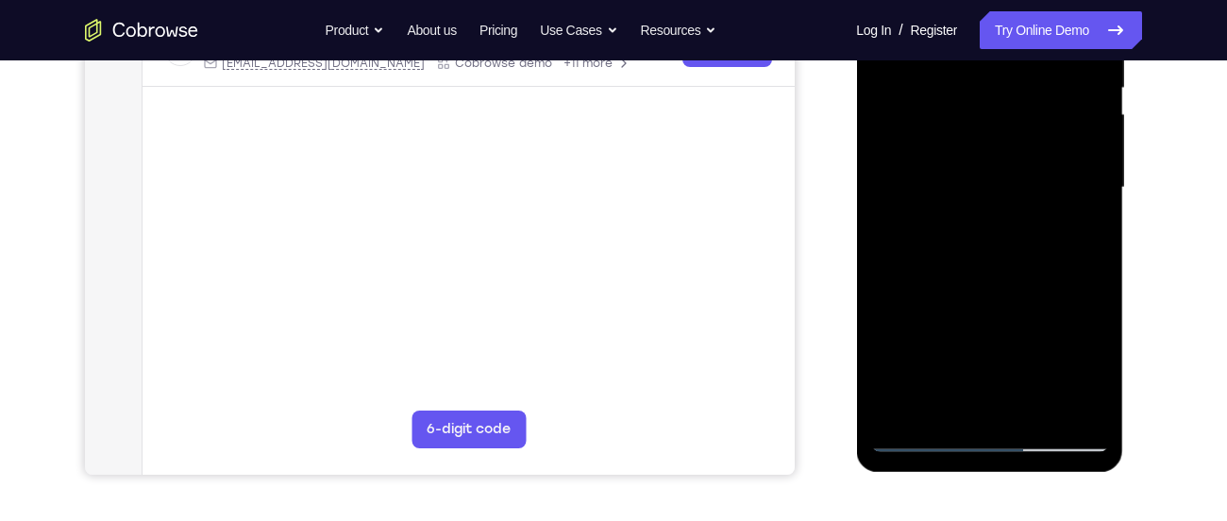
click at [979, 210] on div at bounding box center [989, 188] width 238 height 528
click at [973, 271] on div at bounding box center [989, 188] width 238 height 528
drag, startPoint x: 973, startPoint y: 271, endPoint x: 995, endPoint y: 128, distance: 144.1
click at [995, 128] on div at bounding box center [989, 188] width 238 height 528
drag, startPoint x: 973, startPoint y: 355, endPoint x: 981, endPoint y: 242, distance: 112.6
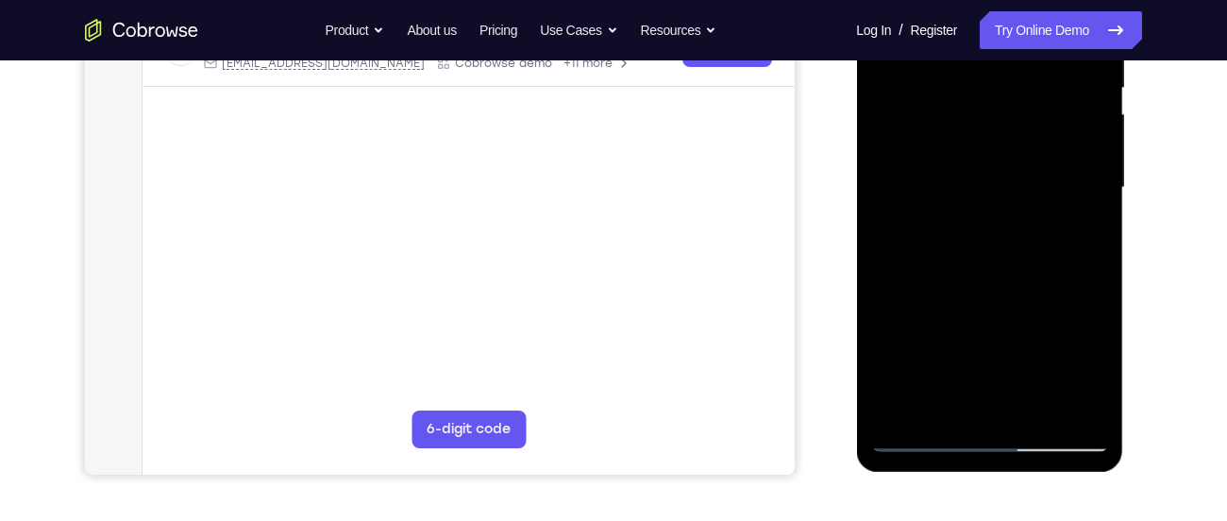
click at [981, 242] on div at bounding box center [989, 188] width 238 height 528
click at [989, 397] on div at bounding box center [989, 188] width 238 height 528
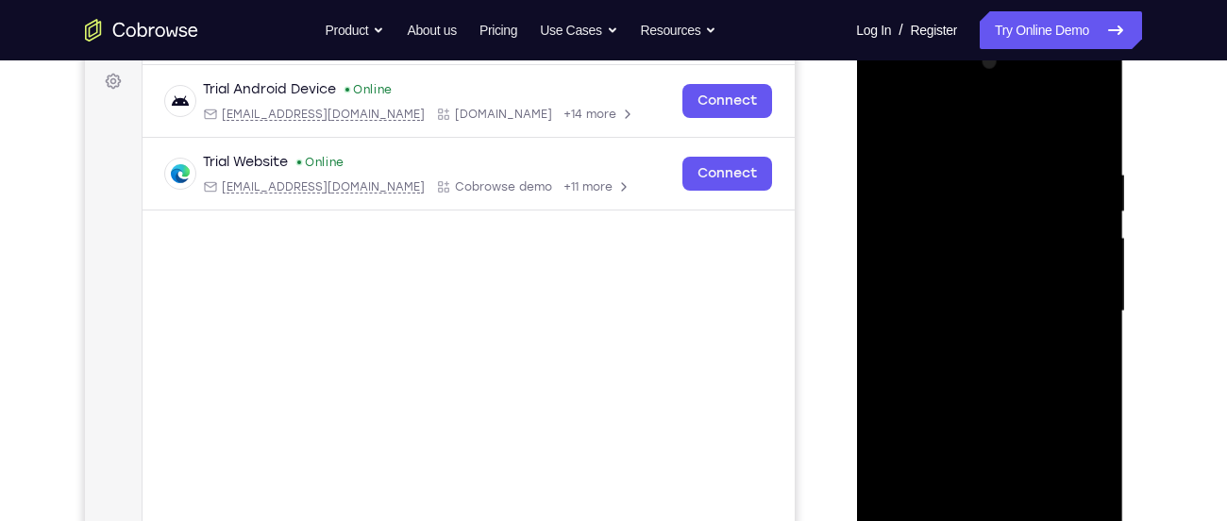
scroll to position [275, 0]
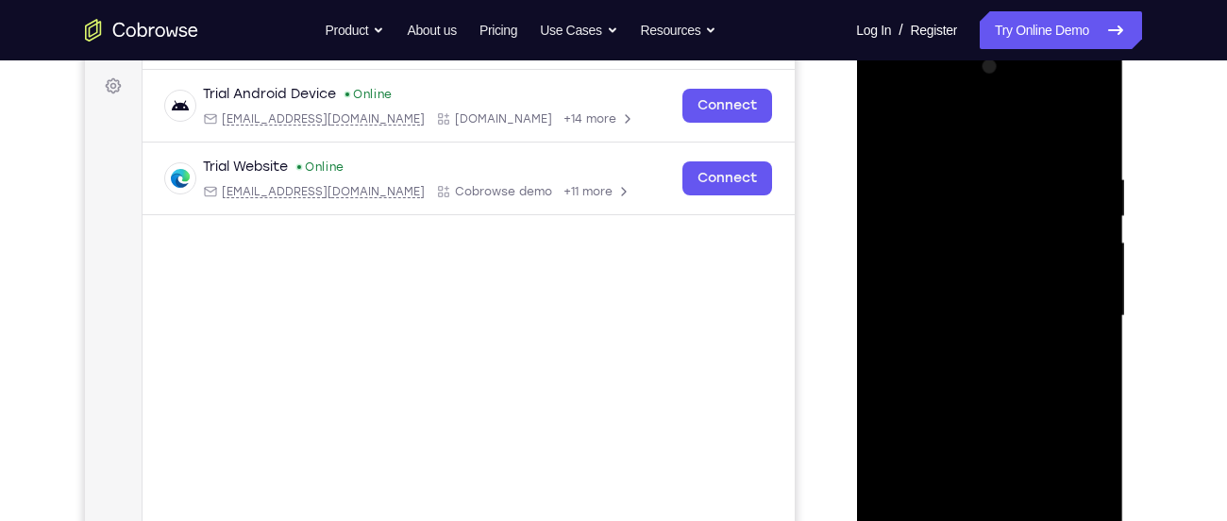
click at [977, 259] on div at bounding box center [989, 316] width 238 height 528
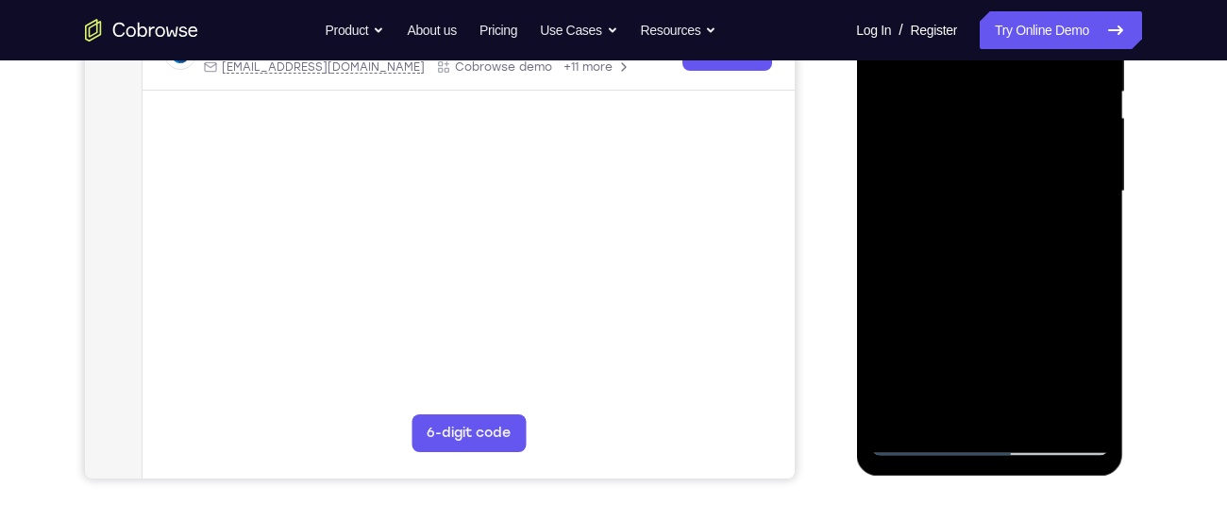
scroll to position [411, 0]
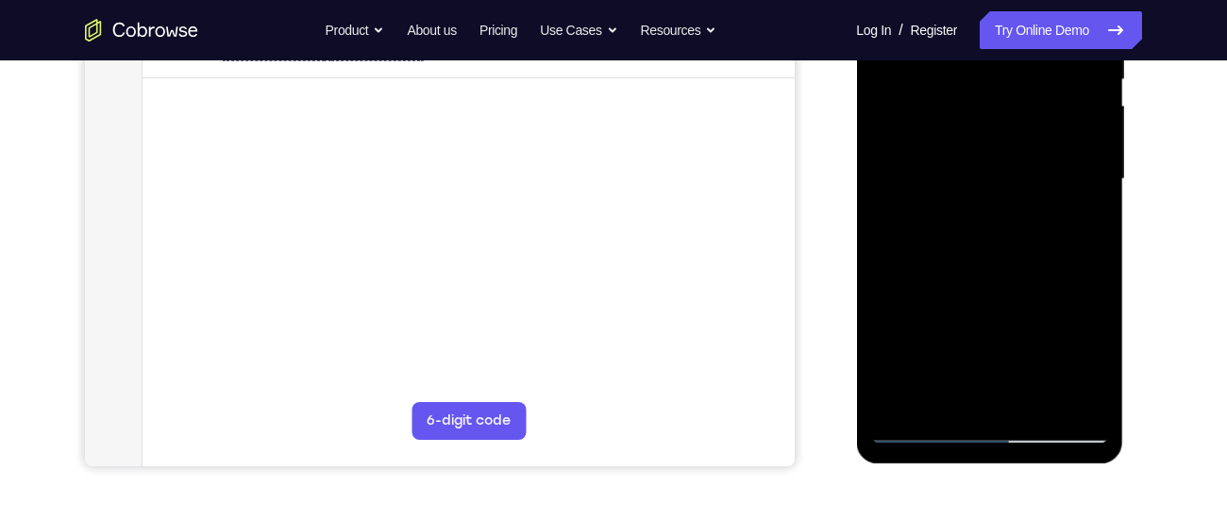
click at [936, 435] on div at bounding box center [989, 179] width 238 height 528
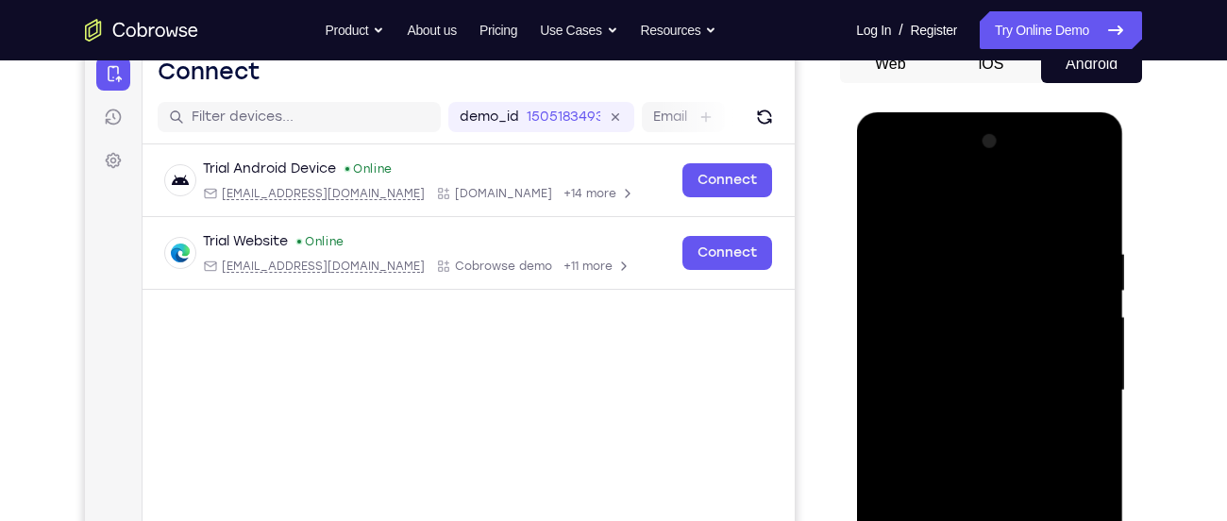
scroll to position [199, 0]
click at [1088, 175] on div at bounding box center [989, 391] width 238 height 528
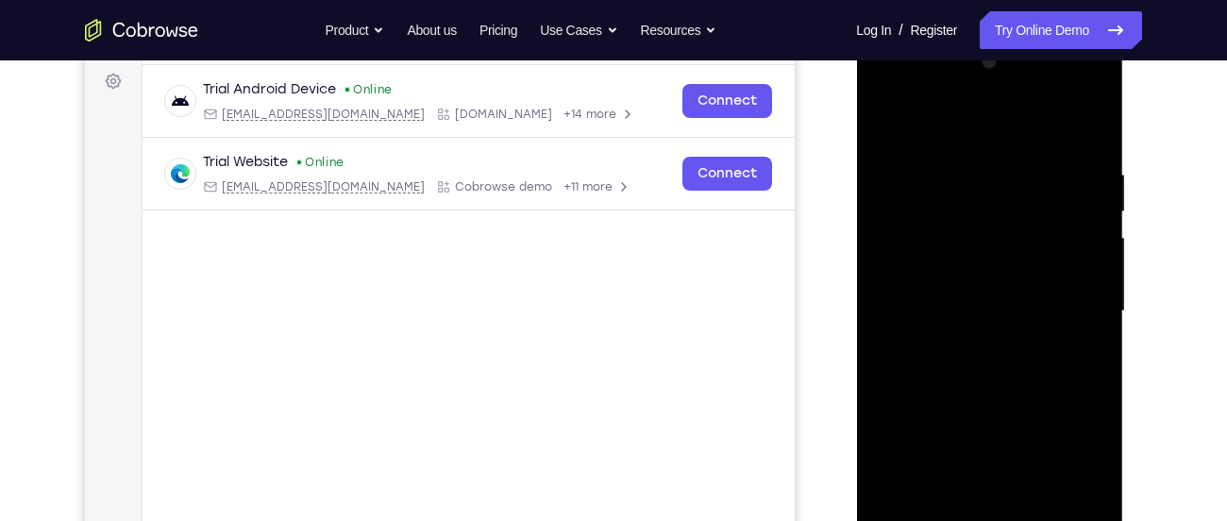
scroll to position [281, 0]
click at [1019, 439] on div at bounding box center [989, 309] width 238 height 528
click at [1067, 340] on div at bounding box center [989, 309] width 238 height 528
click at [947, 100] on div at bounding box center [989, 309] width 238 height 528
click at [921, 125] on div at bounding box center [989, 309] width 238 height 528
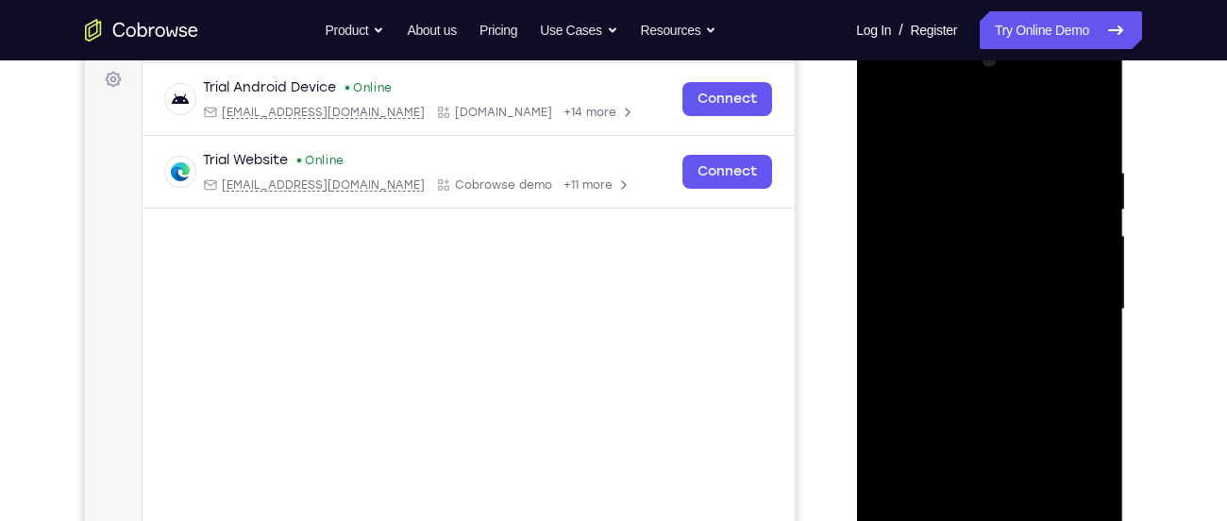
click at [903, 115] on div at bounding box center [989, 309] width 238 height 528
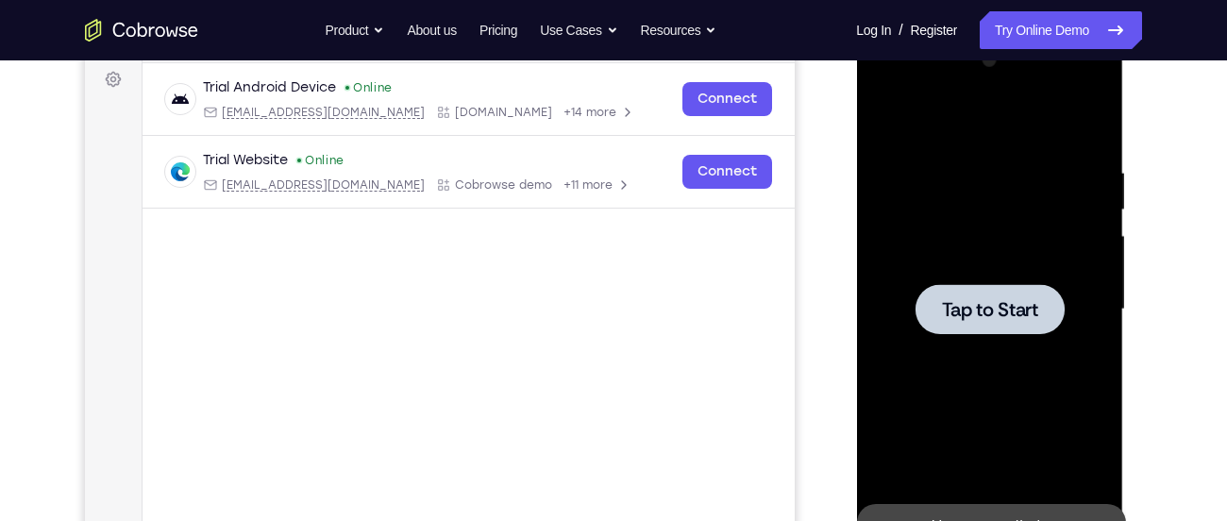
drag, startPoint x: 908, startPoint y: 148, endPoint x: 927, endPoint y: 230, distance: 84.2
click at [927, 31] on div "Tap to Start" at bounding box center [989, 31] width 267 height 0
